Goal: Register for event/course

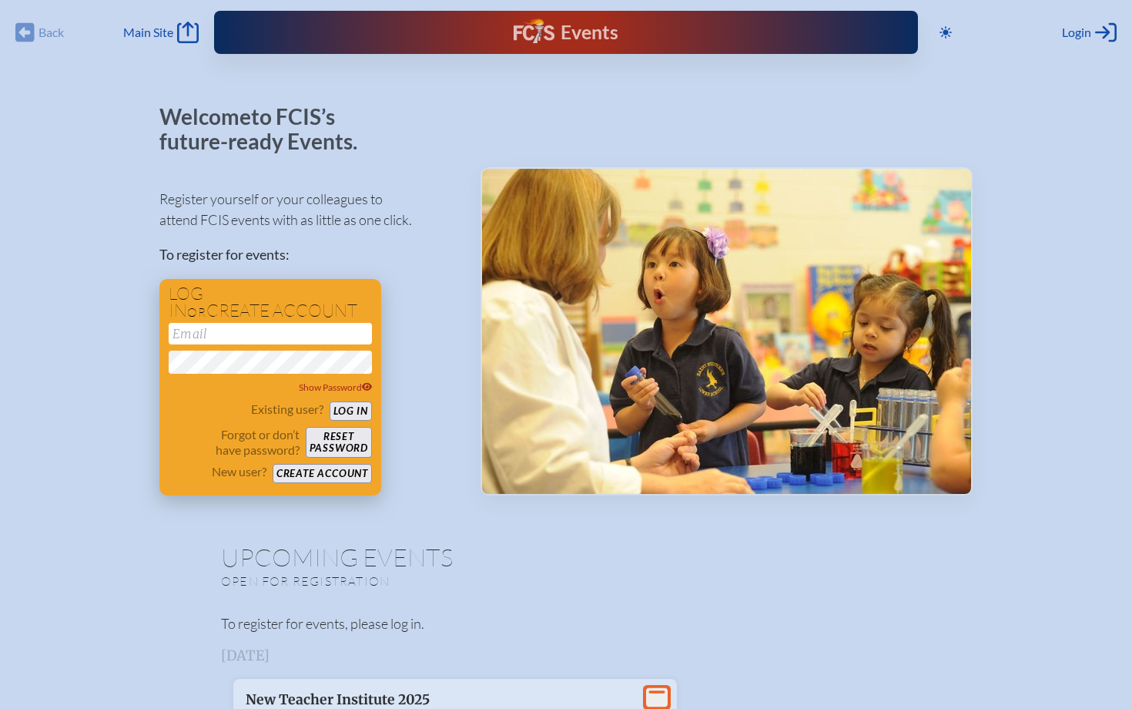
click at [349, 484] on div "Log in or create account Show Password Existing user? Log in Forgot or don’t ha…" at bounding box center [270, 387] width 222 height 216
click at [350, 475] on button "Create account" at bounding box center [322, 473] width 99 height 19
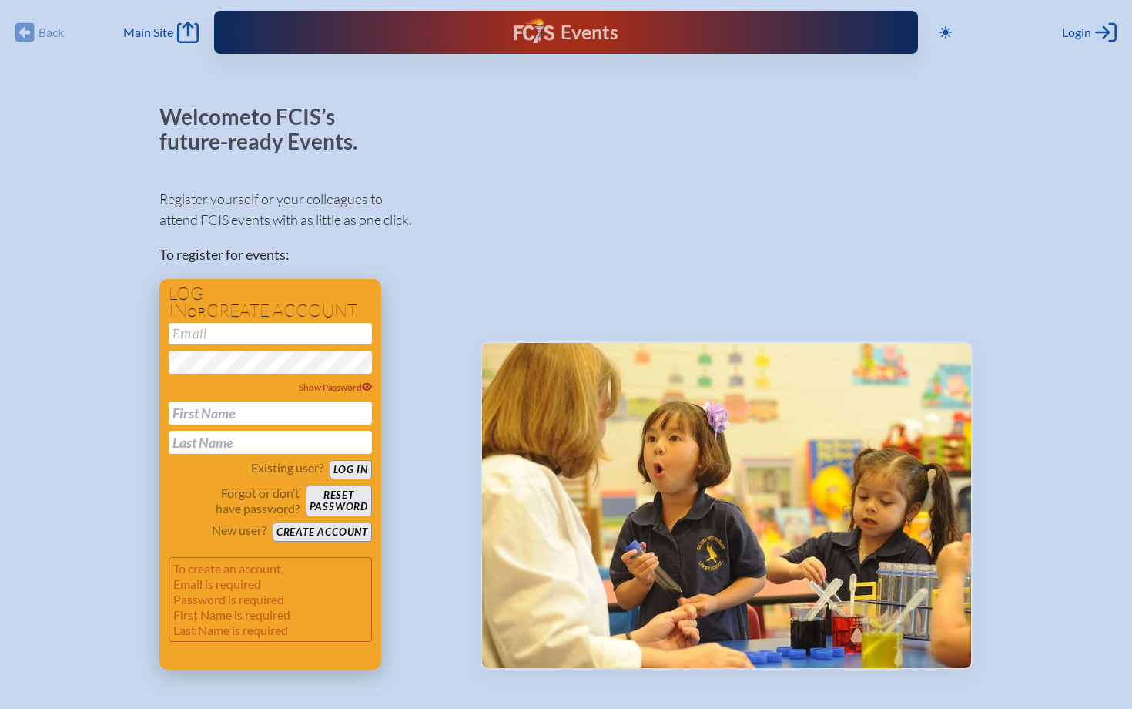
click at [314, 332] on input "email" at bounding box center [270, 334] width 203 height 22
type input "[EMAIL_ADDRESS][DOMAIN_NAME]"
click at [277, 409] on input "text" at bounding box center [270, 412] width 203 height 23
type input "[PERSON_NAME]"
click at [219, 444] on input "text" at bounding box center [270, 442] width 203 height 23
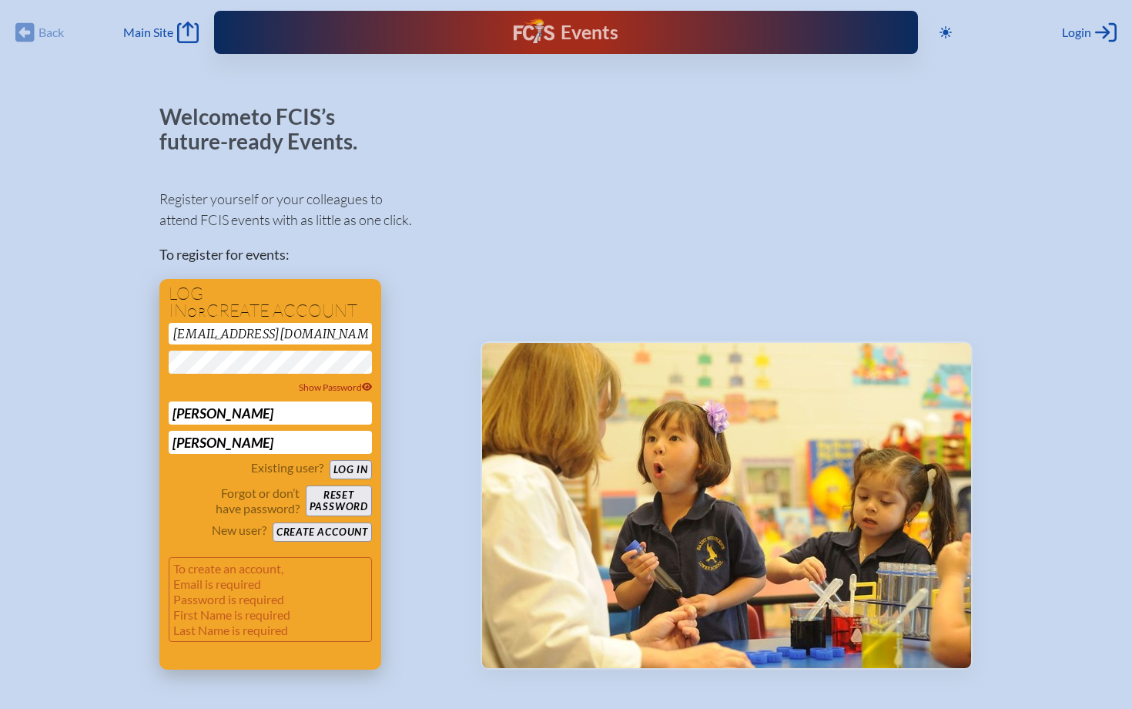
type input "[PERSON_NAME]"
click at [200, 497] on p "Forgot or don’t have password?" at bounding box center [234, 500] width 131 height 31
click at [361, 474] on button "Log in" at bounding box center [351, 469] width 42 height 19
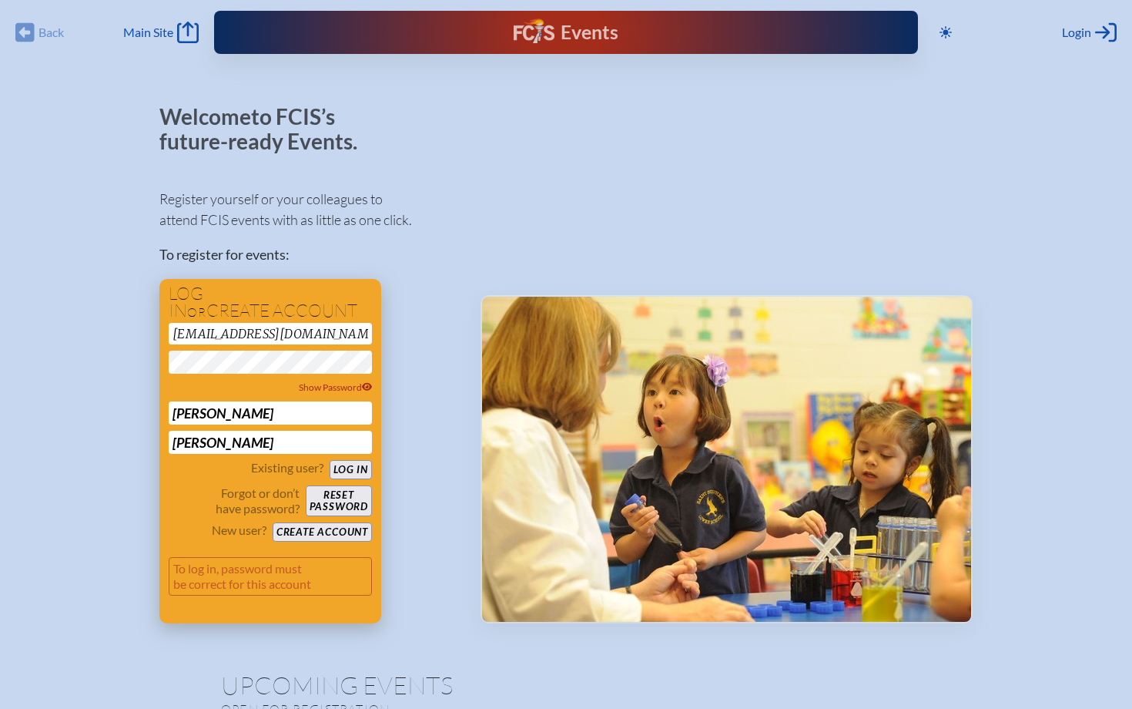
click at [345, 532] on button "Create account" at bounding box center [322, 531] width 99 height 19
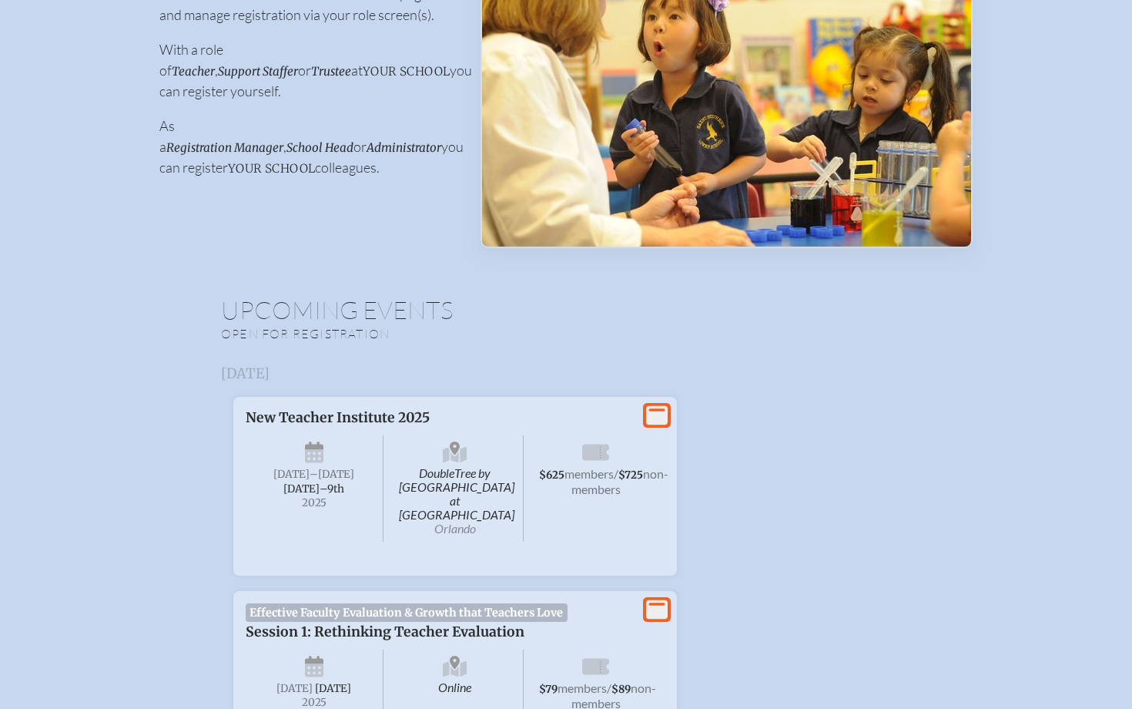
scroll to position [245, 0]
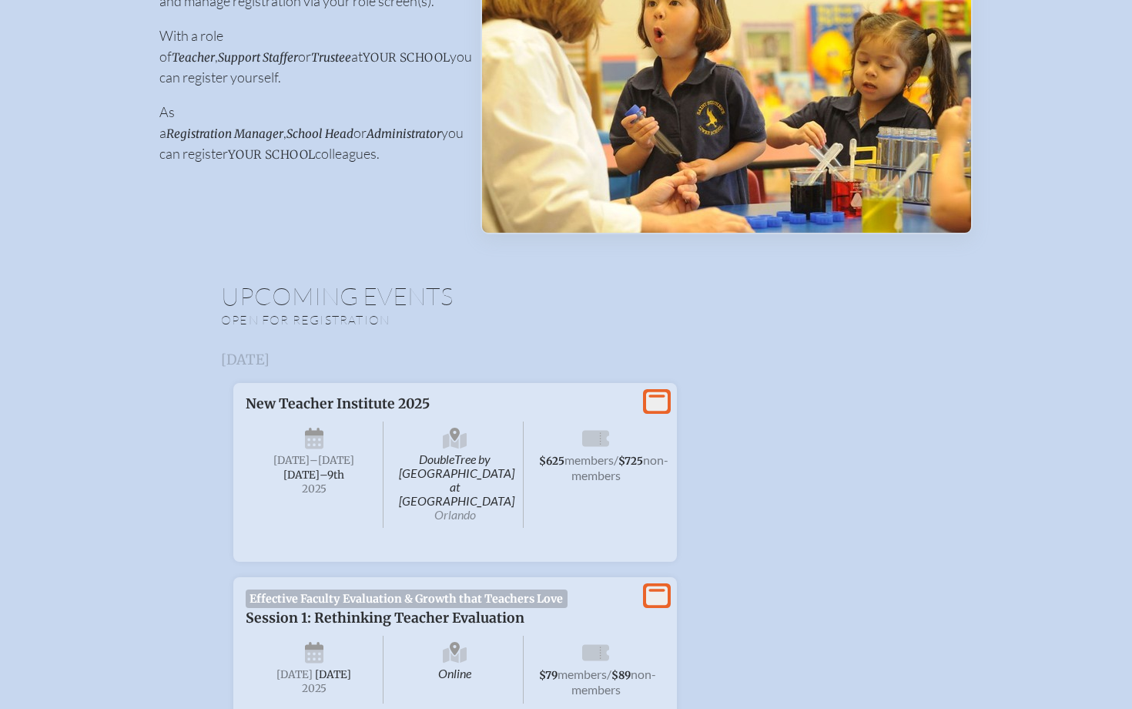
click at [659, 407] on icon at bounding box center [657, 401] width 22 height 19
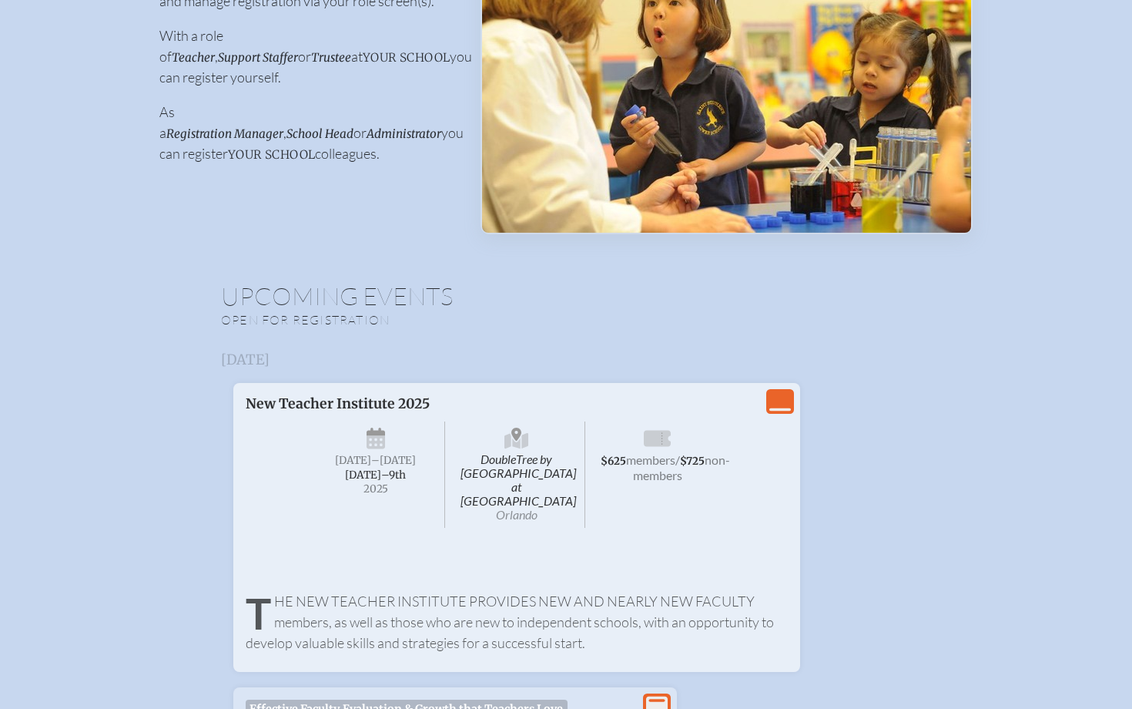
click at [766, 409] on div "View Less" at bounding box center [780, 401] width 28 height 25
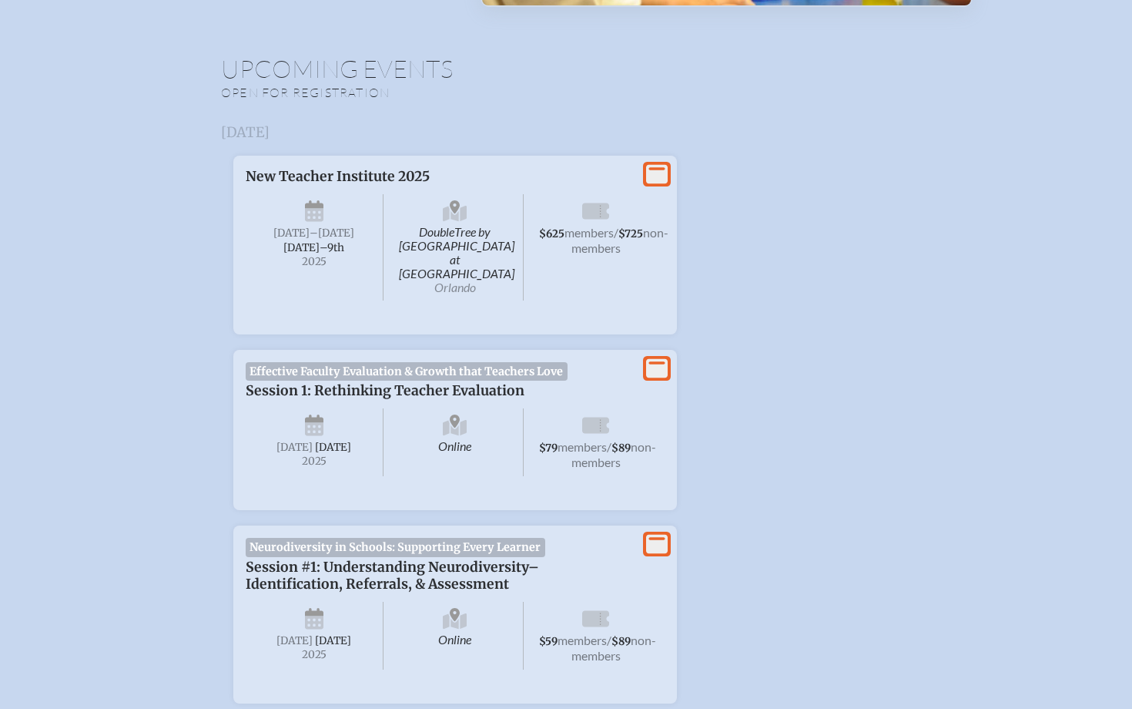
scroll to position [0, 0]
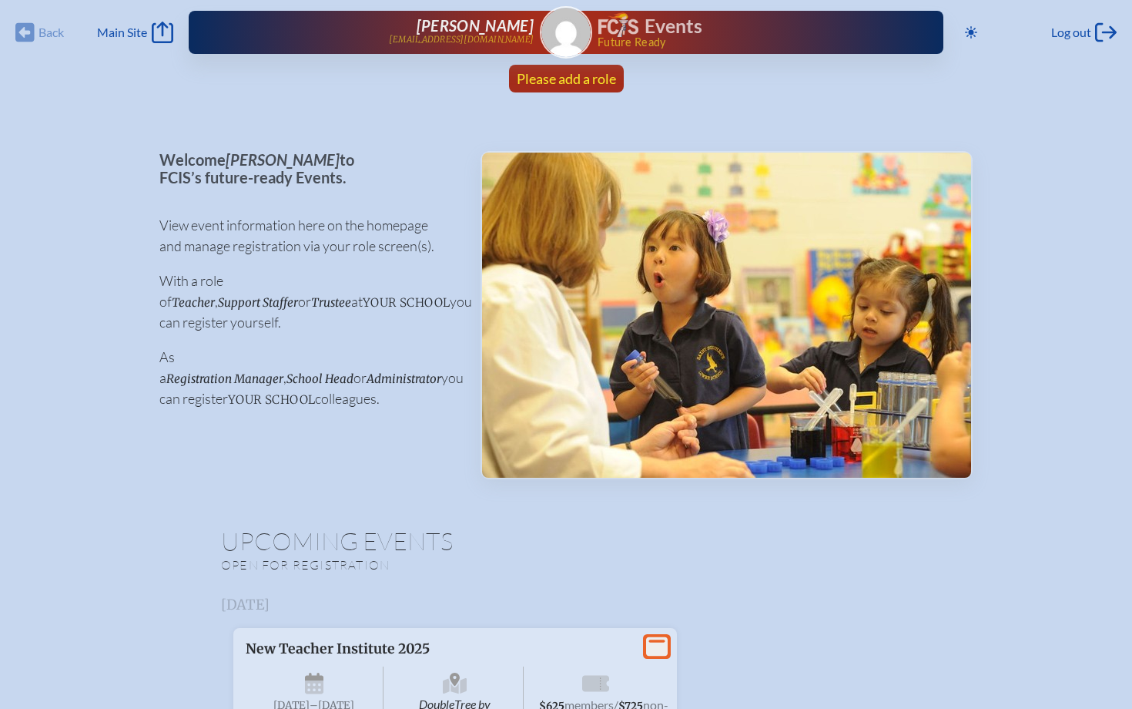
click at [559, 77] on span "Please add a role" at bounding box center [566, 78] width 99 height 17
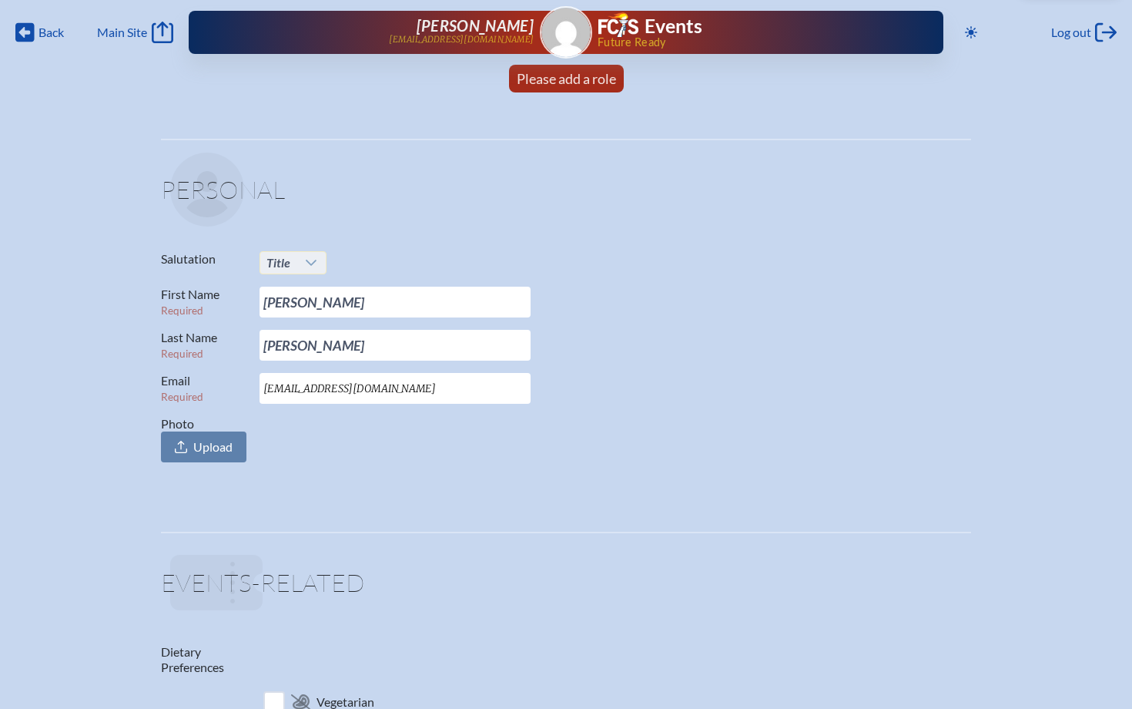
click at [307, 268] on icon at bounding box center [311, 263] width 12 height 12
click at [289, 367] on ul "Mr. Mrs. Dr. Ms." at bounding box center [293, 324] width 66 height 99
click at [287, 363] on li "Ms." at bounding box center [293, 357] width 66 height 22
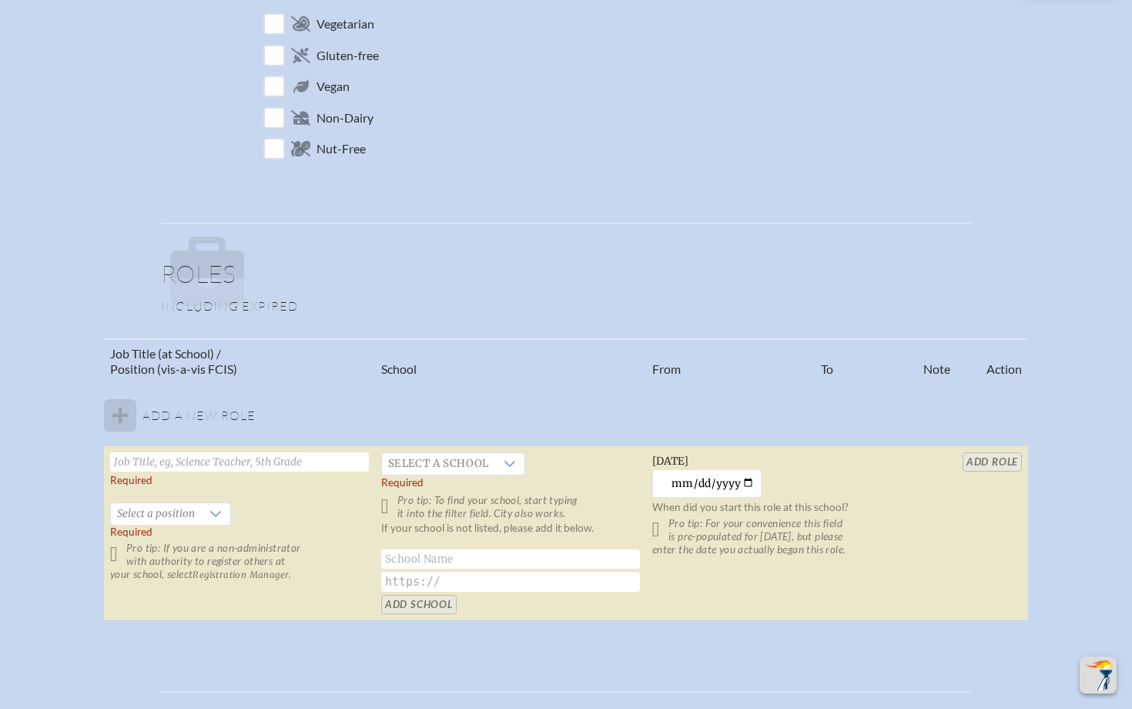
scroll to position [680, 0]
click at [264, 458] on input "text" at bounding box center [239, 459] width 259 height 19
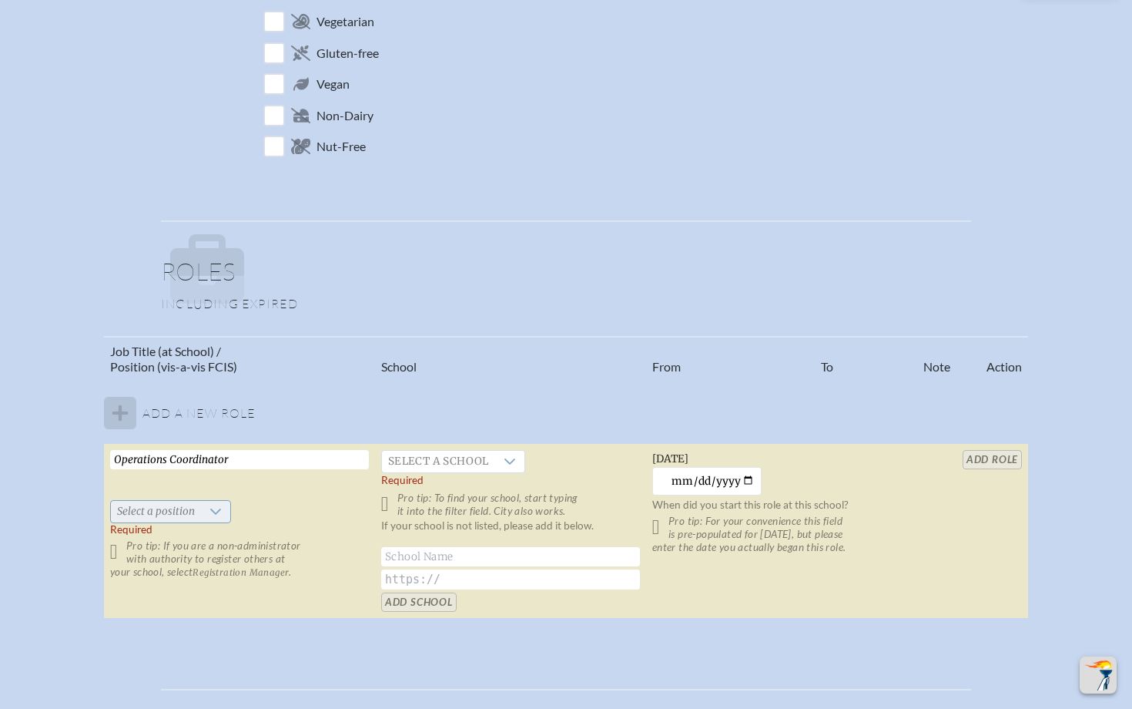
type input "Operations Coordinator"
click at [212, 509] on icon at bounding box center [216, 511] width 12 height 12
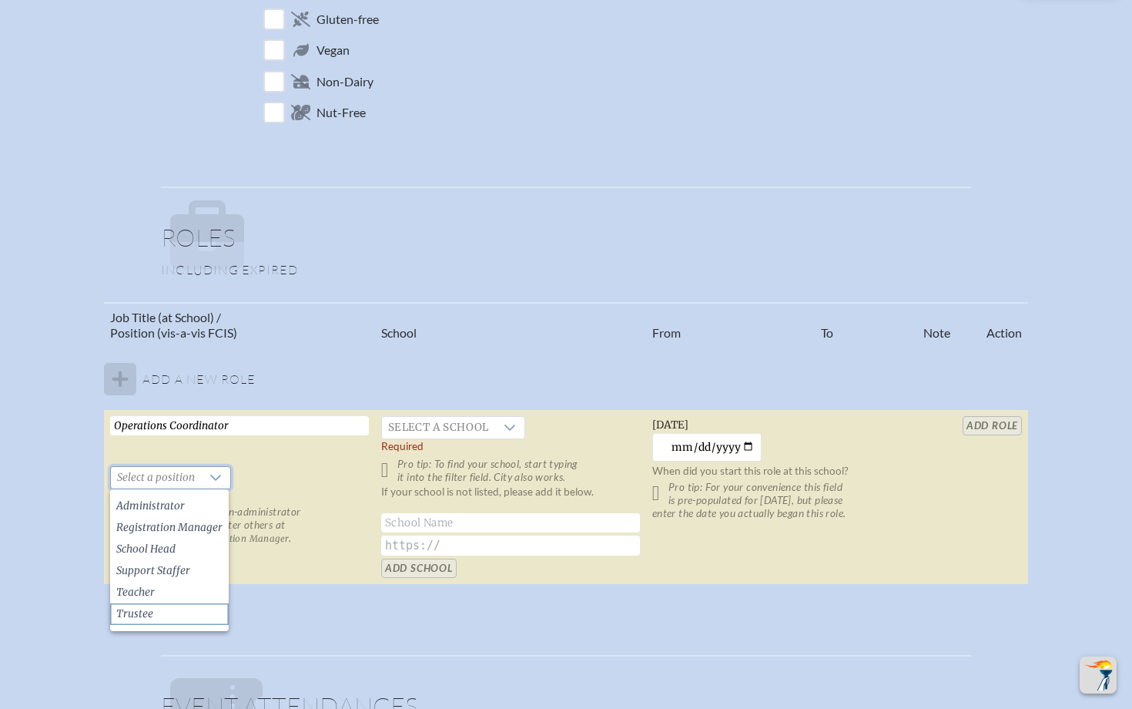
scroll to position [719, 0]
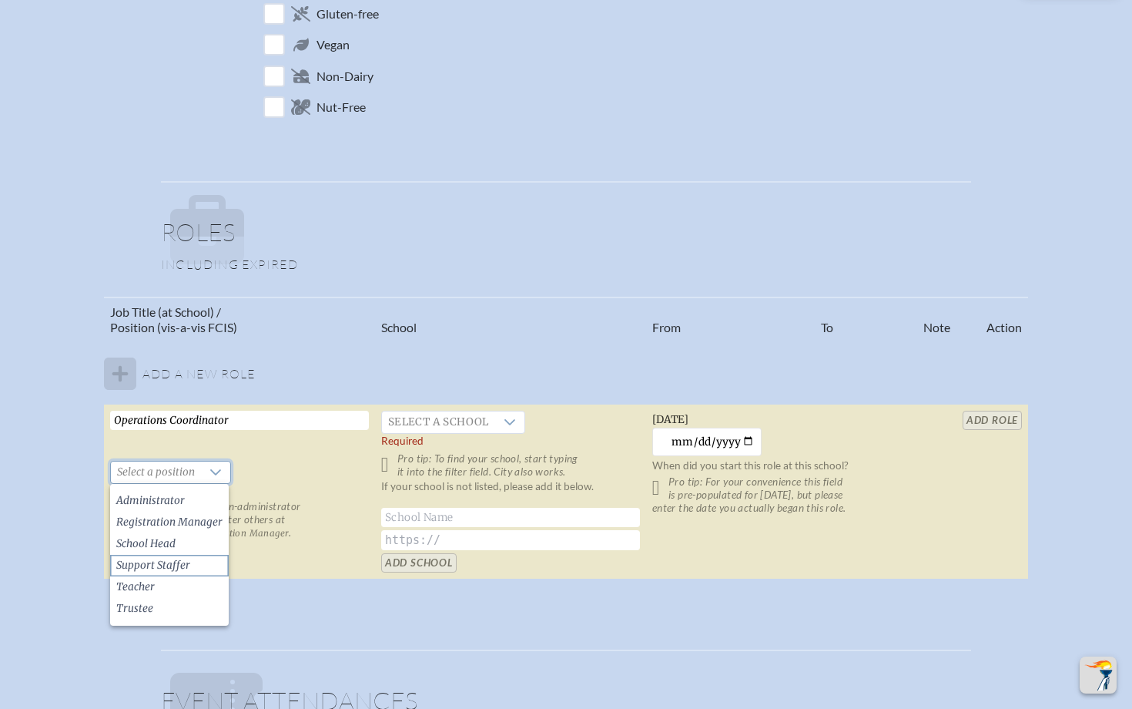
click at [184, 557] on li "Support Staffer" at bounding box center [169, 566] width 119 height 22
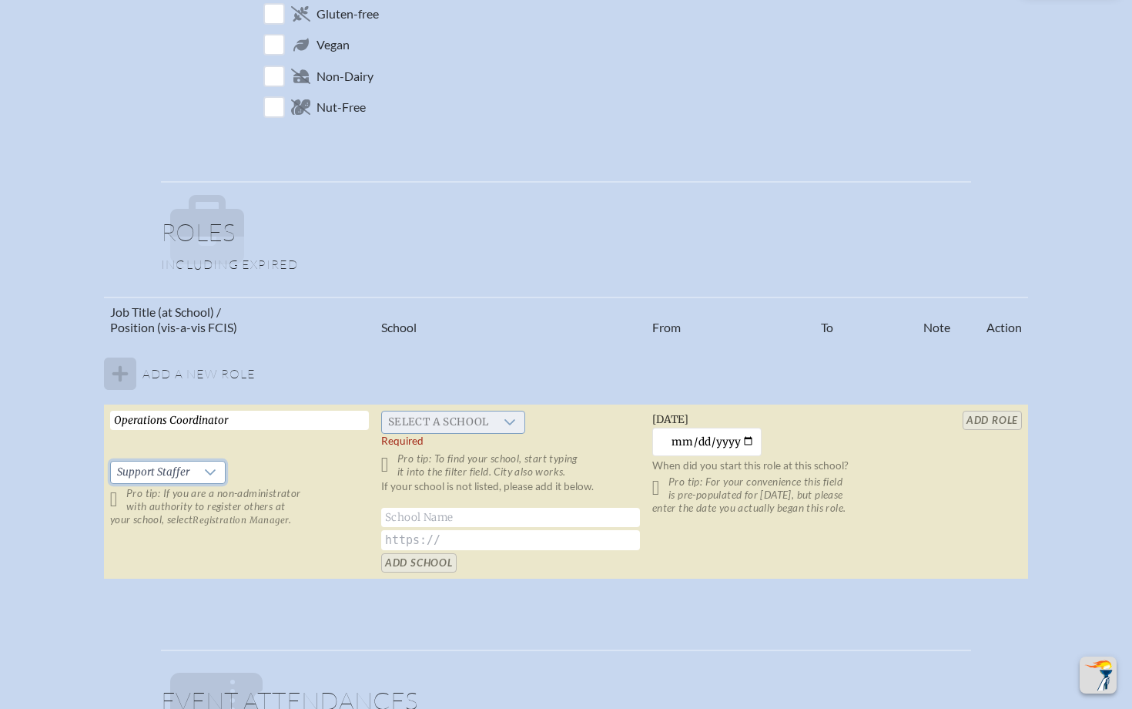
click at [441, 418] on span "Select a school" at bounding box center [438, 422] width 113 height 22
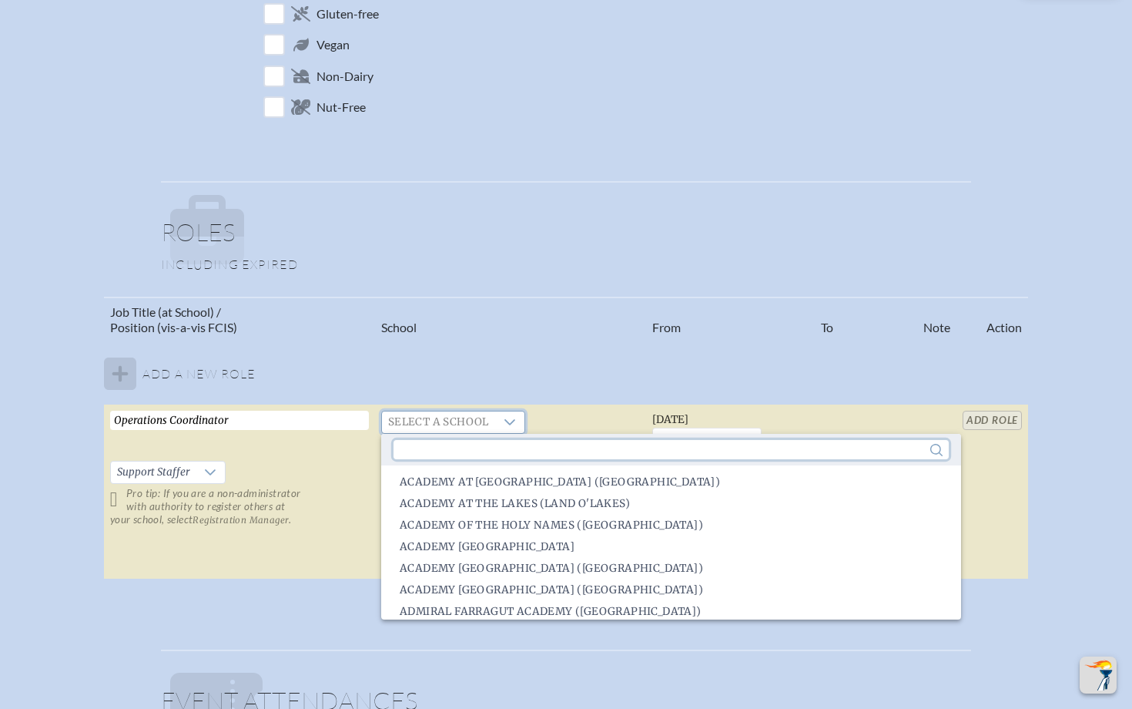
click at [457, 453] on input "text" at bounding box center [671, 449] width 555 height 19
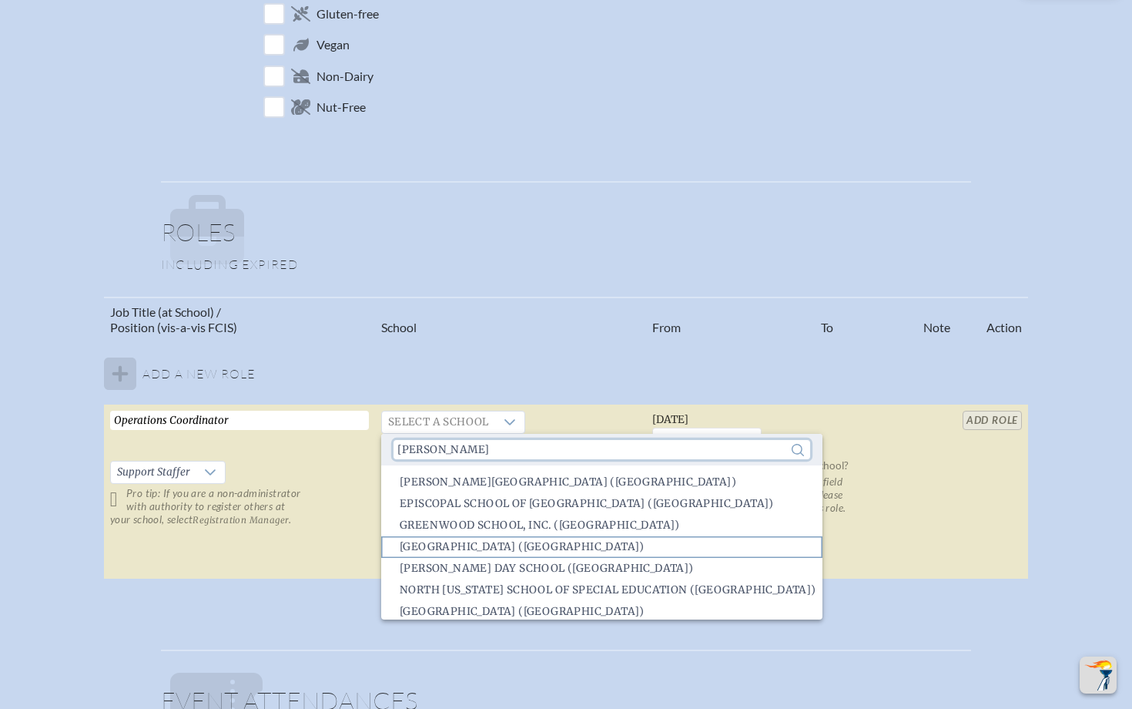
type input "Jackson"
click at [493, 543] on span "Jacksonville Country Day School (Jacksonville)" at bounding box center [522, 546] width 245 height 15
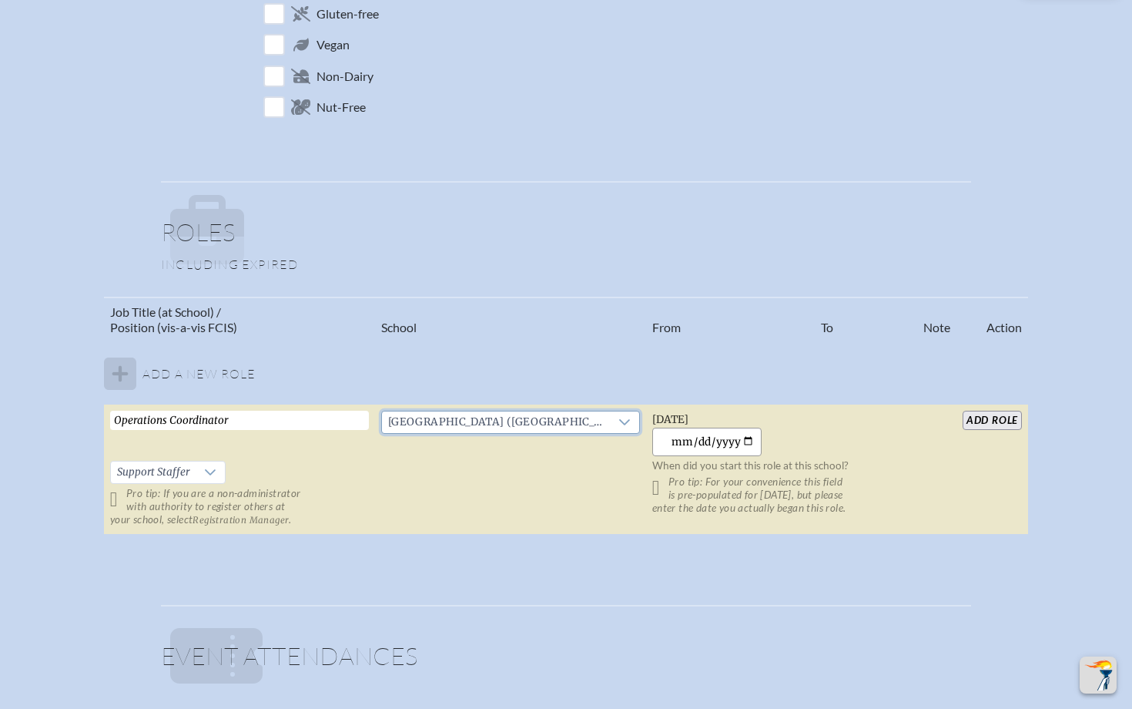
click at [676, 448] on input "[DATE]" at bounding box center [707, 442] width 110 height 29
click at [747, 447] on input "[DATE]" at bounding box center [707, 442] width 110 height 29
type input "2025-01-06"
click at [656, 482] on p "Pro tip: For your convenience this field is pre-populated for [DATE], but pleas…" at bounding box center [781, 494] width 259 height 39
click at [663, 488] on p "Pro tip: For your convenience this field is pre-populated for [DATE], but pleas…" at bounding box center [781, 494] width 259 height 39
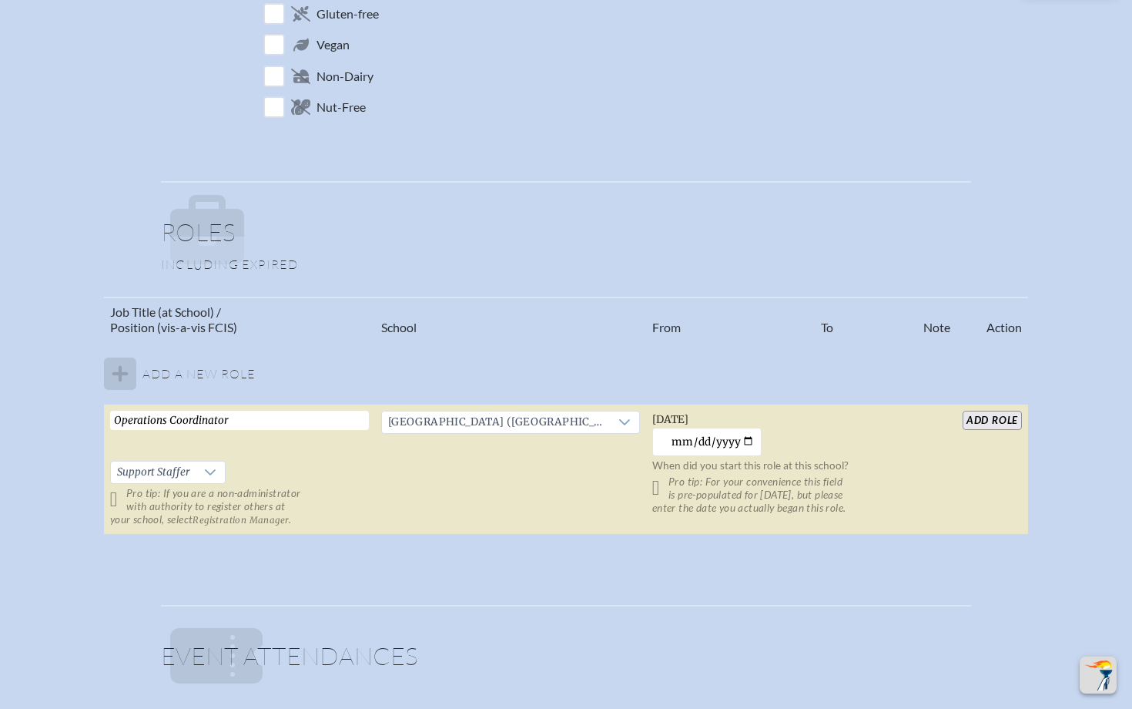
click at [997, 421] on input "add Role" at bounding box center [992, 420] width 59 height 19
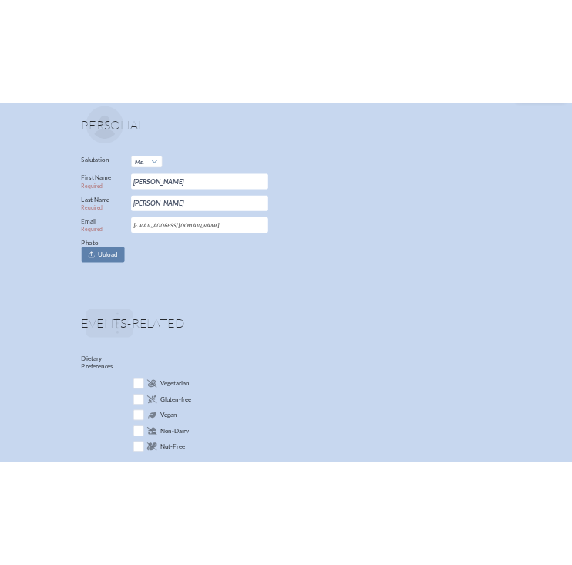
scroll to position [0, 0]
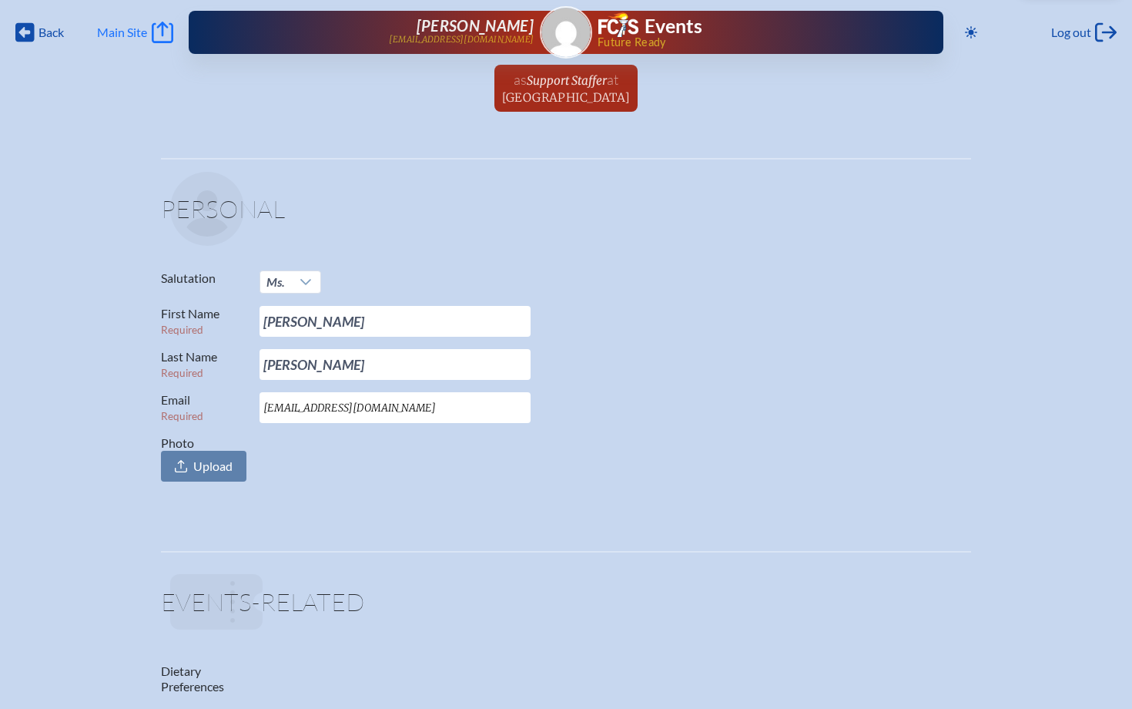
click at [165, 35] on icon "Main Site" at bounding box center [163, 33] width 22 height 22
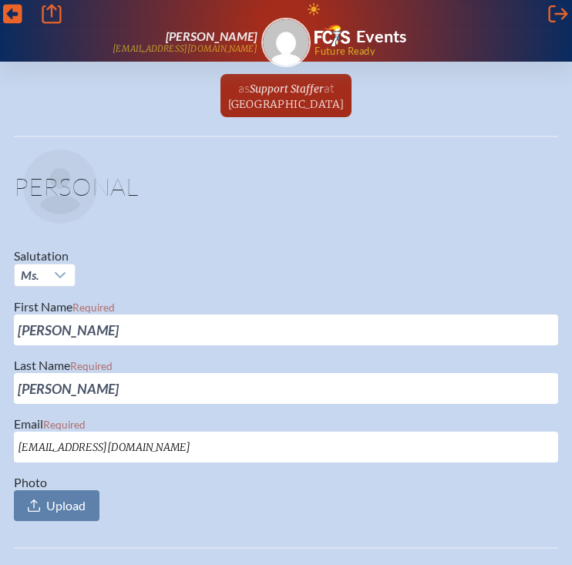
click at [8, 15] on icon "Back" at bounding box center [12, 14] width 19 height 22
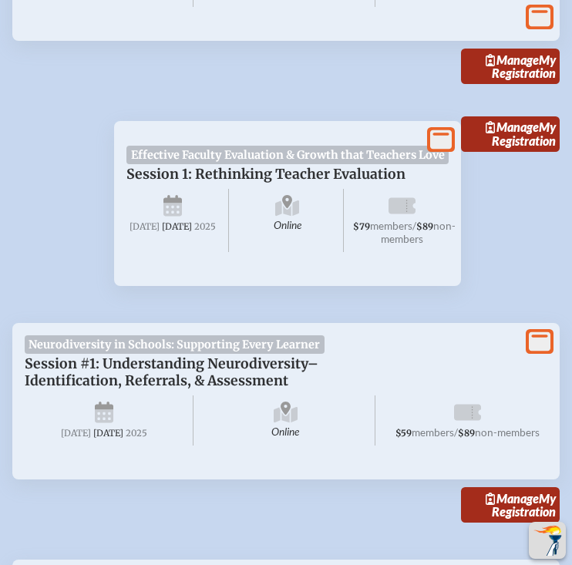
scroll to position [964, 0]
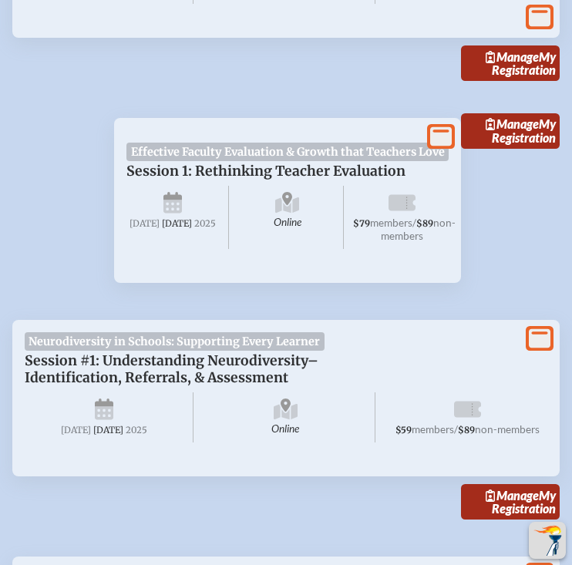
click at [478, 278] on div "Manage My Registration" at bounding box center [510, 194] width 99 height 177
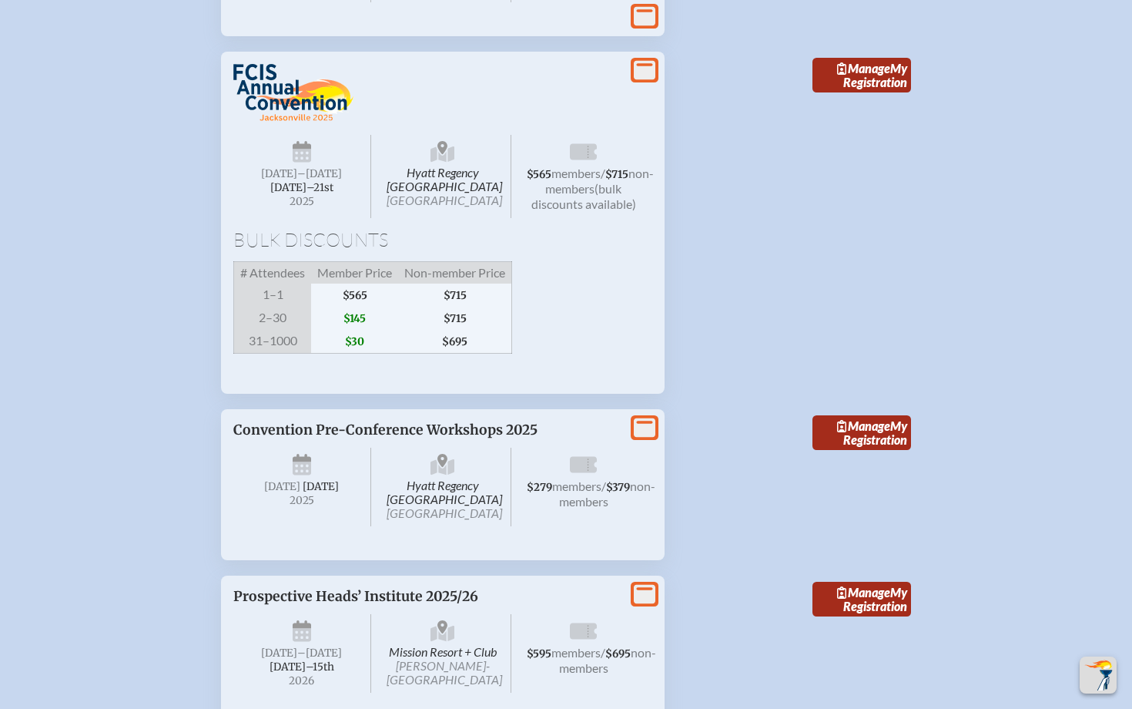
scroll to position [2830, 0]
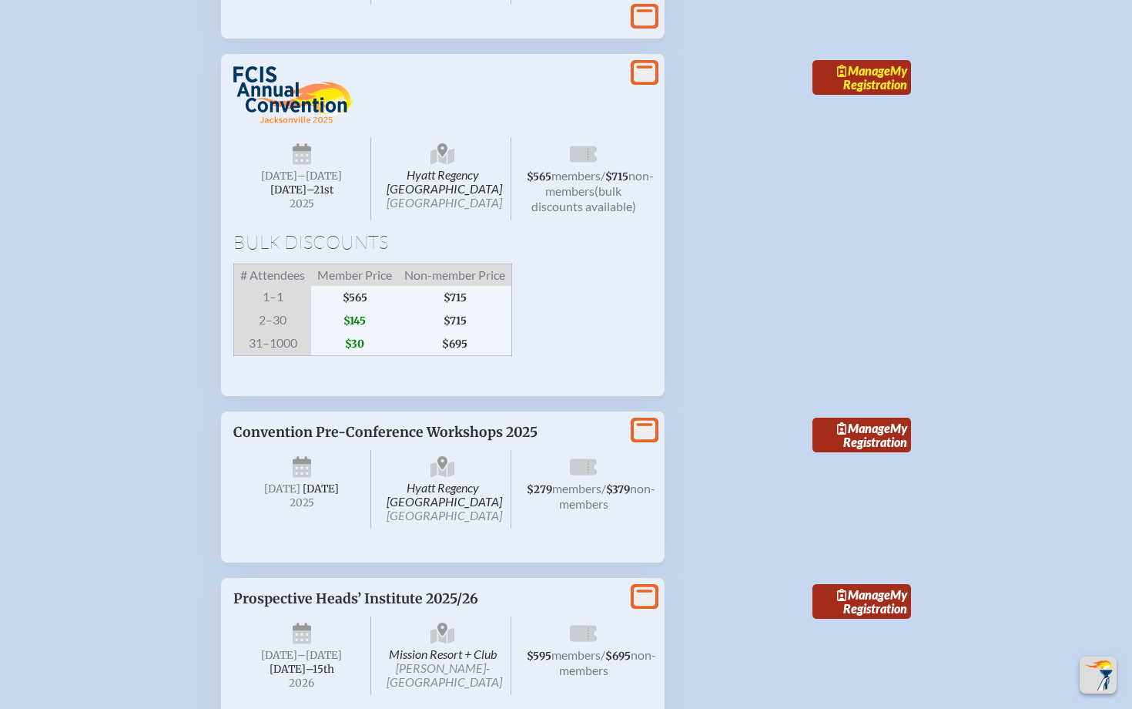
click at [842, 96] on link "Manage My Registration" at bounding box center [862, 77] width 99 height 35
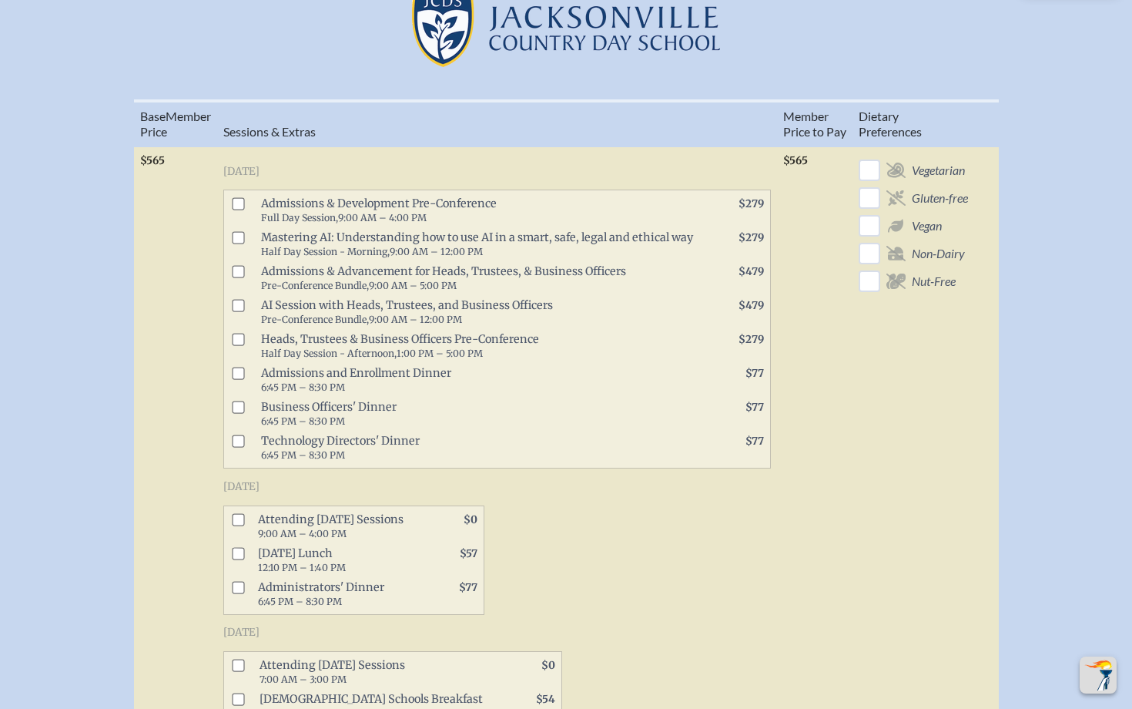
scroll to position [825, 0]
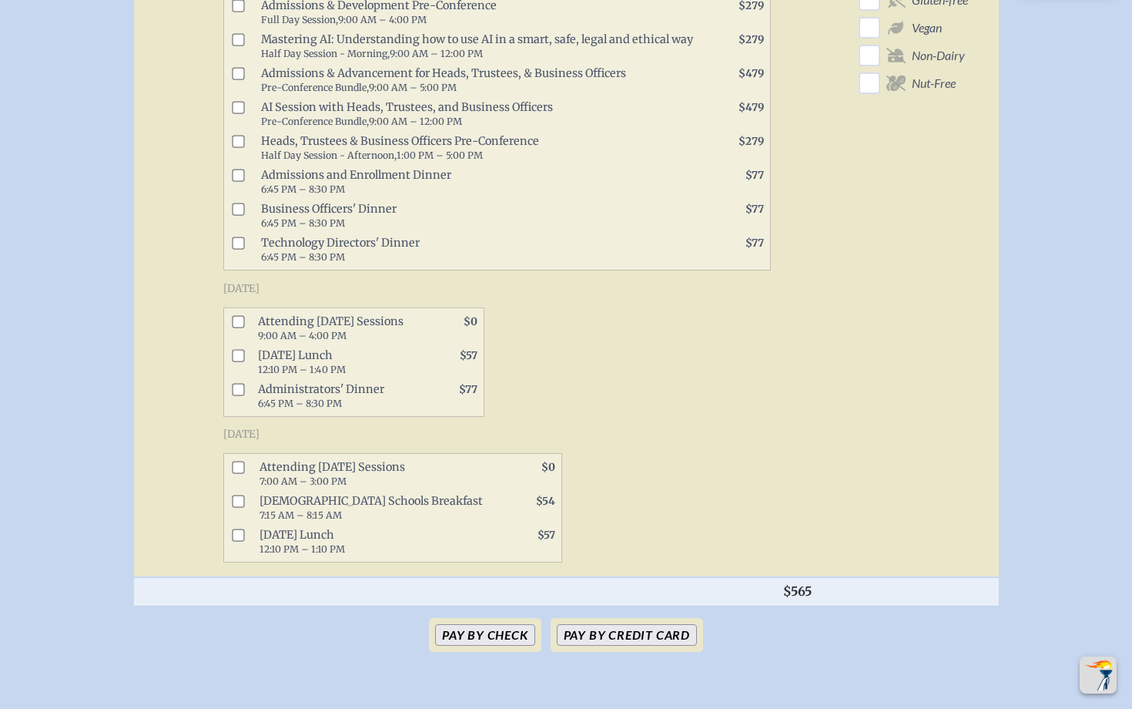
click at [240, 318] on input "checkbox" at bounding box center [238, 321] width 12 height 12
checkbox input "true"
click at [246, 354] on span at bounding box center [235, 362] width 22 height 34
click at [241, 349] on input "checkbox" at bounding box center [238, 355] width 12 height 12
checkbox input "true"
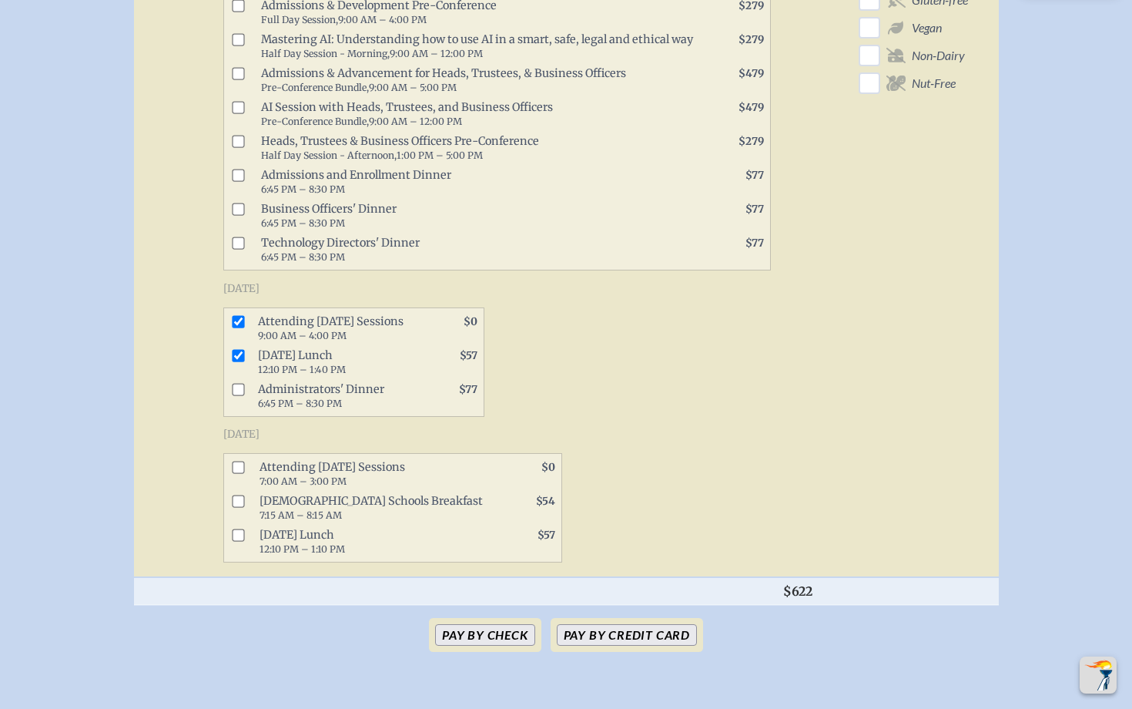
click at [240, 383] on input "checkbox" at bounding box center [238, 389] width 12 height 12
checkbox input "true"
click at [583, 632] on button "Pay by Credit Card" at bounding box center [627, 635] width 140 height 22
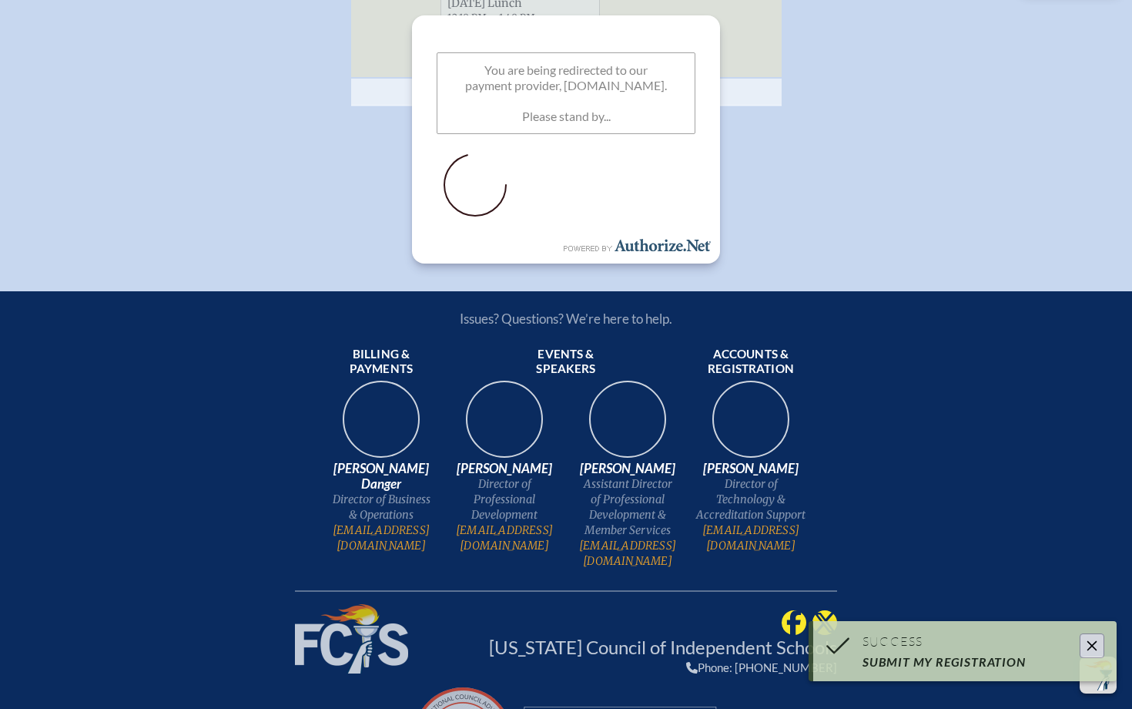
scroll to position [672, 0]
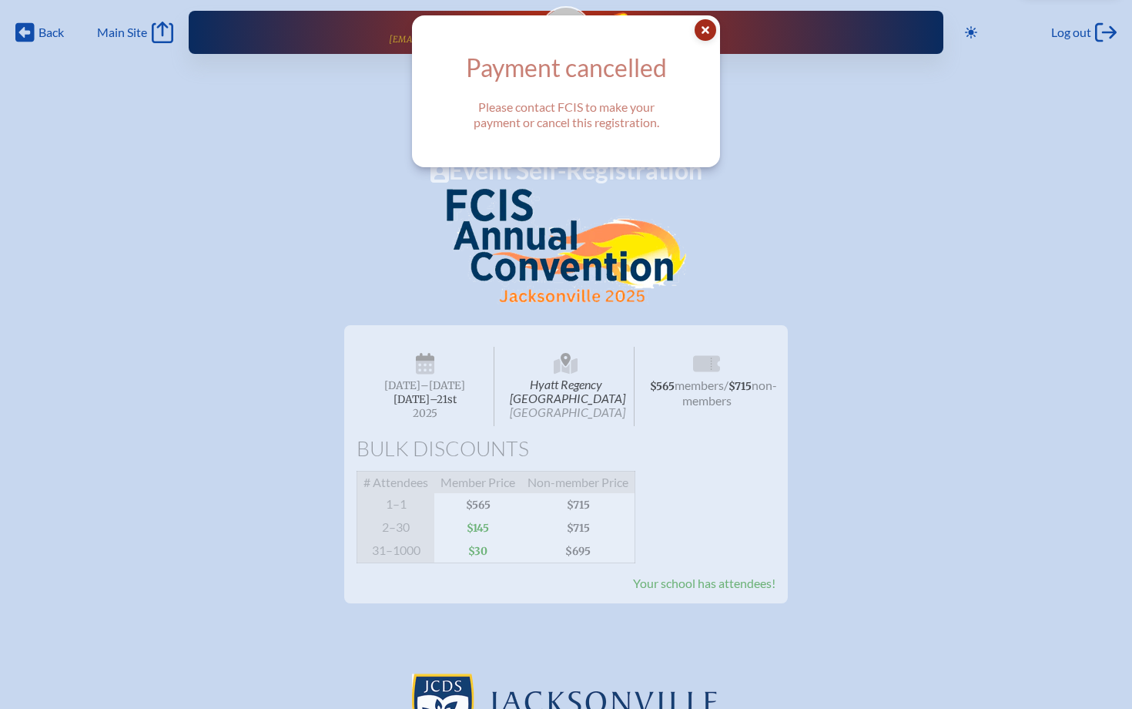
click at [697, 30] on icon at bounding box center [706, 30] width 22 height 22
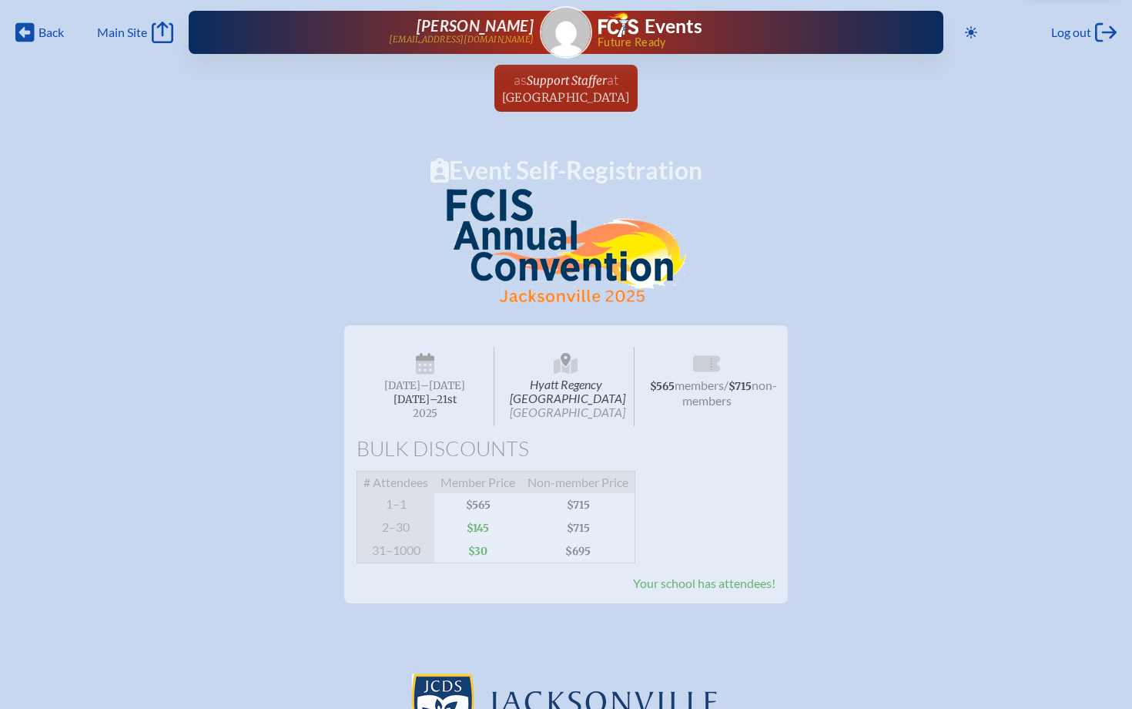
click at [669, 575] on span "Your school has attendees!" at bounding box center [704, 582] width 143 height 15
click at [8, 34] on div "Back Back Main Site Main Site Toggle to Dark Mode Log out Log out Ashley Barber…" at bounding box center [566, 60] width 1132 height 121
click at [19, 34] on icon at bounding box center [24, 32] width 19 height 19
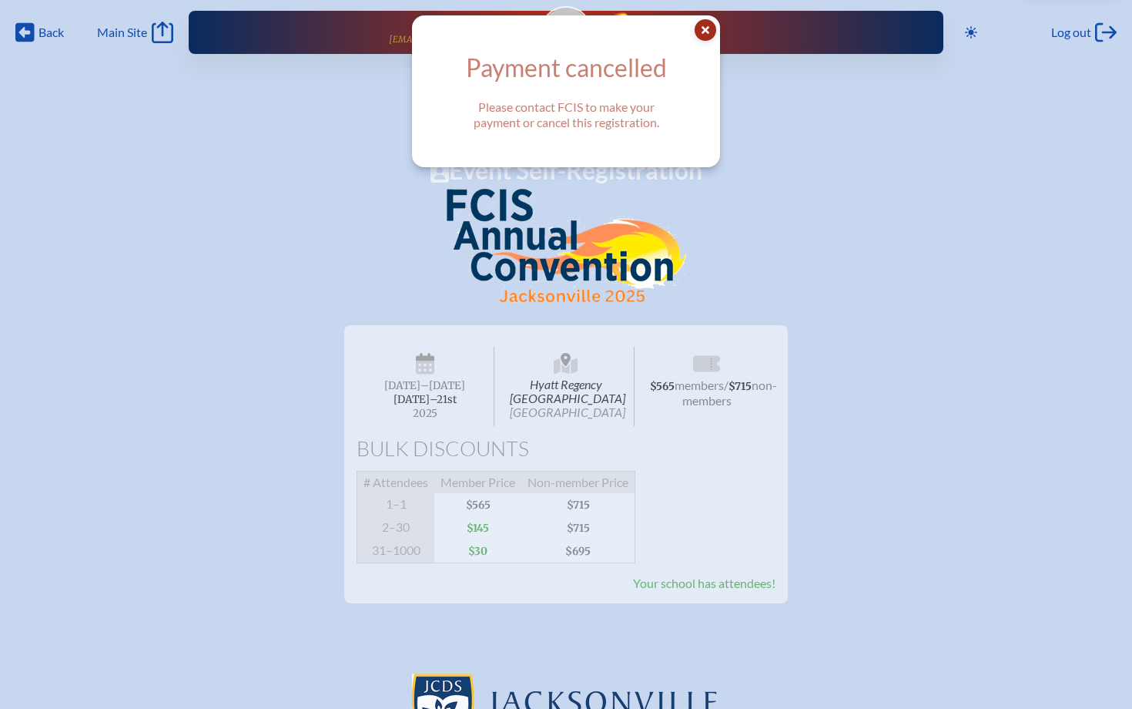
click at [701, 29] on icon at bounding box center [706, 30] width 22 height 22
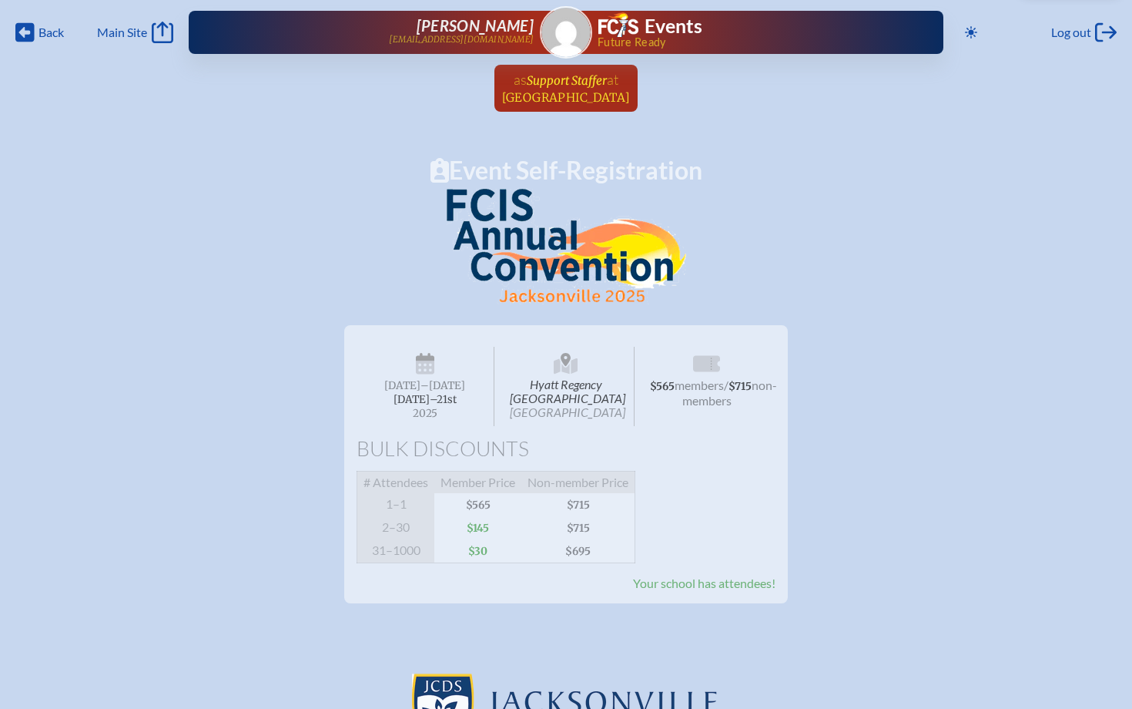
click at [616, 78] on span "at" at bounding box center [613, 79] width 12 height 17
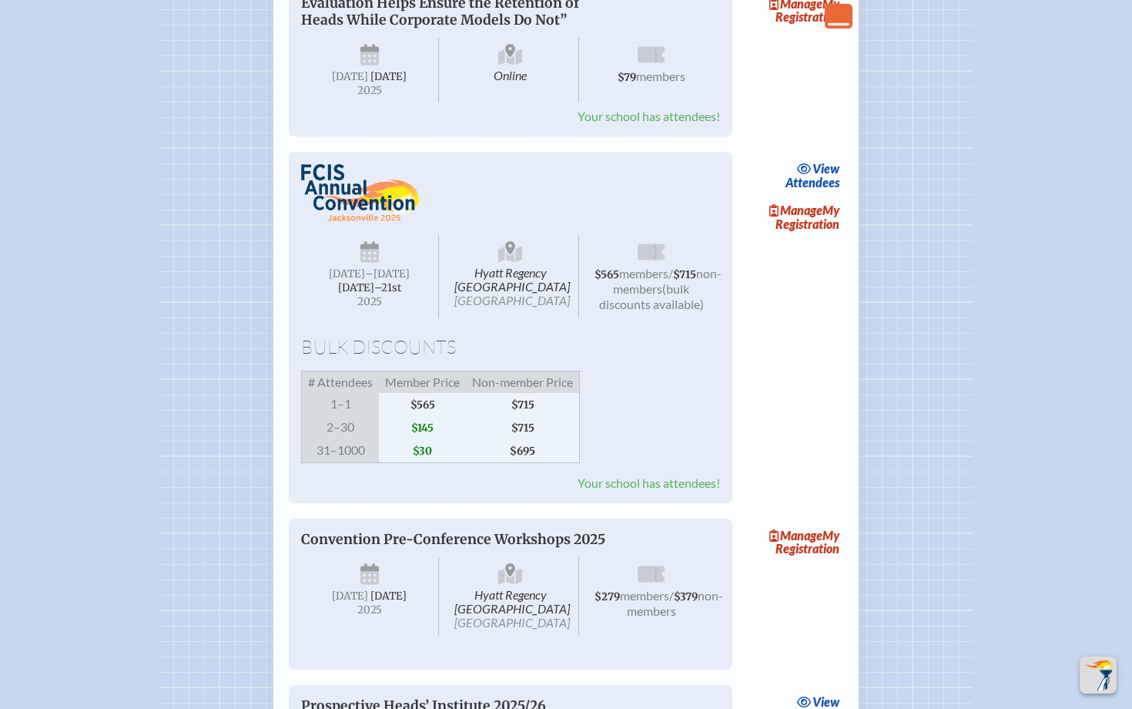
scroll to position [2405, 0]
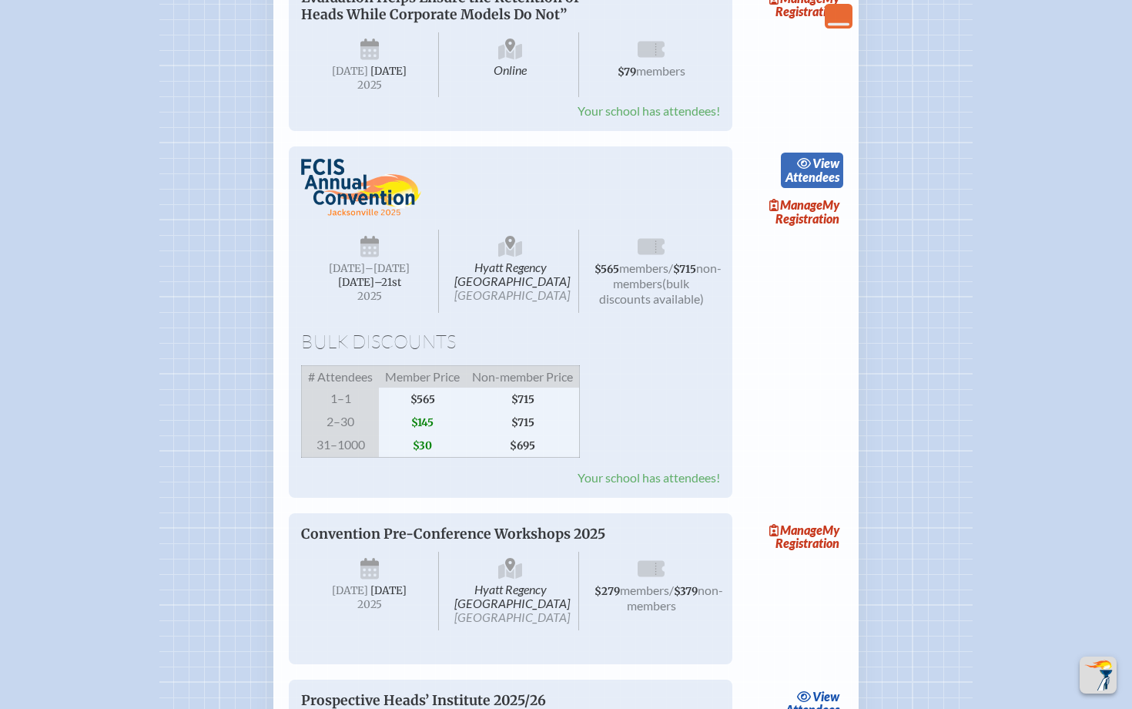
click at [821, 188] on link "view Attendees" at bounding box center [812, 170] width 62 height 35
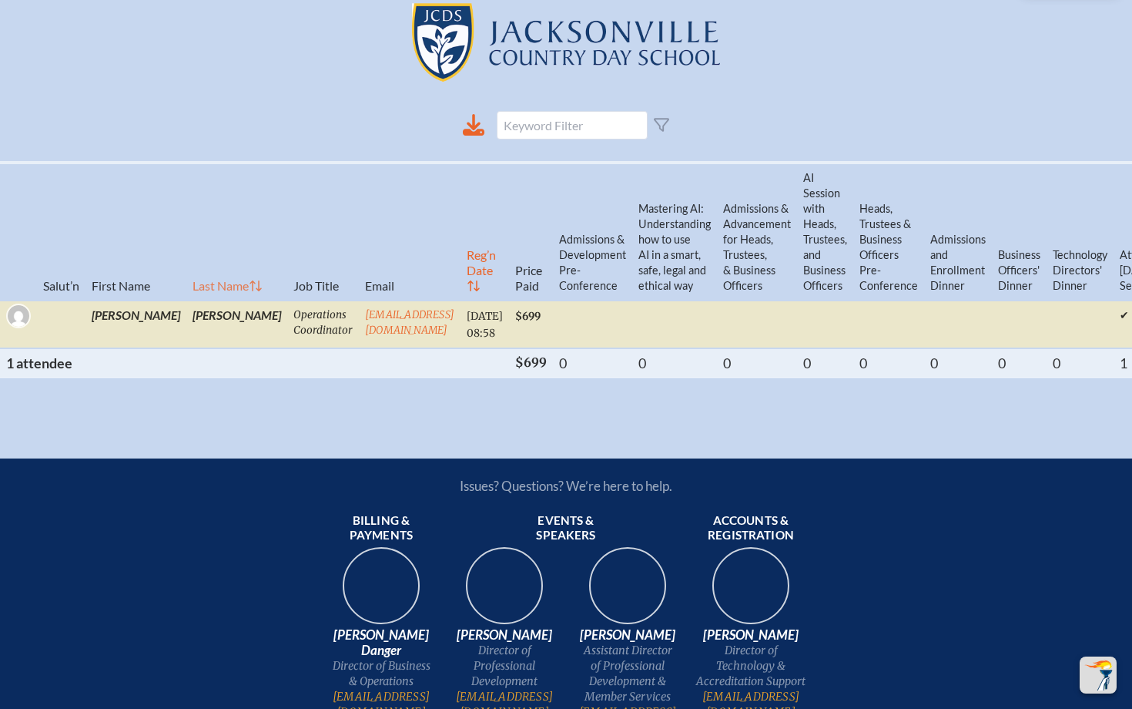
click at [249, 280] on icon at bounding box center [256, 286] width 14 height 12
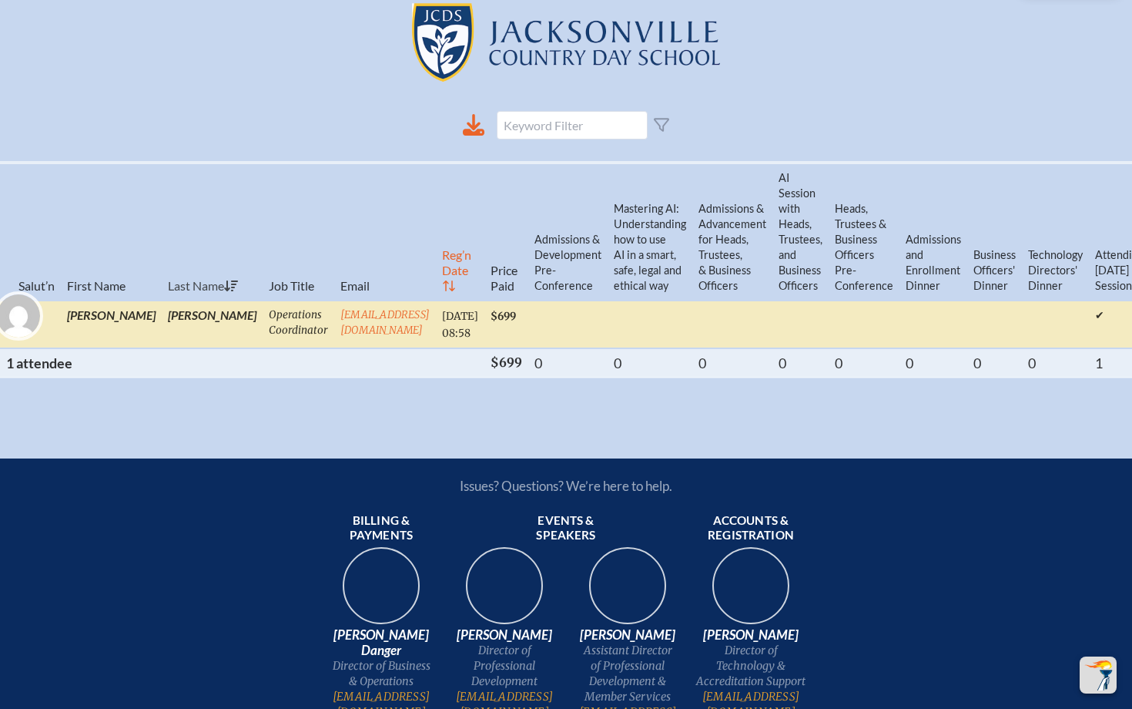
click at [11, 315] on img at bounding box center [18, 315] width 43 height 43
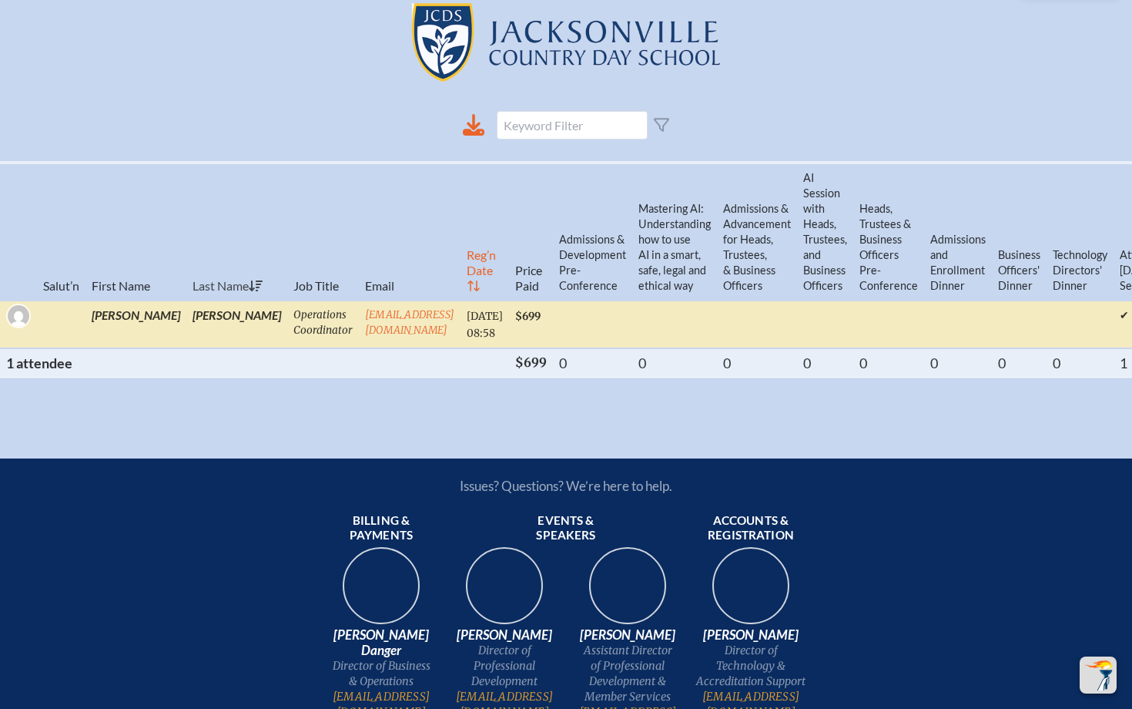
click at [186, 307] on td "[PERSON_NAME]" at bounding box center [236, 324] width 101 height 48
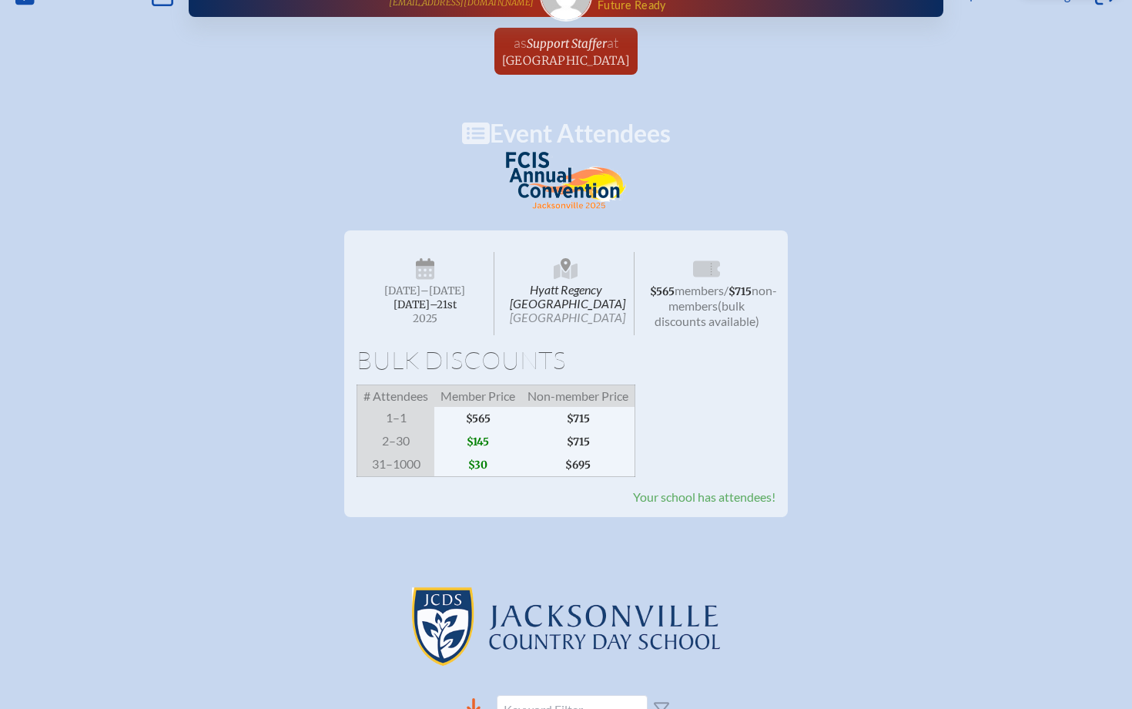
scroll to position [62, 0]
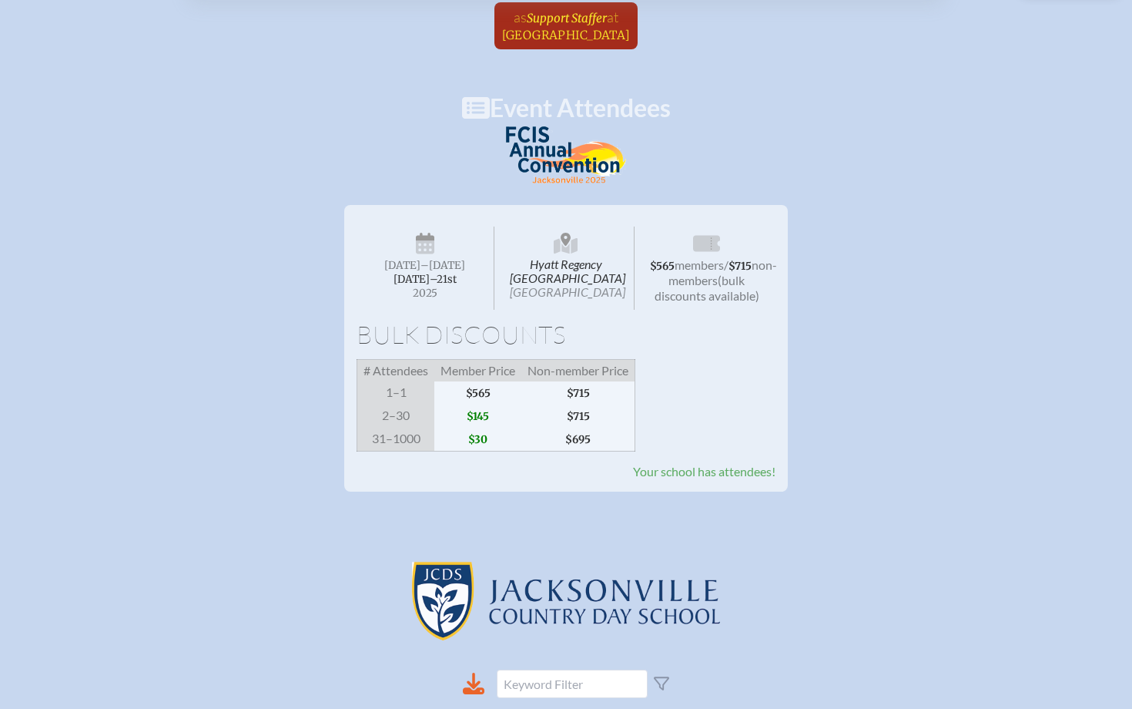
click at [554, 21] on span "Support Staffer" at bounding box center [567, 18] width 80 height 15
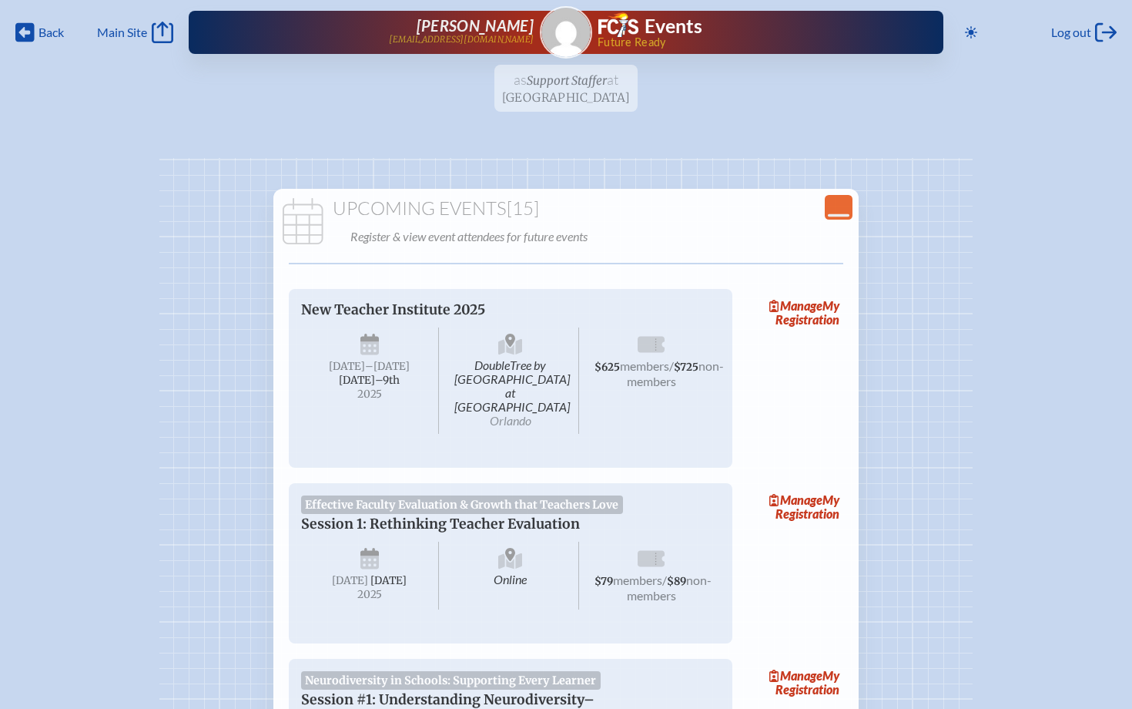
click at [570, 32] on img at bounding box center [566, 32] width 49 height 49
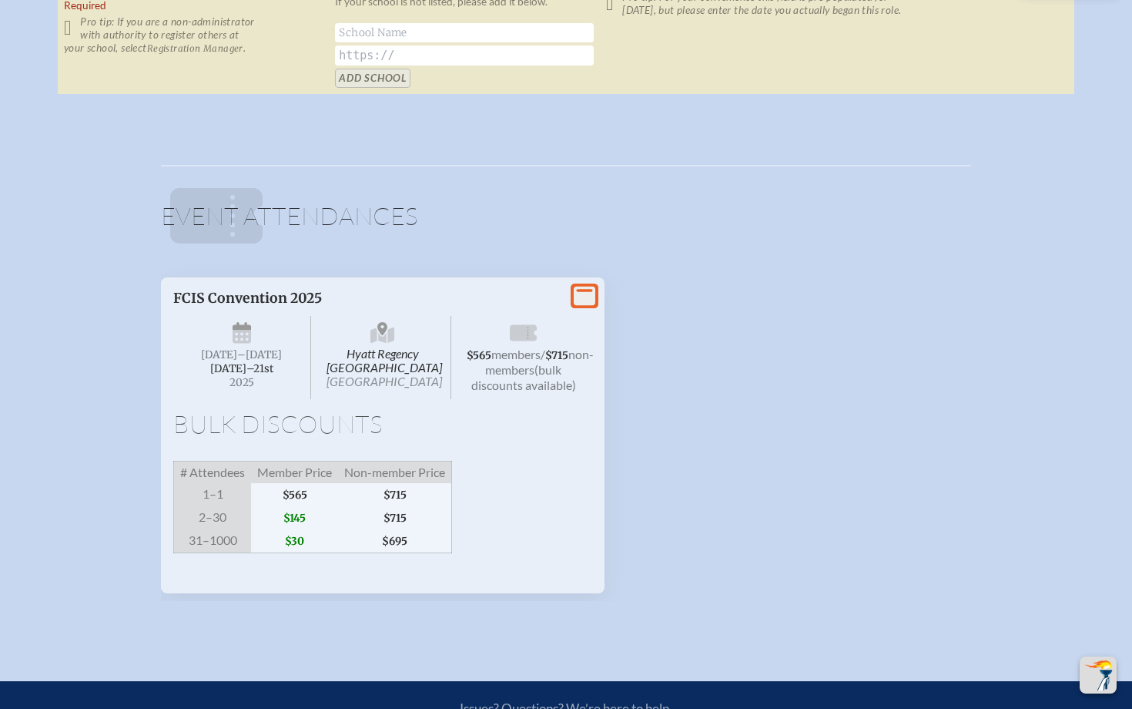
scroll to position [1308, 0]
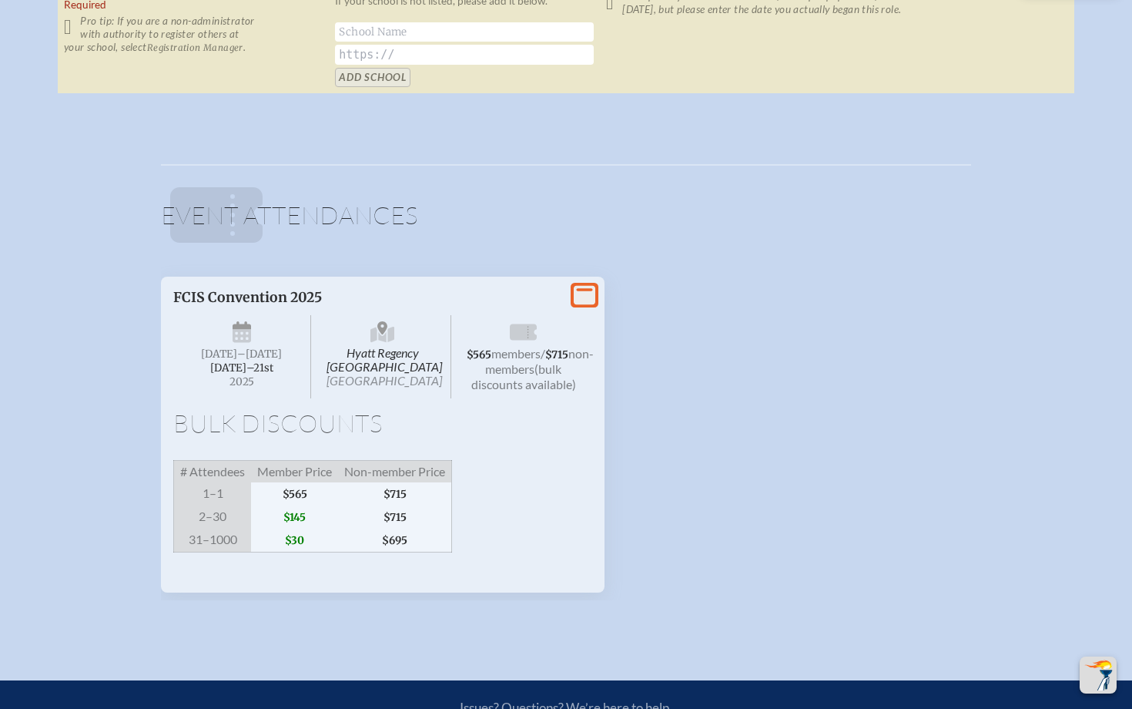
click at [592, 292] on icon at bounding box center [585, 294] width 22 height 19
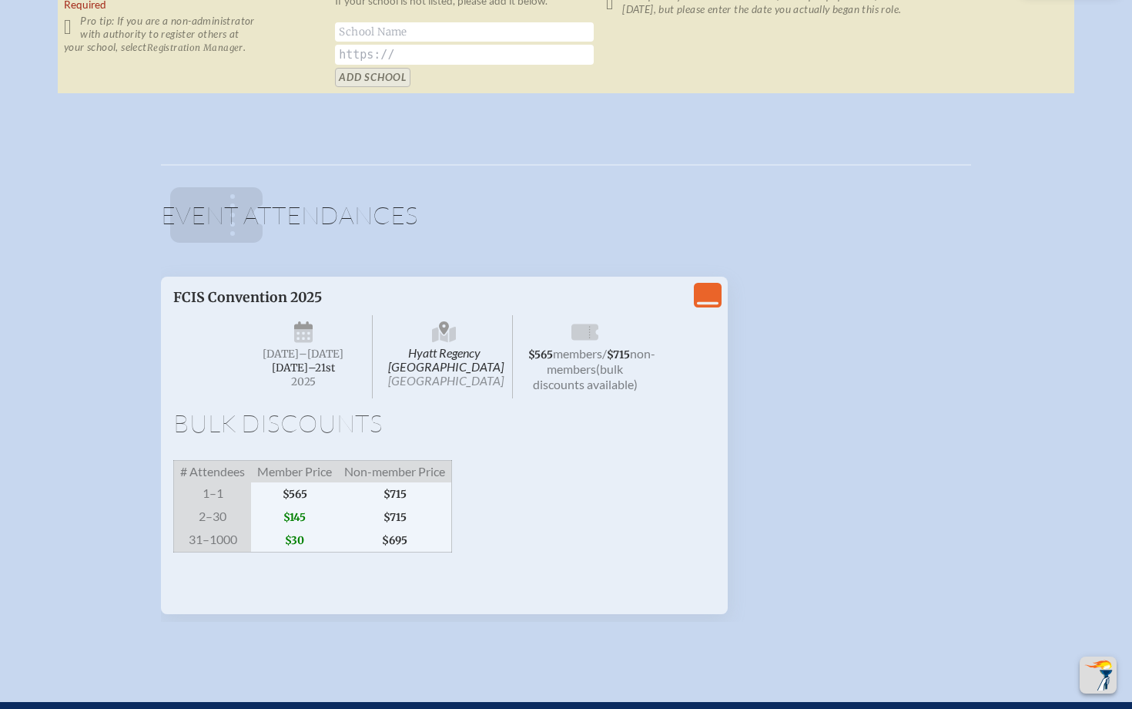
click at [413, 482] on span "Non-member Price" at bounding box center [395, 471] width 114 height 22
click at [716, 292] on icon "View Less" at bounding box center [708, 295] width 22 height 22
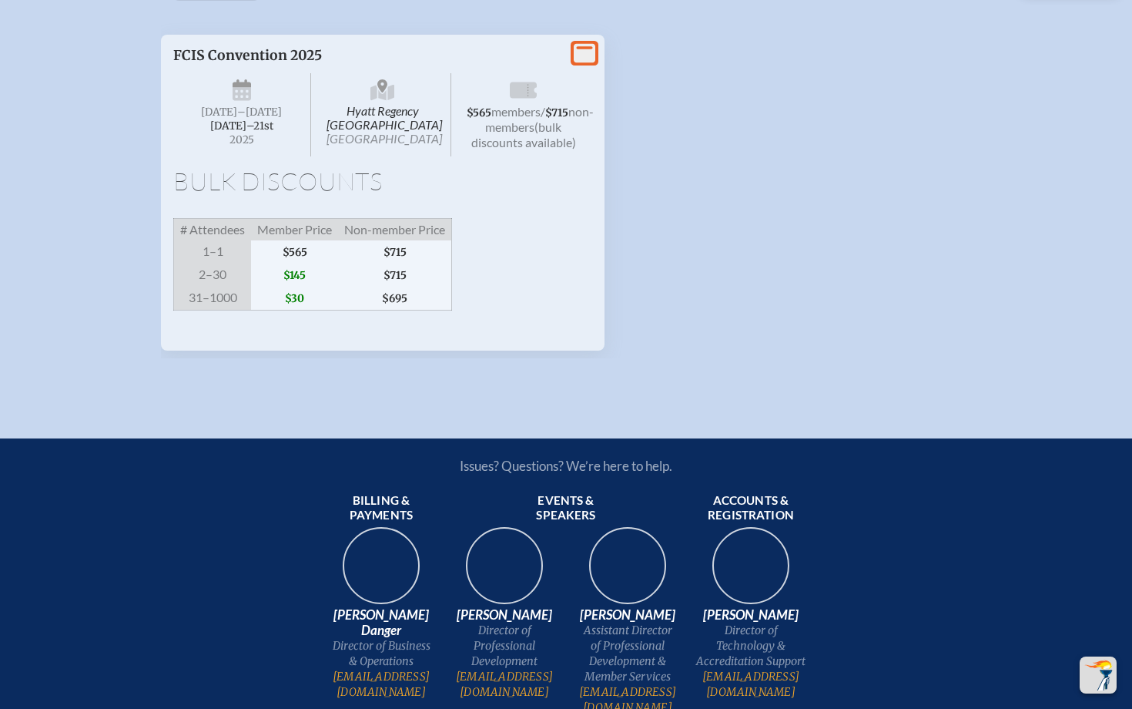
scroll to position [1570, 0]
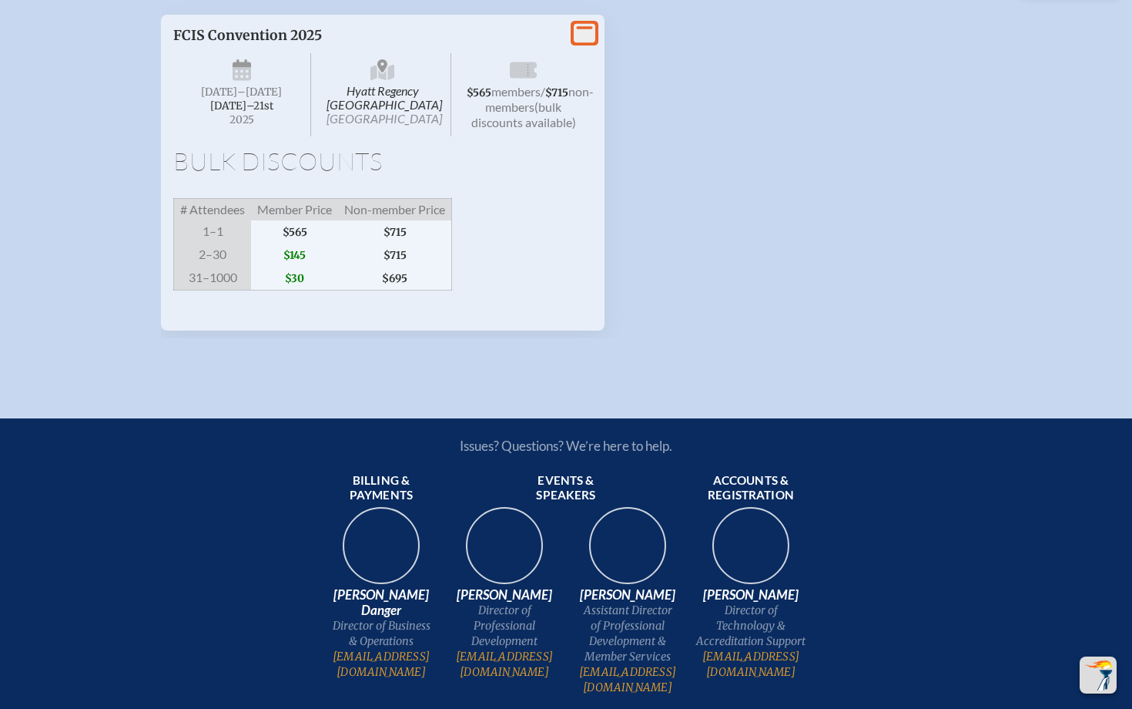
click at [422, 267] on span "$715" at bounding box center [395, 254] width 114 height 23
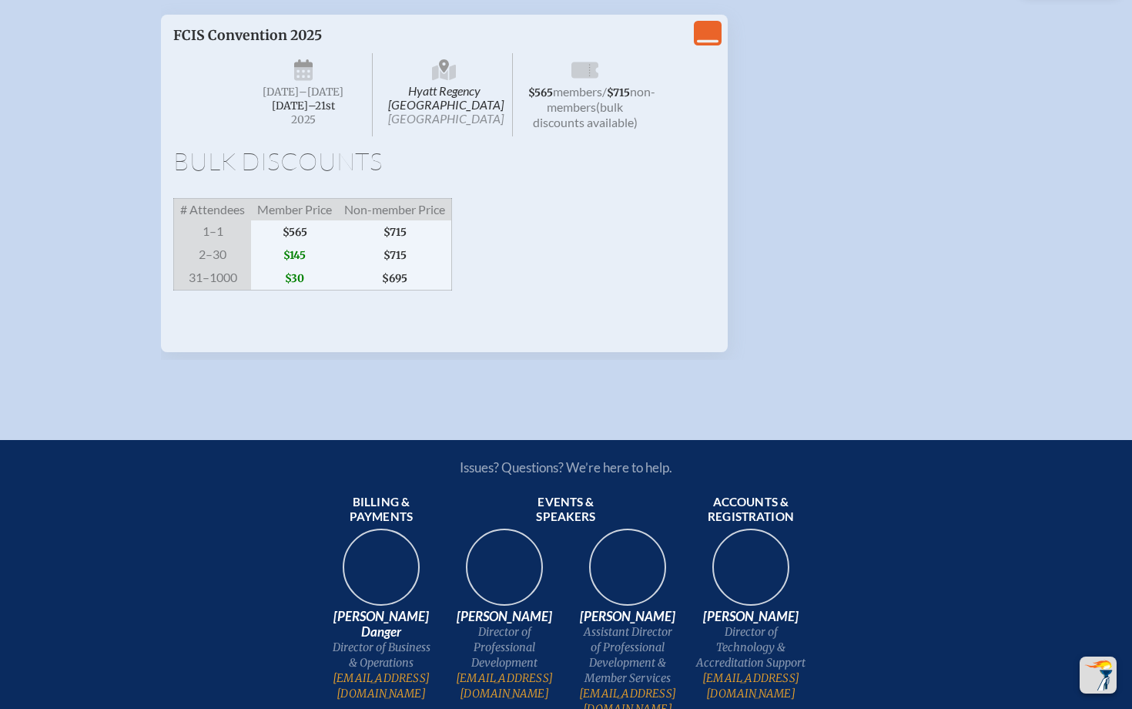
click at [705, 32] on icon "View Less" at bounding box center [708, 33] width 22 height 22
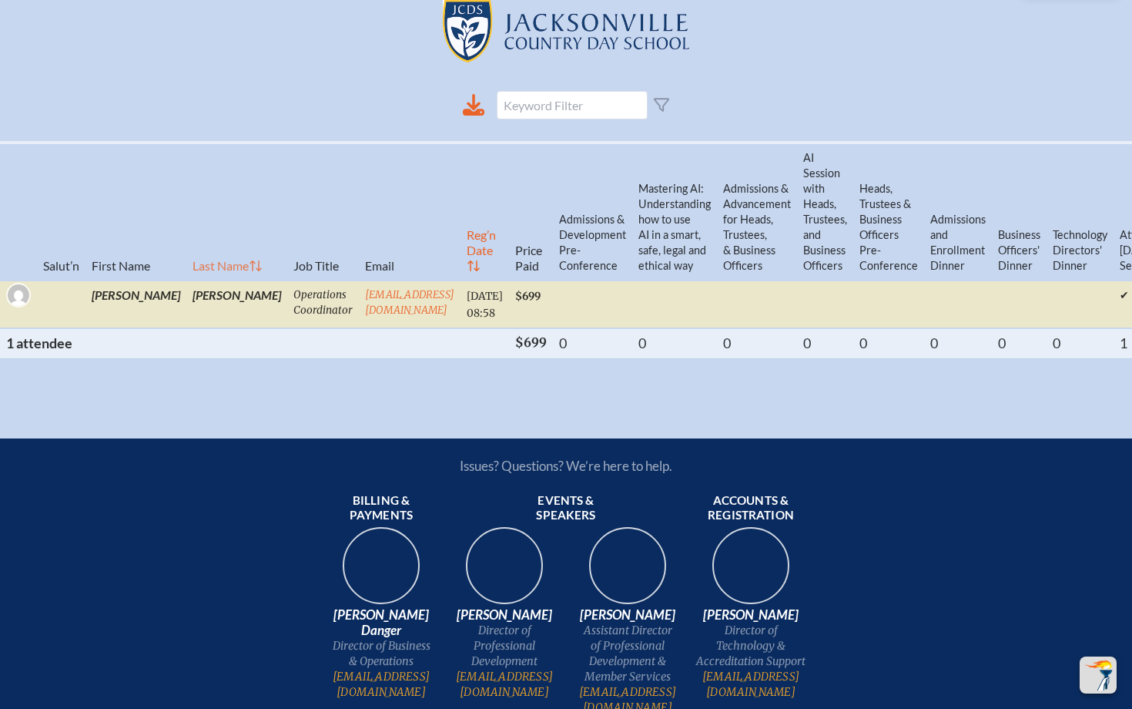
click at [186, 253] on th "Last Name" at bounding box center [236, 212] width 101 height 138
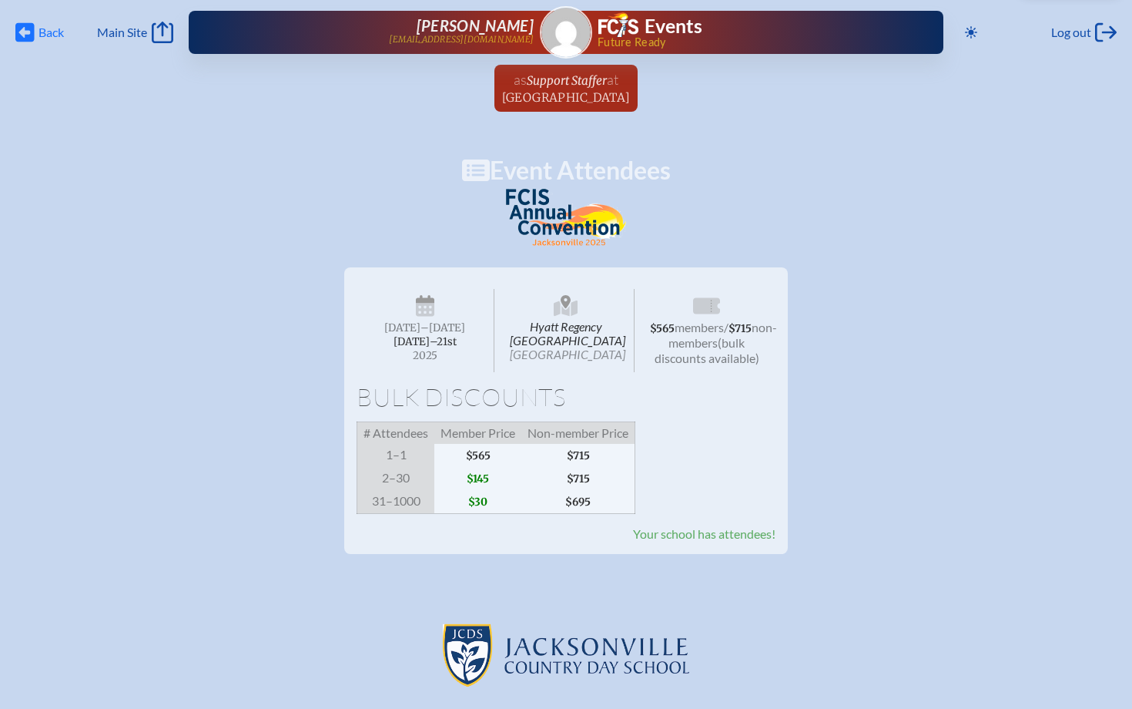
click at [28, 38] on icon at bounding box center [24, 32] width 19 height 19
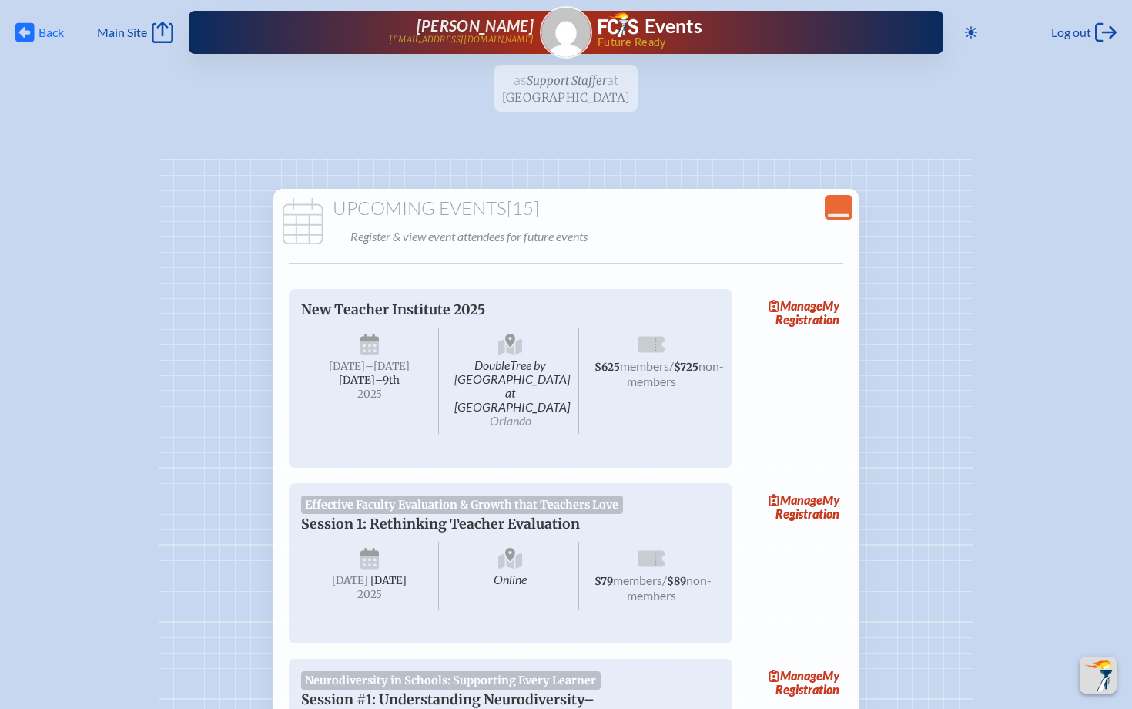
scroll to position [2405, 0]
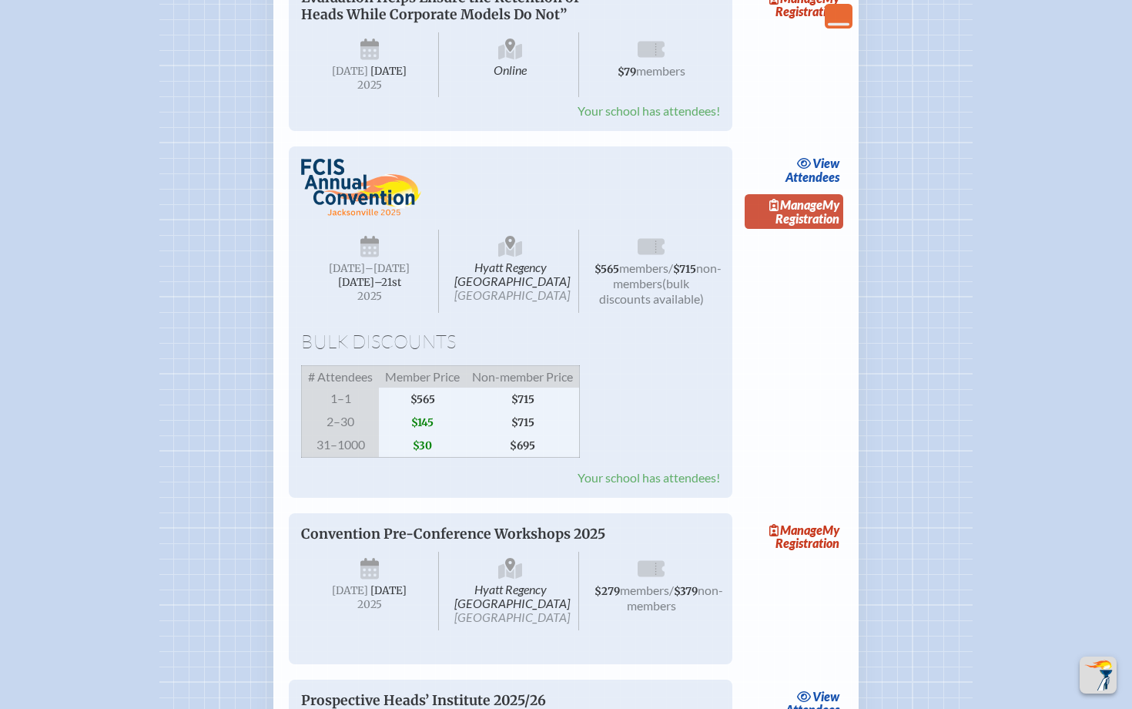
click at [813, 230] on link "Manage My Registration" at bounding box center [794, 211] width 99 height 35
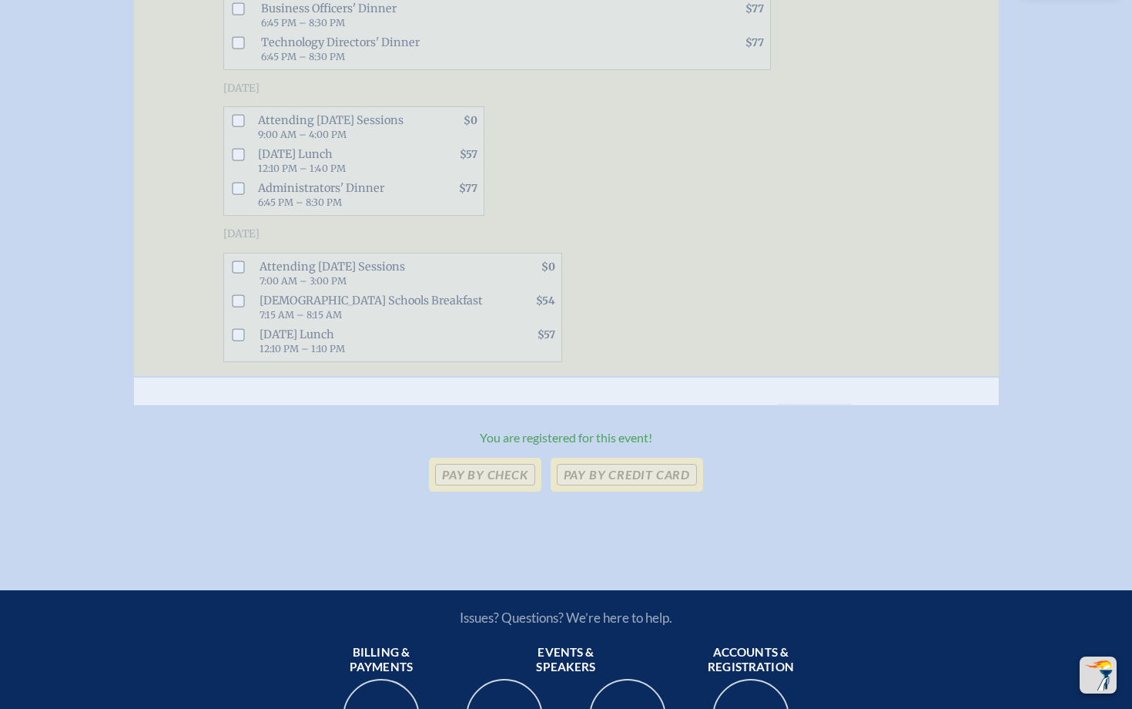
scroll to position [981, 0]
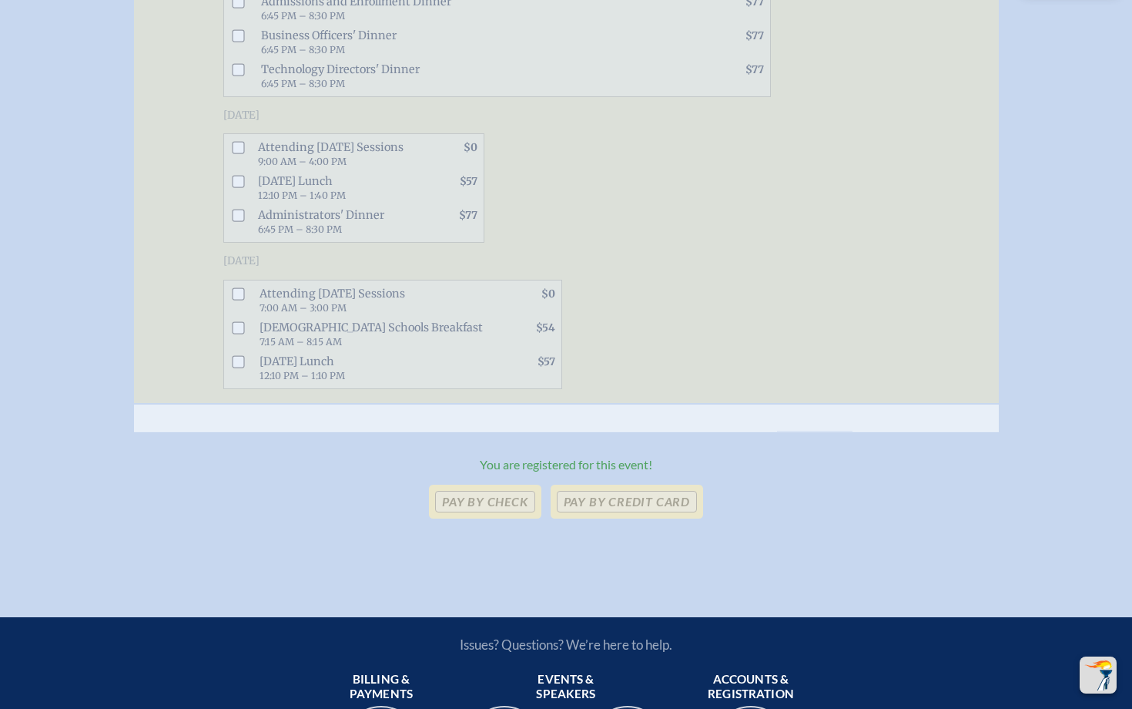
click at [621, 471] on span "You are registered for this event!" at bounding box center [566, 464] width 173 height 15
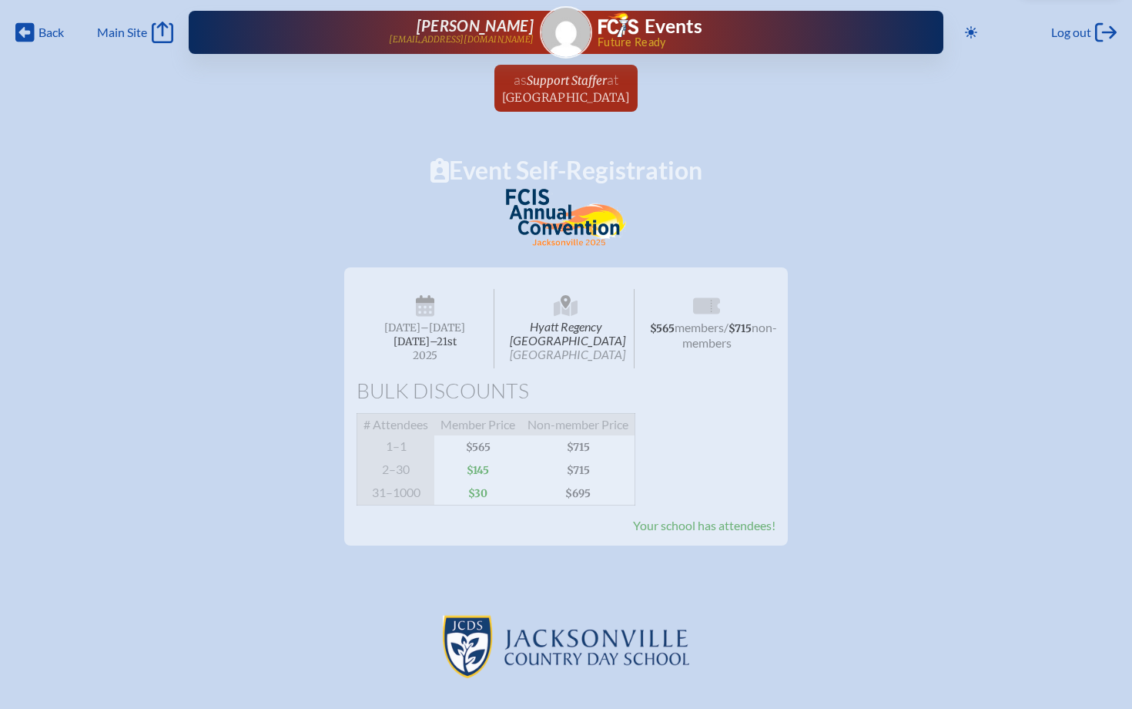
click at [543, 163] on h1 "Event Self-Registration" at bounding box center [566, 170] width 1132 height 25
click at [568, 29] on img at bounding box center [566, 32] width 49 height 49
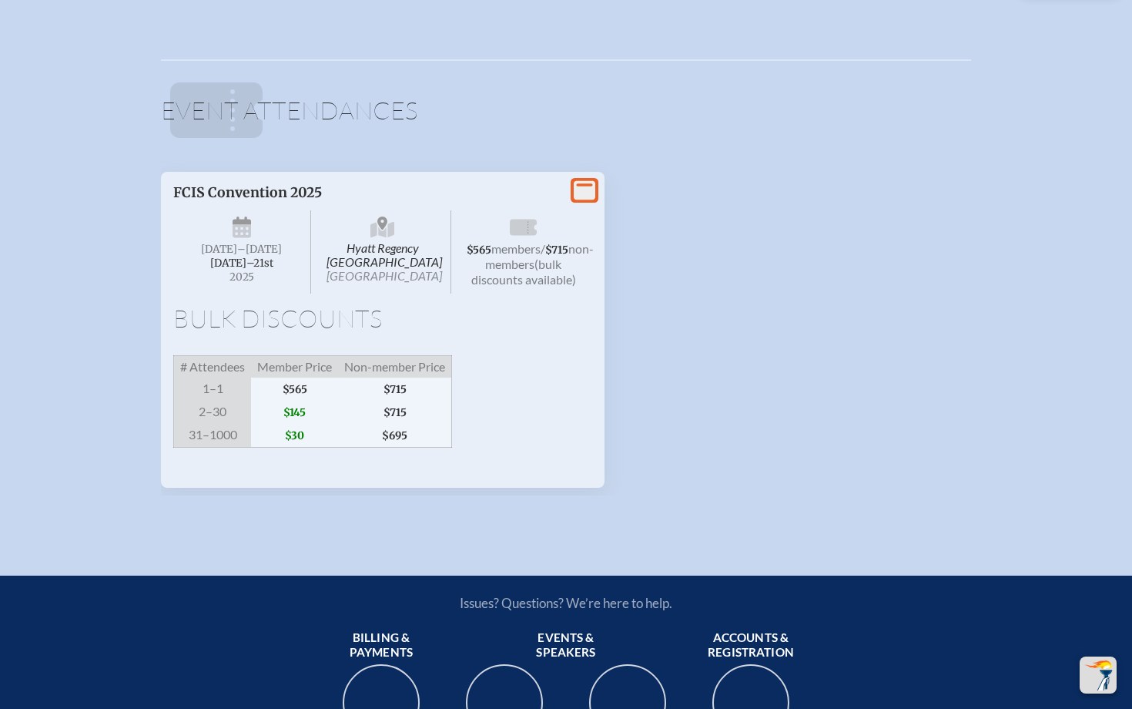
scroll to position [1434, 0]
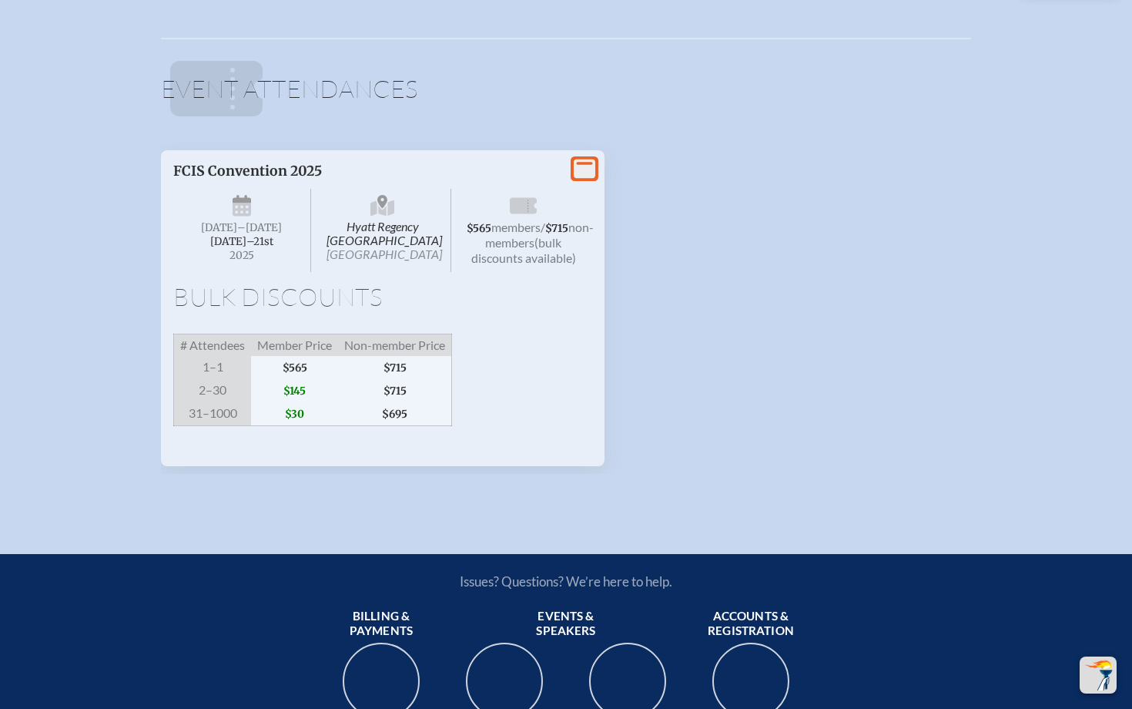
click at [540, 230] on span "members" at bounding box center [515, 227] width 49 height 15
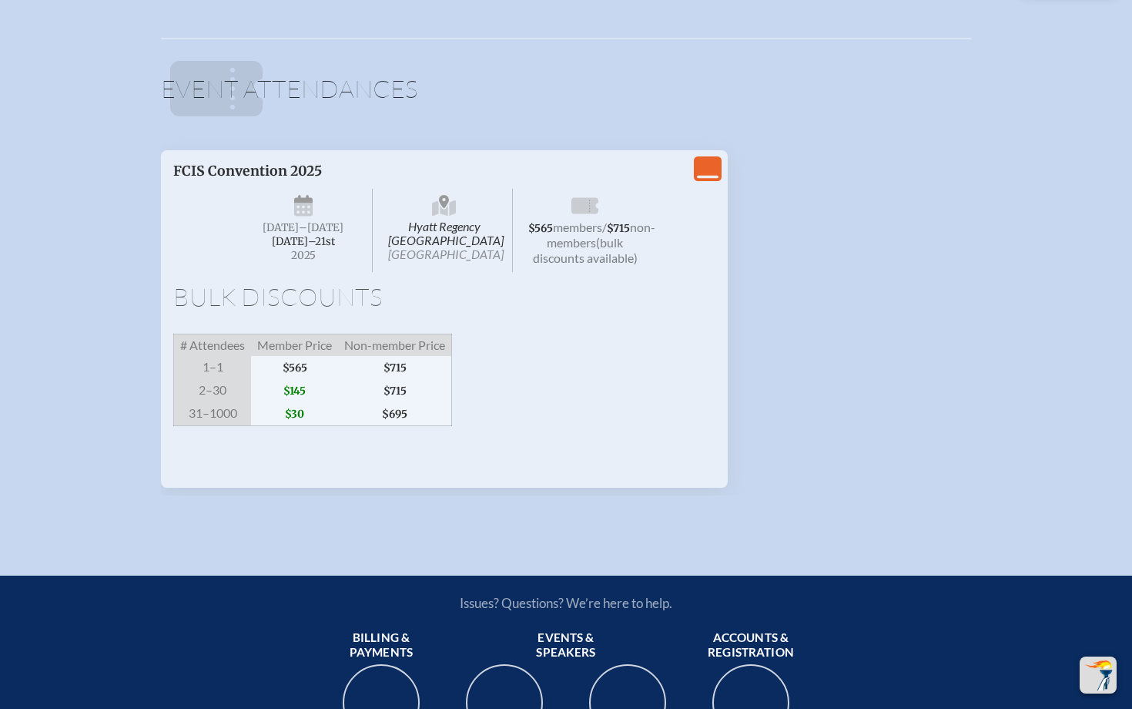
click at [712, 169] on icon "View Less" at bounding box center [708, 169] width 22 height 22
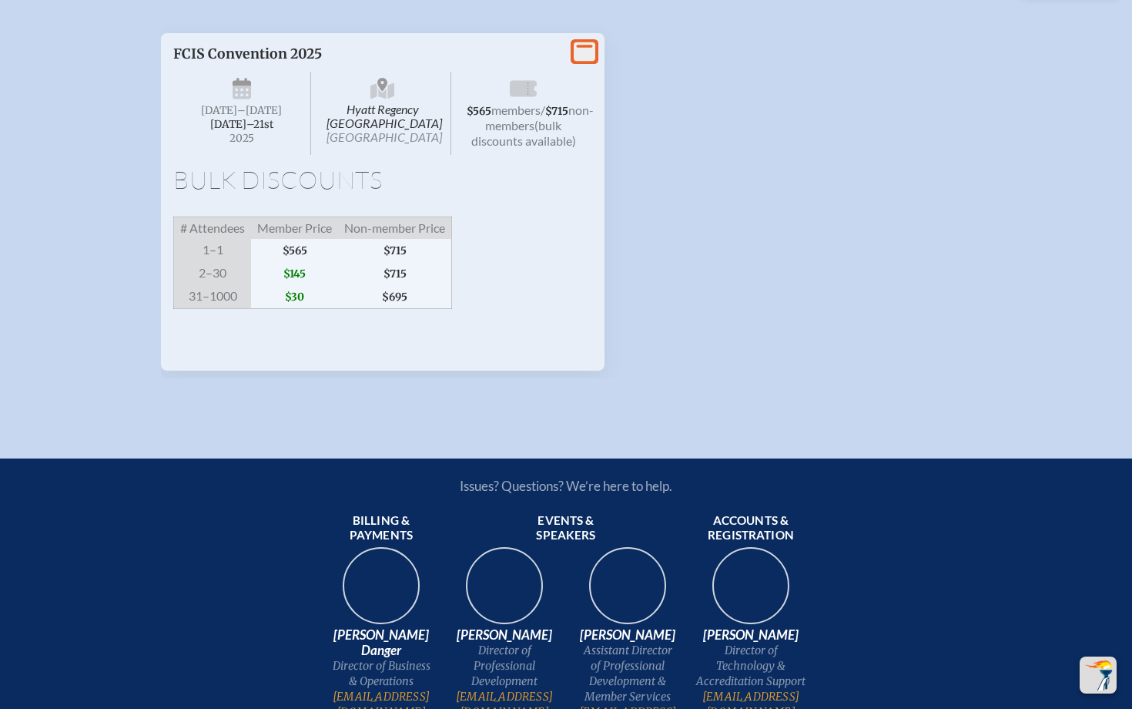
scroll to position [1570, 0]
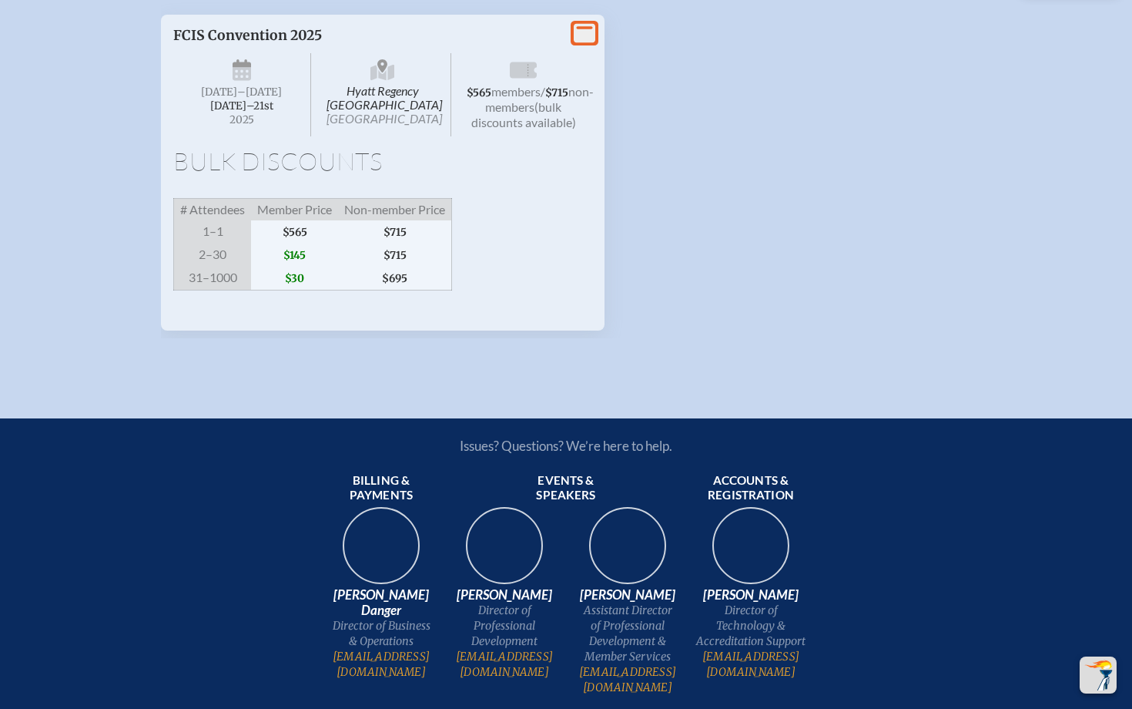
click at [403, 163] on h1 "Bulk Discounts" at bounding box center [382, 167] width 419 height 37
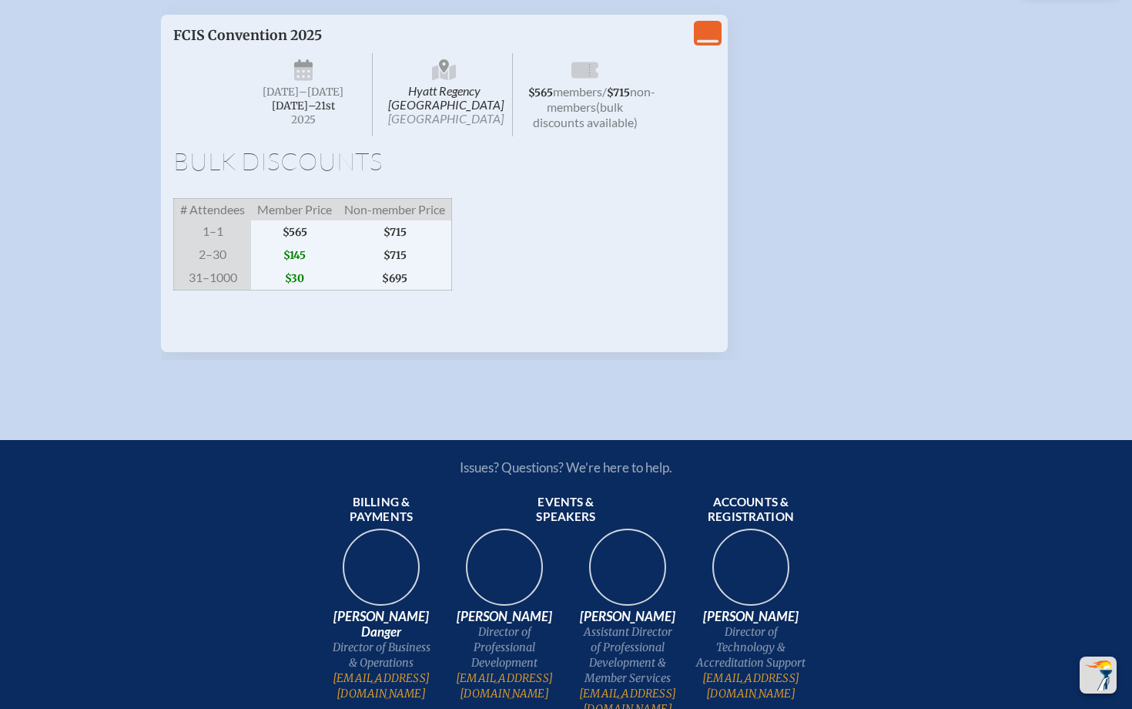
click at [403, 163] on h1 "Bulk Discounts" at bounding box center [444, 167] width 542 height 37
click at [324, 237] on span "$565" at bounding box center [294, 231] width 87 height 23
drag, startPoint x: 324, startPoint y: 237, endPoint x: 320, endPoint y: 247, distance: 10.7
click at [320, 243] on span "$565" at bounding box center [294, 231] width 87 height 23
click at [313, 109] on span "[DATE]–⁠21st" at bounding box center [303, 105] width 63 height 13
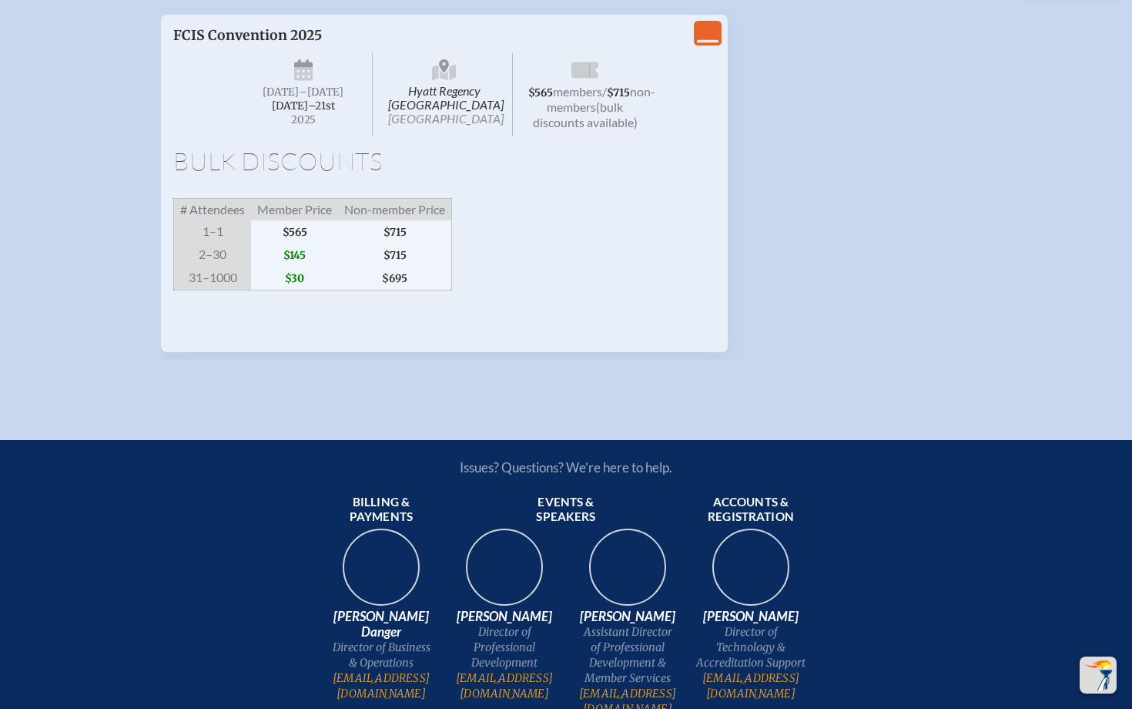
click at [313, 109] on span "[DATE]–⁠21st" at bounding box center [303, 105] width 63 height 13
click at [300, 169] on h1 "Bulk Discounts" at bounding box center [444, 167] width 542 height 37
click at [709, 29] on icon "View Less" at bounding box center [708, 33] width 22 height 22
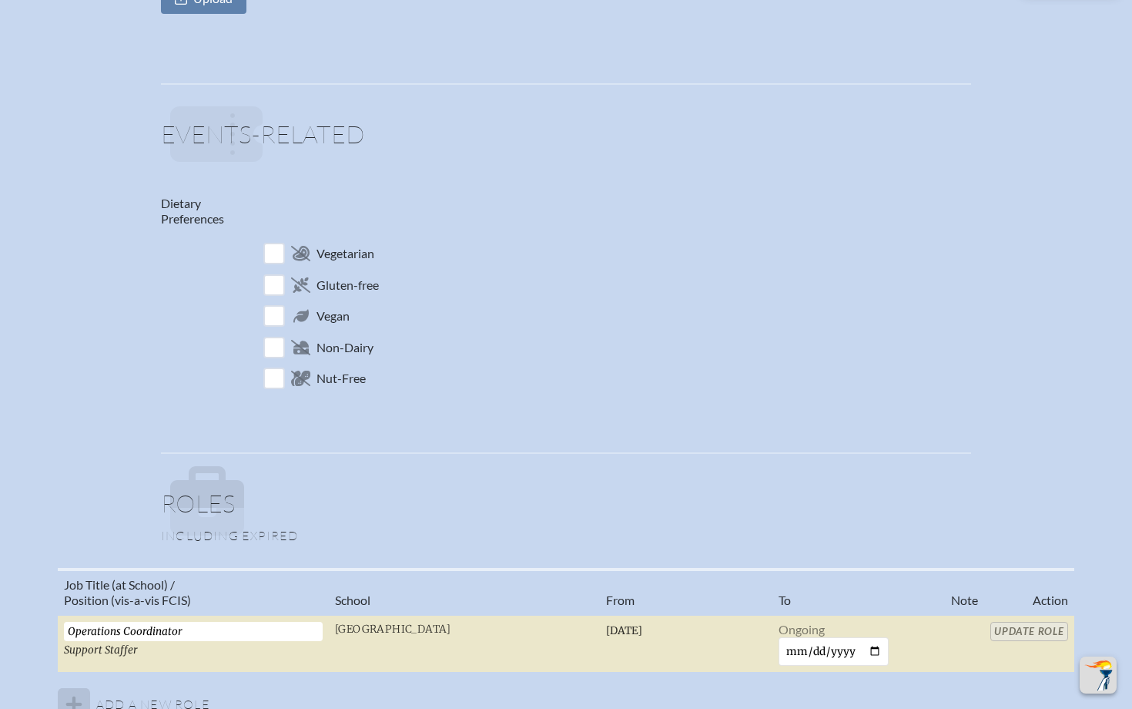
scroll to position [0, 0]
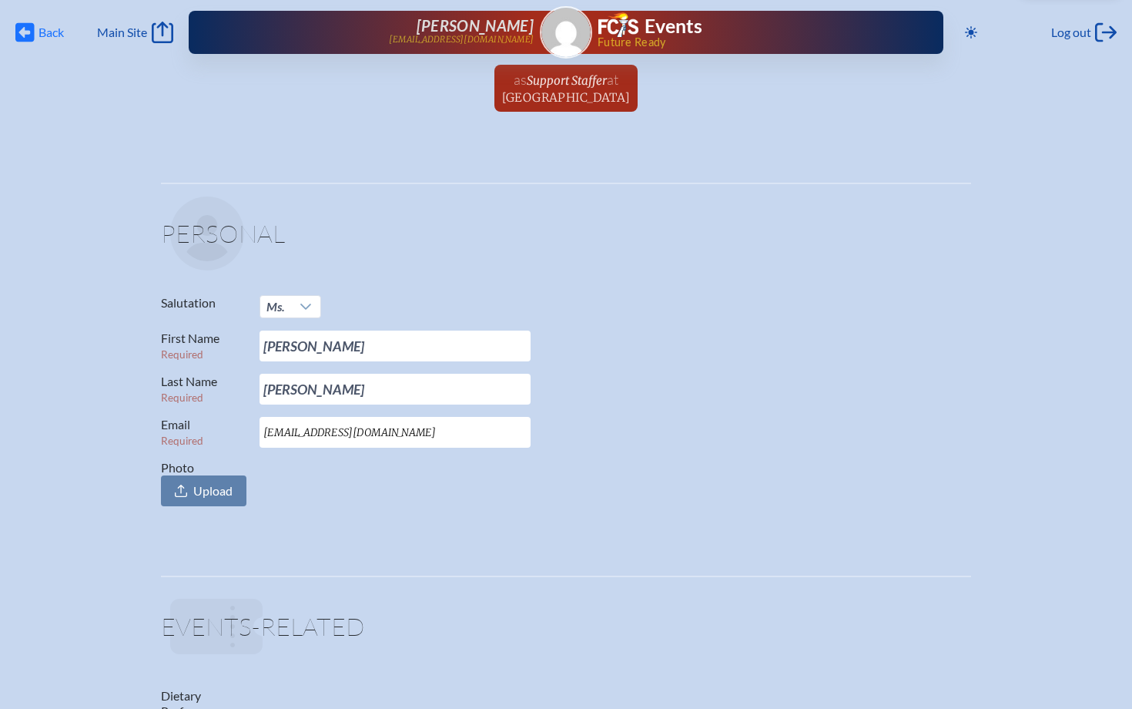
click at [36, 22] on span "Back Back" at bounding box center [39, 33] width 49 height 22
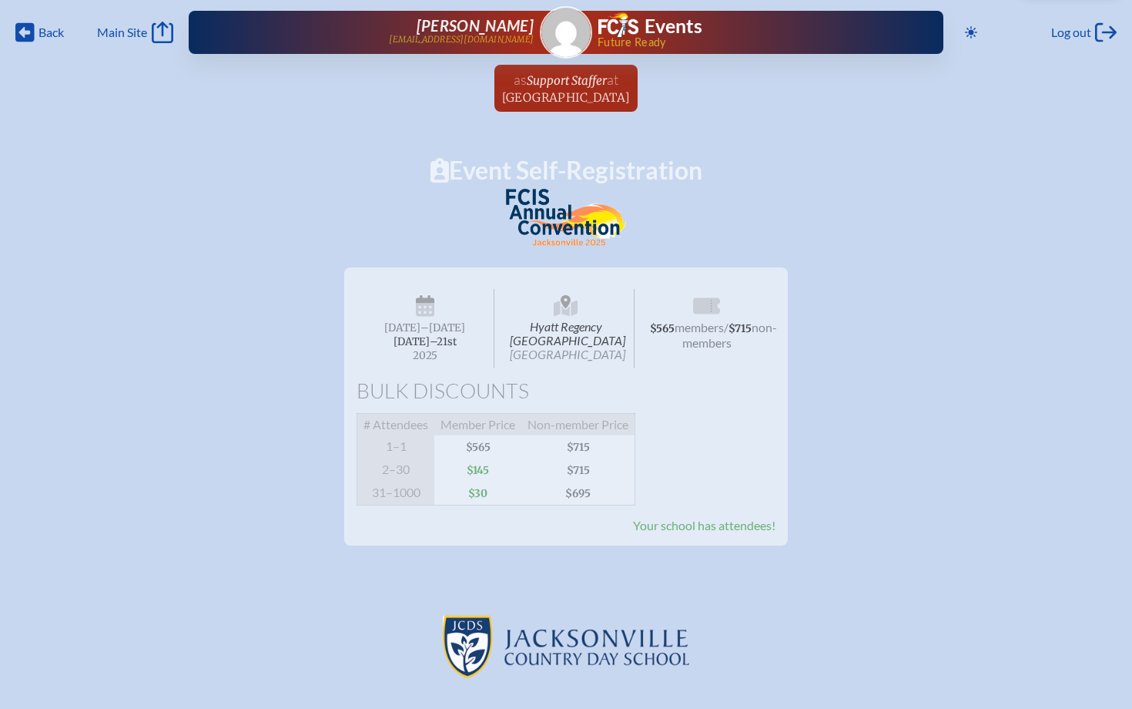
click at [32, 19] on div "Back Back Main Site Main Site Toggle to Dark Mode Log out Log out Ashley Barber…" at bounding box center [566, 27] width 1114 height 55
click at [32, 29] on icon at bounding box center [24, 32] width 19 height 19
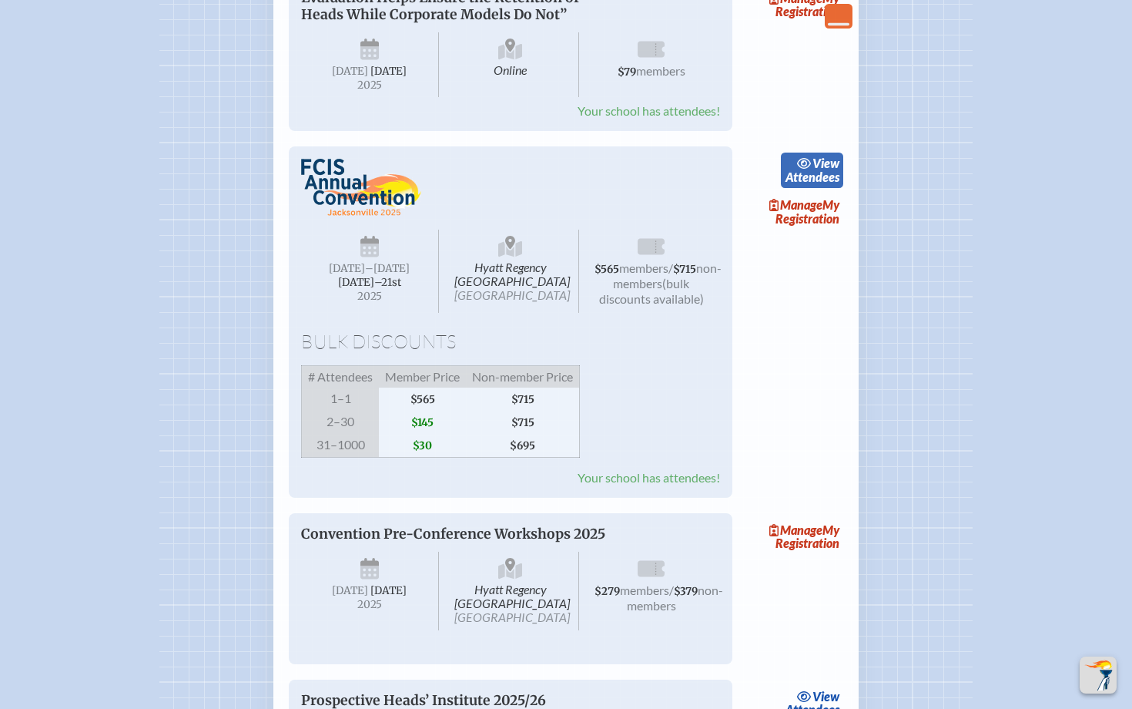
click at [821, 188] on link "view Attendees" at bounding box center [812, 170] width 62 height 35
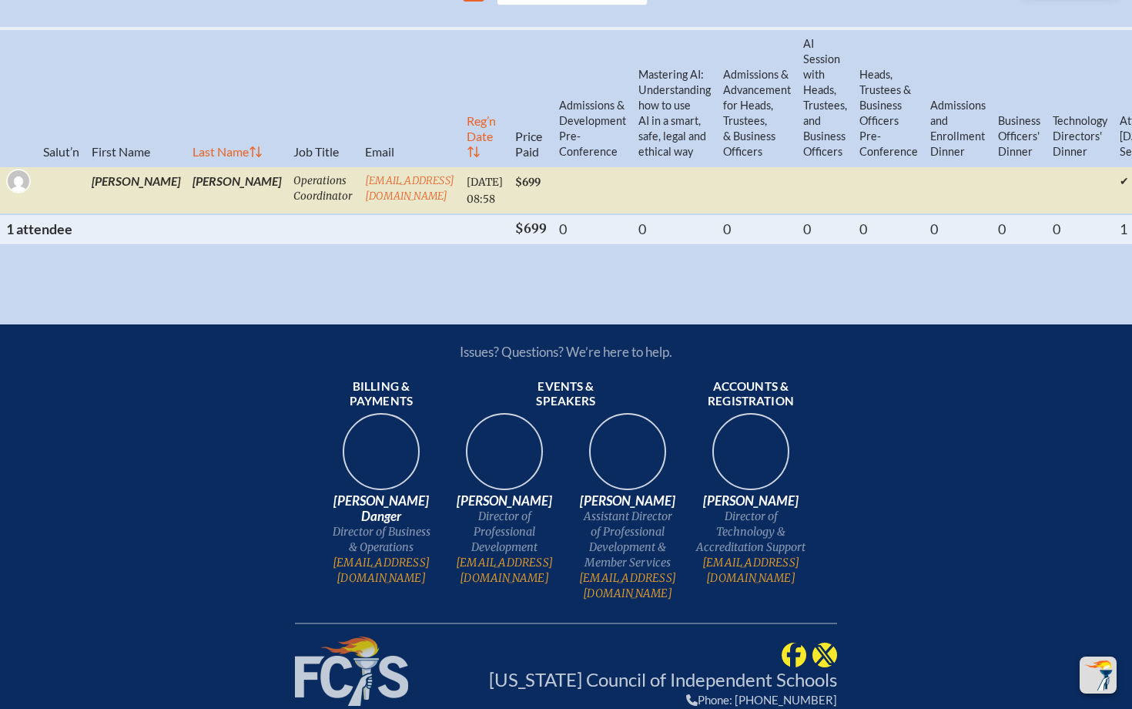
scroll to position [670, 0]
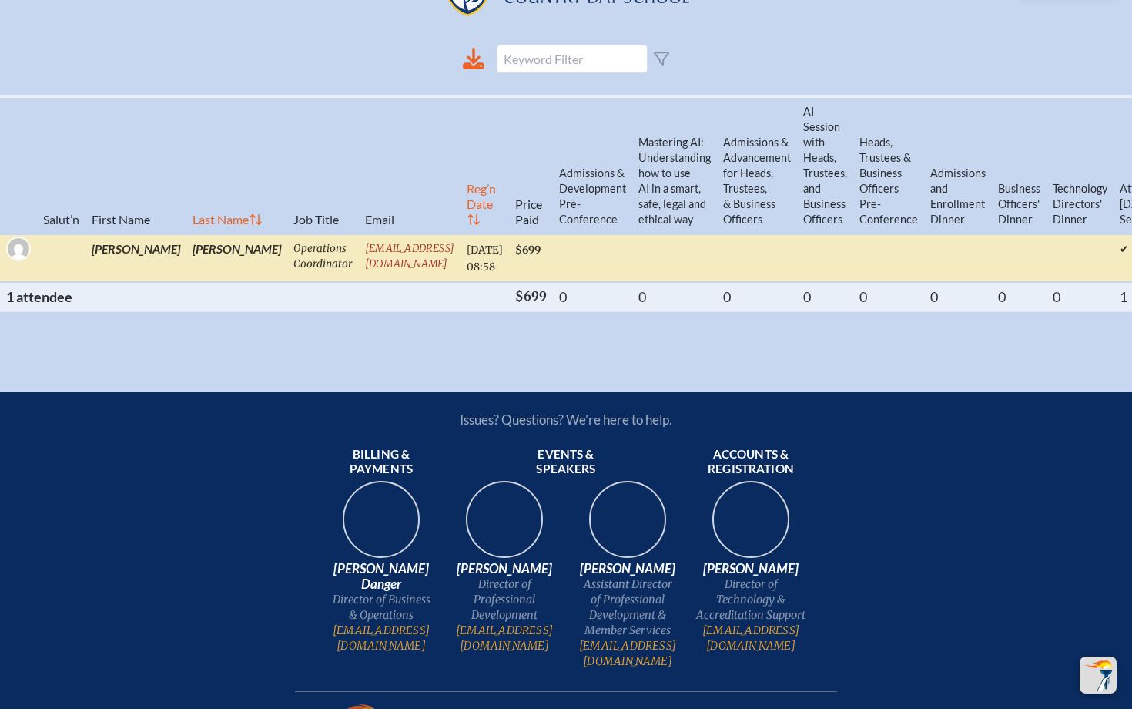
click at [365, 257] on link "[EMAIL_ADDRESS][DOMAIN_NAME]" at bounding box center [409, 256] width 89 height 29
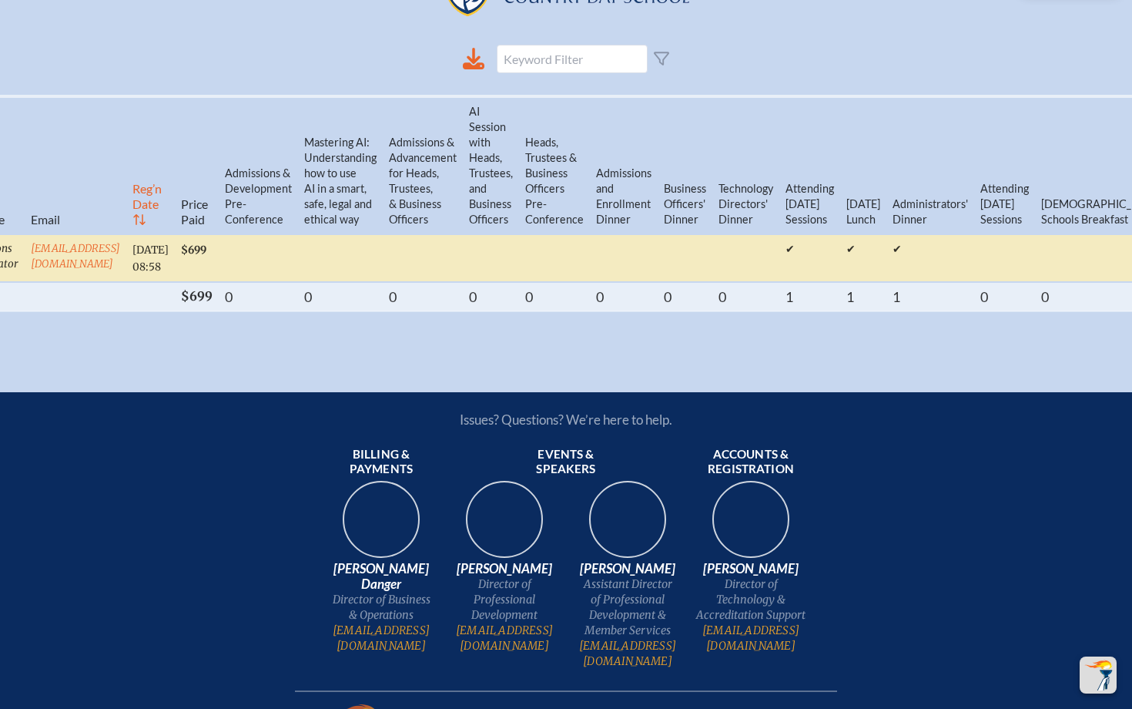
scroll to position [0, 508]
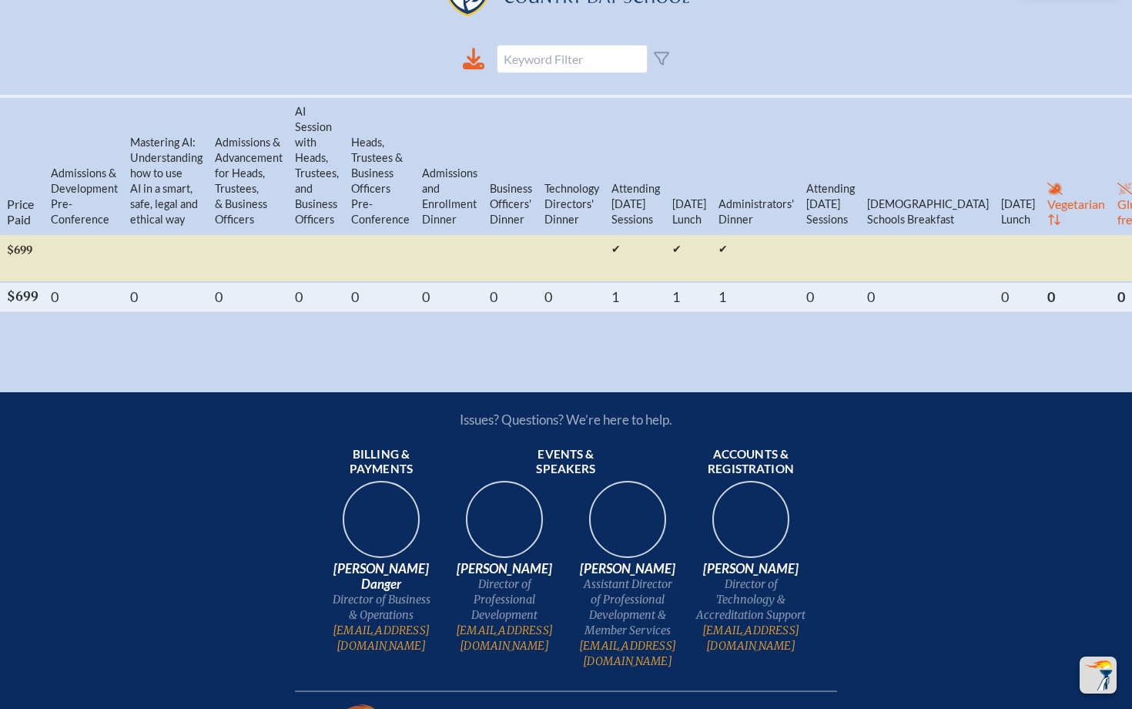
click at [1072, 220] on table "Salut’n First Name Last Name Job Title Email Reg’n Date Price Paid Admissions &…" at bounding box center [391, 203] width 1799 height 217
click at [1071, 243] on table "Salut’n First Name Last Name Job Title Email Reg’n Date Price Paid Admissions &…" at bounding box center [391, 203] width 1799 height 217
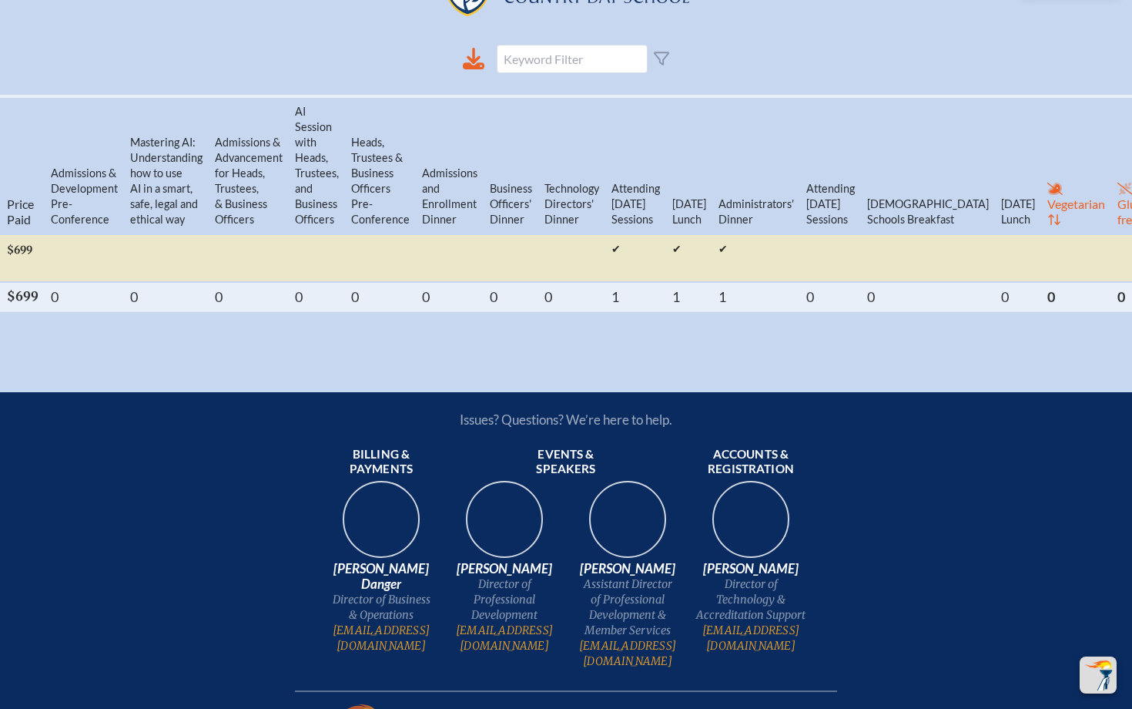
click at [1071, 206] on table "Salut’n First Name Last Name Job Title Email Reg’n Date Price Paid Admissions &…" at bounding box center [391, 203] width 1799 height 217
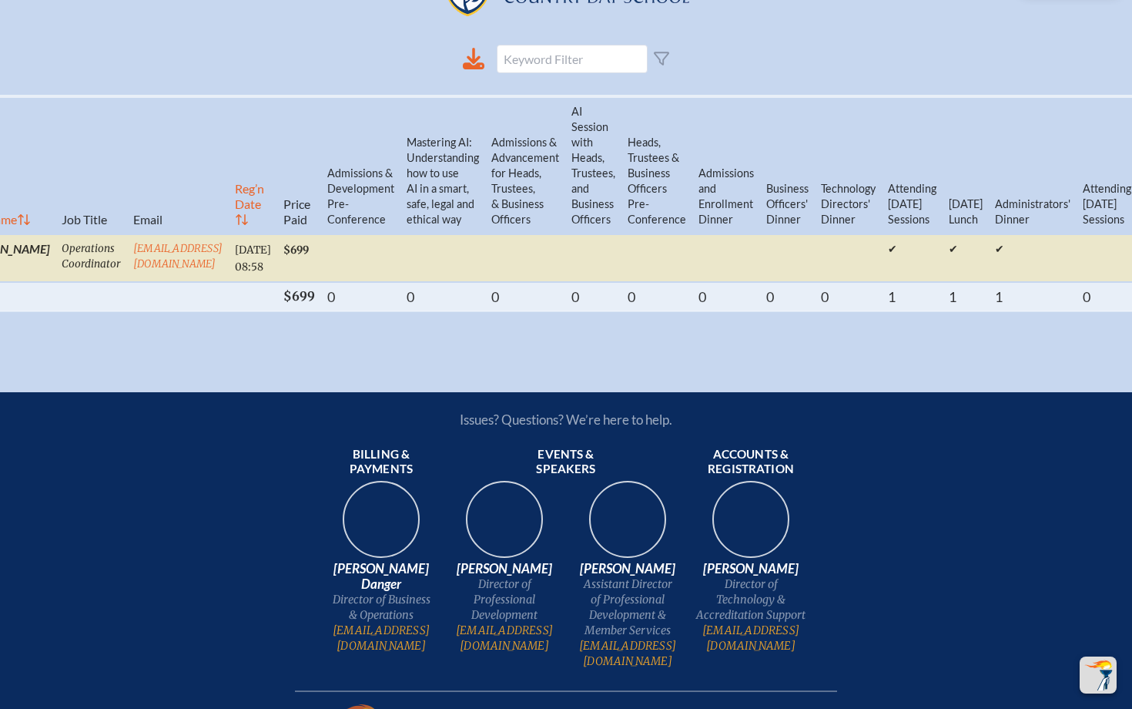
scroll to position [0, 0]
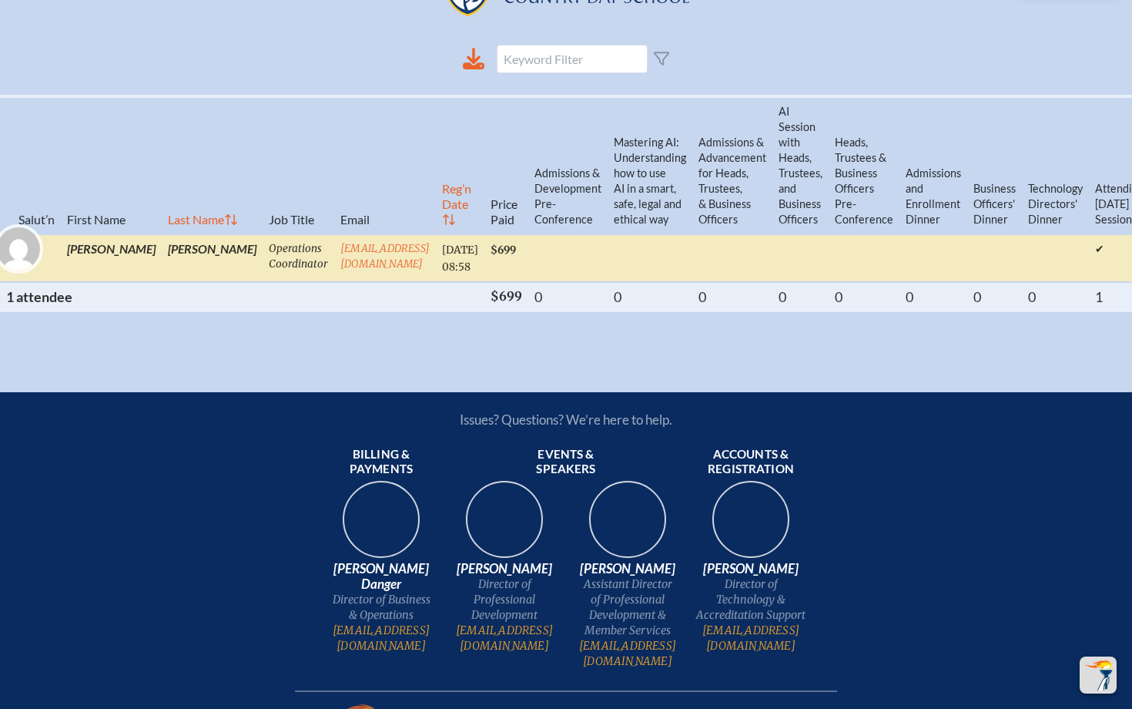
click at [21, 258] on img at bounding box center [18, 248] width 43 height 43
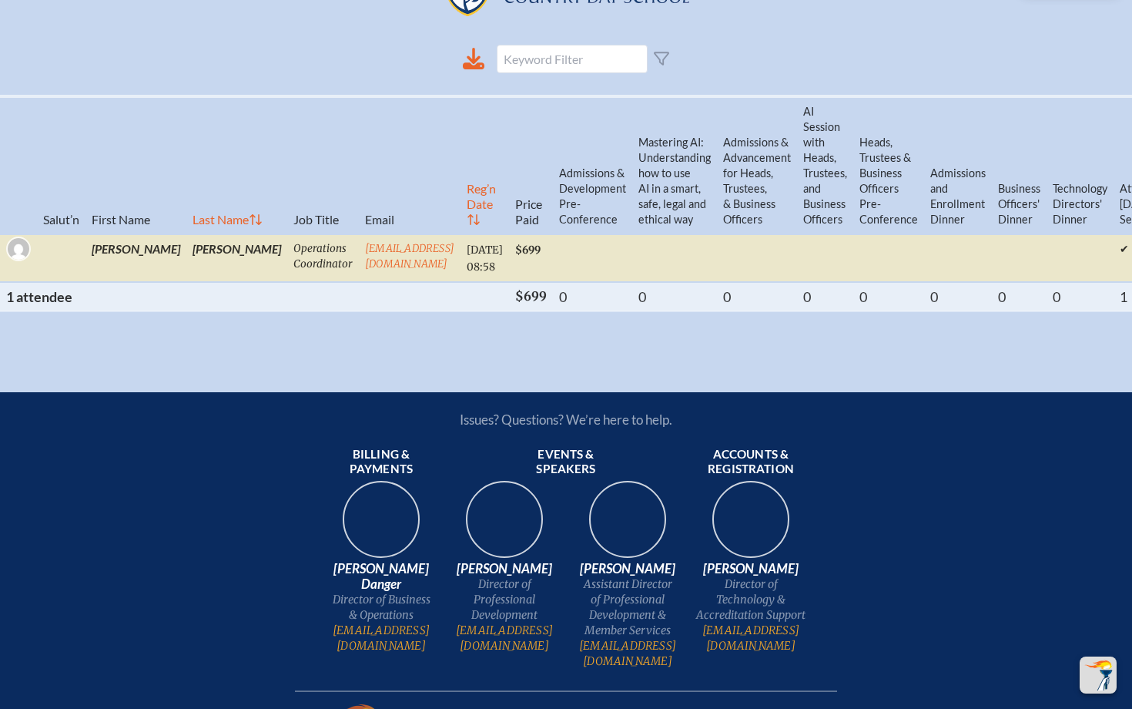
click at [46, 231] on th "Salut’n" at bounding box center [61, 165] width 49 height 138
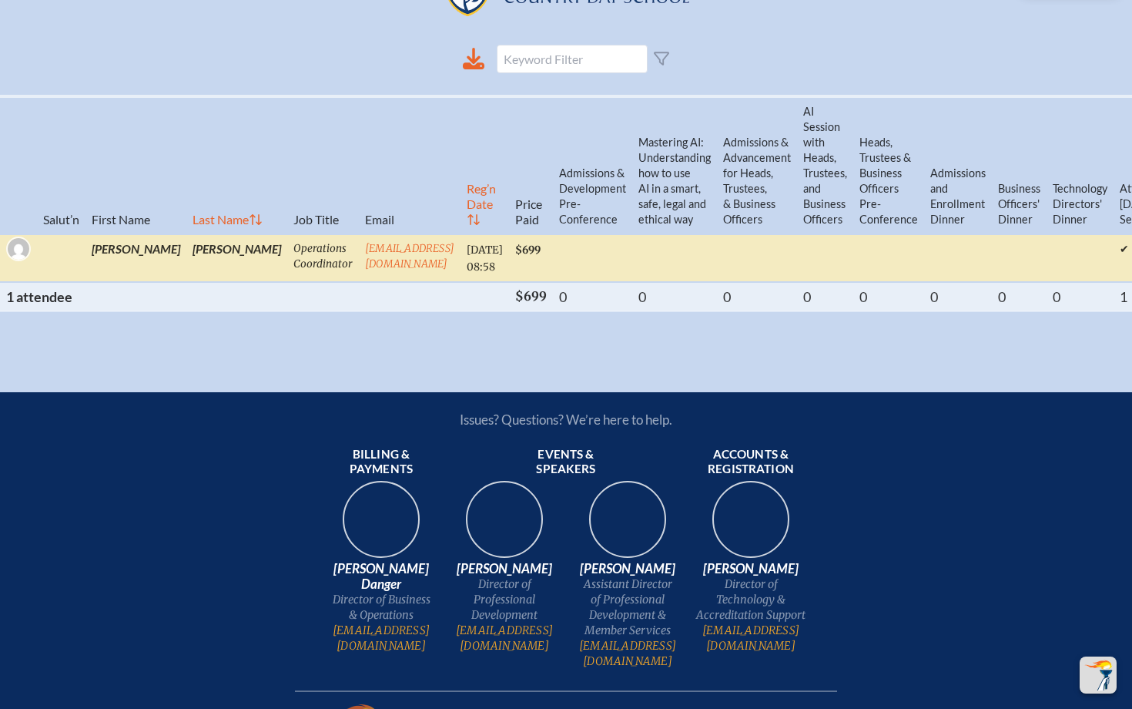
click at [86, 267] on td at bounding box center [136, 258] width 101 height 48
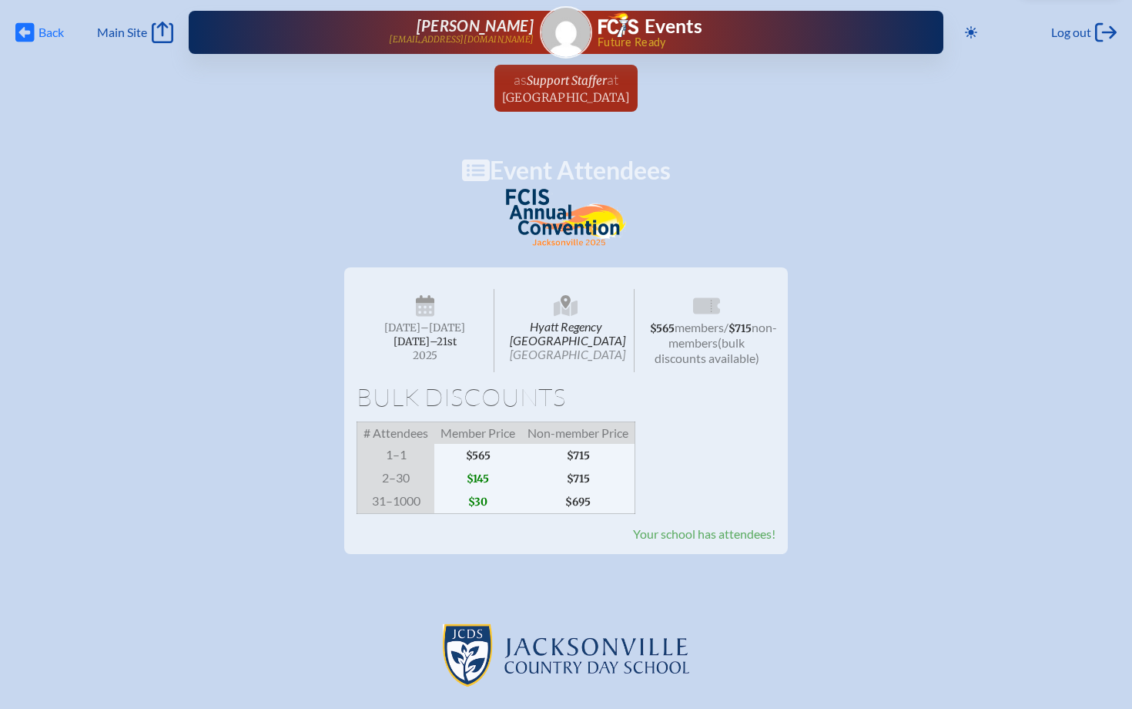
click at [32, 39] on icon at bounding box center [24, 32] width 19 height 19
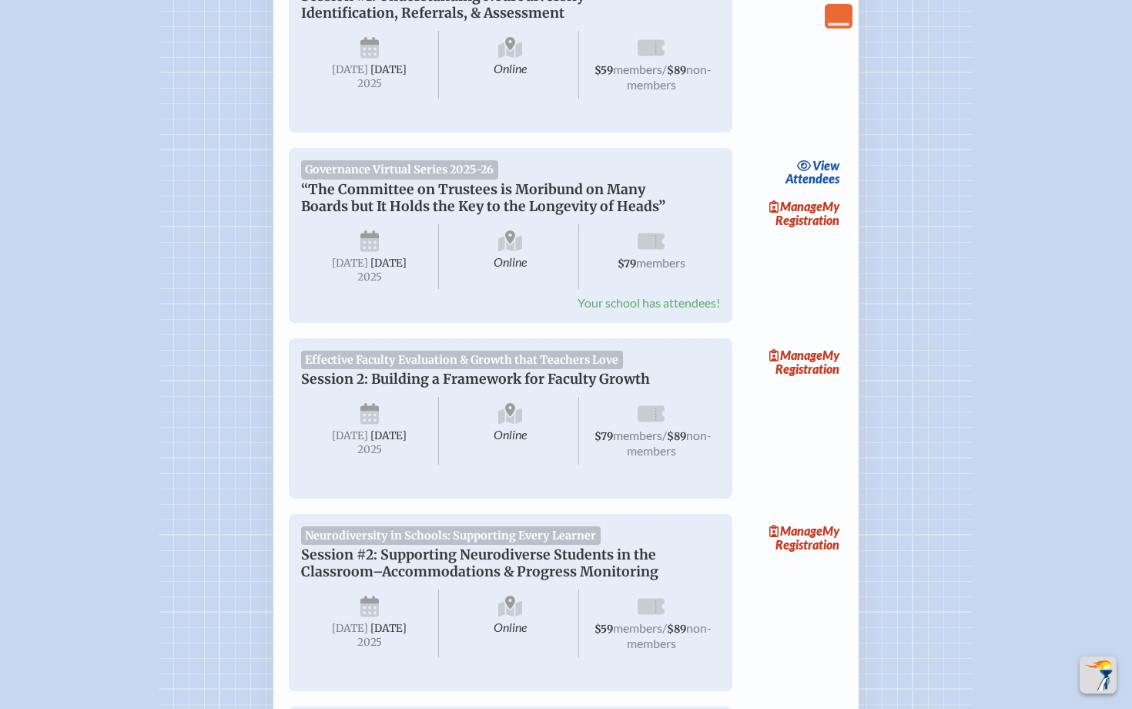
scroll to position [1085, 0]
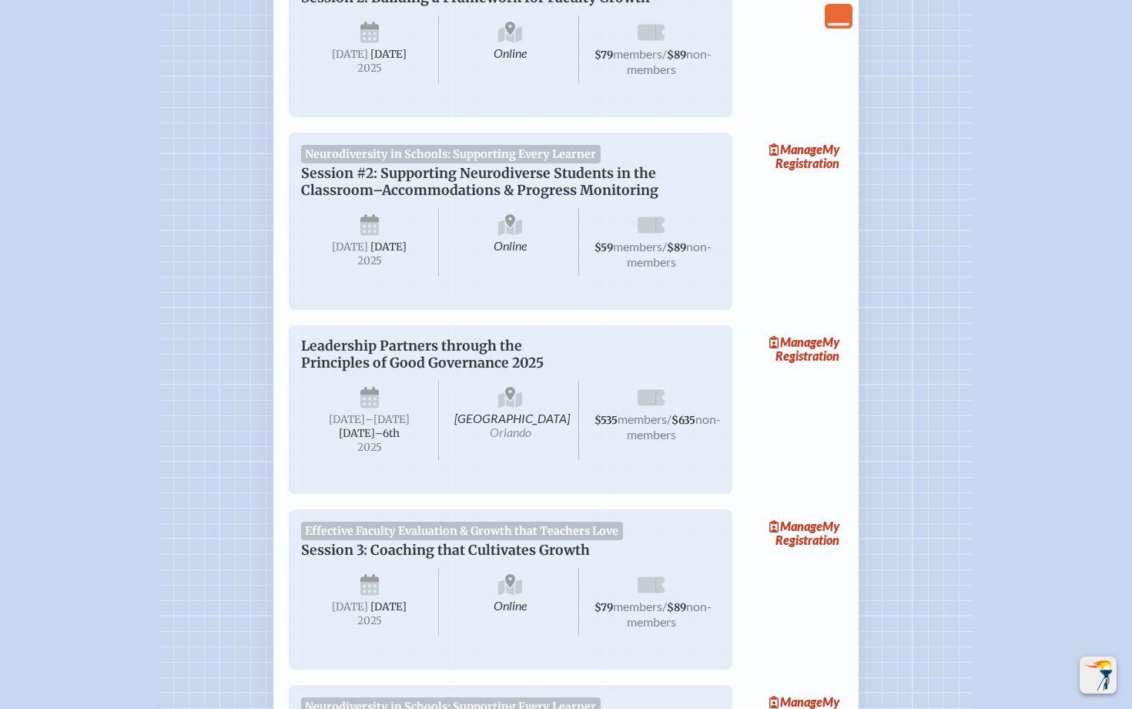
click at [1096, 672] on img "Scroll Top" at bounding box center [1098, 674] width 31 height 31
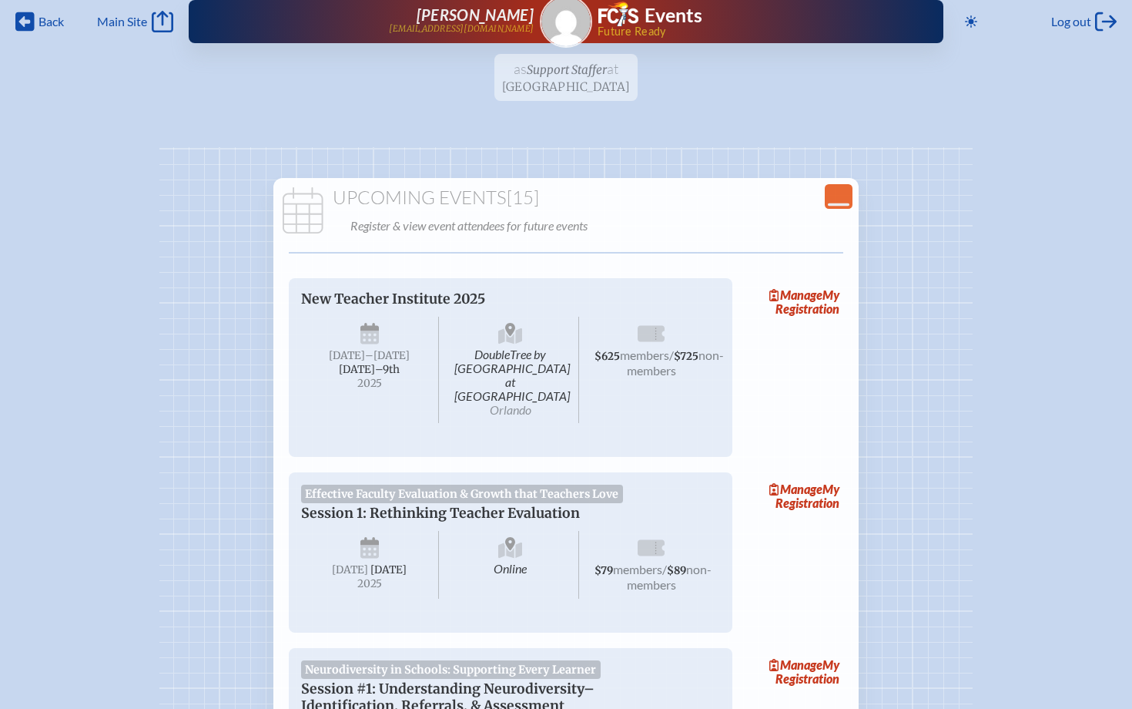
scroll to position [0, 0]
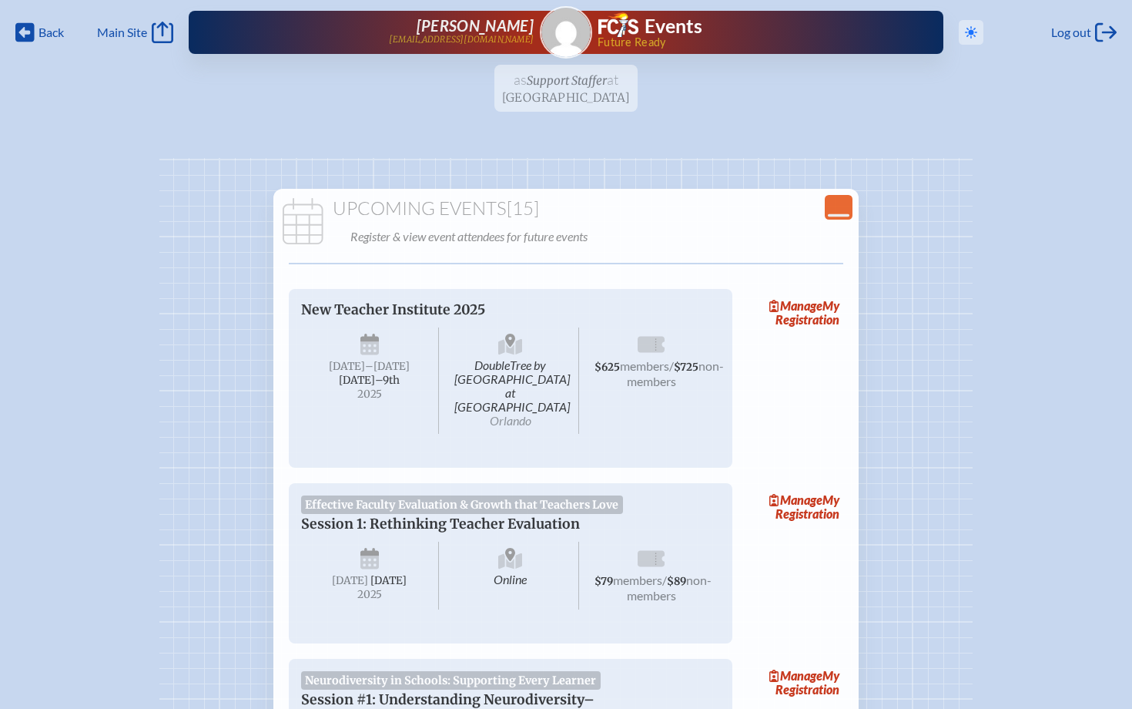
click at [967, 32] on icon at bounding box center [971, 32] width 12 height 12
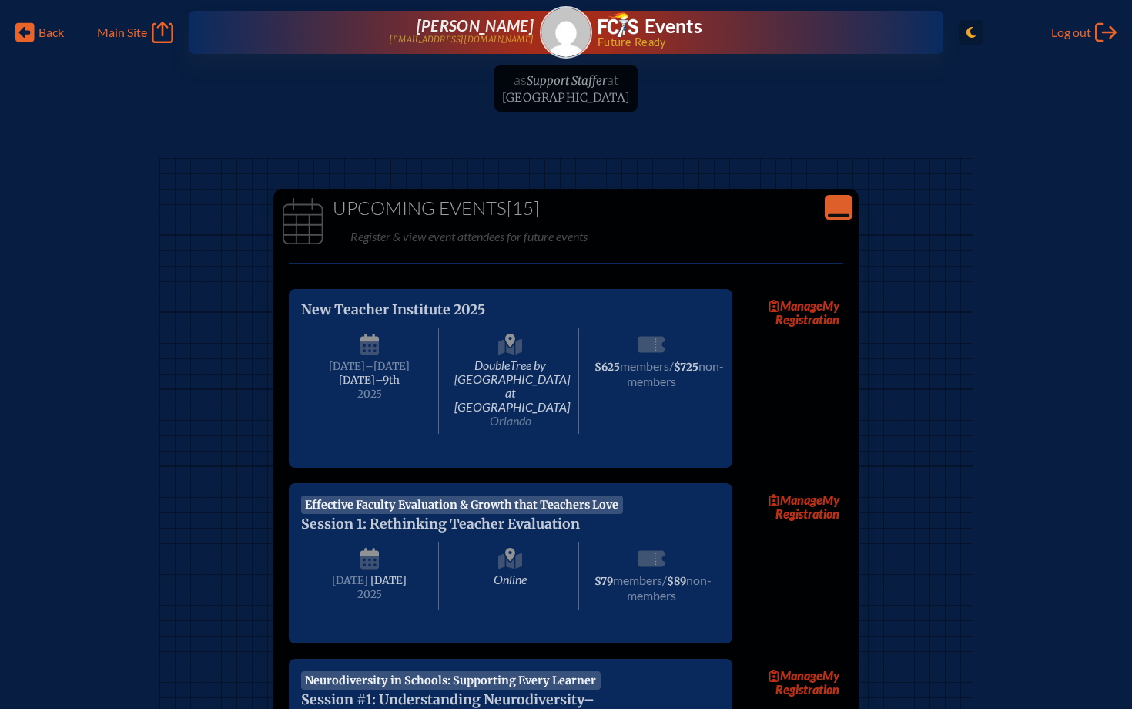
click at [568, 46] on img at bounding box center [566, 32] width 49 height 49
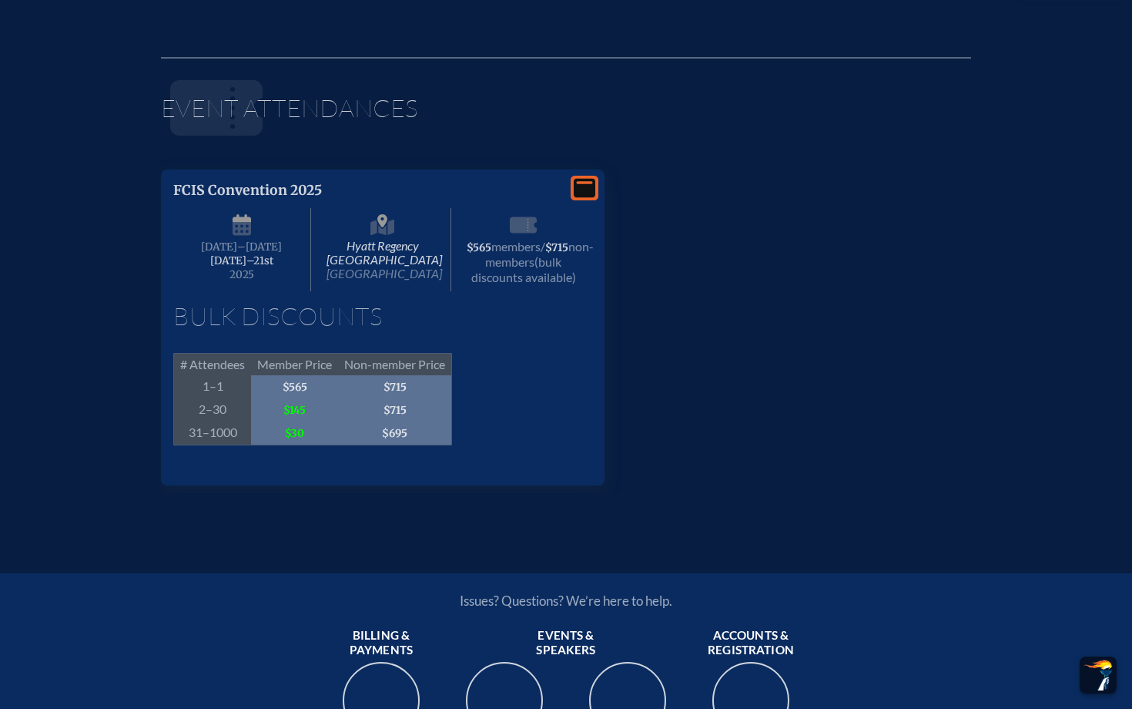
scroll to position [1405, 0]
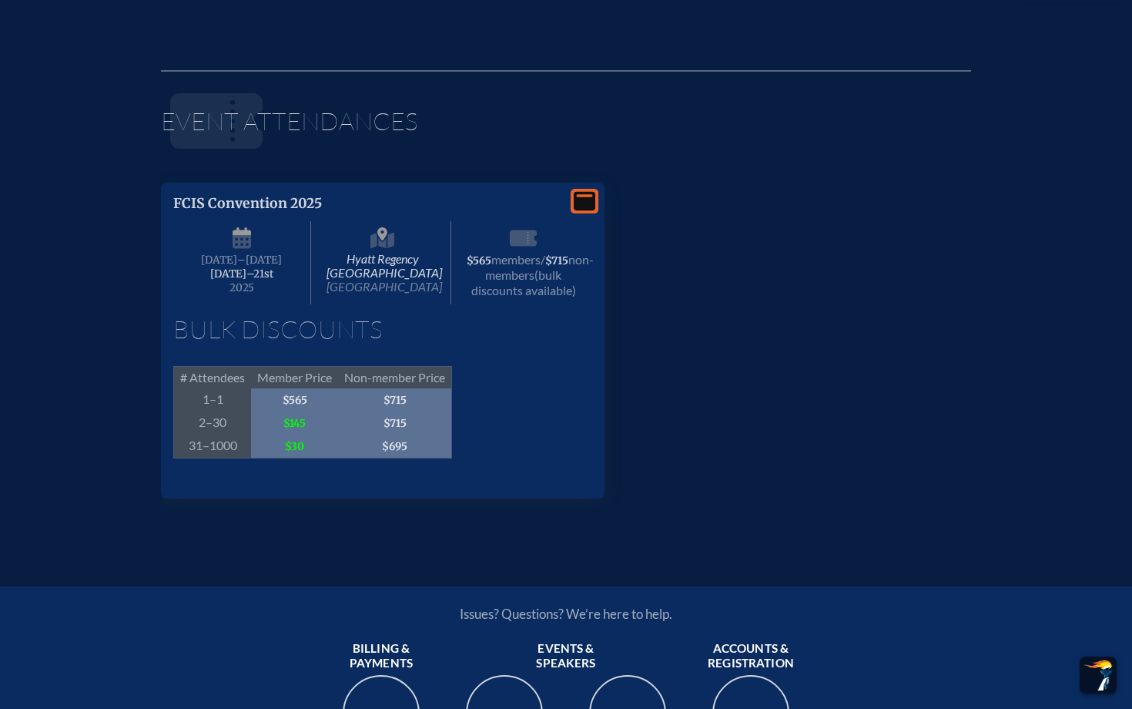
click at [555, 410] on div "Bulk Discounts # Attendees Member Price Non-member Price 1–1 $565 $715 2–30 $14…" at bounding box center [382, 388] width 419 height 142
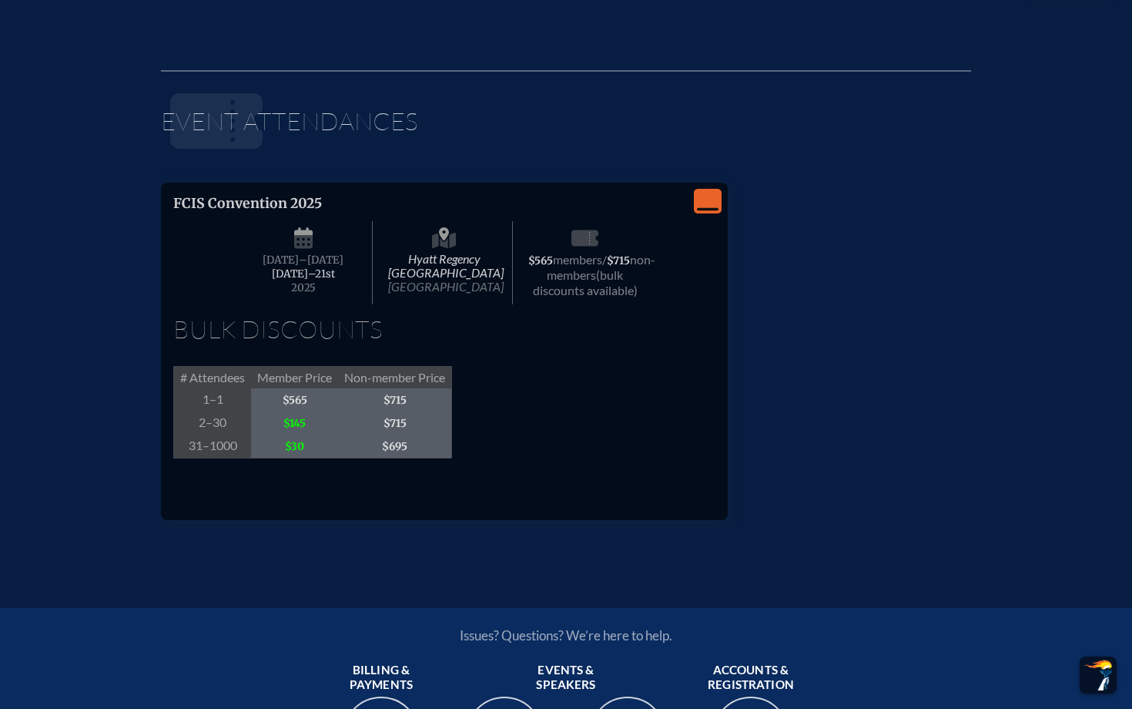
click at [555, 410] on div "Bulk Discounts # Attendees Member Price Non-member Price 1–1 $565 $715 2–30 $14…" at bounding box center [444, 388] width 542 height 142
click at [388, 411] on span "$715" at bounding box center [395, 399] width 114 height 23
click at [687, 201] on div "FCIS Convention 2025 Hyatt Regency Jacksonville Riverfront Jacksonville Wednesd…" at bounding box center [444, 340] width 542 height 291
click at [719, 201] on div "View Less" at bounding box center [708, 201] width 28 height 25
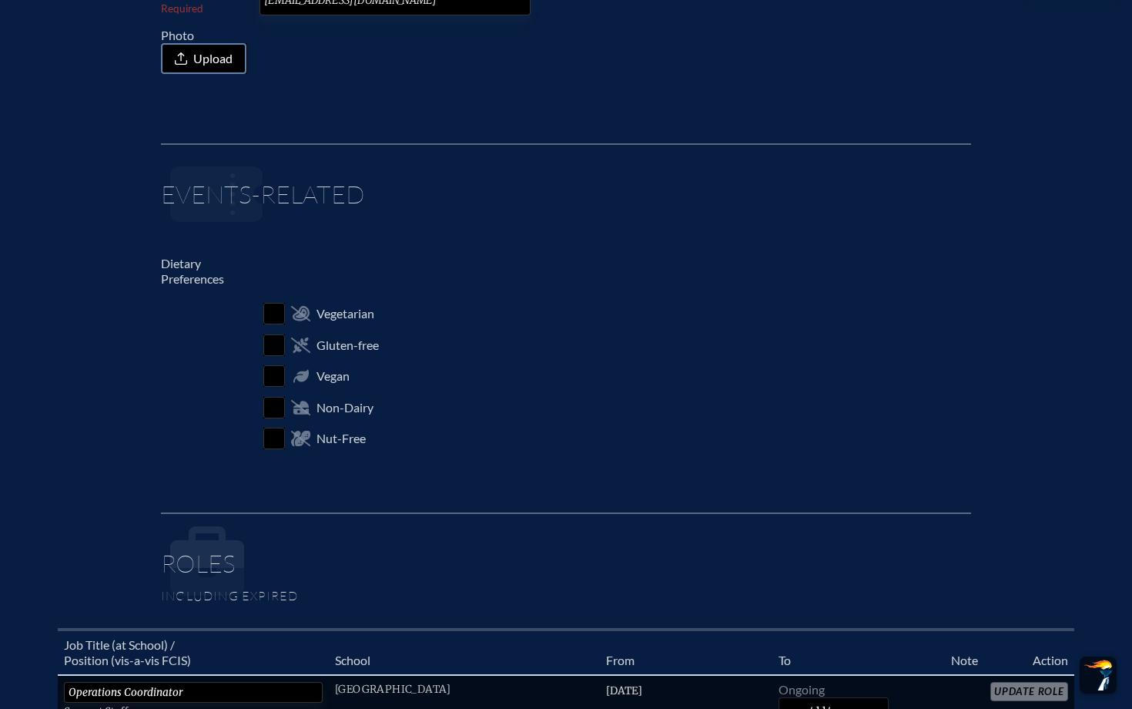
scroll to position [0, 0]
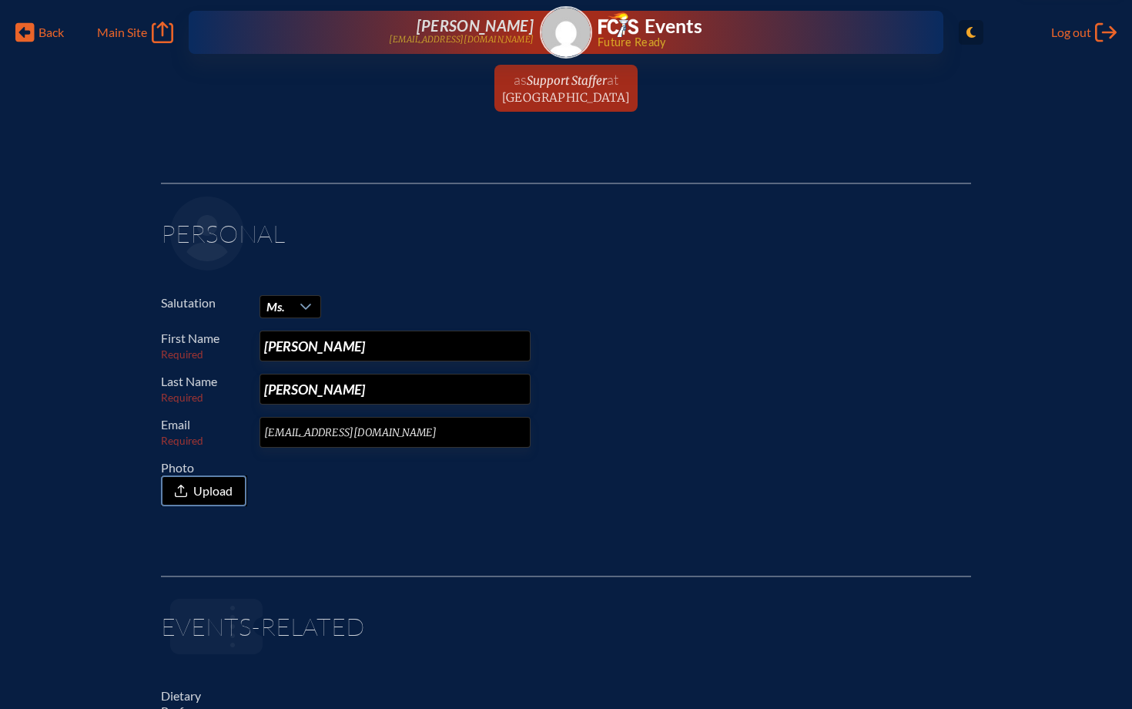
click at [10, 34] on div "Back Back Main Site Main Site Toggle to Light Mode Log out Log out Ashley Barbe…" at bounding box center [566, 27] width 1114 height 55
click at [25, 34] on icon "Back" at bounding box center [24, 33] width 19 height 22
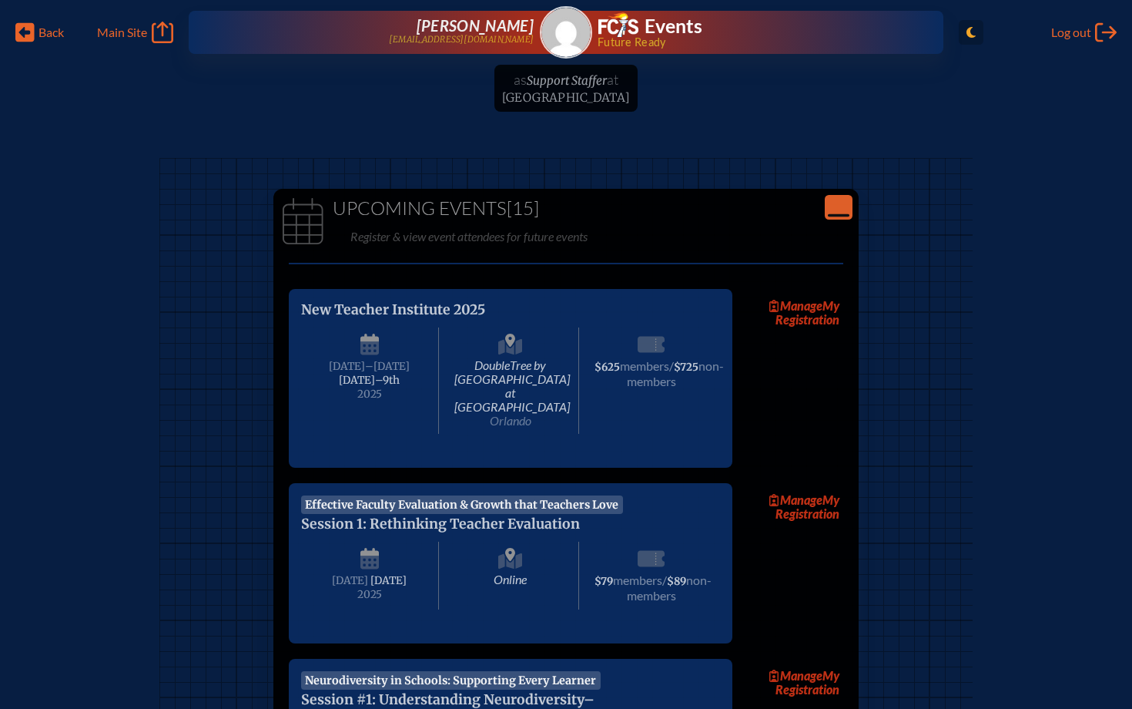
click at [847, 210] on icon "Close Console" at bounding box center [839, 207] width 22 height 22
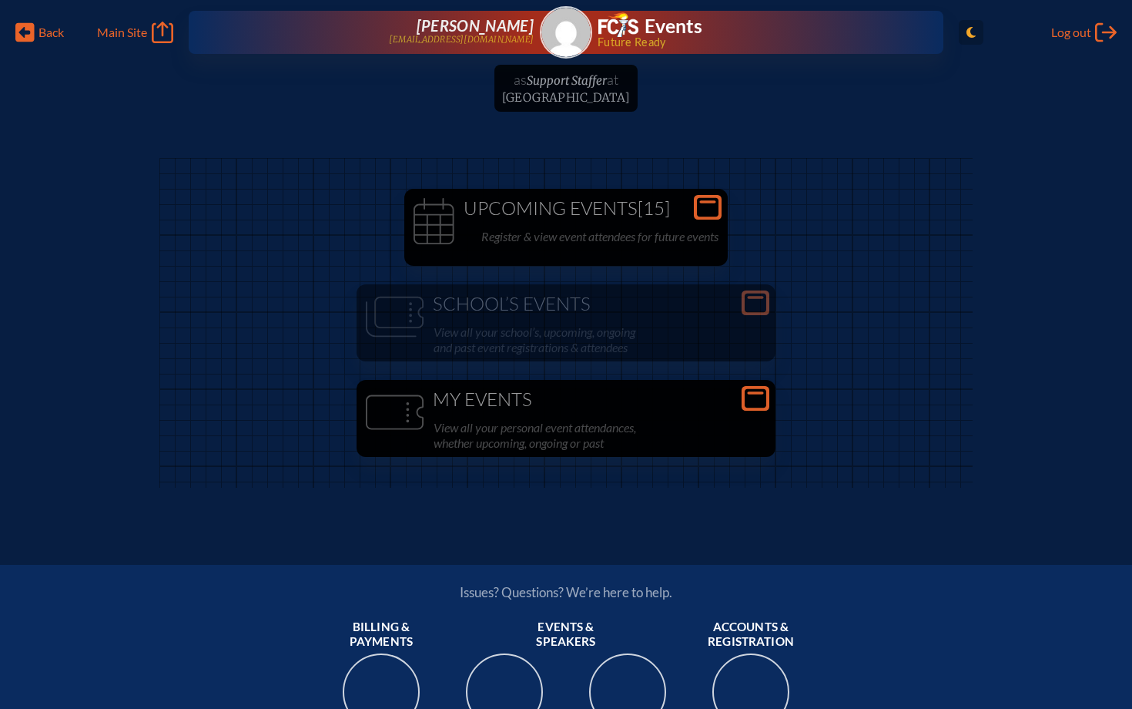
click at [754, 382] on div "My Events View all your personal event attendances, whether upcoming, ongoing o…" at bounding box center [566, 418] width 419 height 77
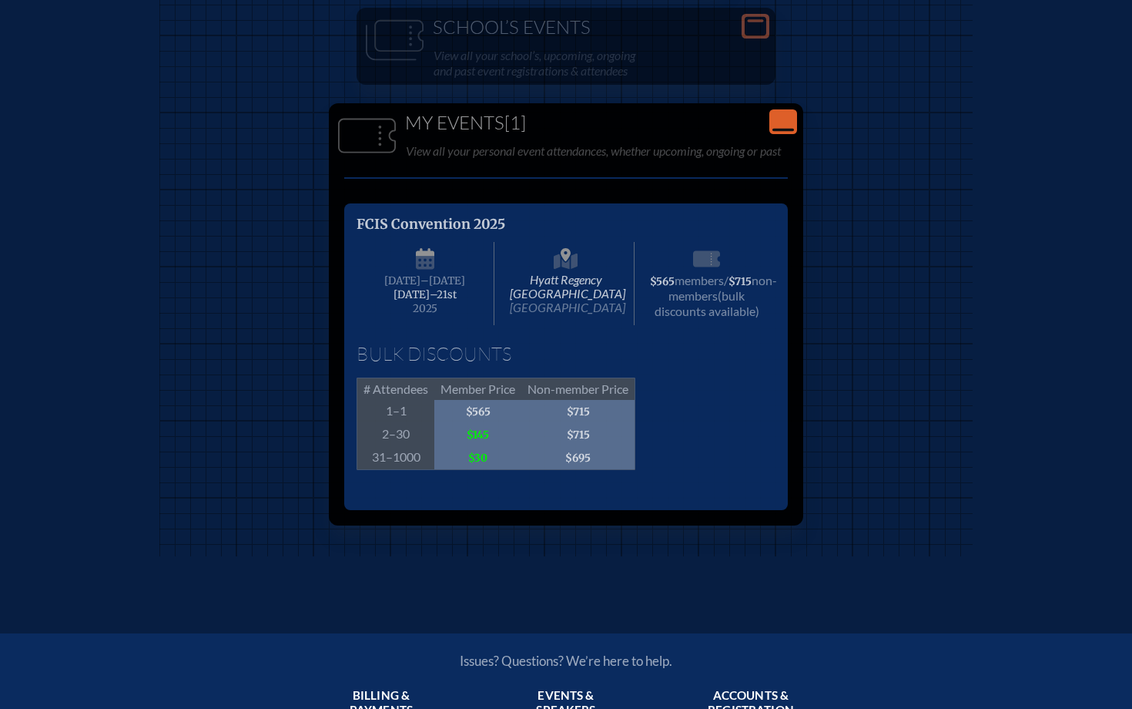
scroll to position [324, 0]
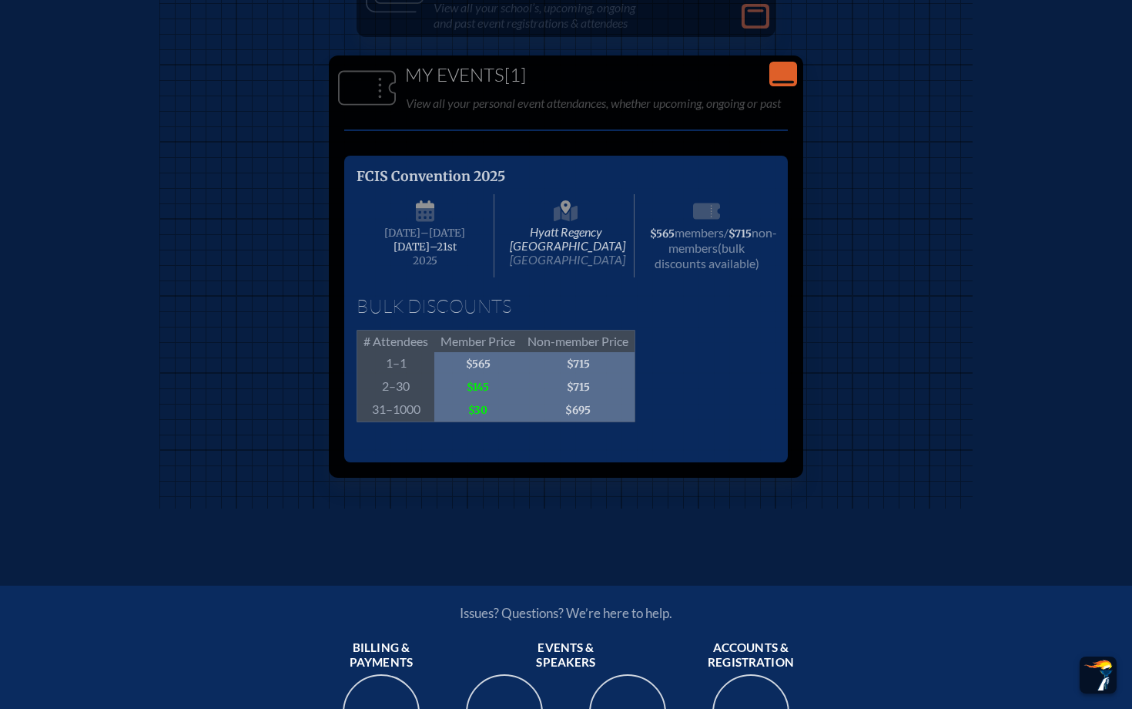
click at [583, 352] on span "Non-member Price" at bounding box center [578, 341] width 114 height 22
drag, startPoint x: 583, startPoint y: 354, endPoint x: 583, endPoint y: 386, distance: 32.4
click at [583, 368] on div "# Attendees Member Price Non-member Price 1–1 $565 $715 2–30 $145 $715 31–1000 …" at bounding box center [496, 376] width 279 height 92
click at [583, 412] on span "$695" at bounding box center [578, 410] width 114 height 24
click at [720, 437] on div "FCIS Convention 2025 Hyatt Regency Jacksonville Riverfront Jacksonville Wednesd…" at bounding box center [566, 309] width 419 height 282
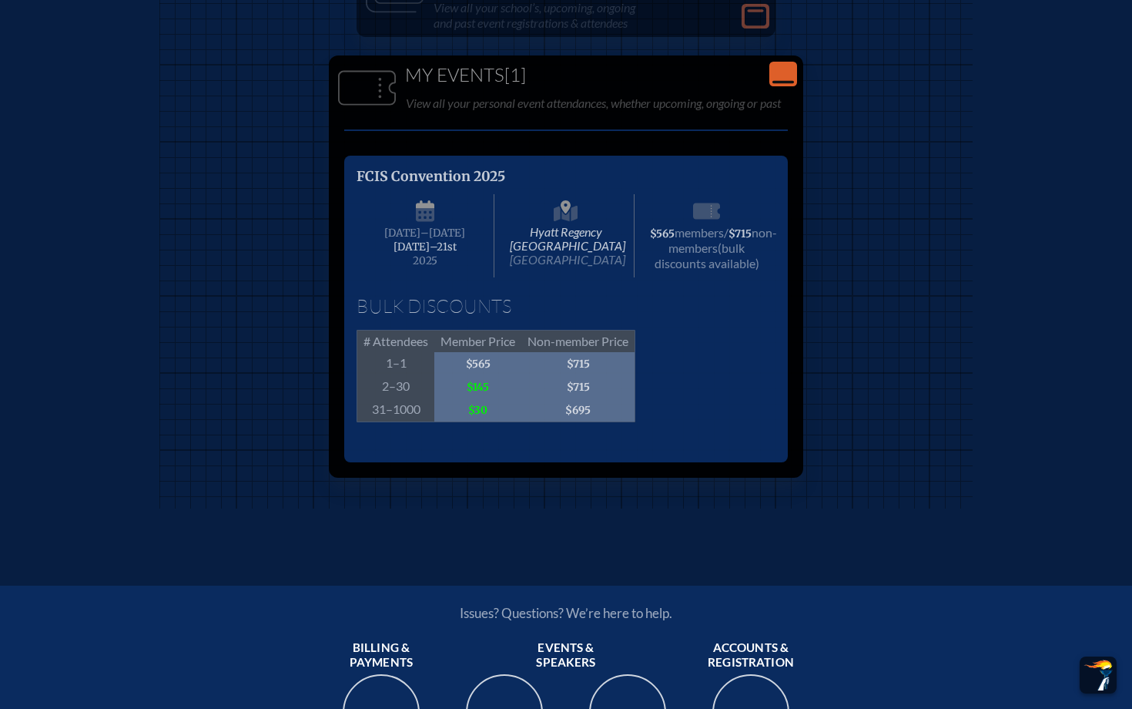
click at [660, 179] on p "FCIS Convention 2025" at bounding box center [551, 176] width 388 height 17
click at [786, 76] on icon "Close Console" at bounding box center [784, 74] width 22 height 22
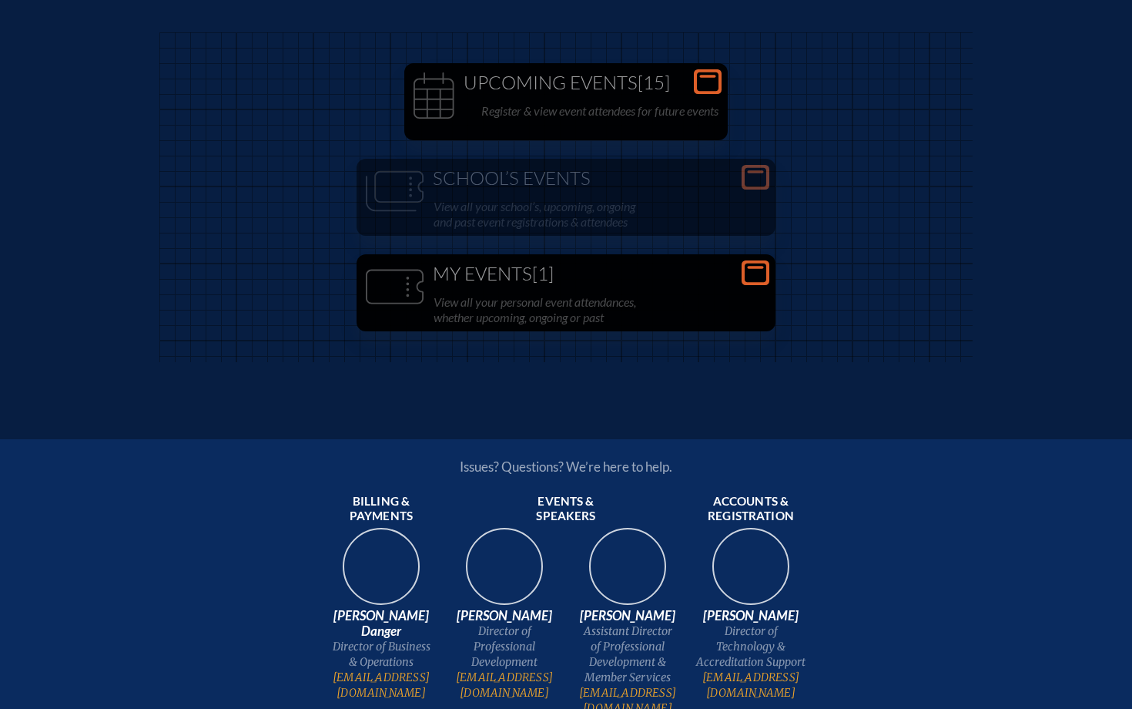
scroll to position [112, 0]
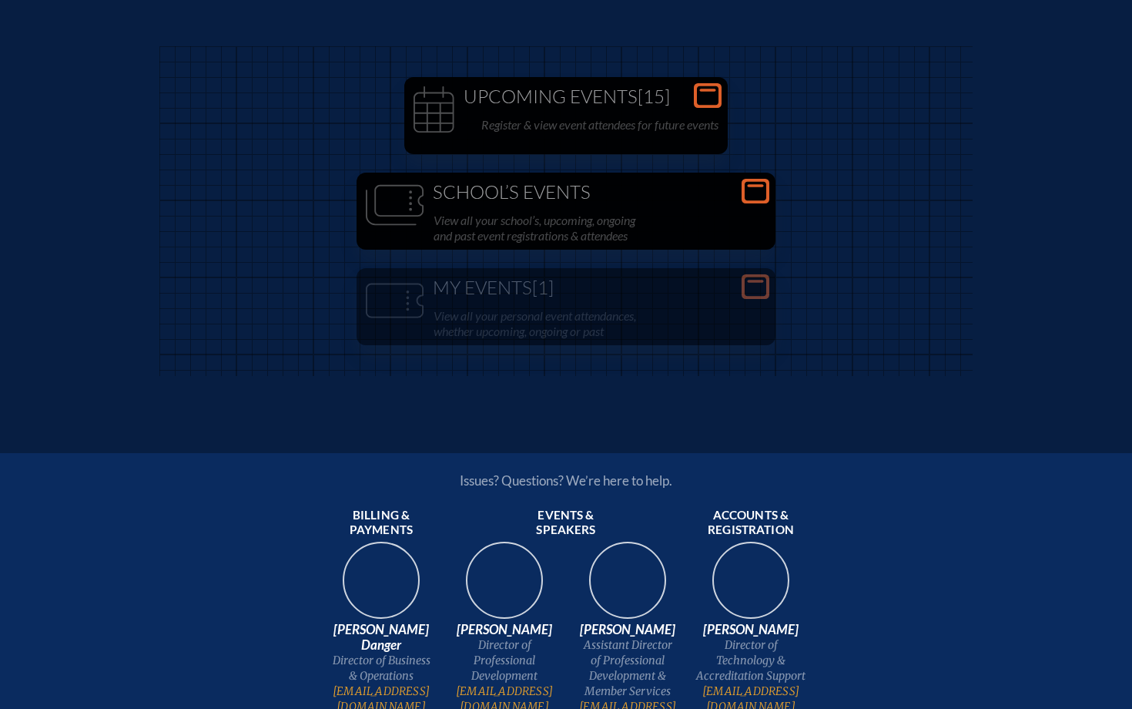
click at [746, 199] on icon at bounding box center [756, 191] width 22 height 19
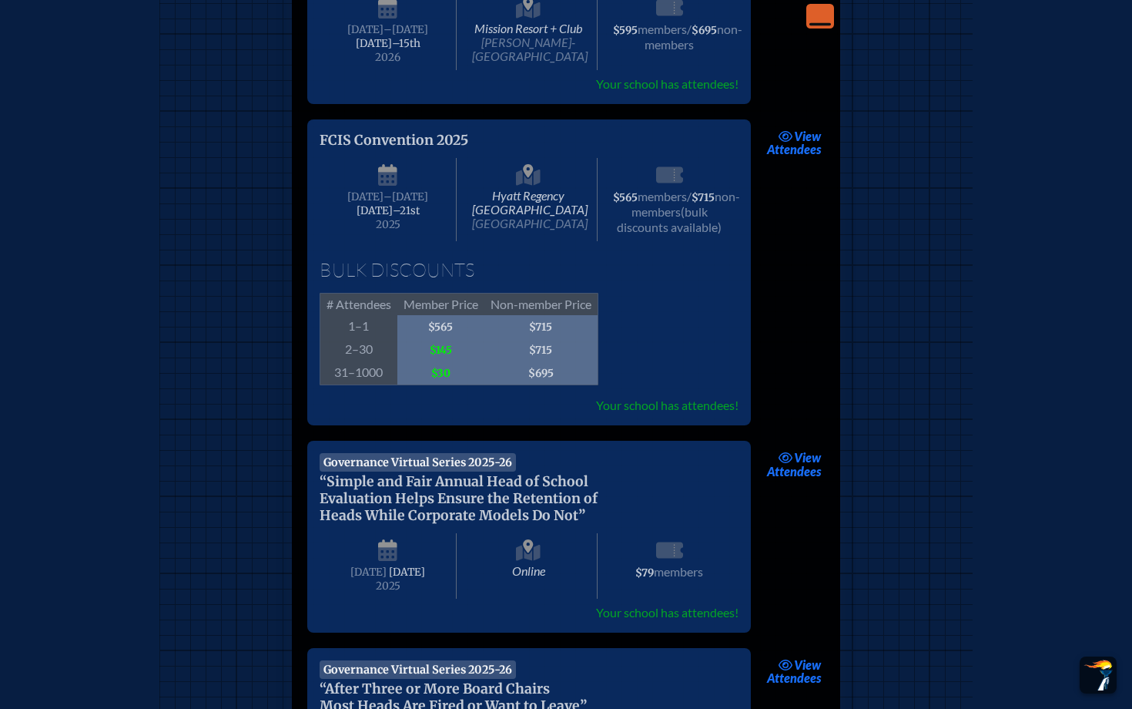
scroll to position [419, 0]
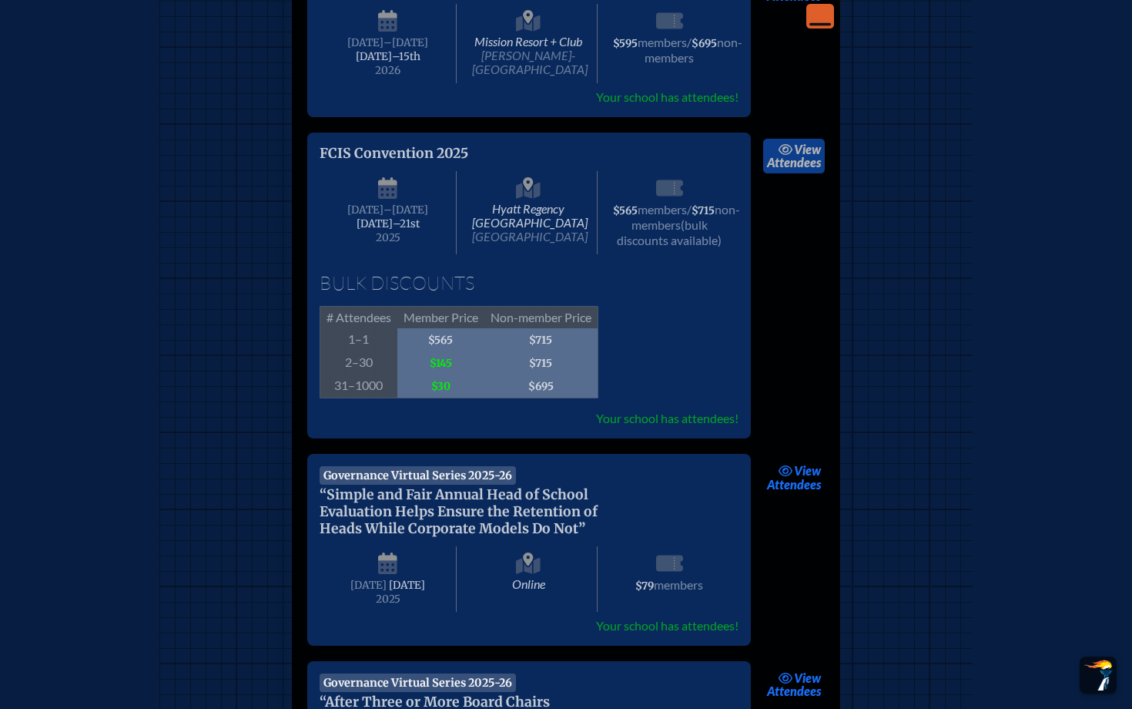
click at [797, 139] on link "view Attendees" at bounding box center [794, 156] width 62 height 35
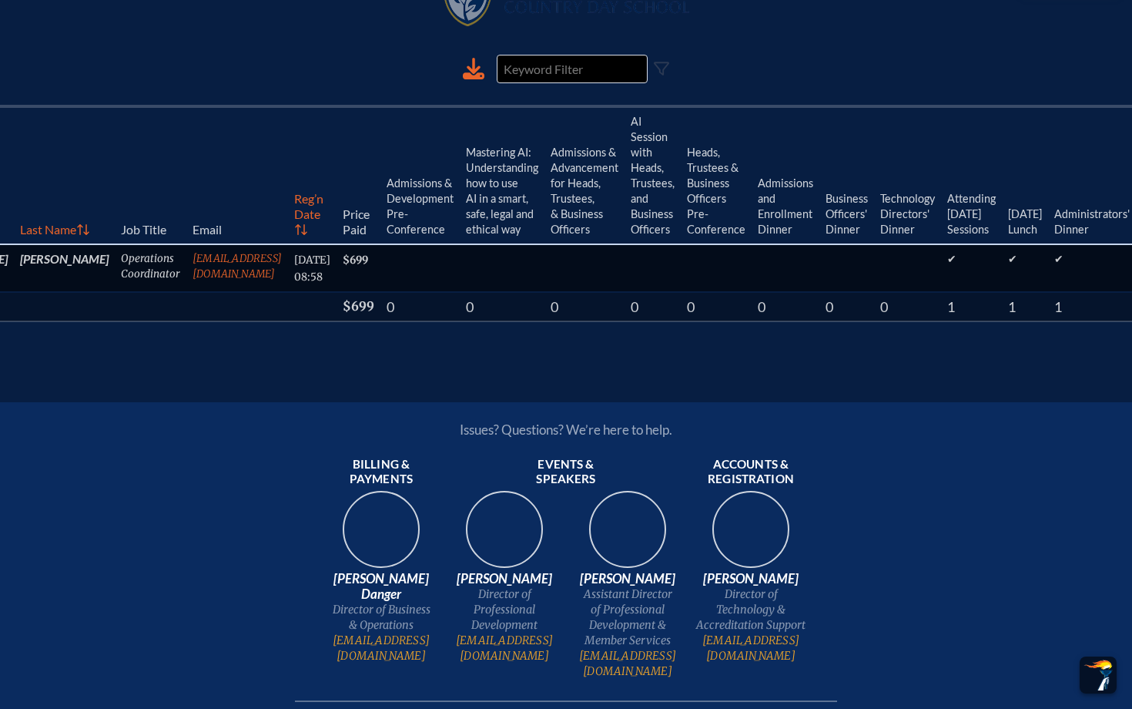
scroll to position [0, 508]
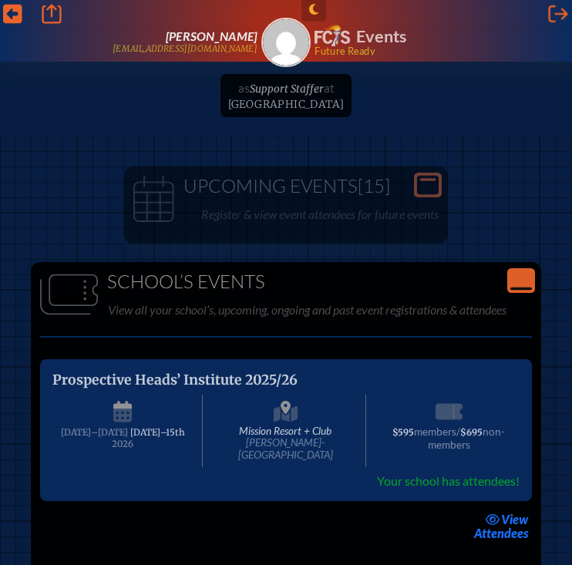
click at [316, 39] on img at bounding box center [331, 36] width 35 height 22
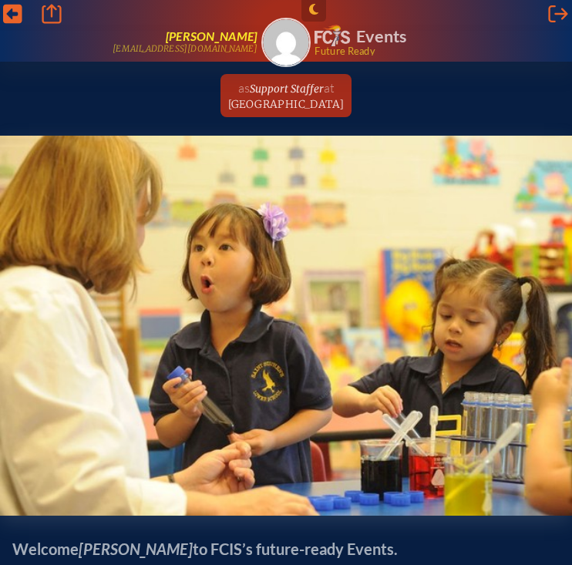
click at [229, 39] on span "[PERSON_NAME]" at bounding box center [212, 36] width 92 height 15
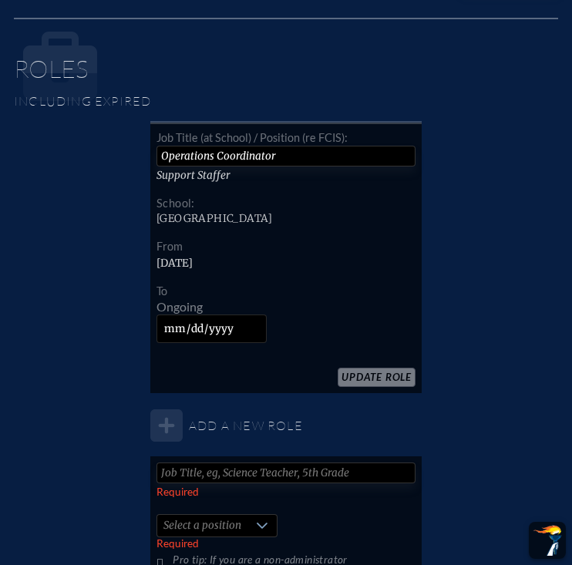
scroll to position [953, 0]
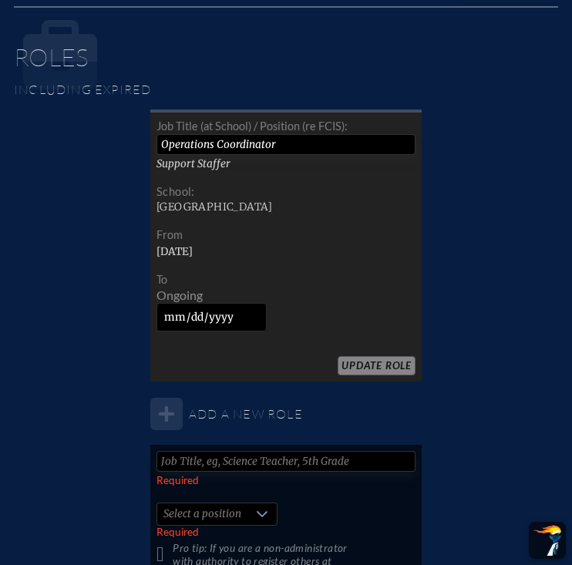
click at [358, 368] on tr "Operations Coordinator Support Staffer Jacksonville Country Day School Monday, …" at bounding box center [285, 246] width 271 height 271
click at [348, 365] on tr "Operations Coordinator Support Staffer Jacksonville Country Day School Monday, …" at bounding box center [285, 246] width 271 height 271
click at [371, 364] on tr "Operations Coordinator Support Staffer Jacksonville Country Day School Monday, …" at bounding box center [285, 246] width 271 height 271
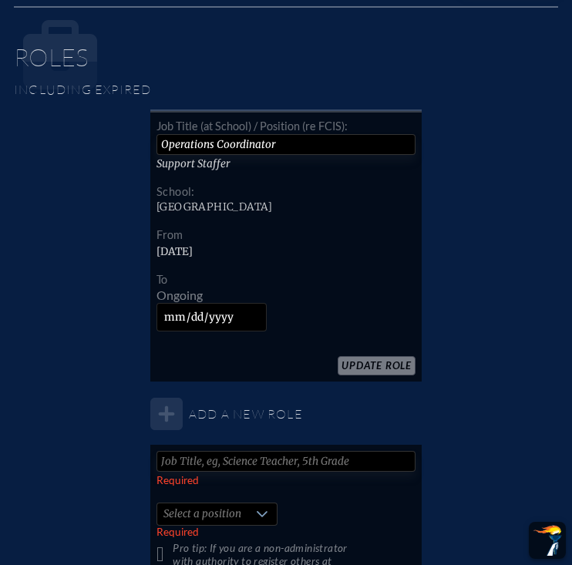
click at [165, 408] on tbody "Operations Coordinator Support Staffer Jacksonville Country Day School Monday, …" at bounding box center [285, 519] width 271 height 816
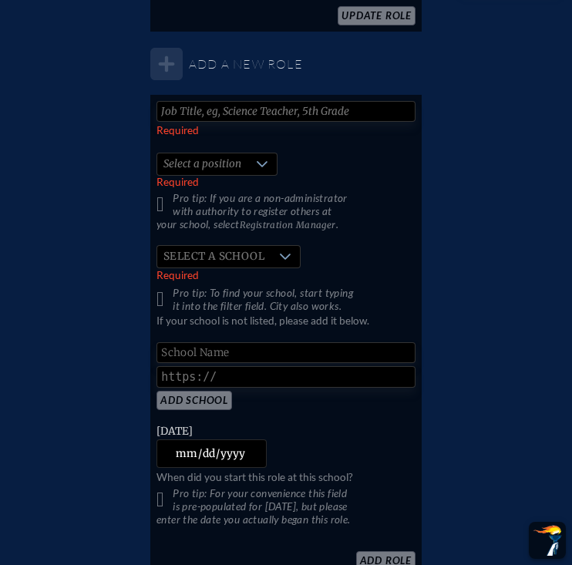
scroll to position [1316, 0]
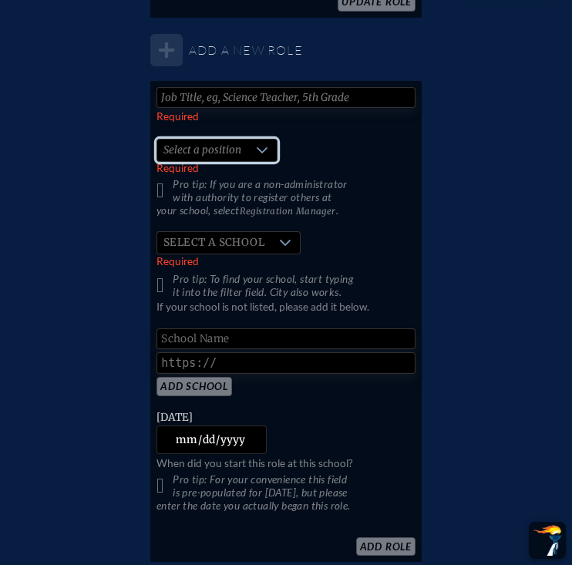
click at [220, 143] on span "Select a position" at bounding box center [202, 150] width 90 height 22
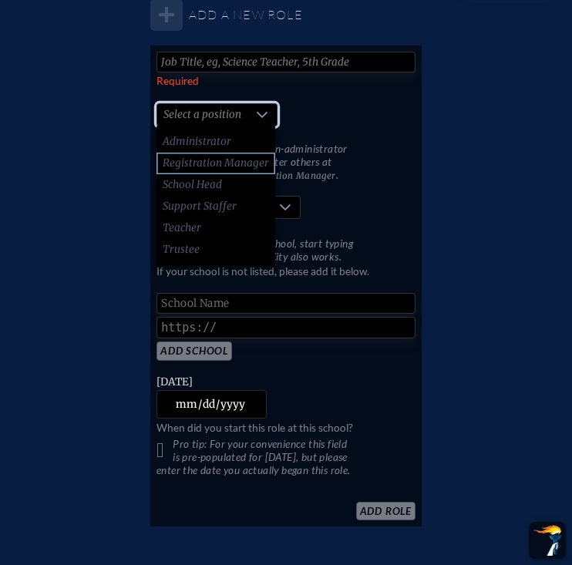
scroll to position [1351, 0]
click at [215, 165] on span "Registration Manager" at bounding box center [216, 163] width 106 height 15
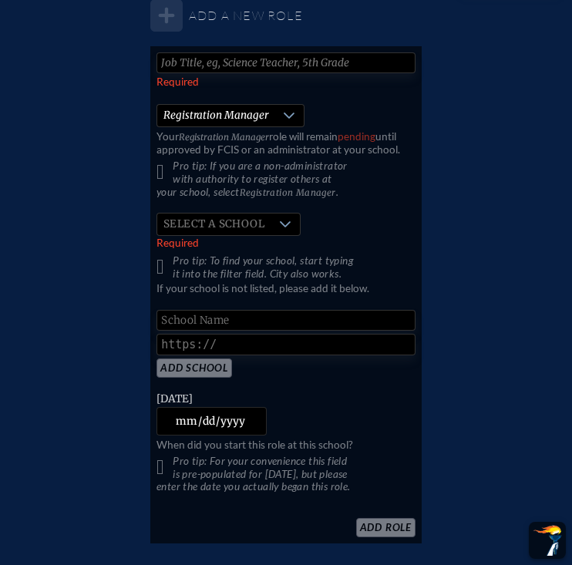
click at [283, 112] on icon at bounding box center [289, 115] width 12 height 12
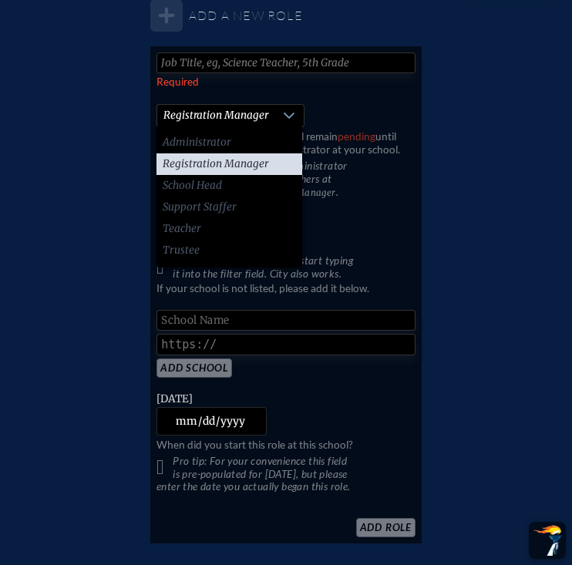
click at [309, 102] on td "Required   Registration Manager Your Registration Manager role will remain pend…" at bounding box center [285, 126] width 271 height 160
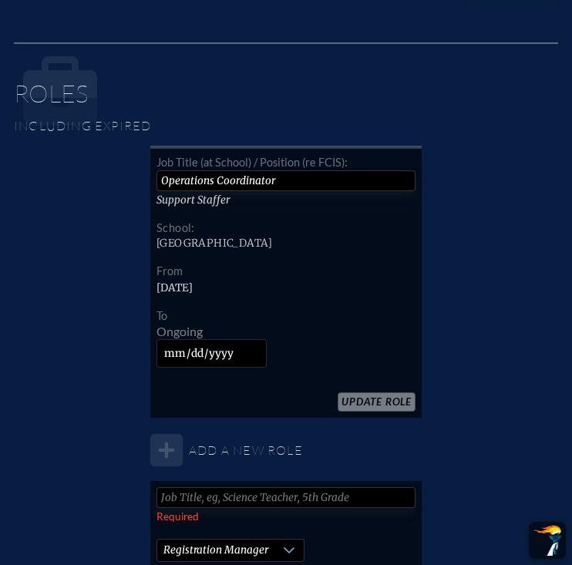
scroll to position [888, 0]
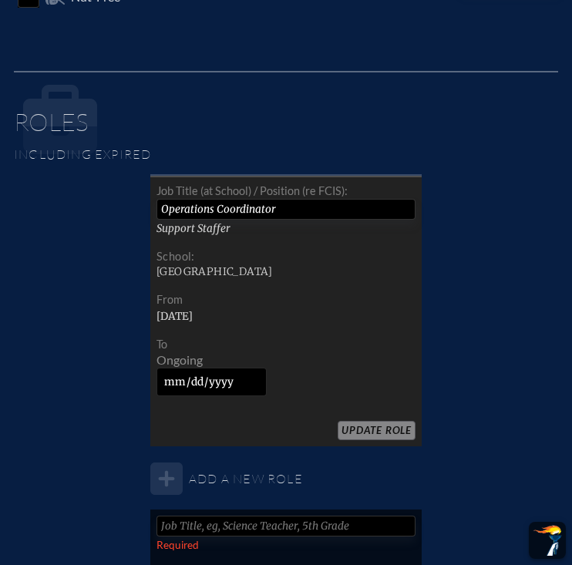
click at [233, 206] on input "Operations Coordinator" at bounding box center [285, 209] width 259 height 21
click at [285, 213] on input "Operations Coordinator" at bounding box center [285, 209] width 259 height 21
type input "O"
type input "R"
type input "Operations Coordinator"
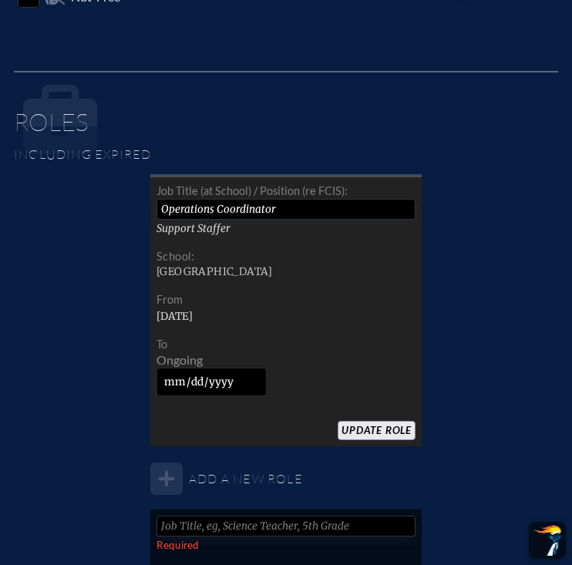
click at [368, 422] on input "Update Role" at bounding box center [376, 430] width 78 height 19
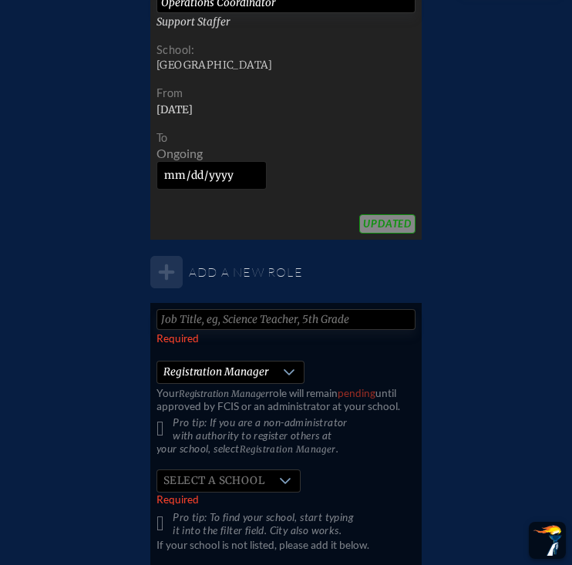
scroll to position [1277, 0]
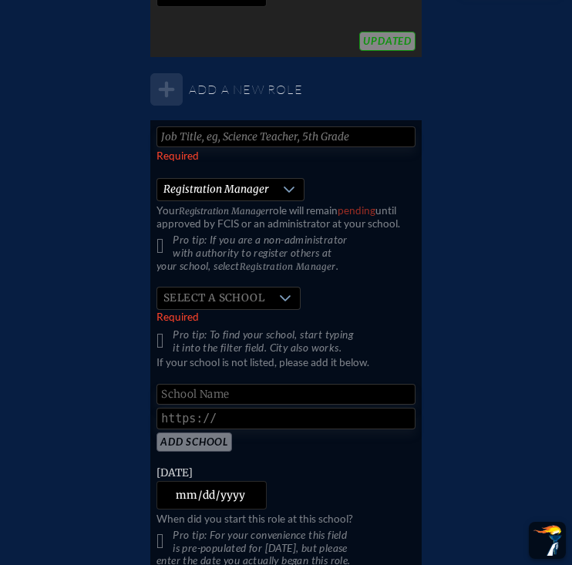
click at [270, 136] on input "text" at bounding box center [285, 136] width 259 height 21
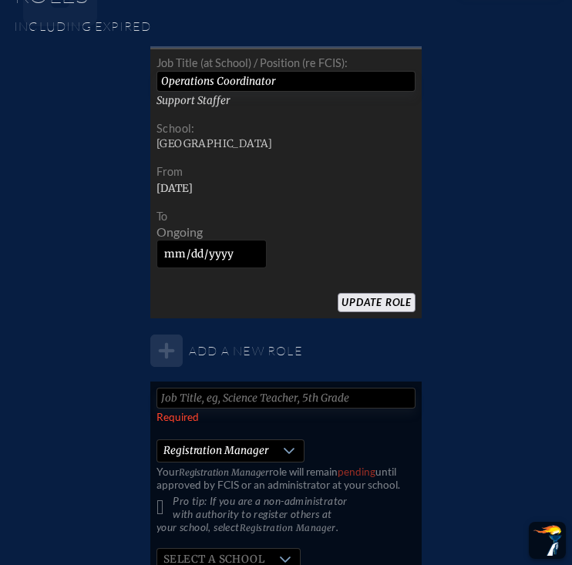
scroll to position [973, 0]
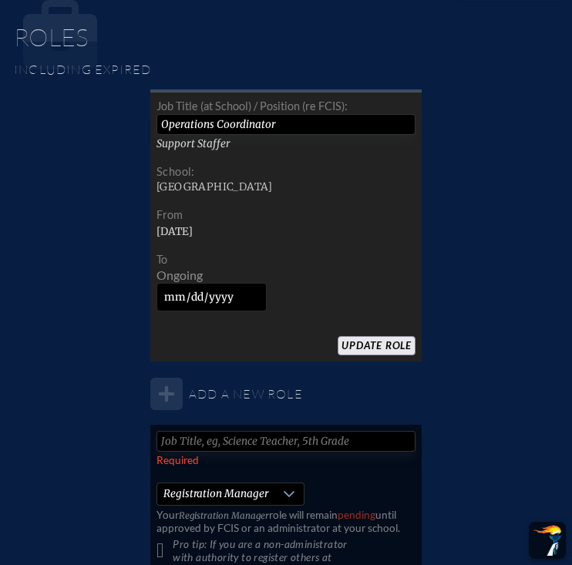
click at [196, 145] on span "Support Staffer" at bounding box center [193, 143] width 74 height 13
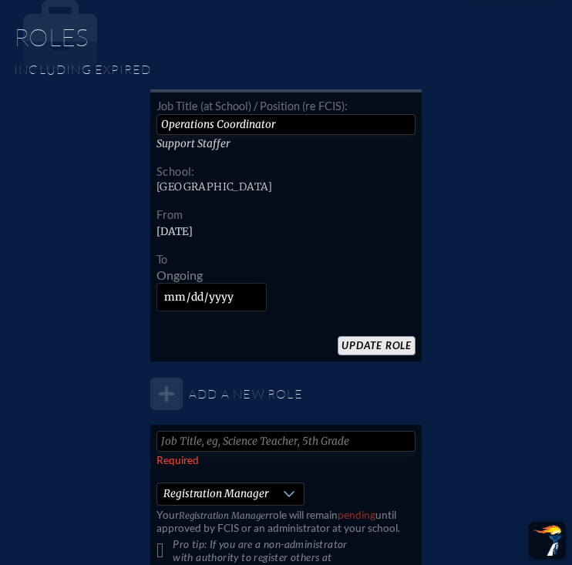
click at [271, 437] on input "text" at bounding box center [285, 441] width 259 height 21
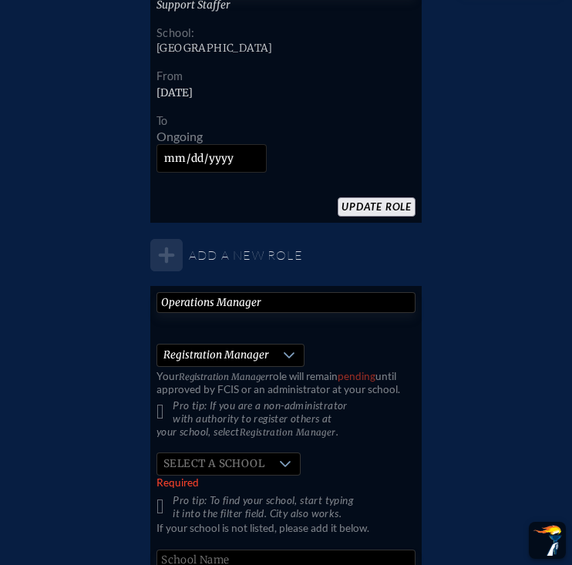
scroll to position [1133, 0]
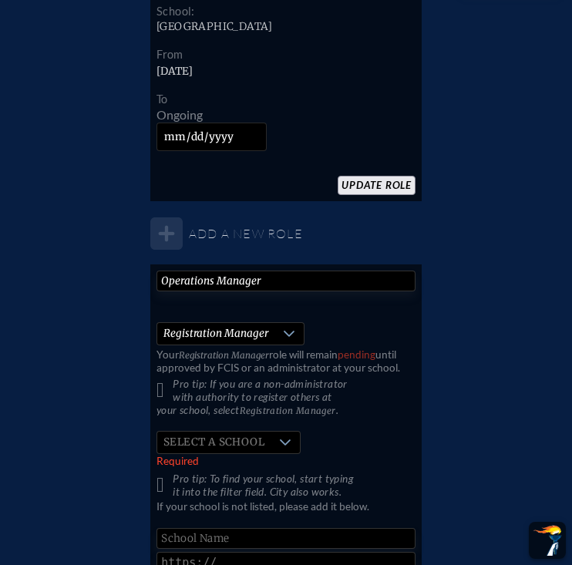
type input "Operations Manager"
click at [161, 390] on p "Pro tip: If you are a non-administrator with authority to register others at yo…" at bounding box center [285, 396] width 259 height 39
click at [167, 390] on p "Pro tip: If you are a non-administrator with authority to register others at yo…" at bounding box center [285, 396] width 259 height 39
click at [200, 442] on span "Select a school" at bounding box center [213, 442] width 113 height 22
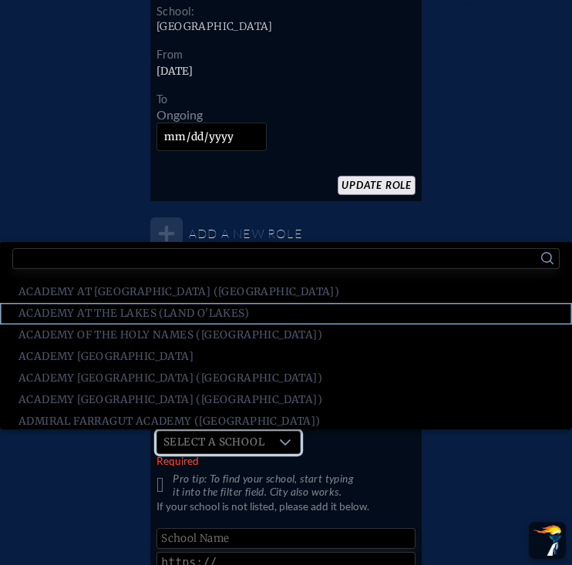
scroll to position [3, 0]
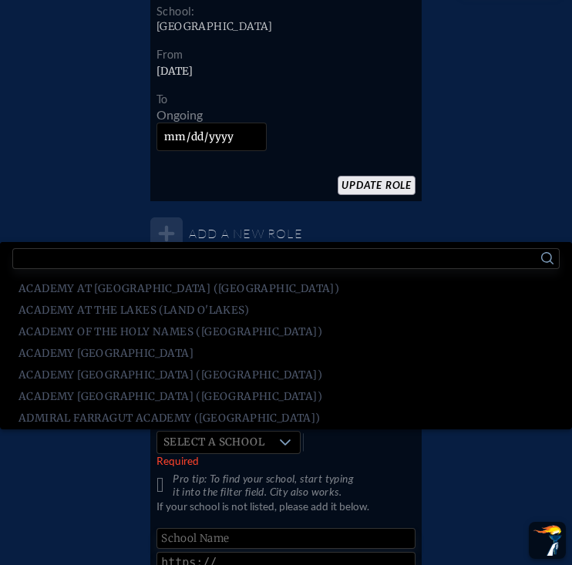
click at [196, 257] on input "text" at bounding box center [285, 258] width 547 height 21
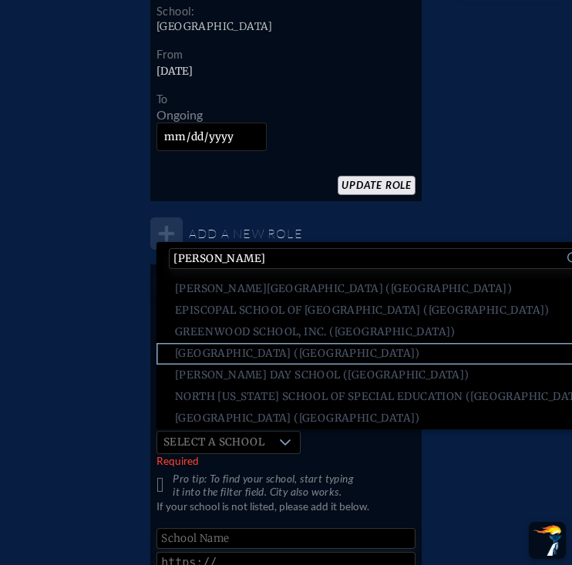
type input "Jackson"
click at [270, 350] on span "Jacksonville Country Day School (Jacksonville)" at bounding box center [297, 353] width 245 height 15
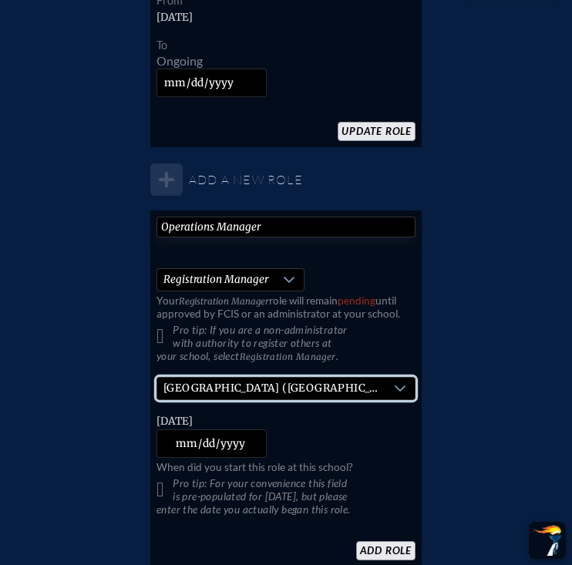
scroll to position [1211, 0]
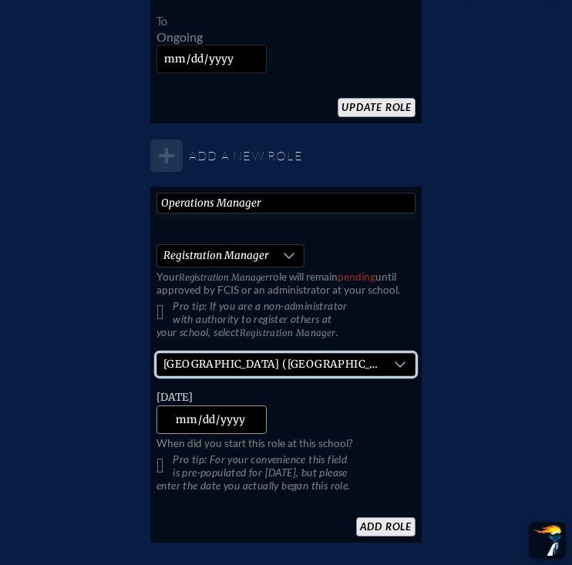
click at [217, 427] on input "[DATE]" at bounding box center [211, 419] width 110 height 29
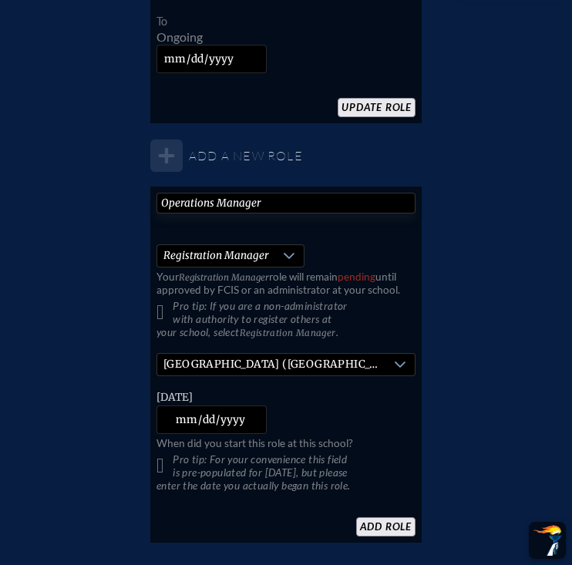
click at [367, 532] on input "add Role" at bounding box center [385, 526] width 59 height 19
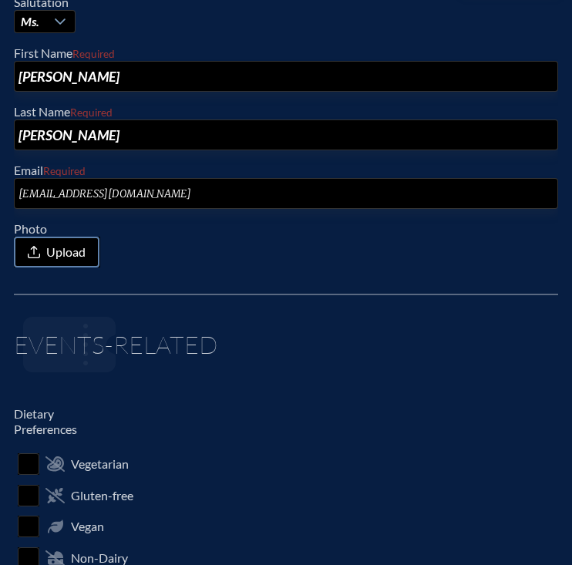
scroll to position [0, 0]
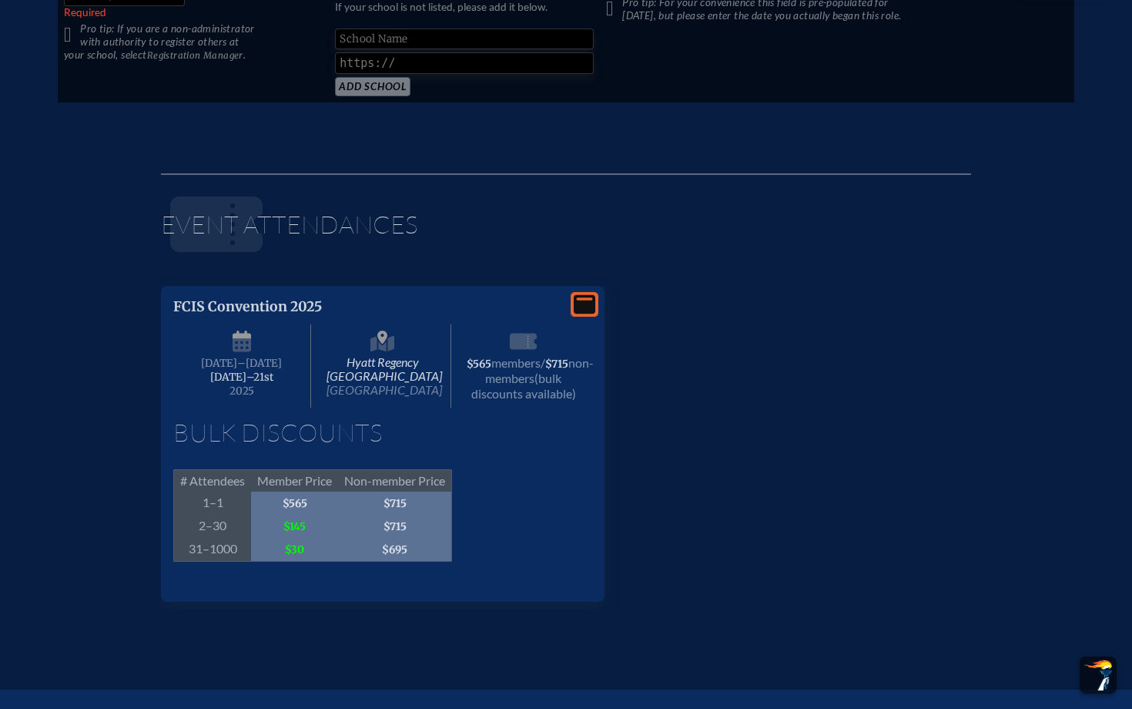
scroll to position [1366, 0]
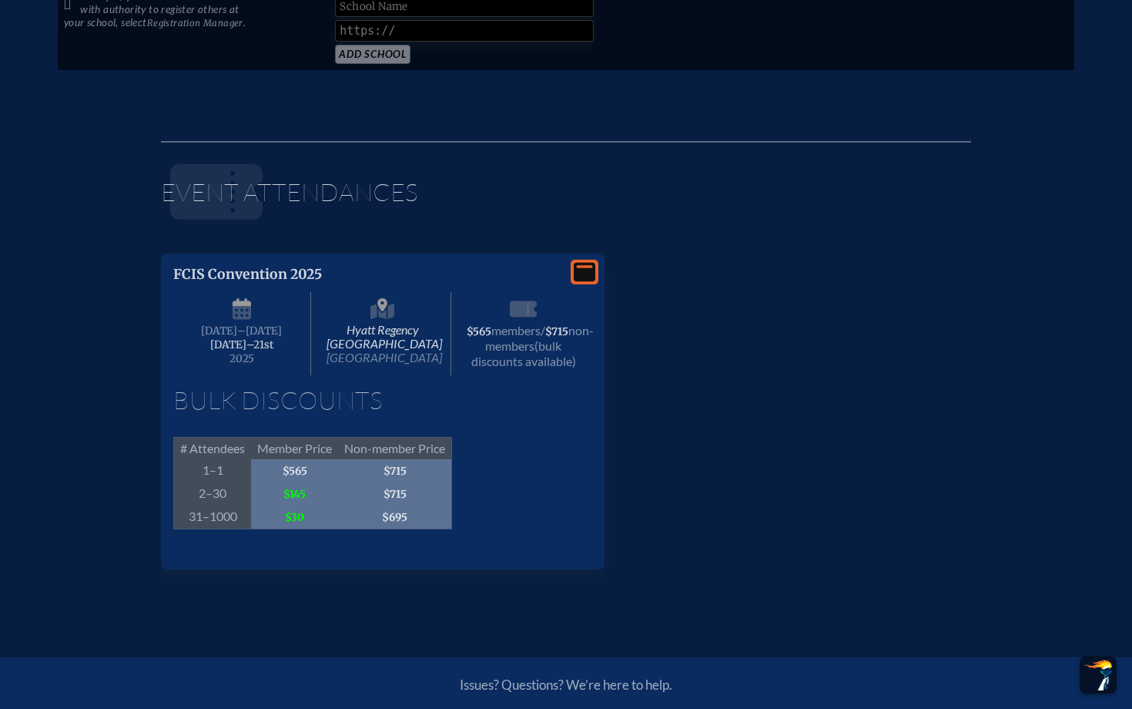
click at [448, 459] on span "Non-member Price" at bounding box center [395, 448] width 114 height 22
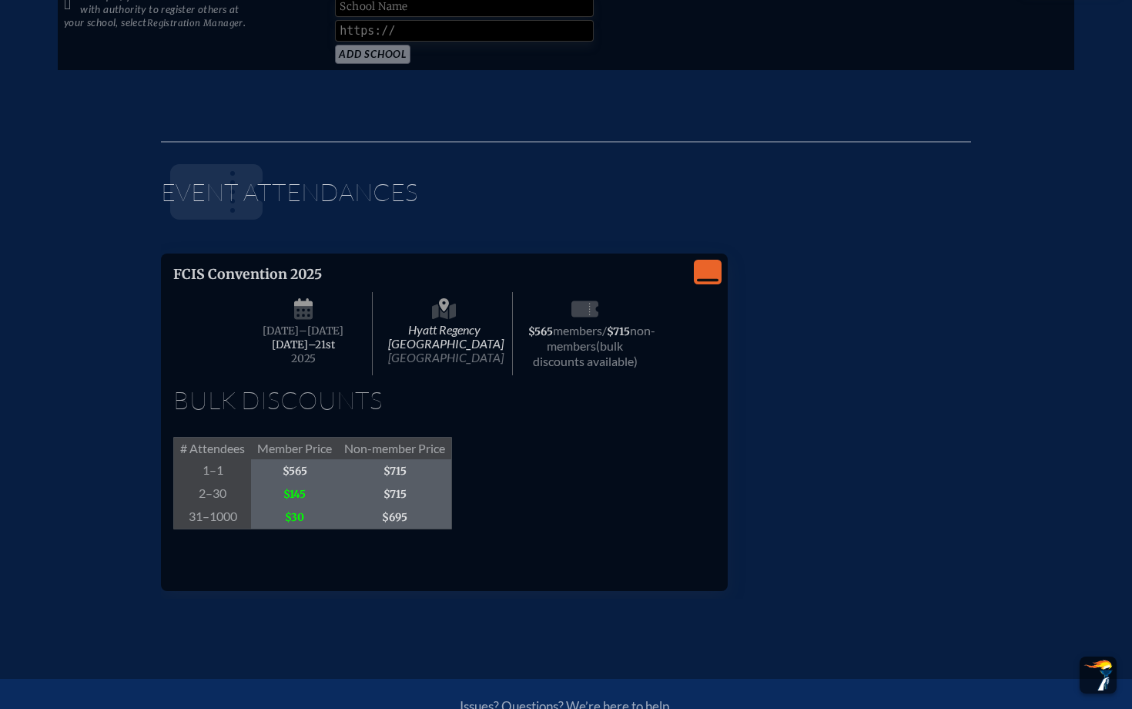
click at [571, 267] on div "View Less" at bounding box center [708, 272] width 28 height 25
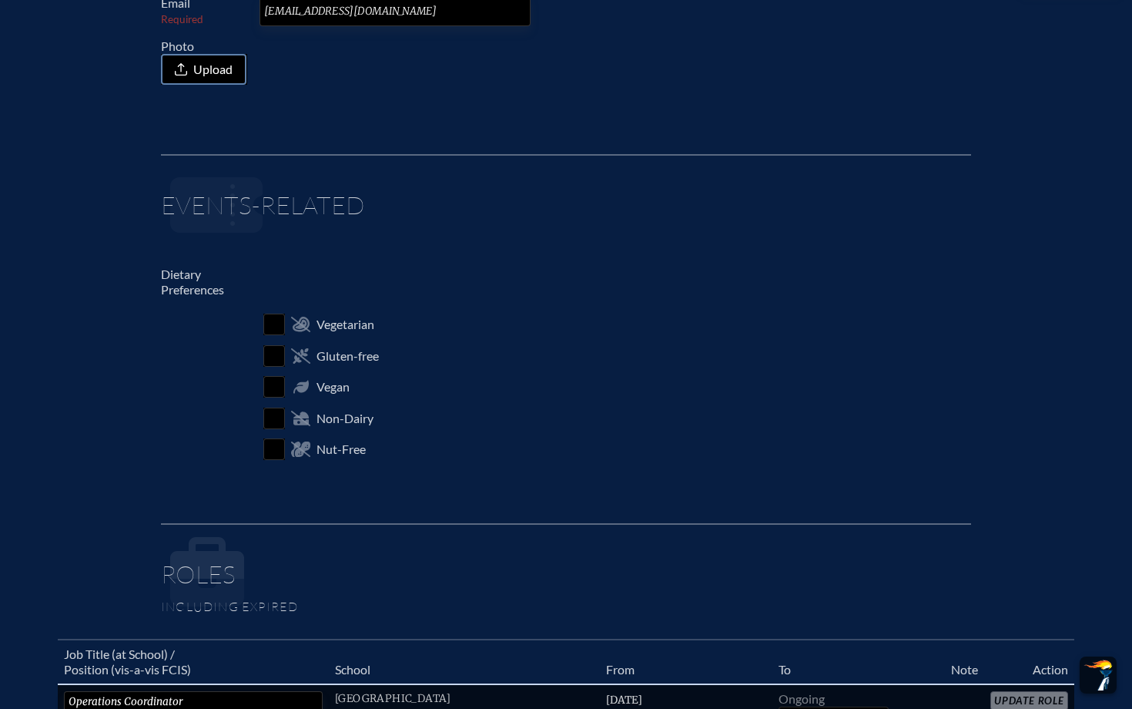
scroll to position [0, 0]
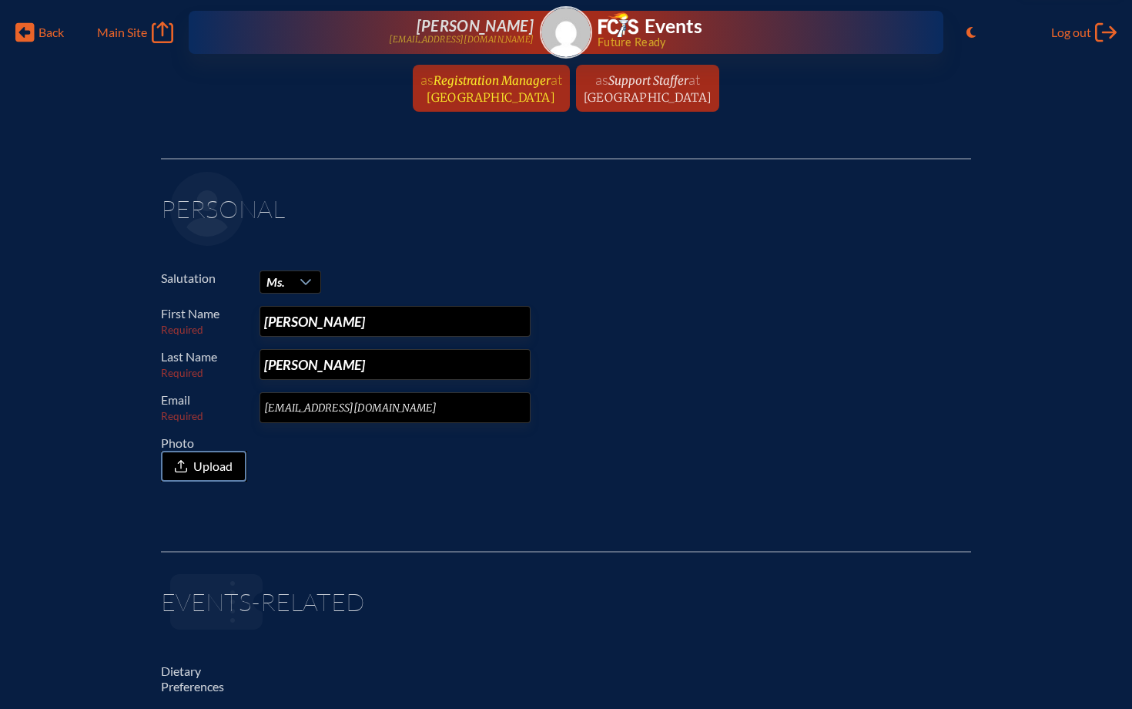
click at [494, 95] on span "[GEOGRAPHIC_DATA]" at bounding box center [491, 97] width 129 height 15
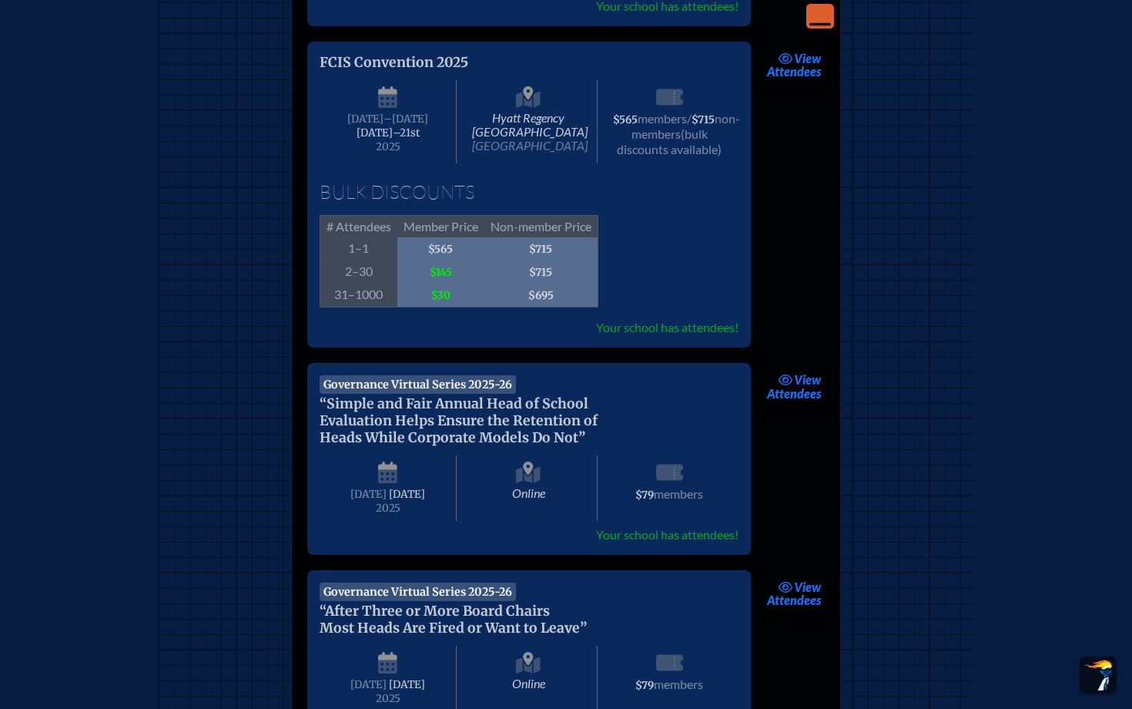
scroll to position [515, 0]
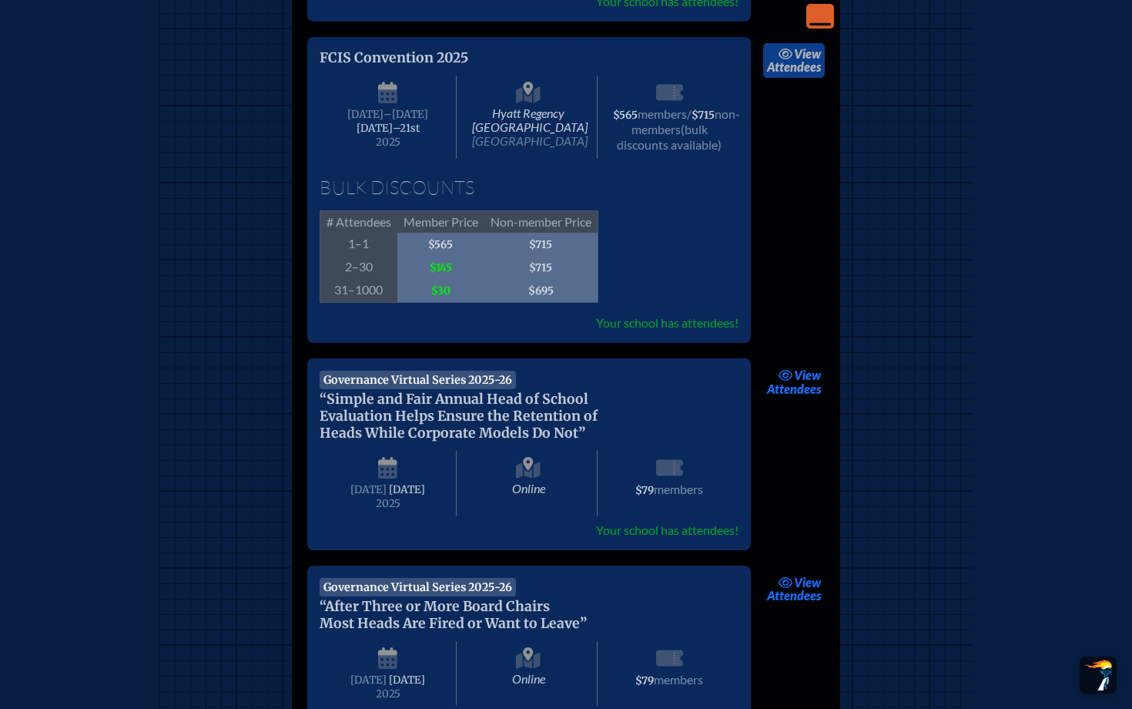
click at [571, 53] on span "view" at bounding box center [807, 53] width 27 height 15
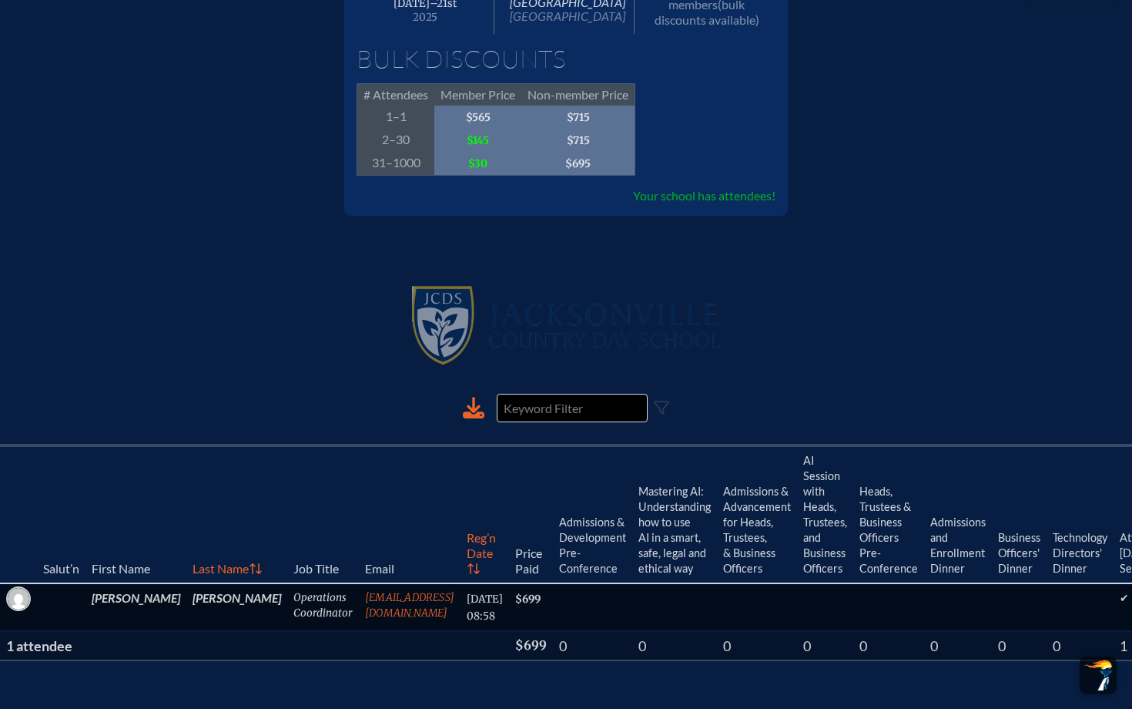
scroll to position [340, 0]
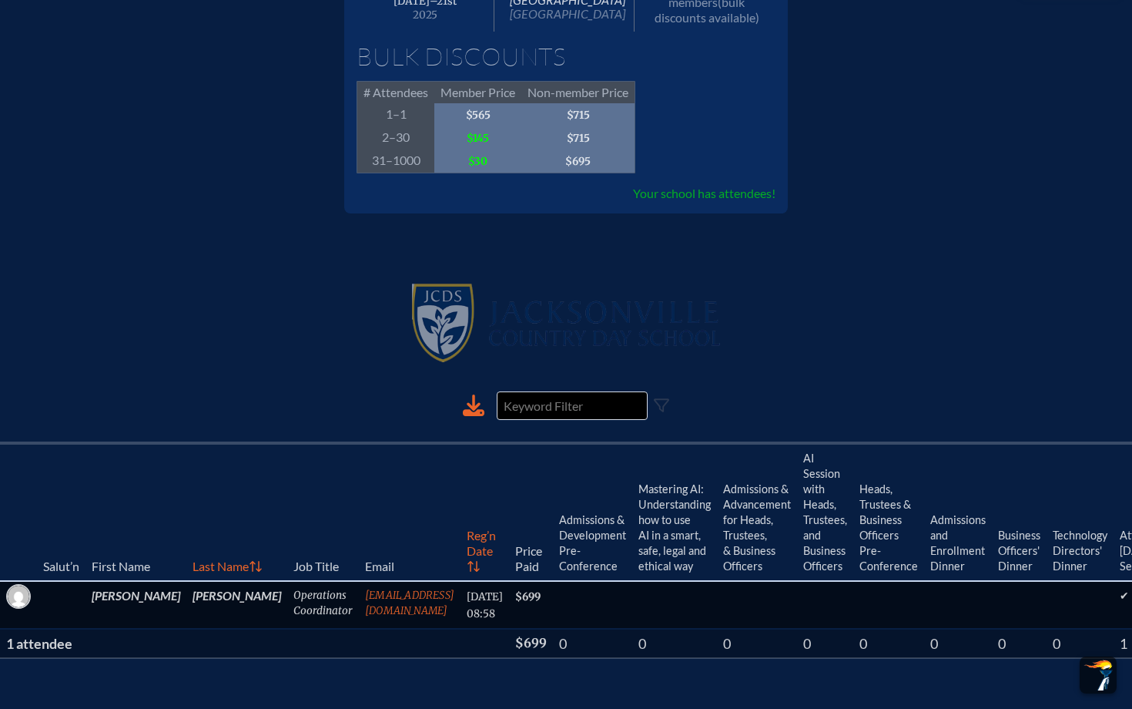
click at [509, 564] on th "$699" at bounding box center [531, 643] width 44 height 29
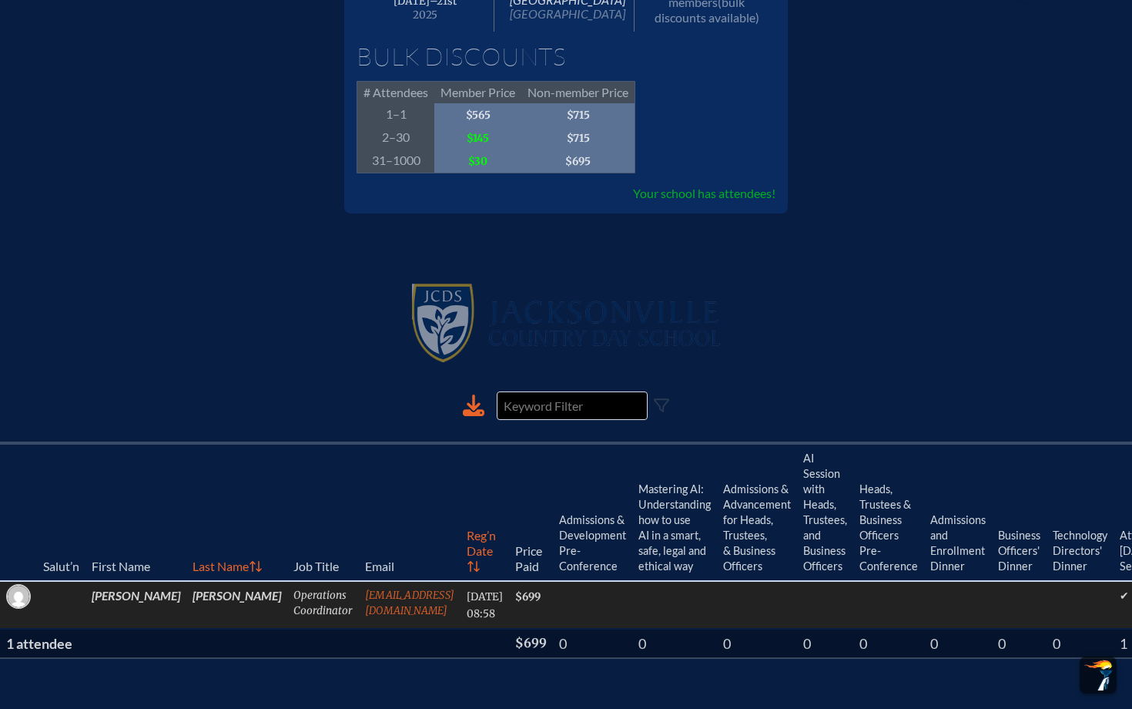
click at [553, 564] on td "$699" at bounding box center [592, 605] width 79 height 48
click at [186, 564] on td "[PERSON_NAME]" at bounding box center [236, 605] width 101 height 48
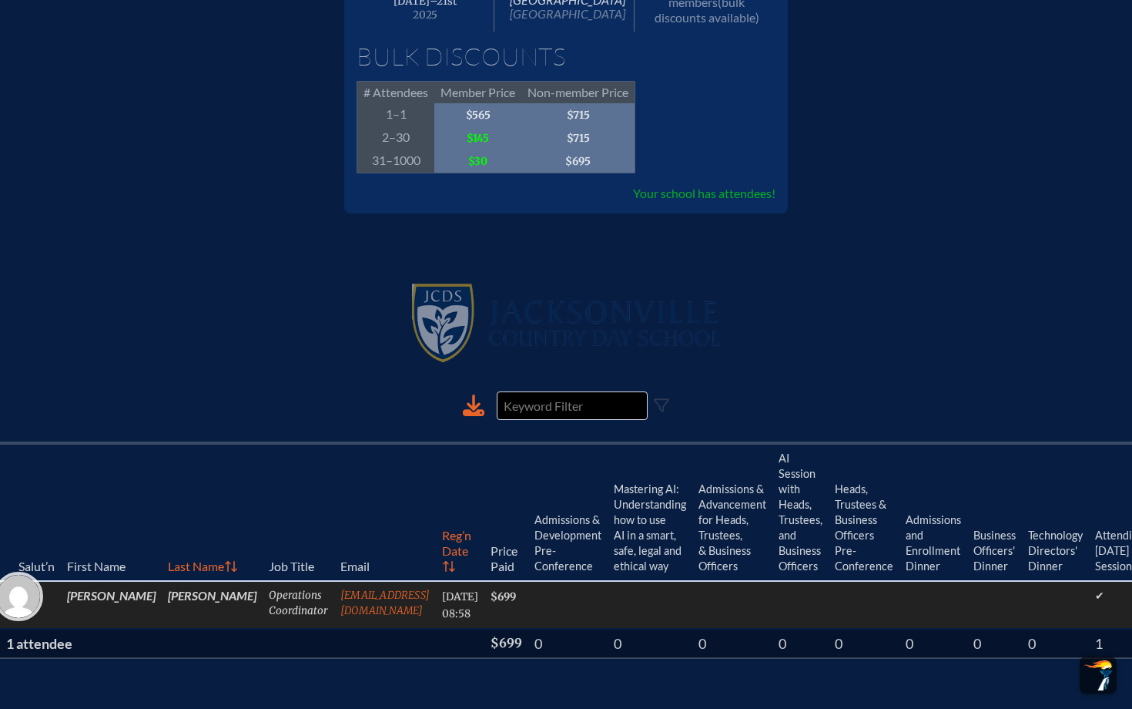
click at [19, 564] on img at bounding box center [18, 596] width 43 height 43
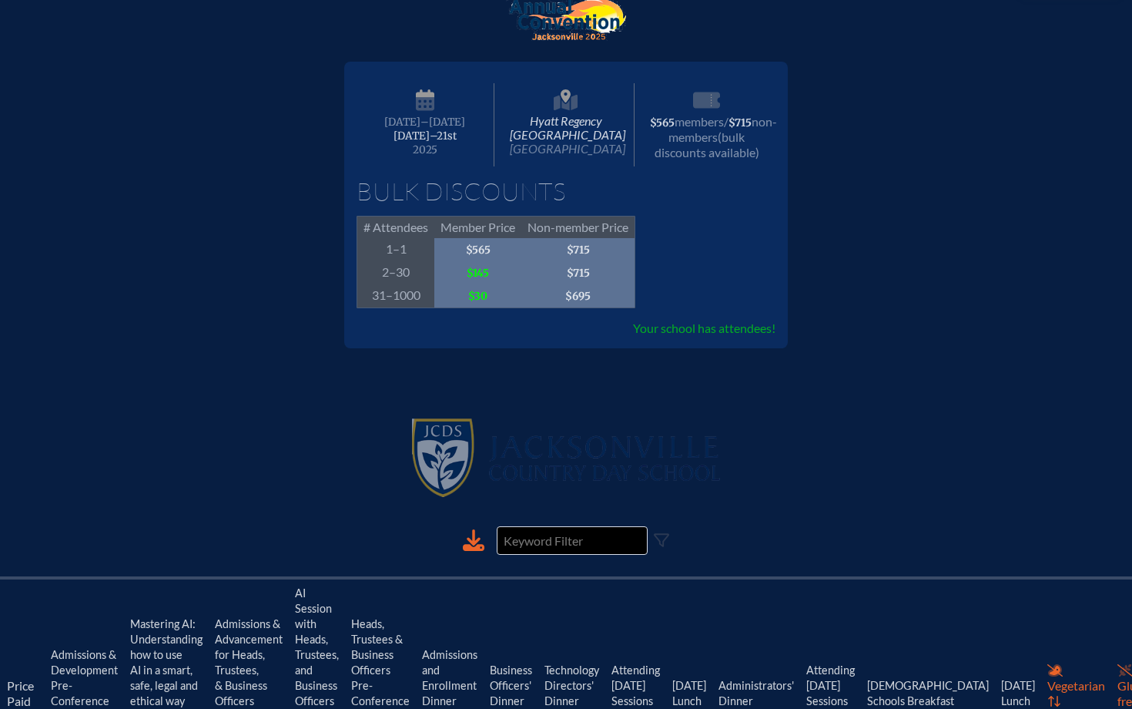
scroll to position [0, 0]
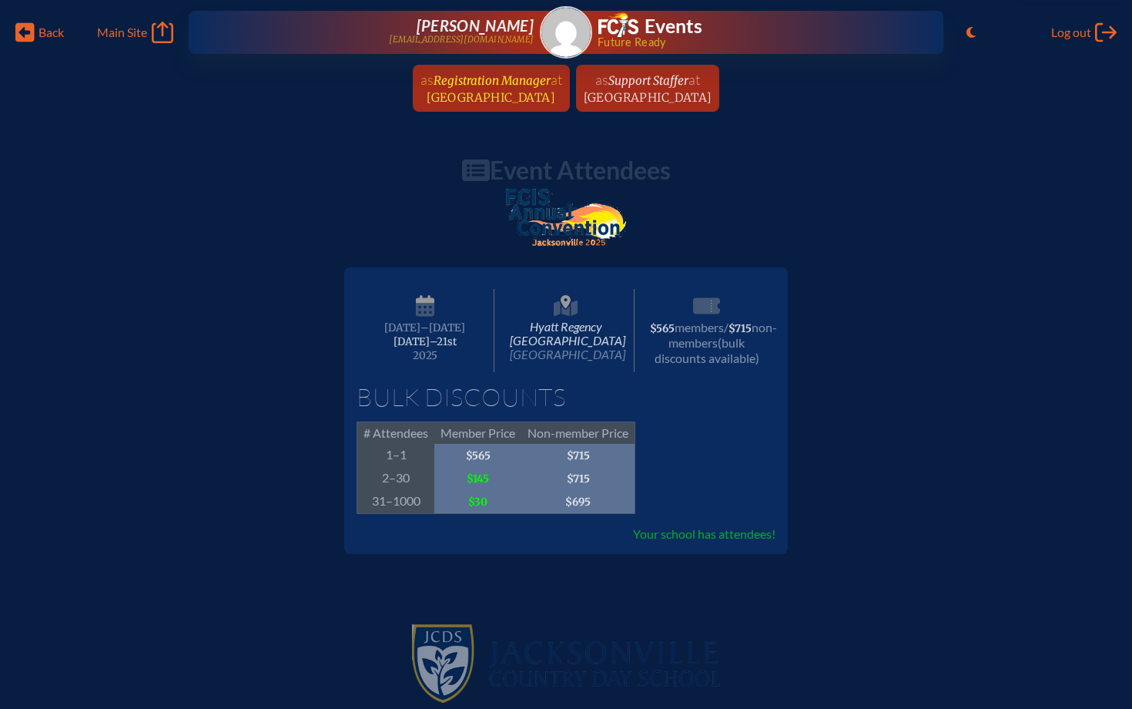
click at [518, 96] on span "[GEOGRAPHIC_DATA]" at bounding box center [491, 97] width 129 height 15
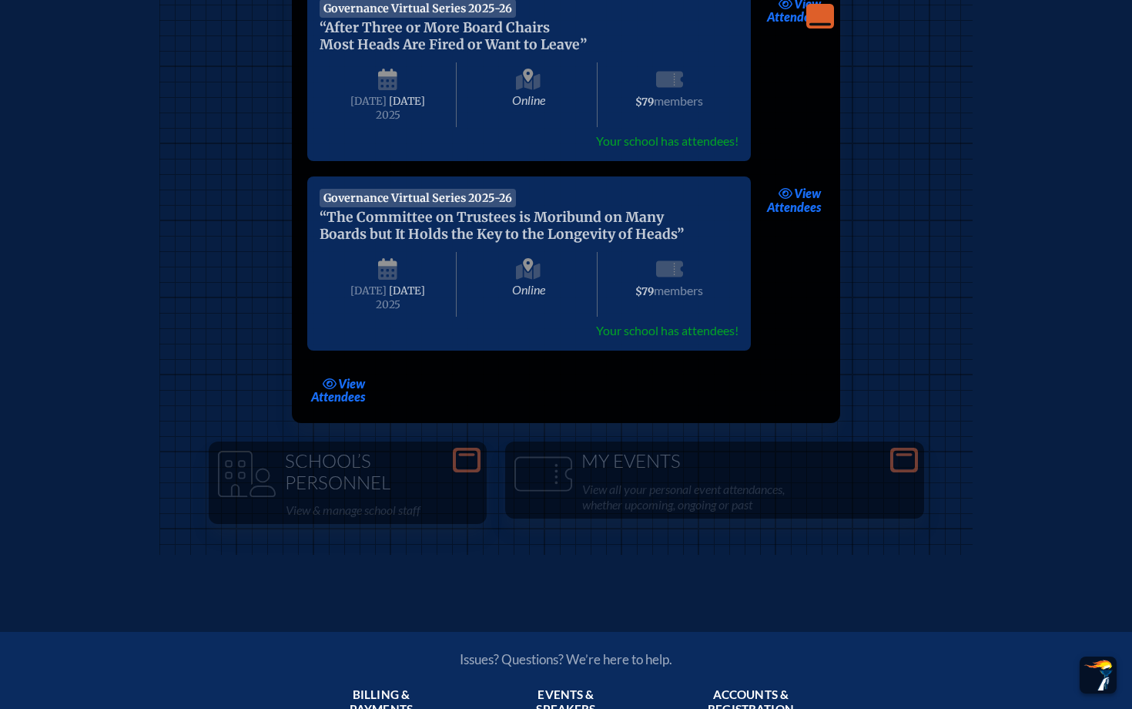
scroll to position [1340, 0]
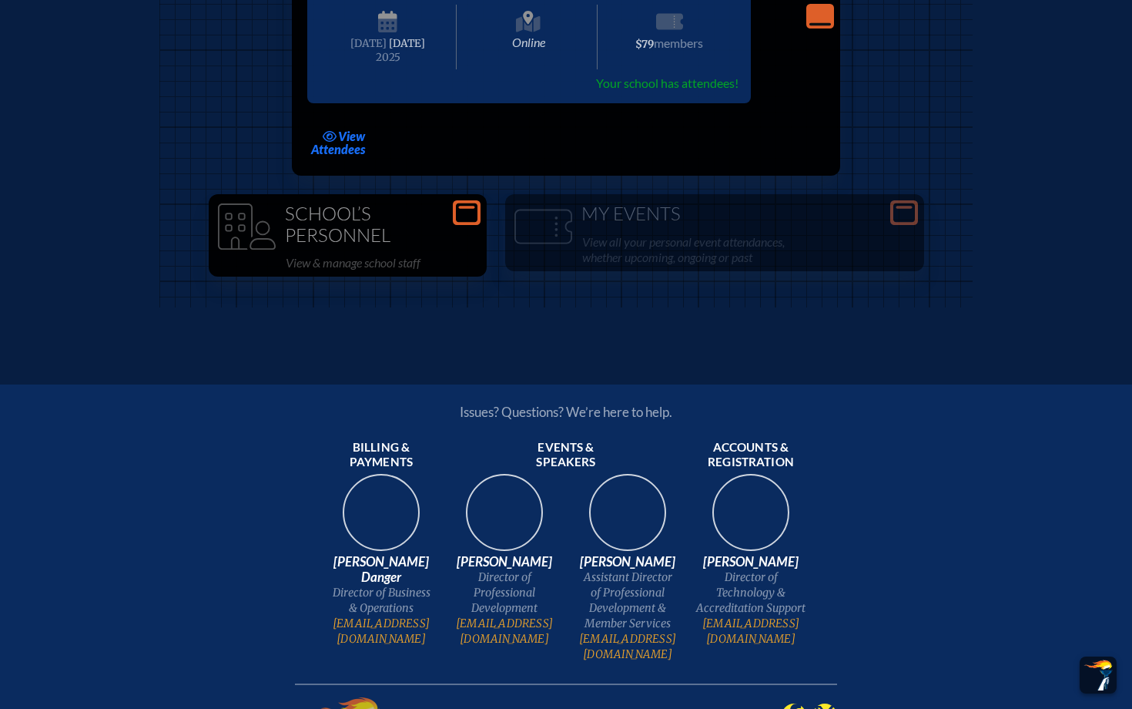
click at [460, 223] on icon "Open Console" at bounding box center [467, 213] width 22 height 22
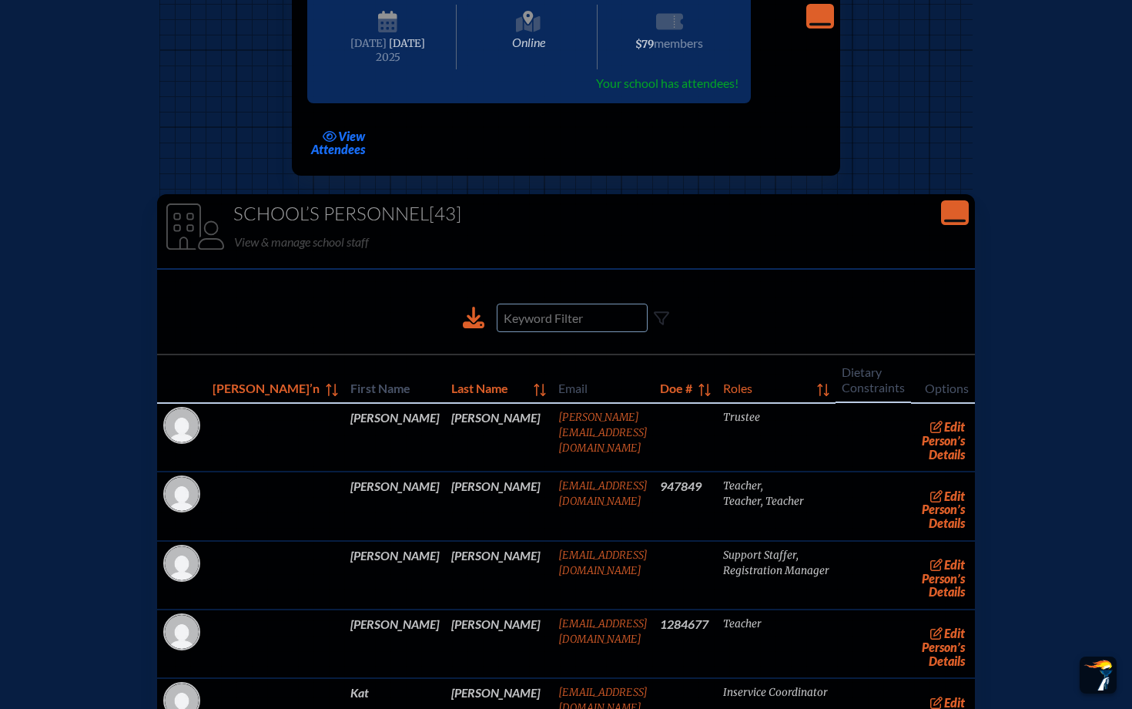
click at [529, 332] on input at bounding box center [572, 317] width 151 height 29
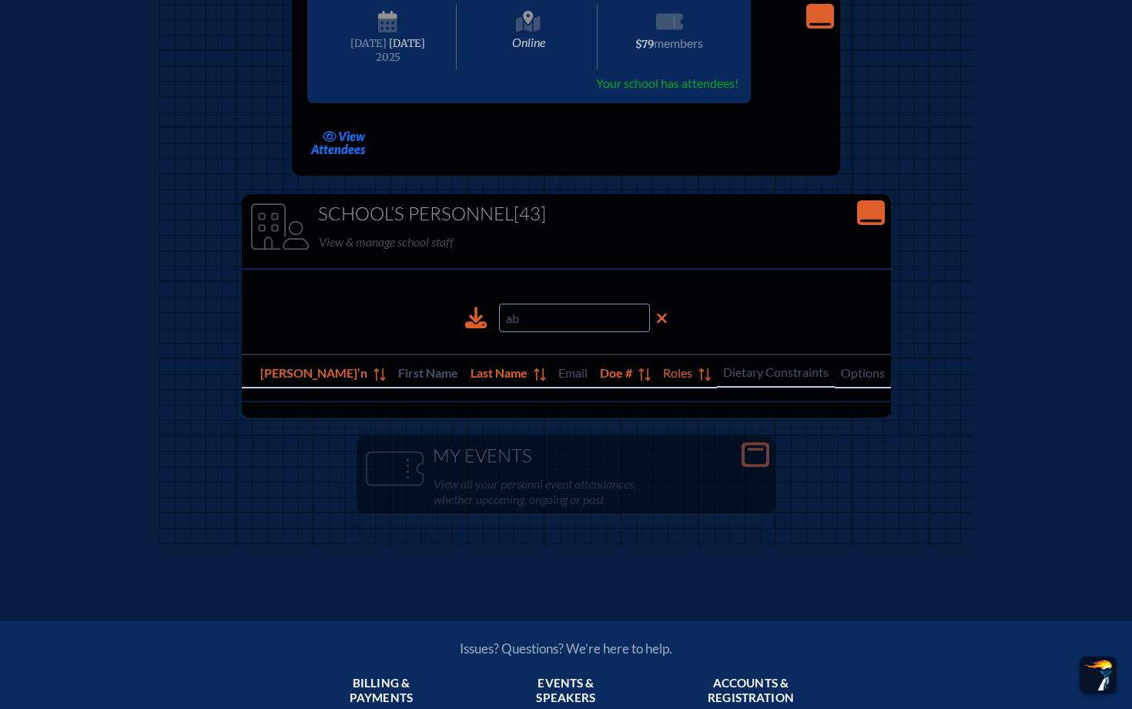
type input "a"
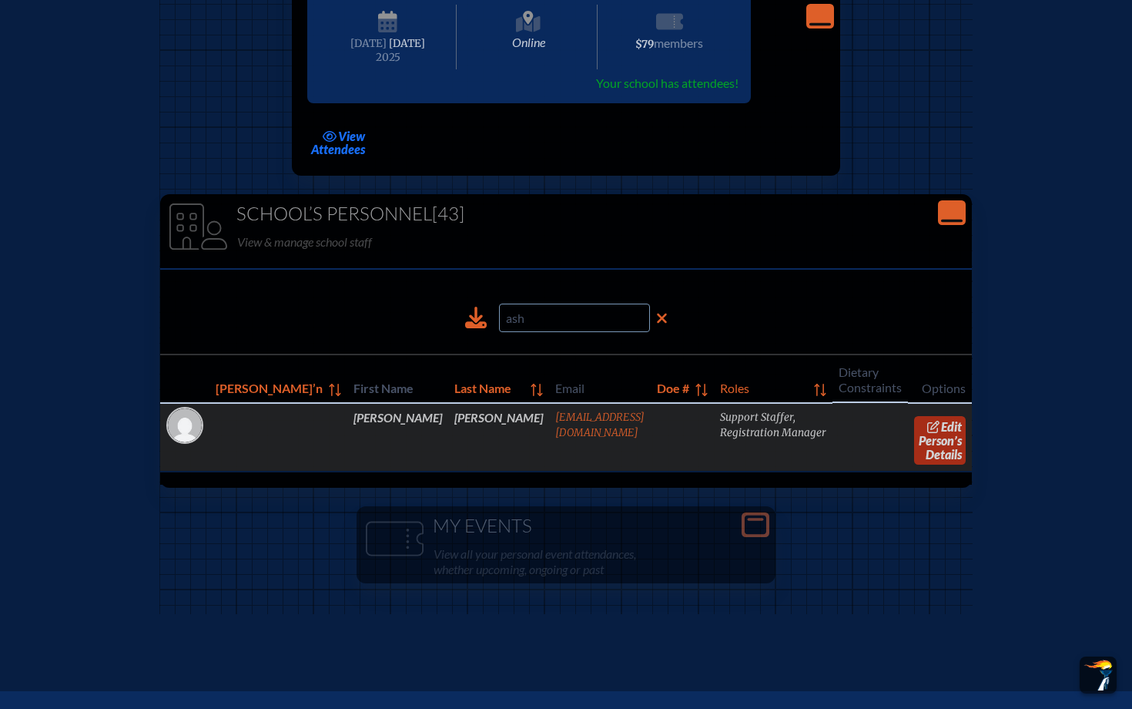
type input "ash"
click at [571, 464] on link "edit Person’s Details" at bounding box center [940, 440] width 52 height 49
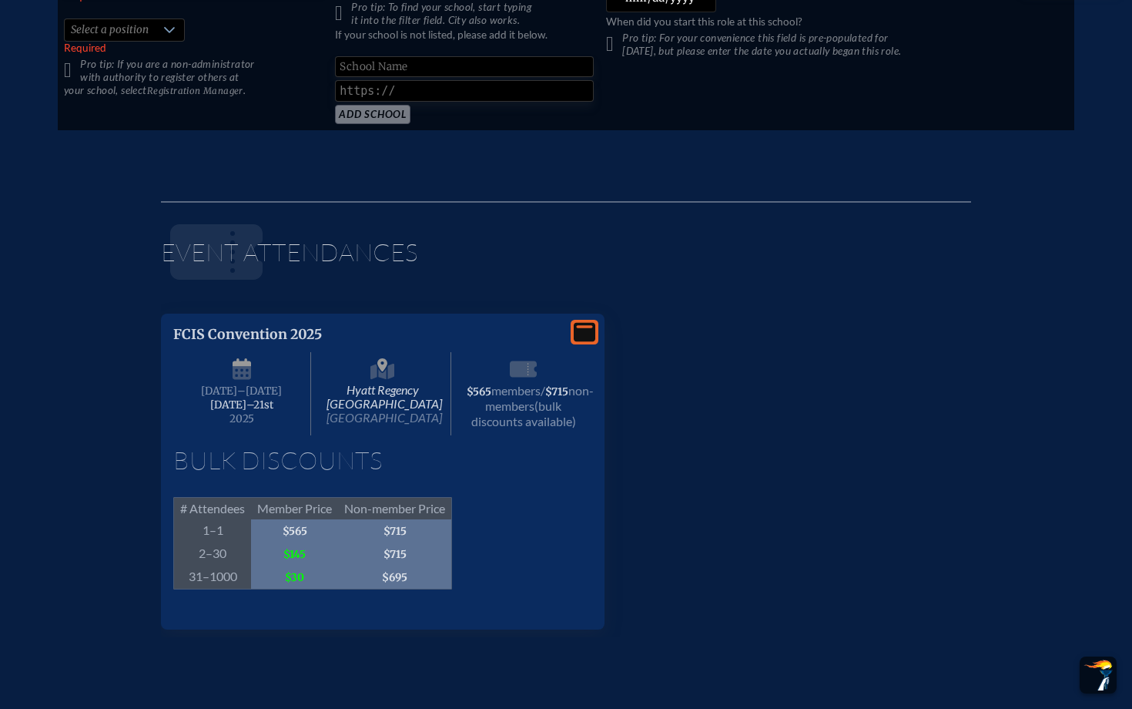
scroll to position [1438, 0]
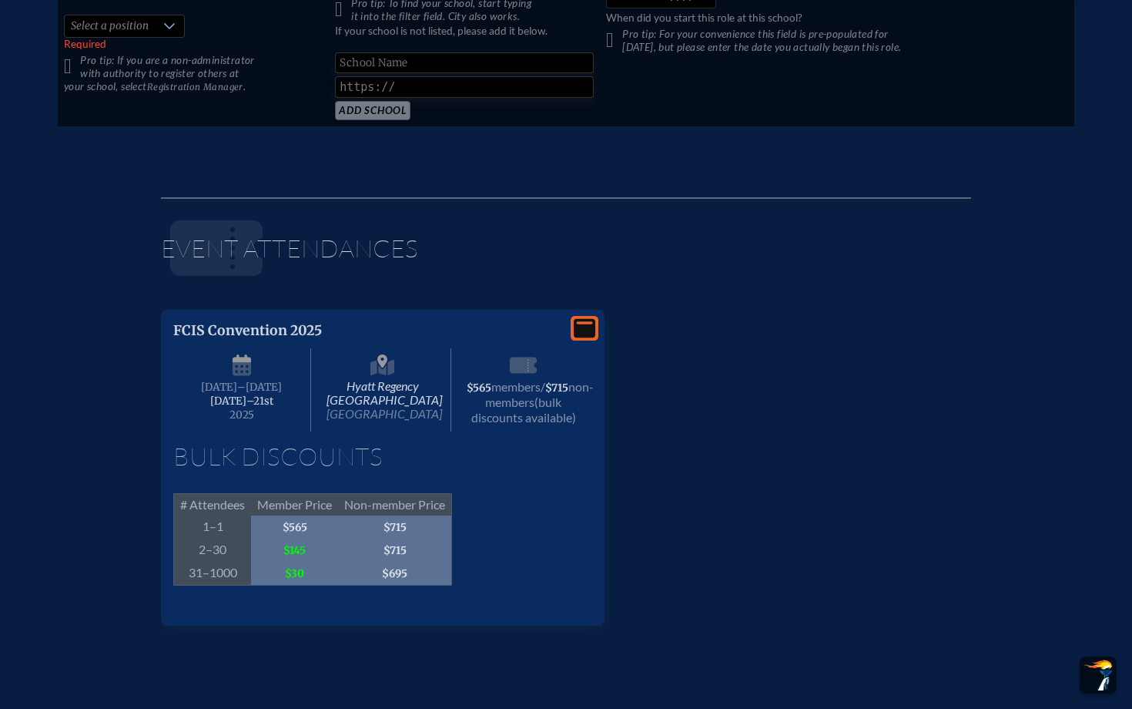
click at [571, 317] on icon "View More" at bounding box center [585, 328] width 22 height 22
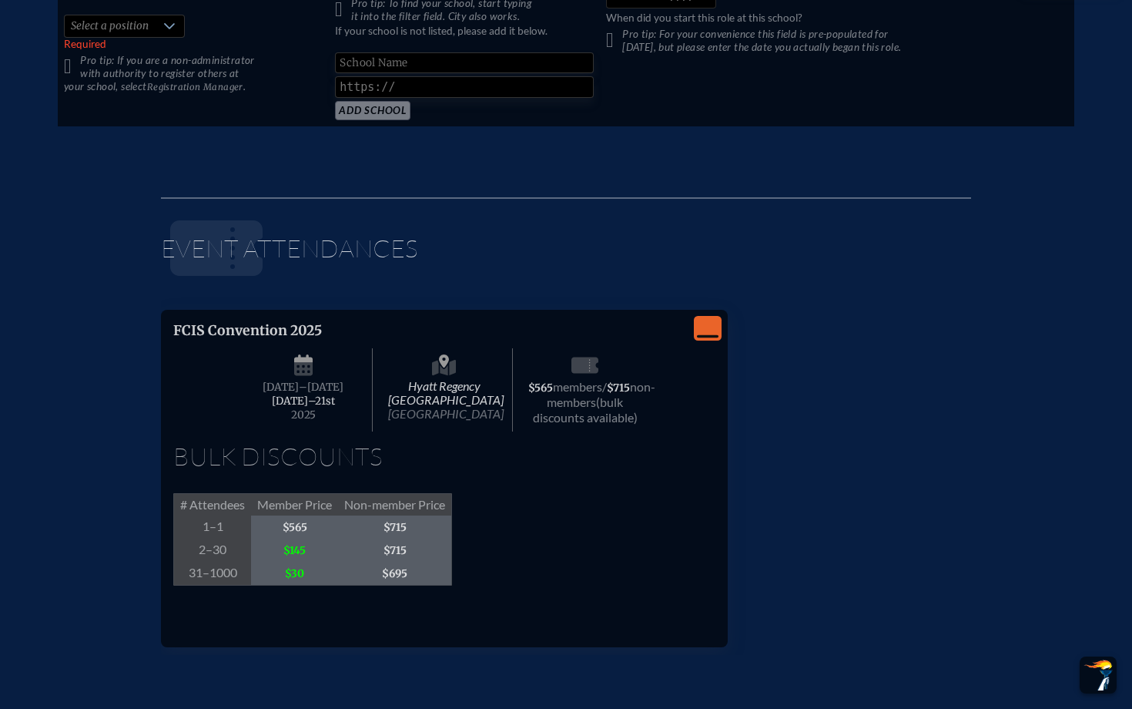
click at [571, 394] on span "$715" at bounding box center [618, 387] width 23 height 13
click at [509, 477] on h1 "Bulk Discounts" at bounding box center [444, 462] width 542 height 37
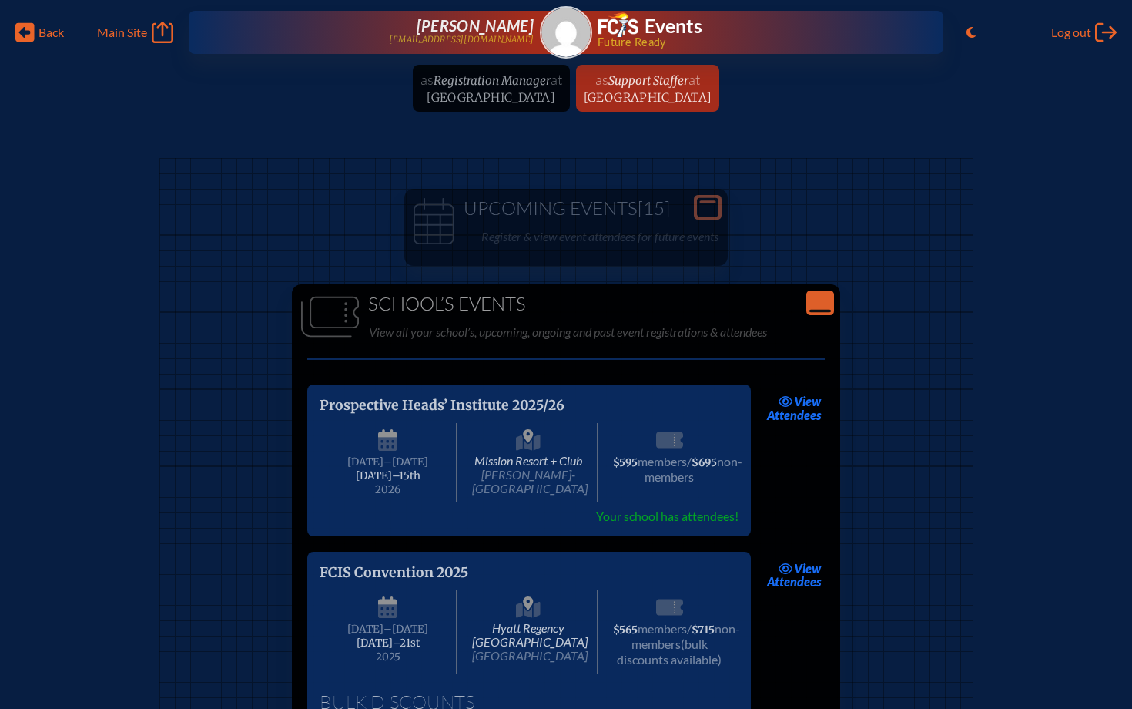
click at [571, 314] on div "Close Console" at bounding box center [821, 302] width 28 height 25
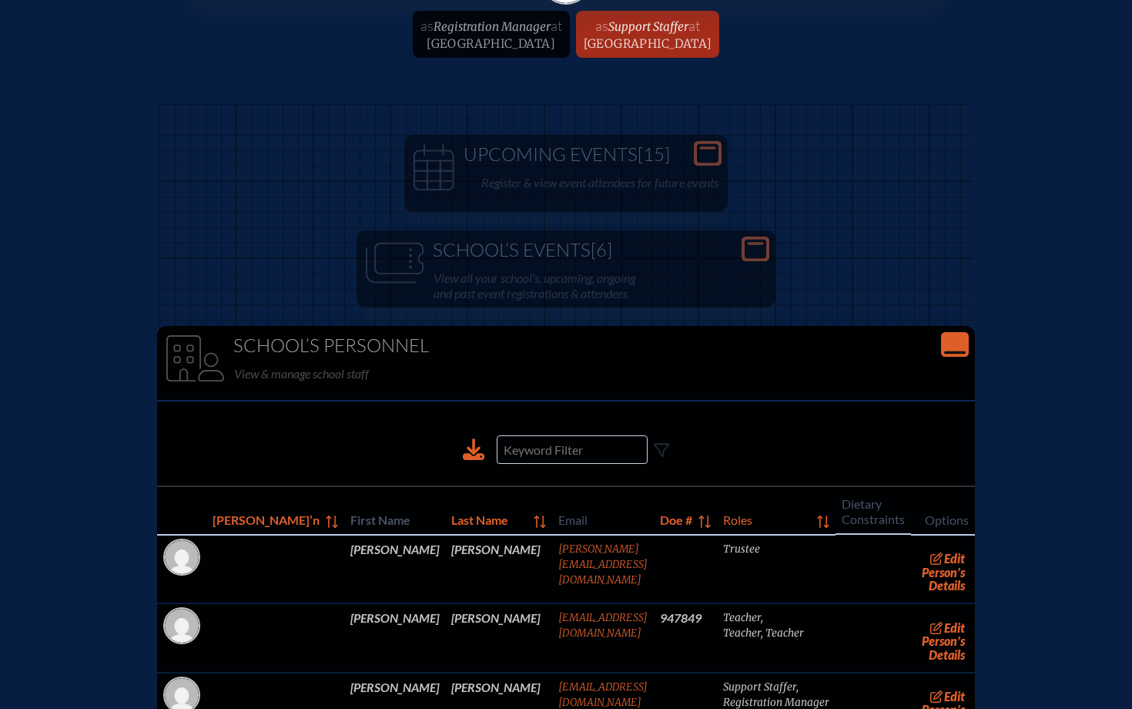
scroll to position [68, 0]
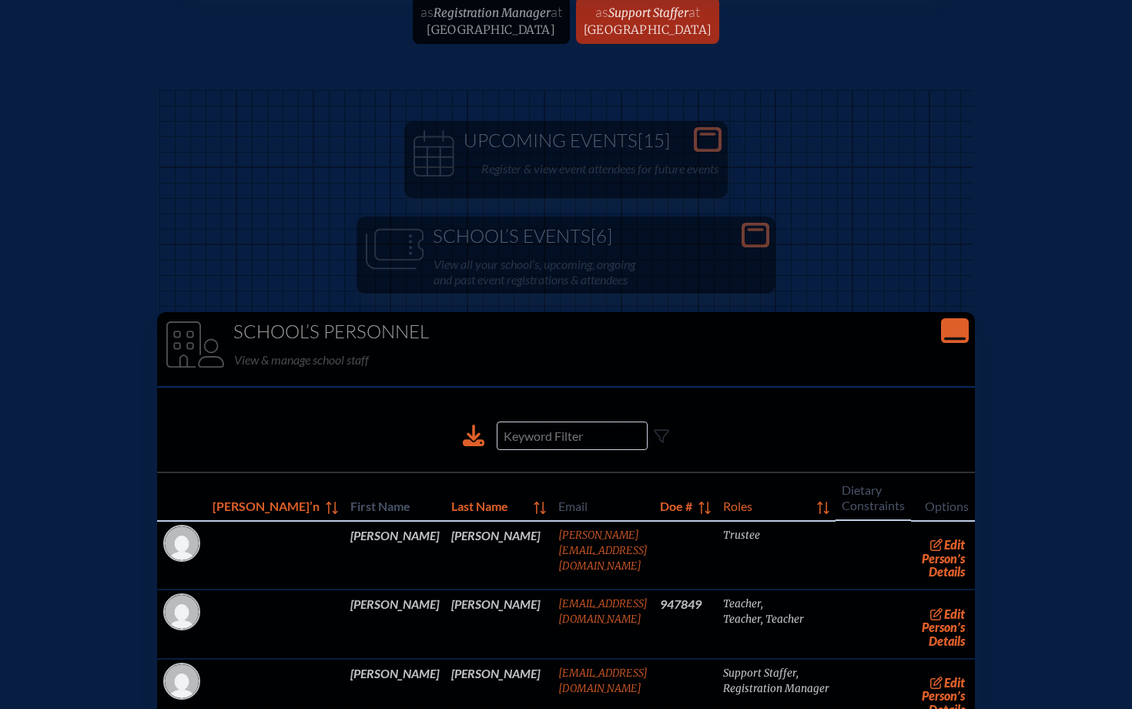
click at [571, 337] on icon "Close Console" at bounding box center [955, 331] width 22 height 22
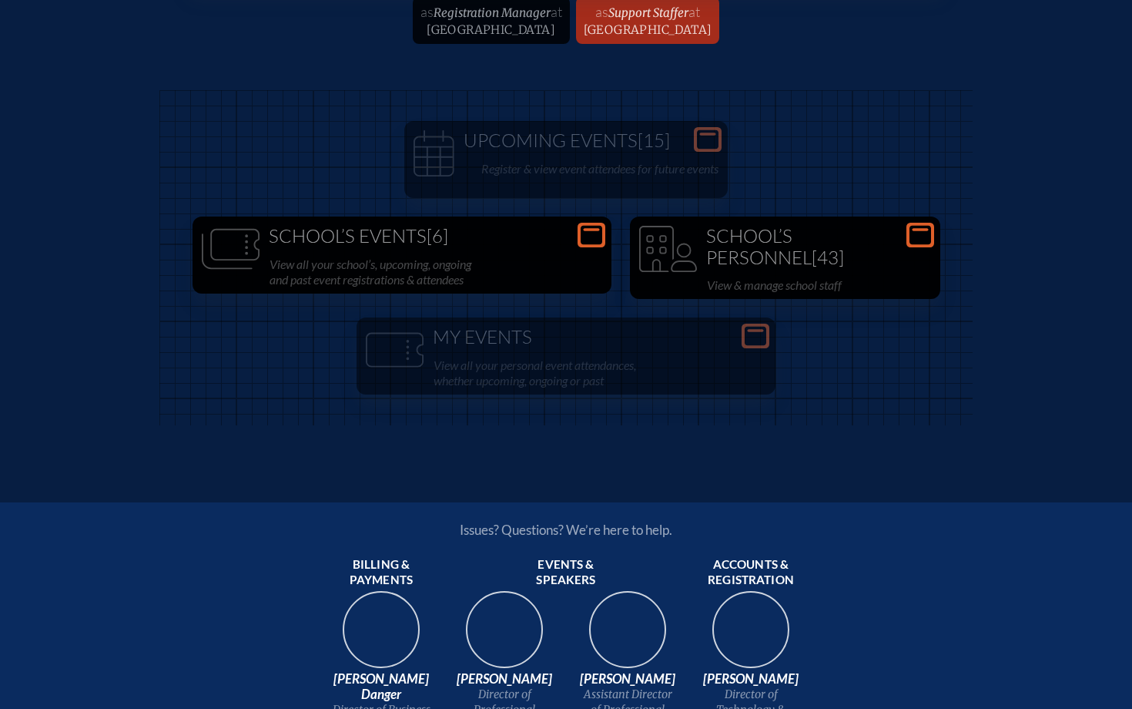
click at [571, 237] on h1 "School’s Events [6]" at bounding box center [402, 237] width 407 height 22
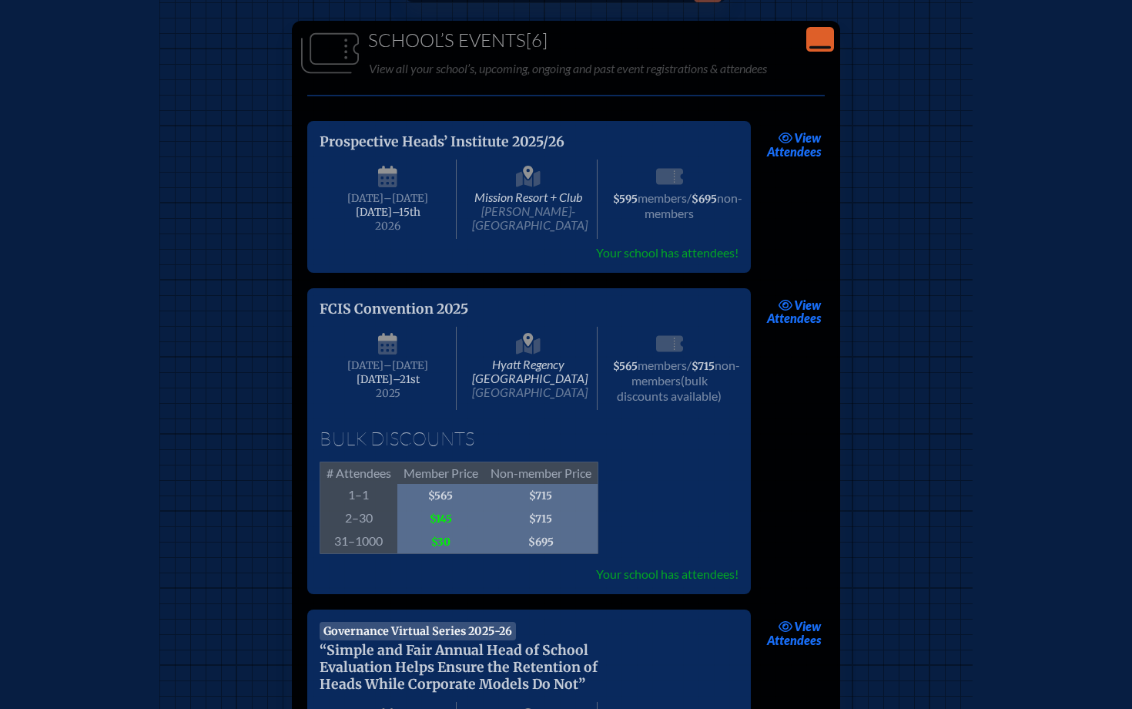
scroll to position [268, 0]
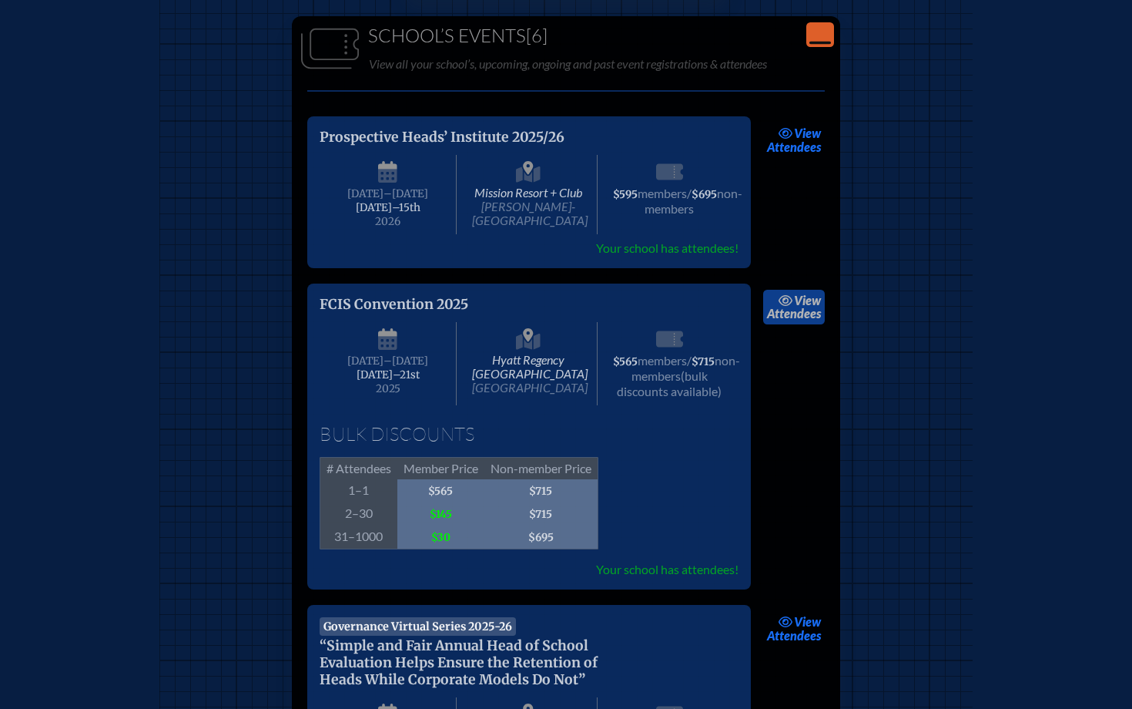
click at [571, 314] on link "view Attendees" at bounding box center [794, 307] width 62 height 35
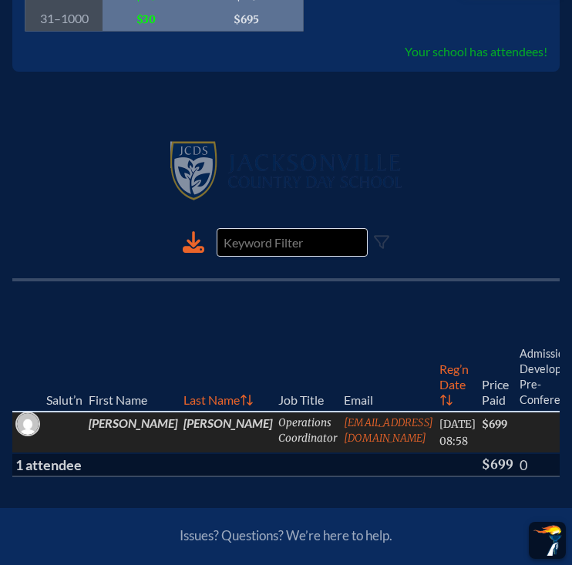
click at [180, 422] on td "[PERSON_NAME]" at bounding box center [227, 432] width 95 height 42
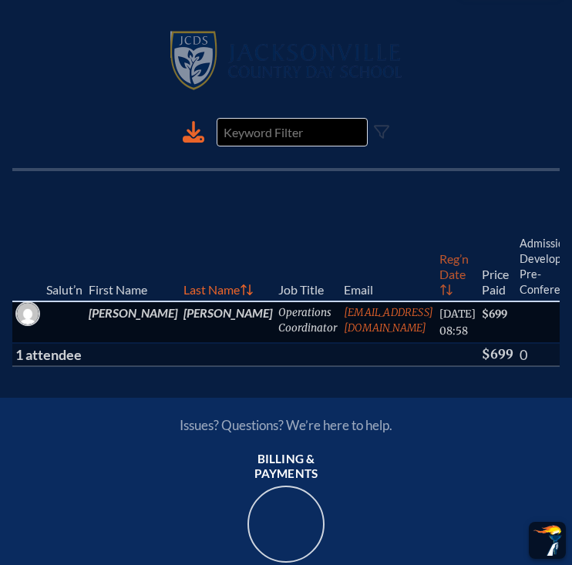
click at [436, 289] on th "Reg’n Date" at bounding box center [457, 235] width 42 height 132
click at [180, 267] on th "Last Name" at bounding box center [227, 235] width 95 height 132
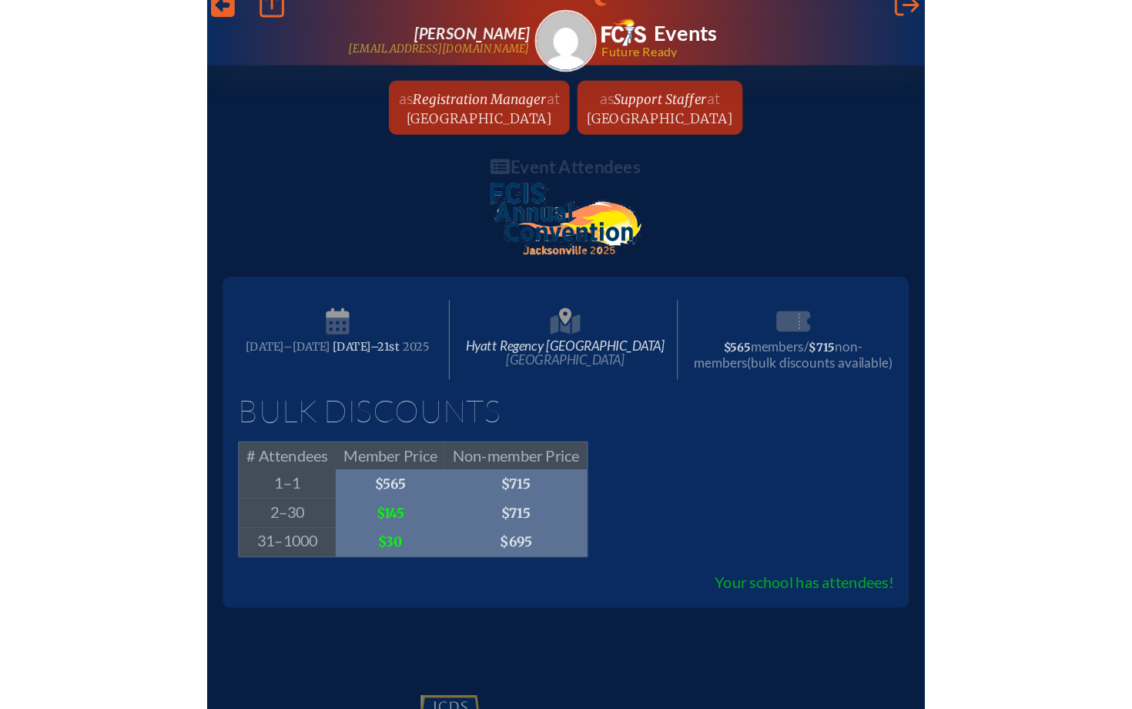
scroll to position [16, 0]
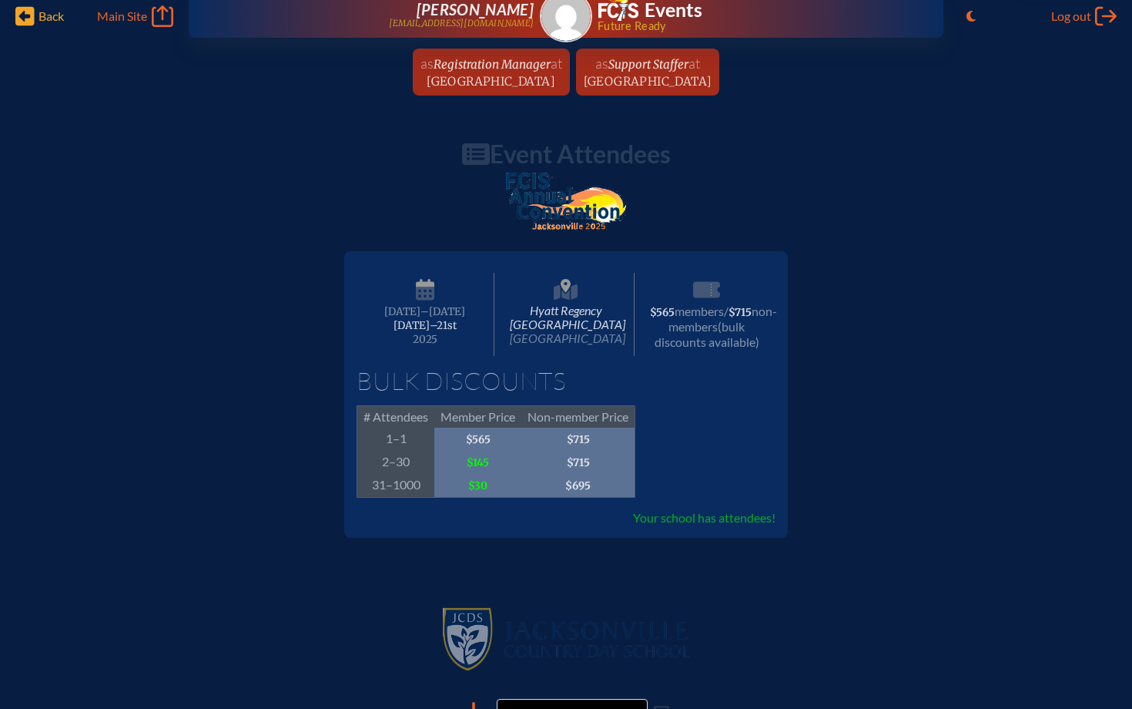
click at [36, 18] on span "Back Back" at bounding box center [39, 16] width 49 height 22
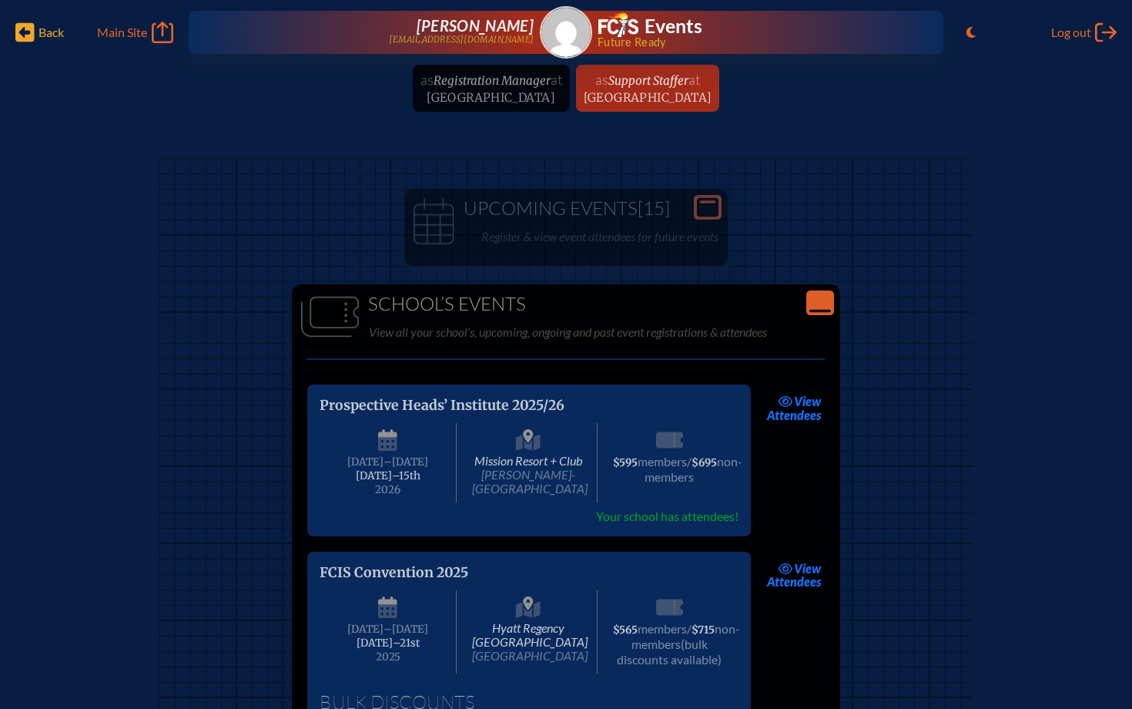
click at [22, 32] on icon "Back" at bounding box center [24, 33] width 19 height 22
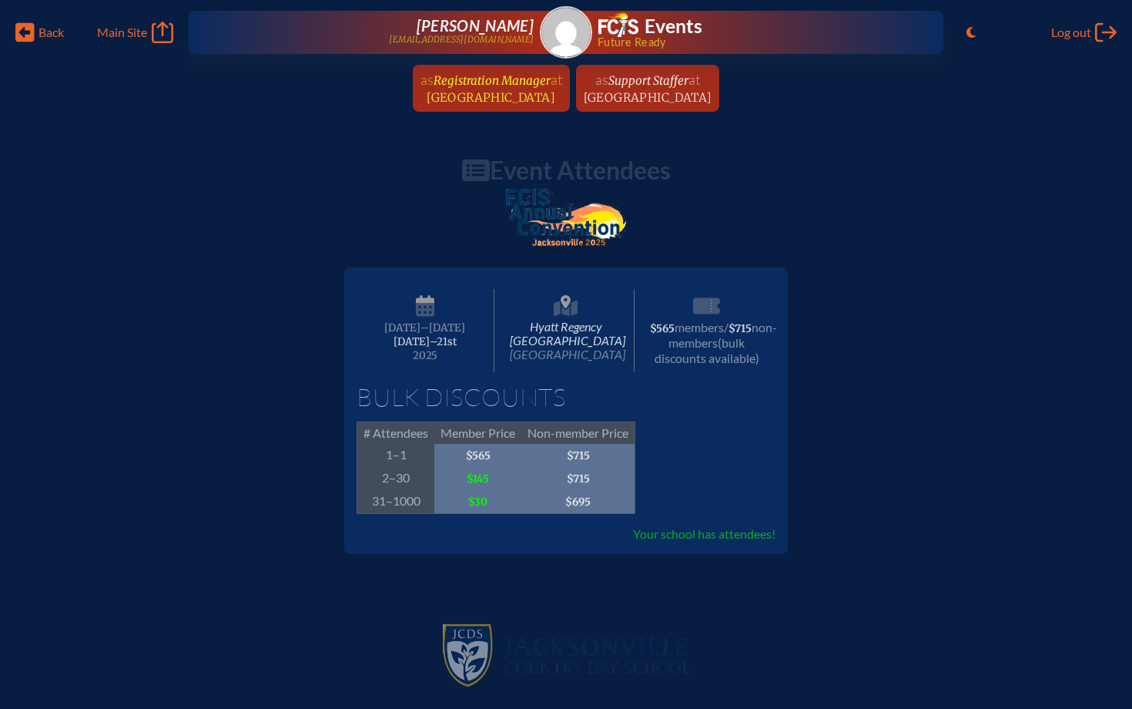
click at [461, 105] on link "as Registration Manager at [GEOGRAPHIC_DATA] since [DATE]" at bounding box center [491, 88] width 154 height 47
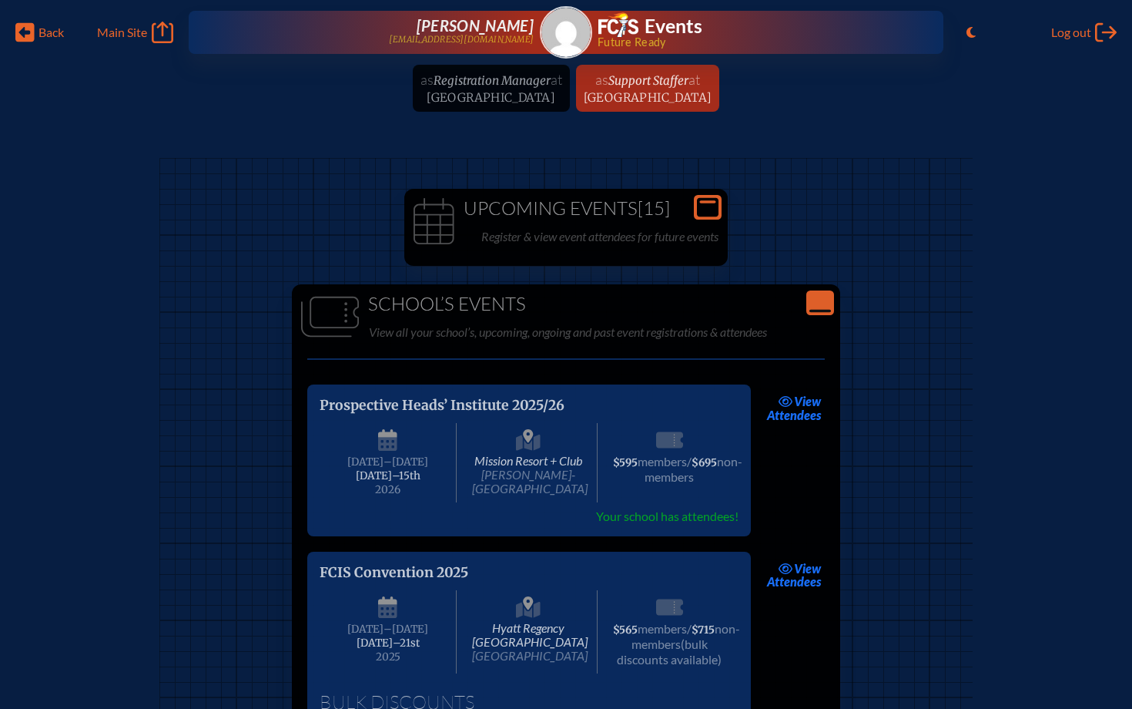
click at [571, 246] on p "Register & view event attendees for future events" at bounding box center [599, 237] width 237 height 22
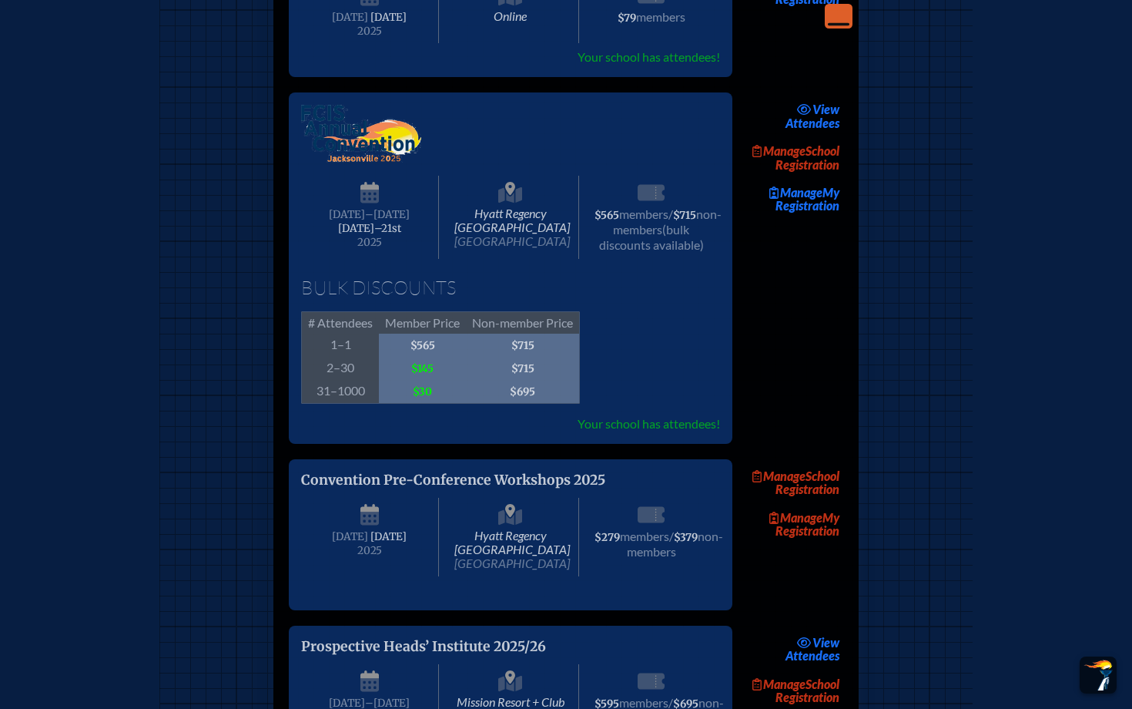
scroll to position [2462, 0]
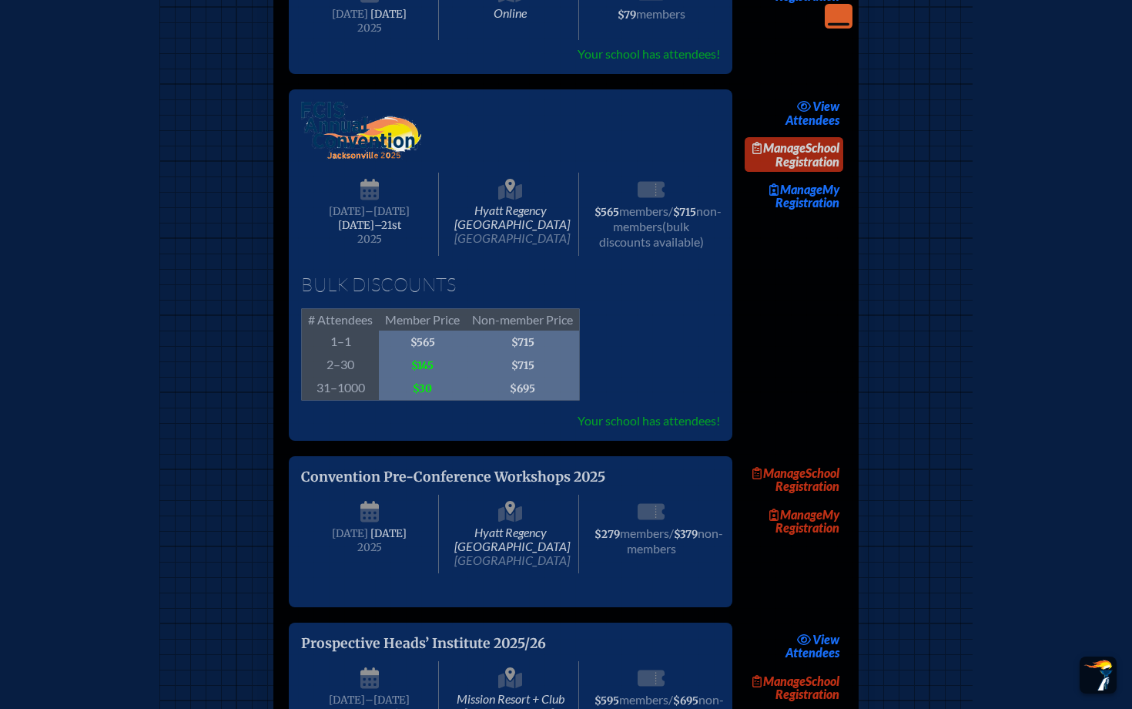
click at [571, 173] on link "Manage School Registration" at bounding box center [794, 154] width 99 height 35
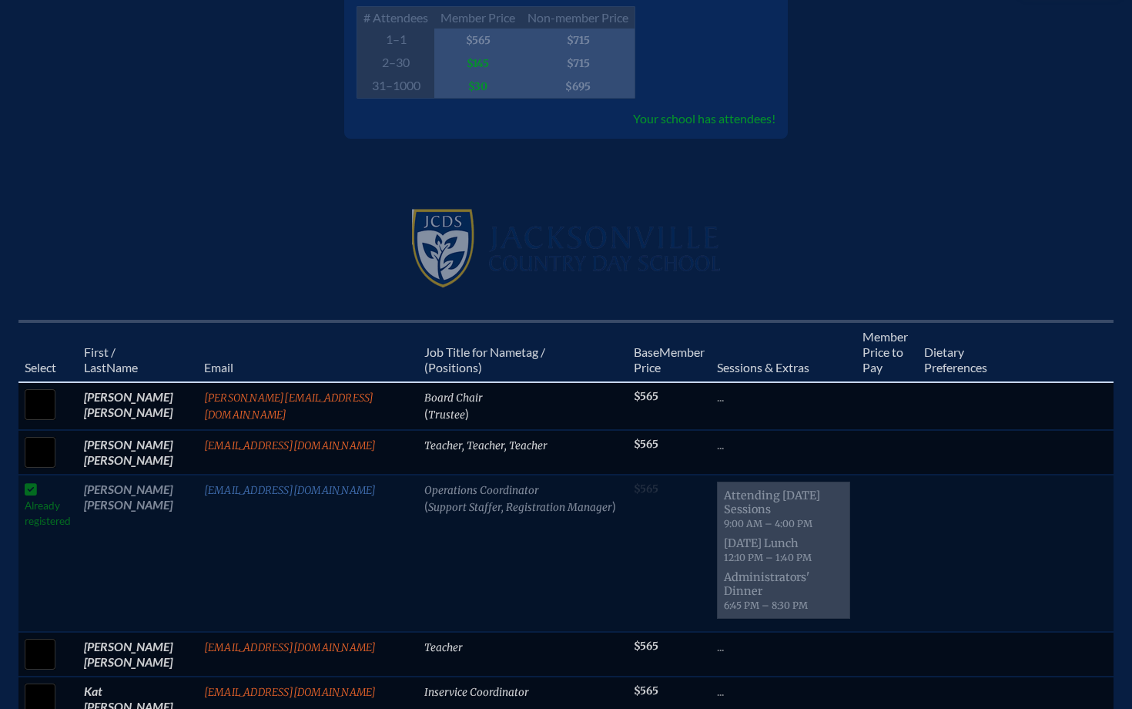
scroll to position [501, 0]
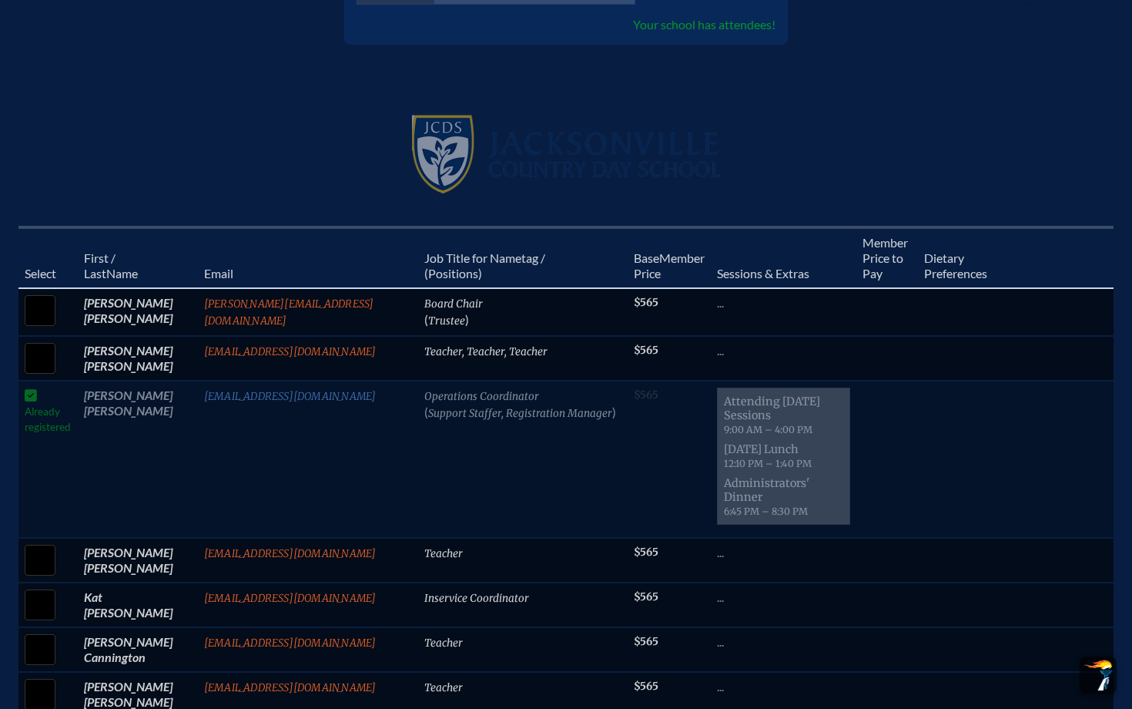
click at [25, 395] on td "Already registered" at bounding box center [47, 459] width 59 height 157
click at [571, 439] on span "[DATE] Lunch 12:10 PM – 1:40 PM" at bounding box center [783, 456] width 131 height 34
click at [513, 418] on td "Operations Coordinator ( Support Staffer, Registration Manager )" at bounding box center [523, 459] width 210 height 157
click at [487, 392] on span "Operations Coordinator" at bounding box center [481, 396] width 115 height 13
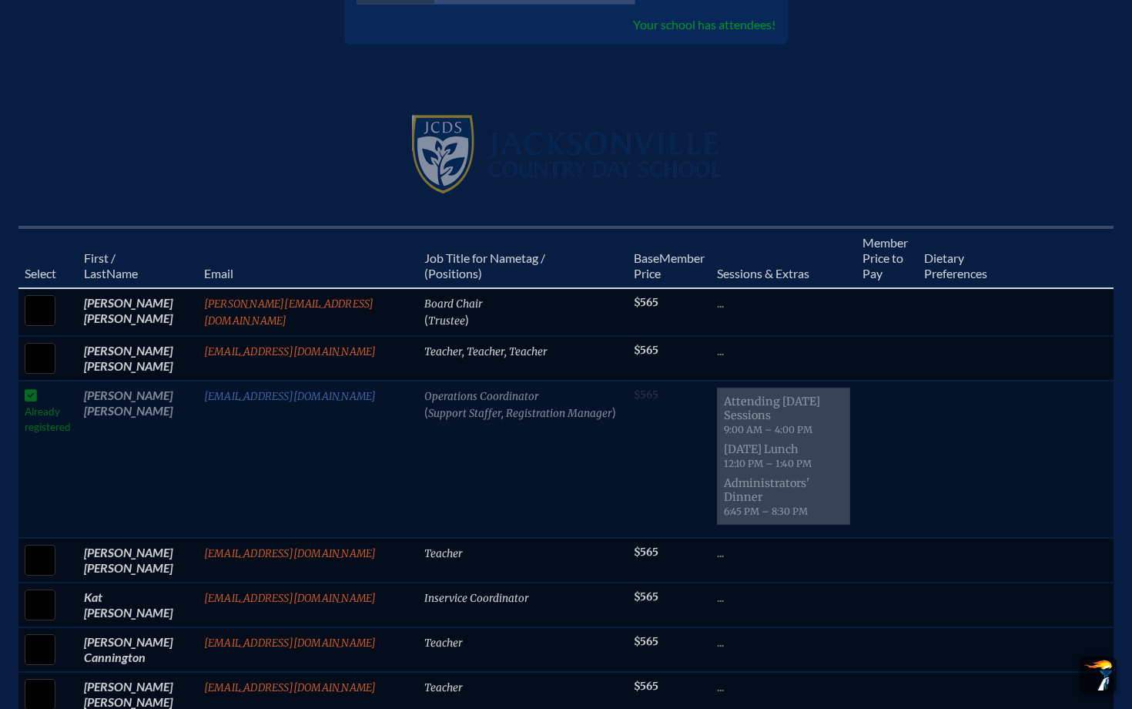
click at [103, 401] on td "[PERSON_NAME]" at bounding box center [138, 459] width 120 height 157
click at [210, 392] on link "[EMAIL_ADDRESS][DOMAIN_NAME]" at bounding box center [290, 396] width 173 height 13
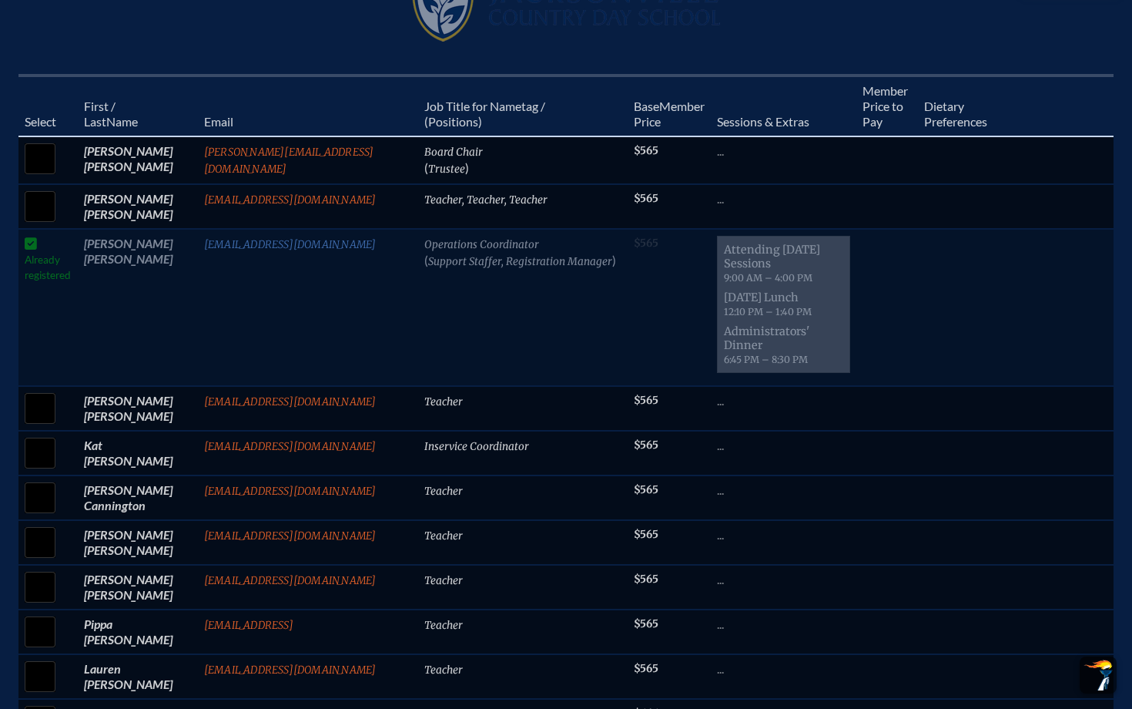
scroll to position [615, 0]
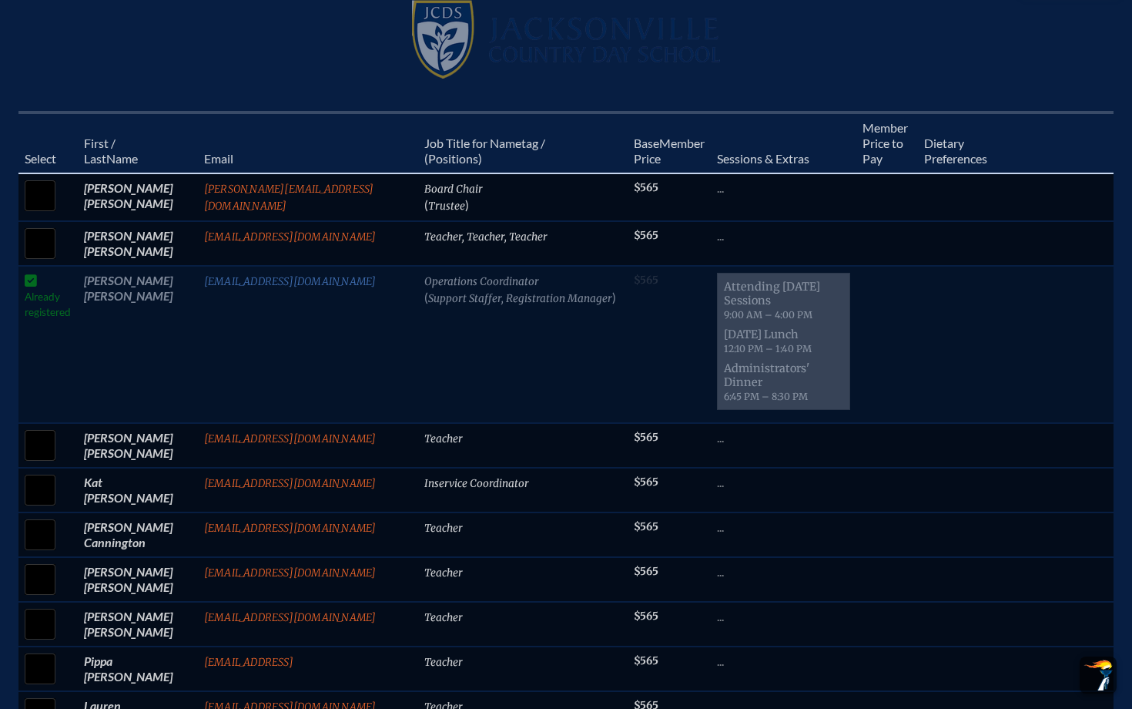
click at [29, 272] on td "Already registered" at bounding box center [47, 344] width 59 height 157
click at [159, 330] on td "[PERSON_NAME]" at bounding box center [138, 344] width 120 height 157
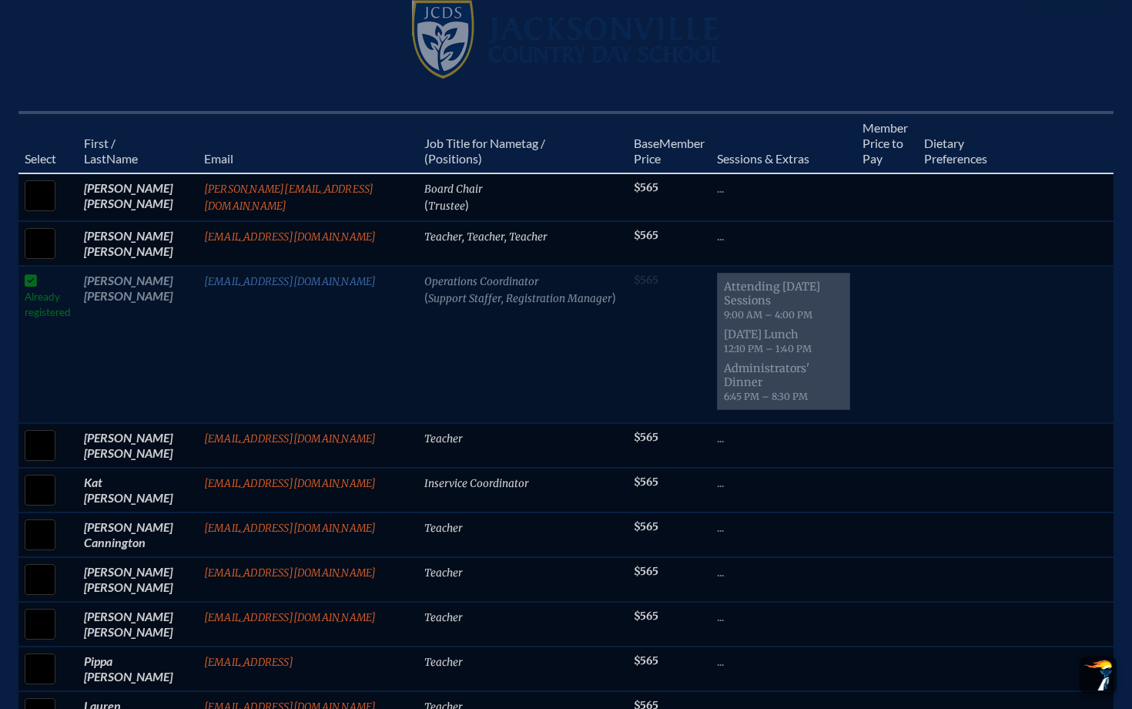
click at [159, 330] on td "[PERSON_NAME]" at bounding box center [138, 344] width 120 height 157
click at [166, 325] on td "[PERSON_NAME]" at bounding box center [138, 344] width 120 height 157
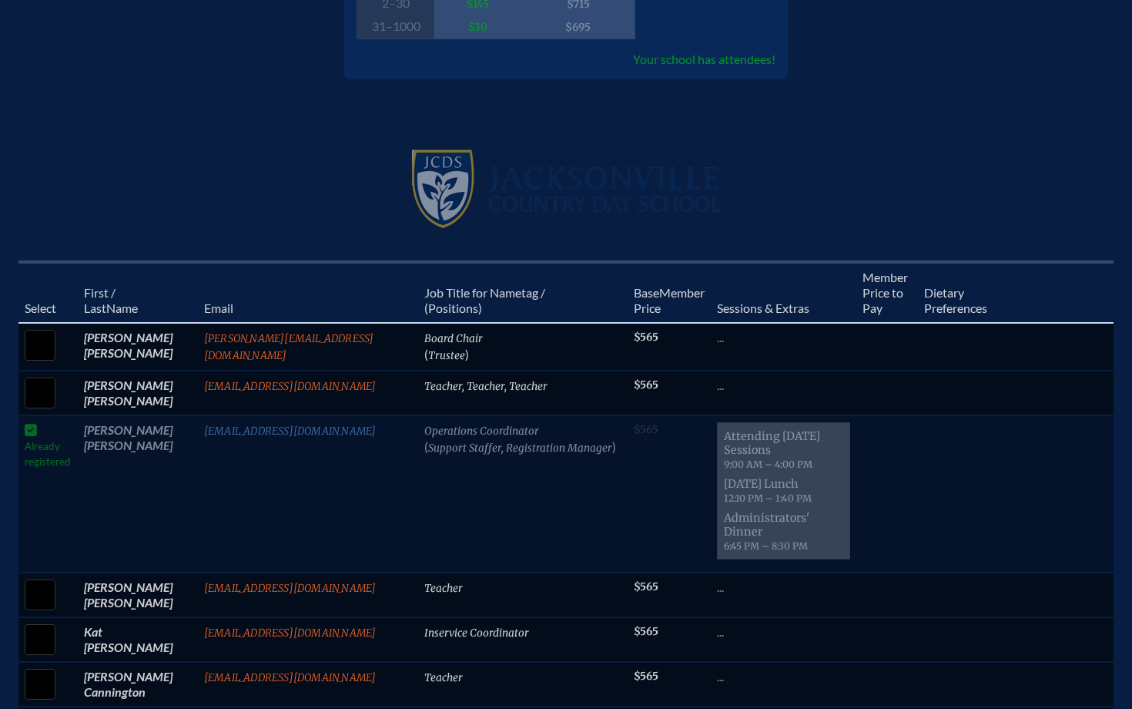
scroll to position [0, 0]
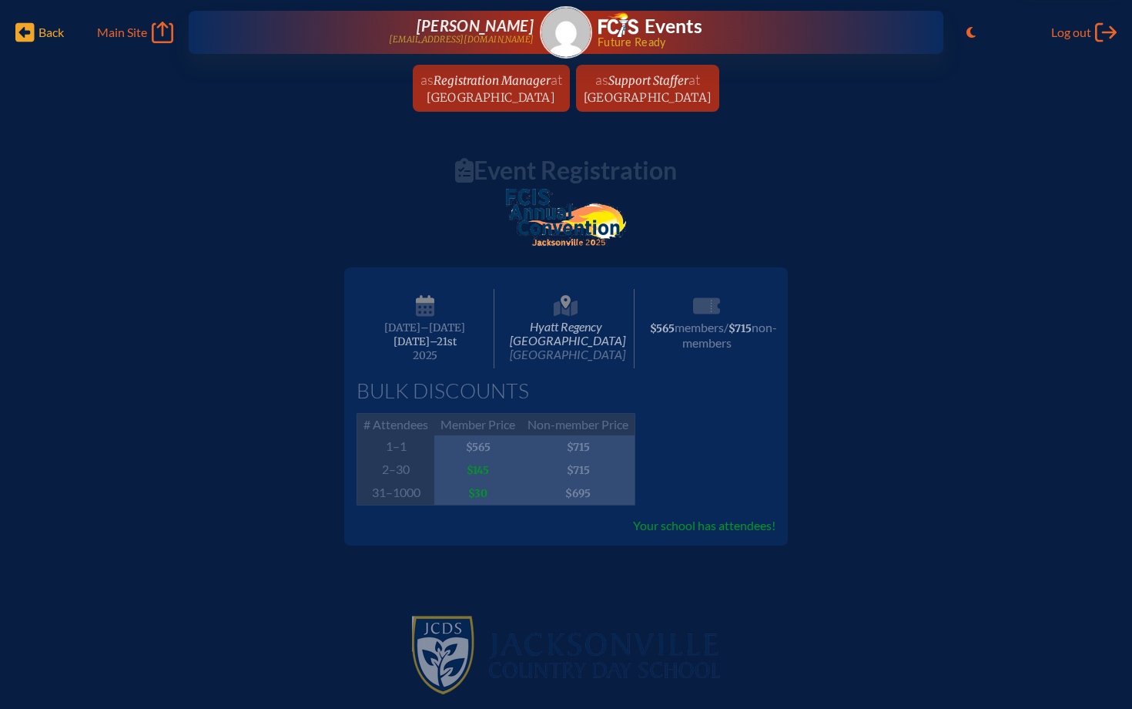
click at [21, 29] on icon "Back" at bounding box center [24, 33] width 19 height 22
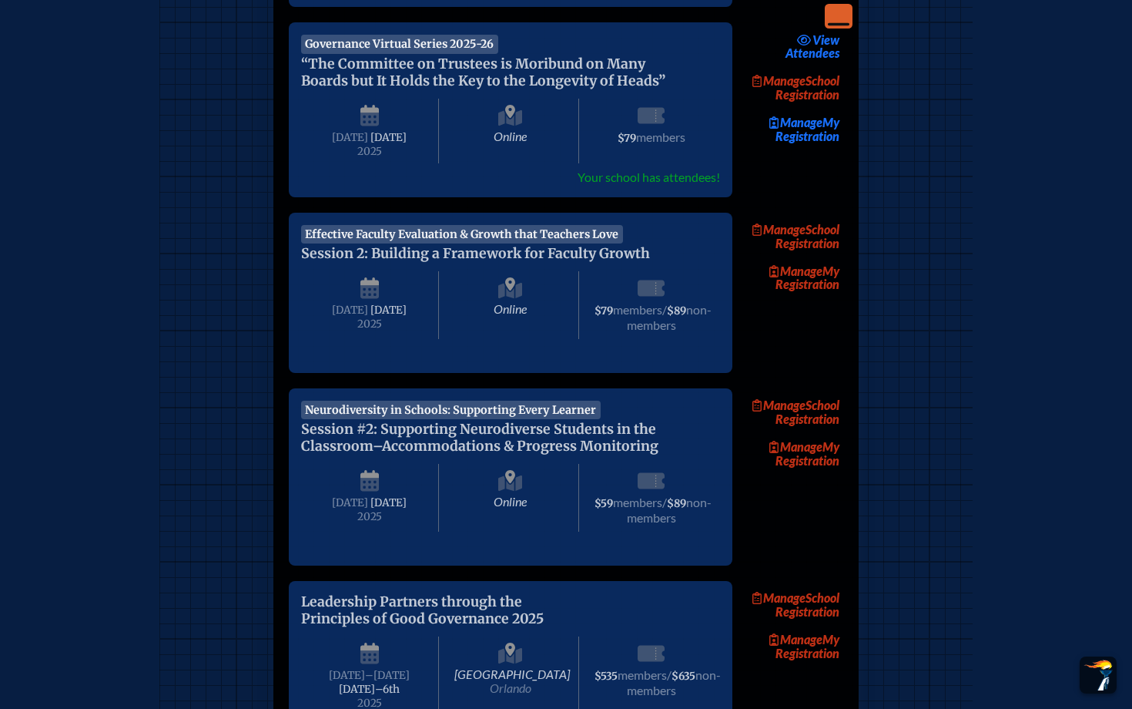
scroll to position [834, 0]
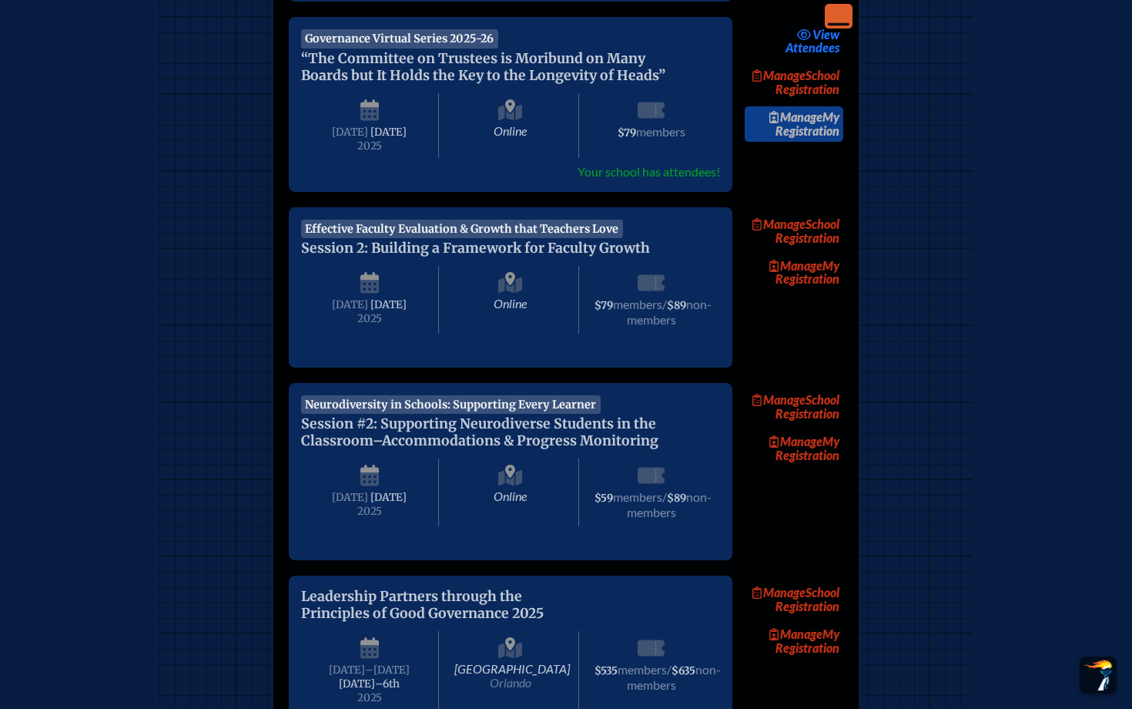
click at [571, 142] on link "Manage My Registration" at bounding box center [794, 123] width 99 height 35
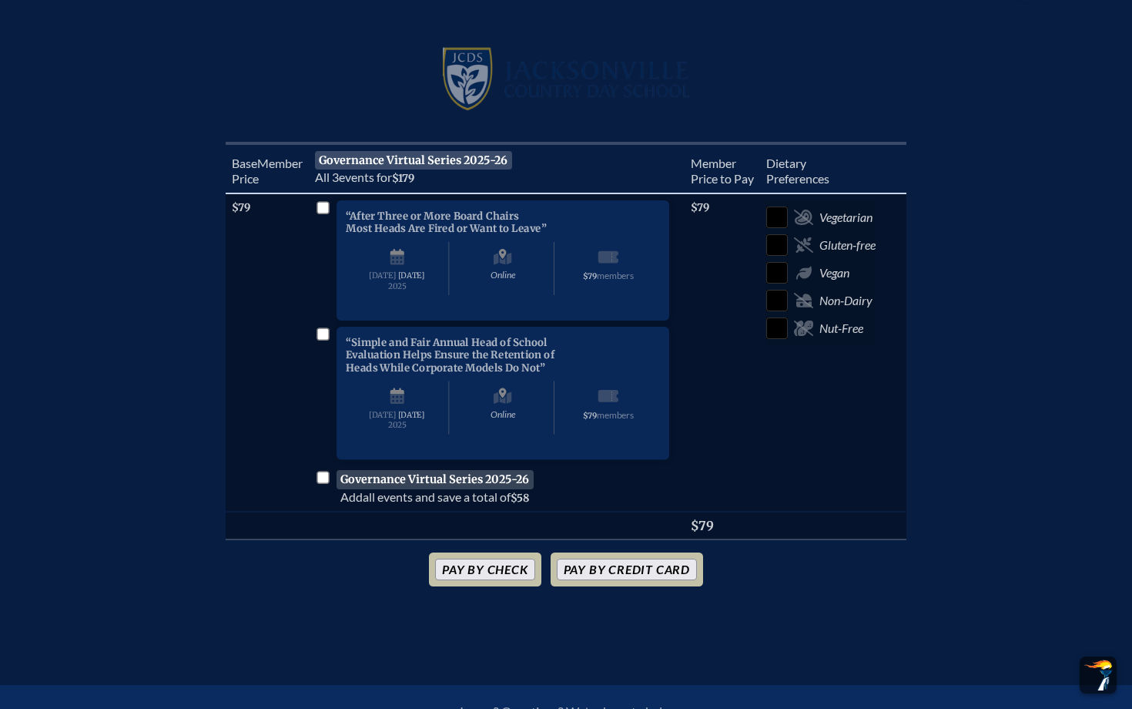
scroll to position [634, 0]
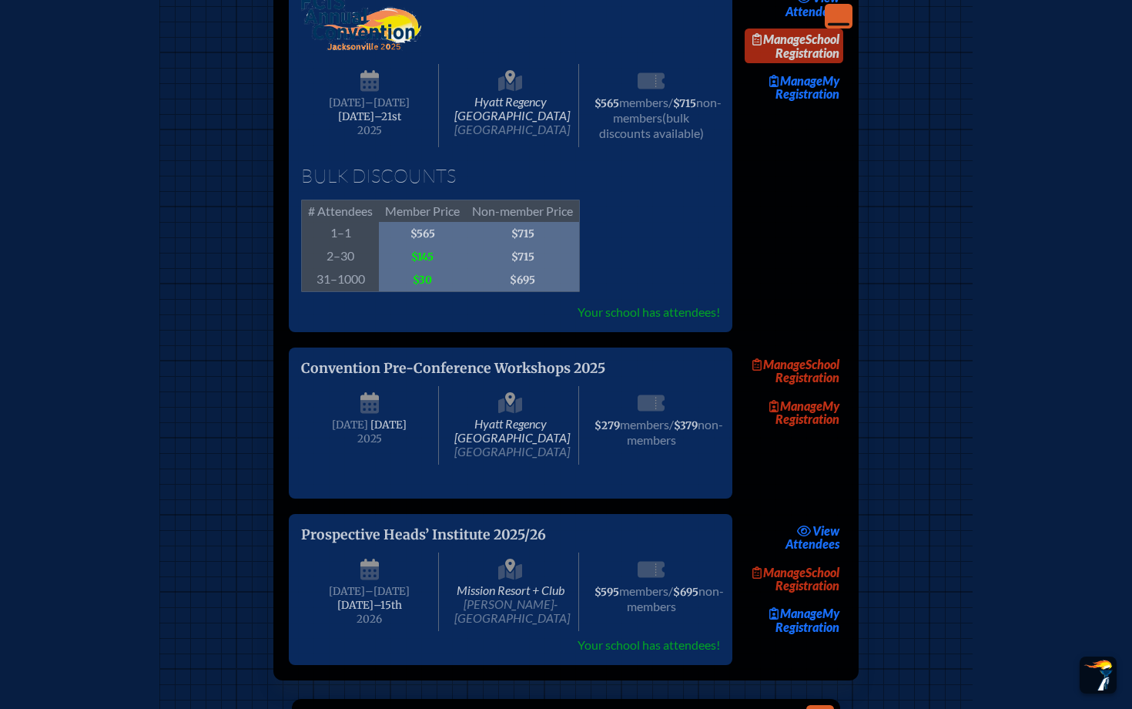
scroll to position [2580, 0]
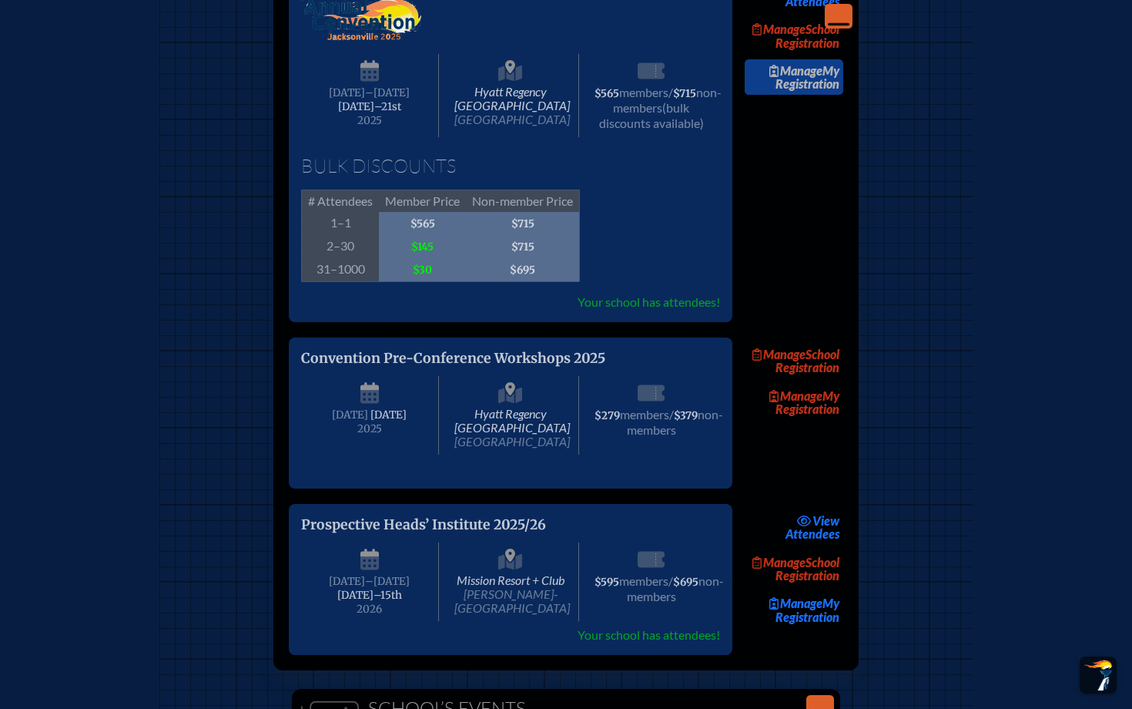
click at [571, 95] on link "Manage My Registration" at bounding box center [794, 76] width 99 height 35
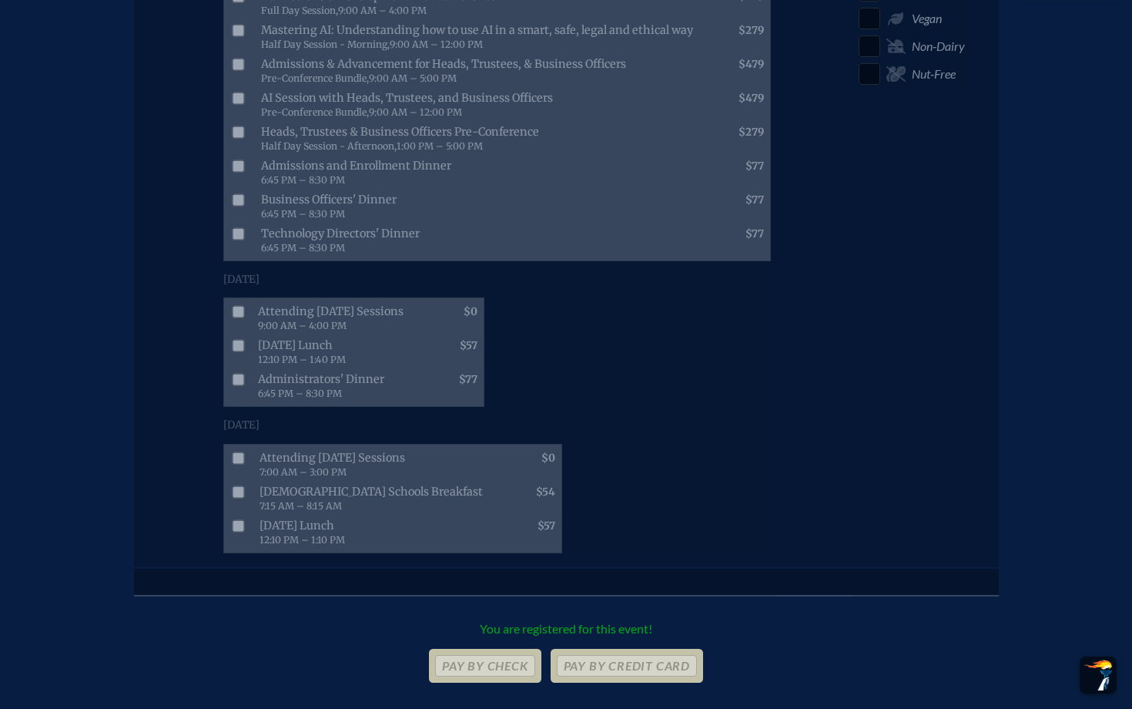
scroll to position [859, 0]
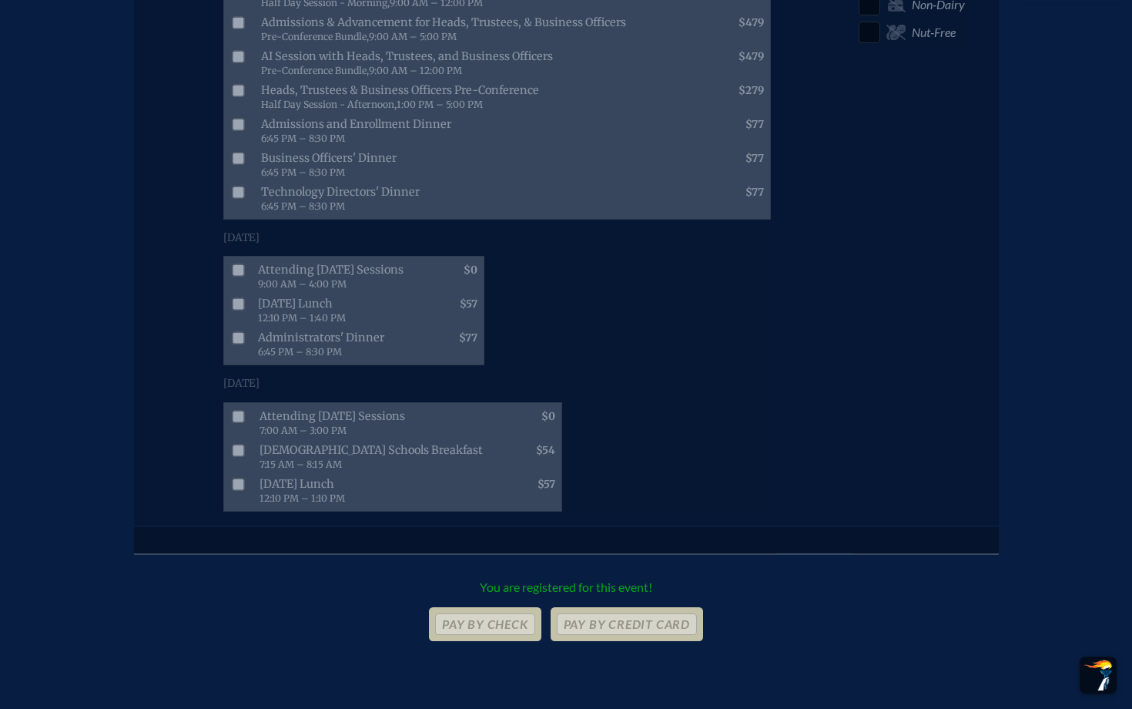
click at [535, 564] on span "You are registered for this event!" at bounding box center [566, 586] width 173 height 15
click at [495, 564] on div "Base Memb . er Price Sessions & Extras Member Price to Pay Diet ary Preferences…" at bounding box center [566, 252] width 1083 height 840
click at [517, 564] on p "Pay by Check" at bounding box center [485, 624] width 112 height 34
click at [571, 564] on p "Pay by Credit Card" at bounding box center [627, 624] width 153 height 34
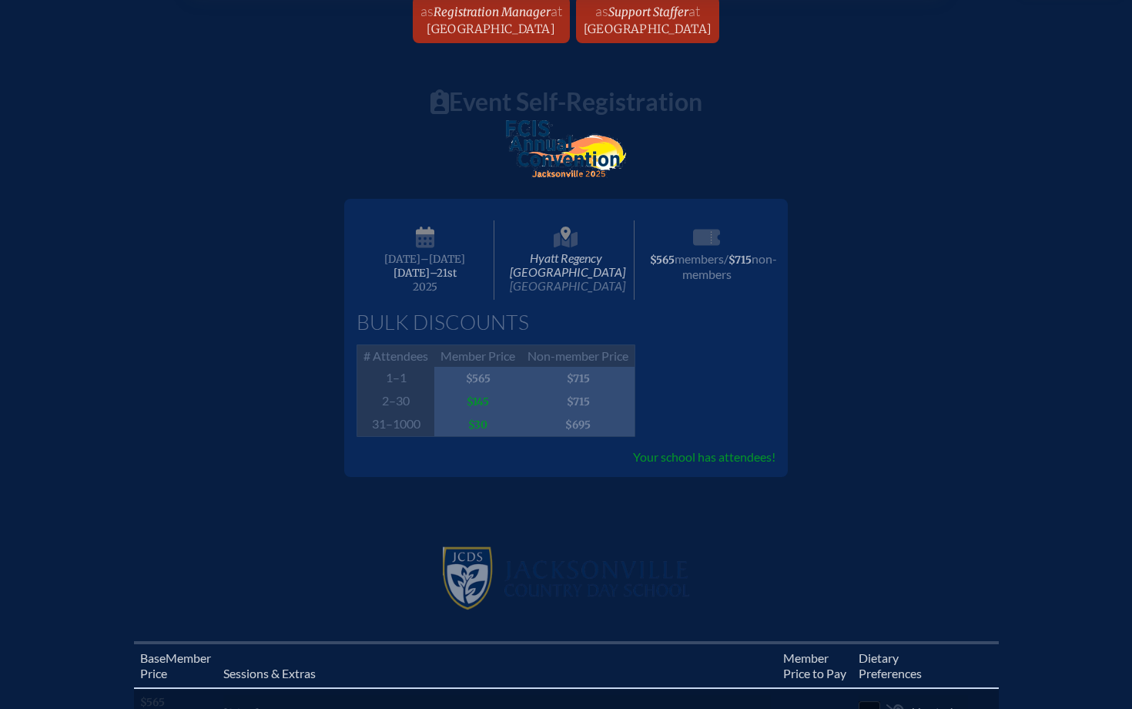
scroll to position [0, 0]
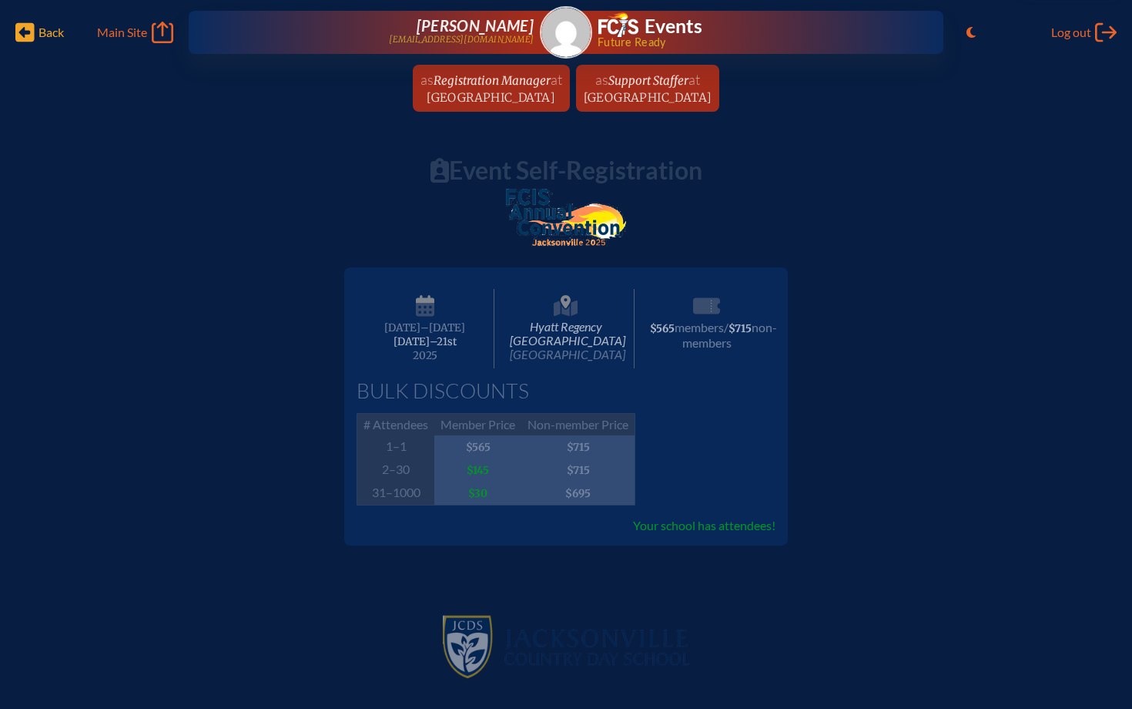
click at [22, 31] on icon "Back" at bounding box center [24, 33] width 19 height 22
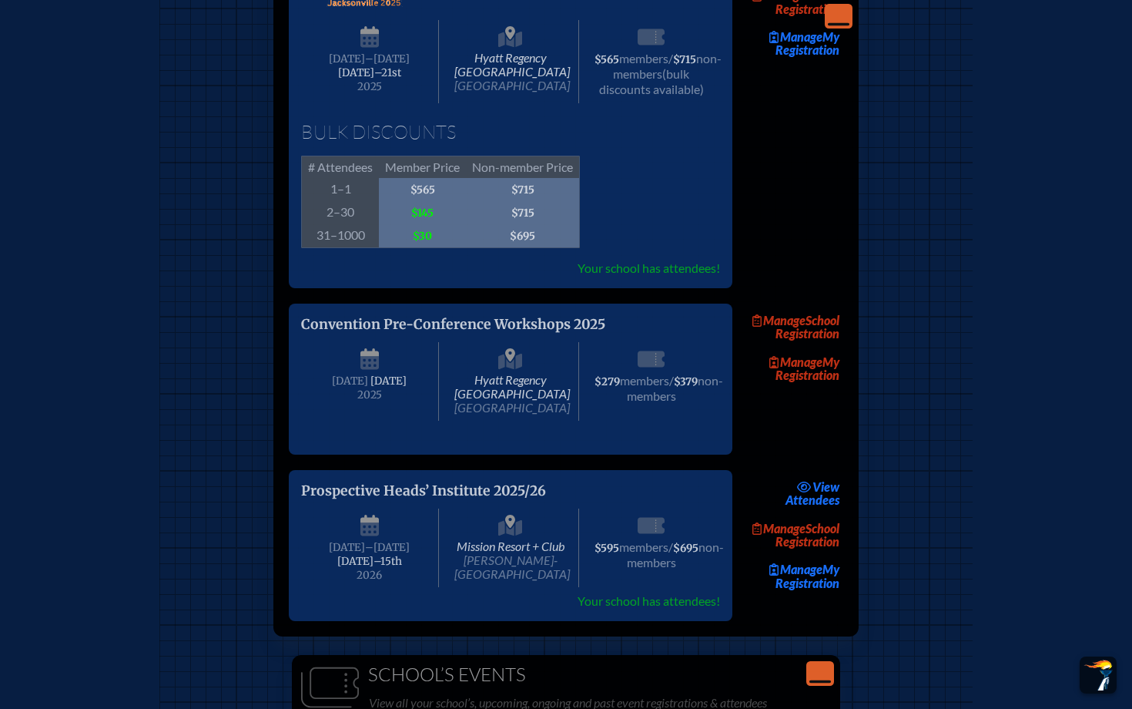
scroll to position [2619, 0]
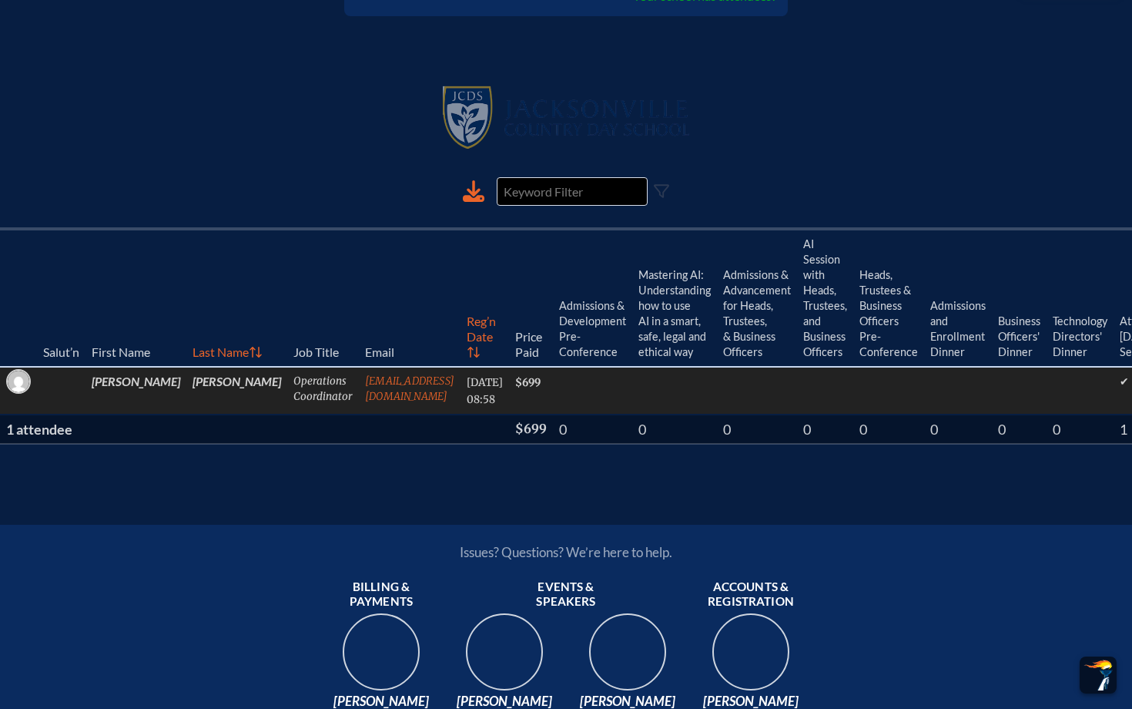
click at [186, 401] on td "[PERSON_NAME]" at bounding box center [236, 391] width 101 height 48
click at [28, 394] on div at bounding box center [18, 381] width 25 height 25
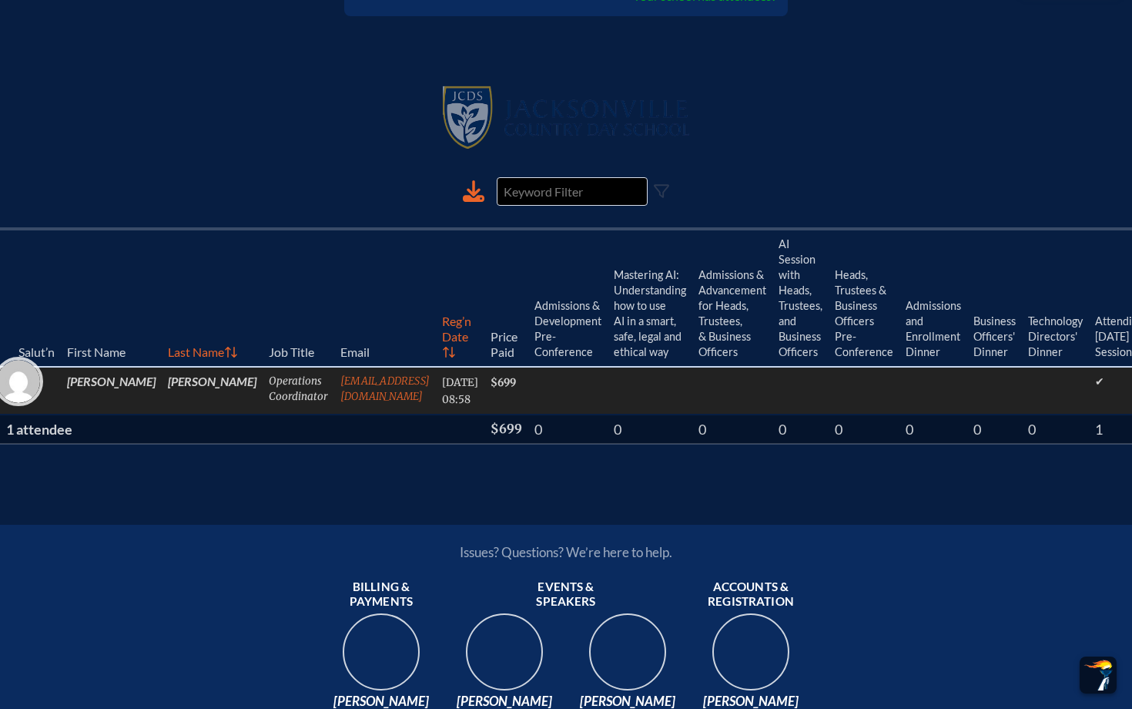
click at [20, 401] on img at bounding box center [18, 381] width 43 height 43
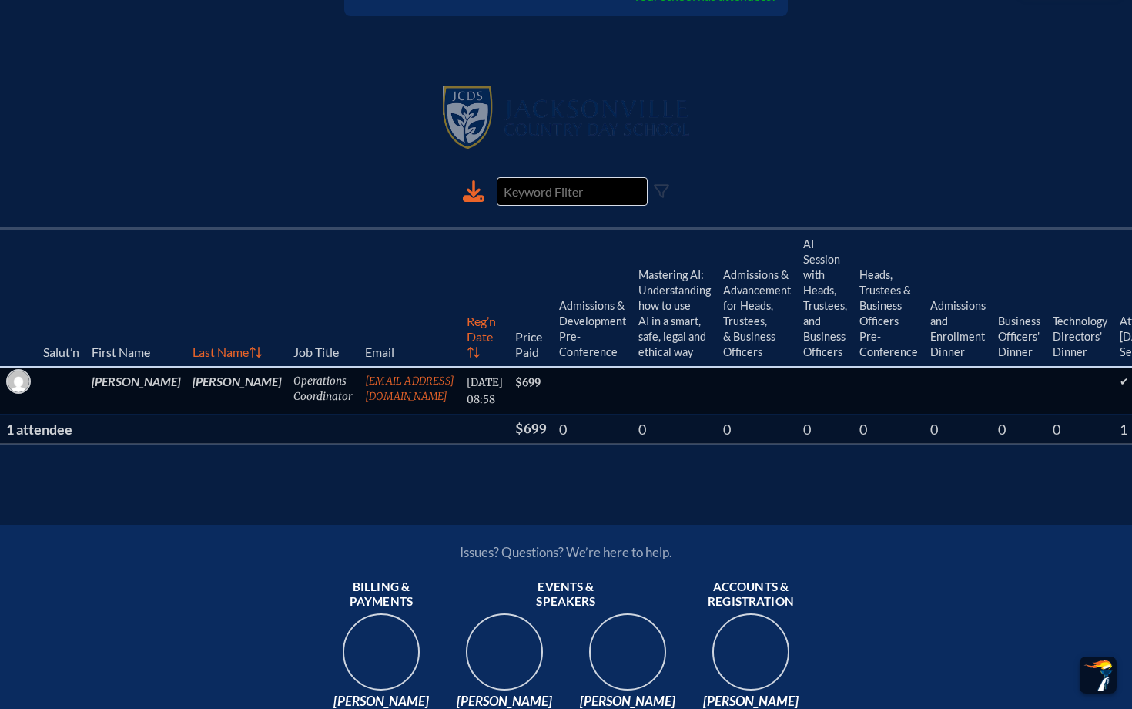
click at [89, 355] on th "First Name" at bounding box center [136, 298] width 101 height 138
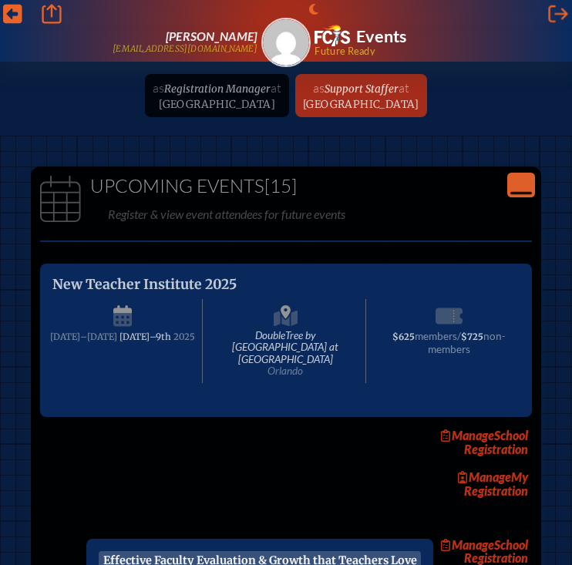
click at [145, 101] on ul "as Registration Manager at [GEOGRAPHIC_DATA] since [DATE] as Support Staffer at…" at bounding box center [285, 95] width 559 height 43
click at [269, 108] on ul "as Registration Manager at [GEOGRAPHIC_DATA] since [DATE] as Support Staffer at…" at bounding box center [285, 95] width 559 height 43
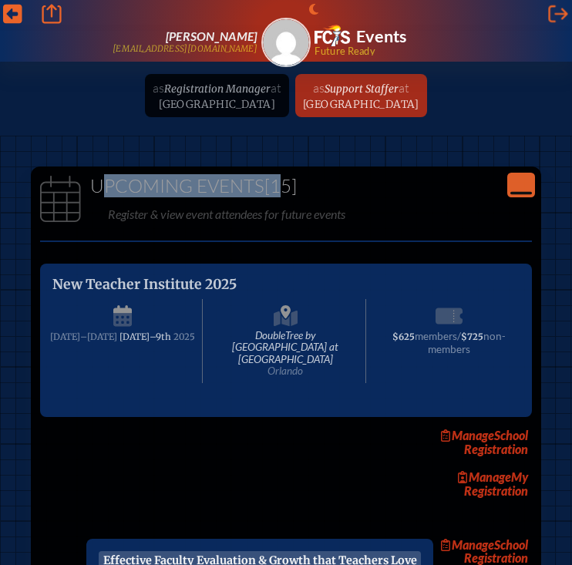
click at [270, 176] on span "[15]" at bounding box center [280, 185] width 32 height 23
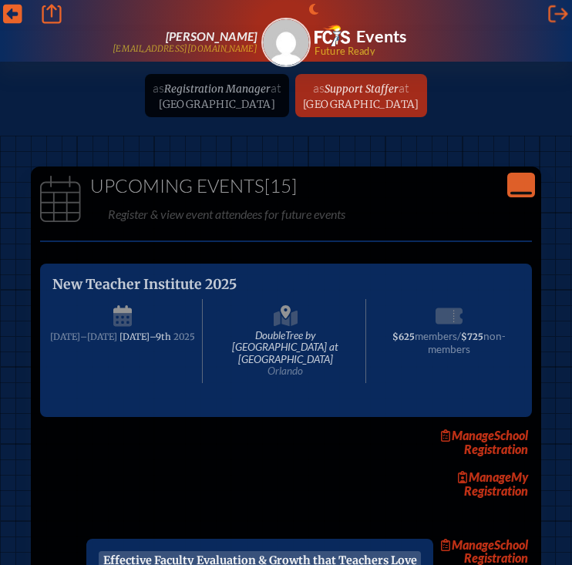
click at [213, 108] on ul "as Registration Manager at [GEOGRAPHIC_DATA] since [DATE] as Support Staffer at…" at bounding box center [285, 95] width 559 height 43
click at [392, 102] on span "[GEOGRAPHIC_DATA]" at bounding box center [361, 104] width 116 height 13
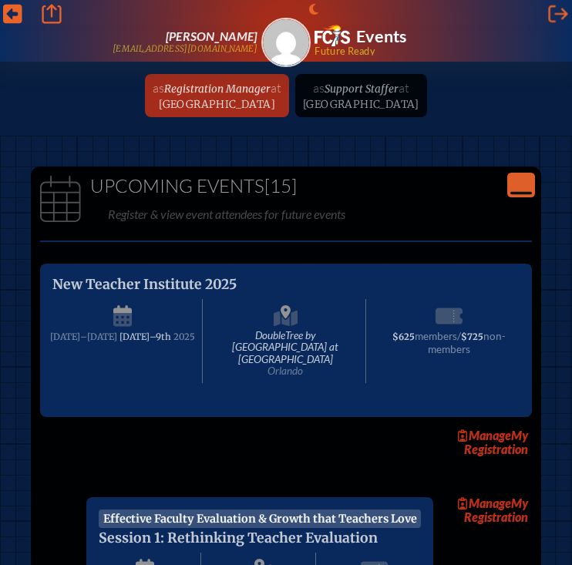
click at [183, 93] on span "Registration Manager" at bounding box center [217, 88] width 106 height 13
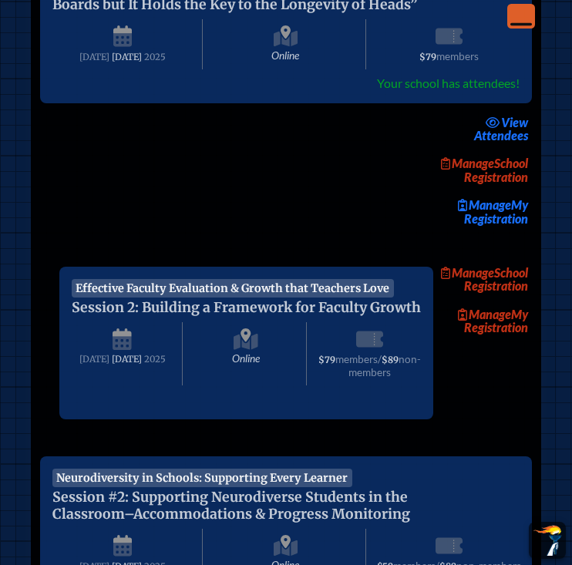
scroll to position [953, 0]
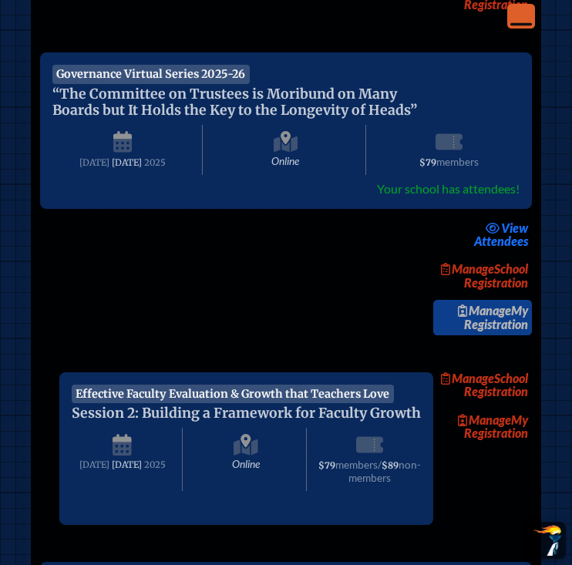
click at [483, 335] on link "Manage My Registration" at bounding box center [482, 317] width 99 height 35
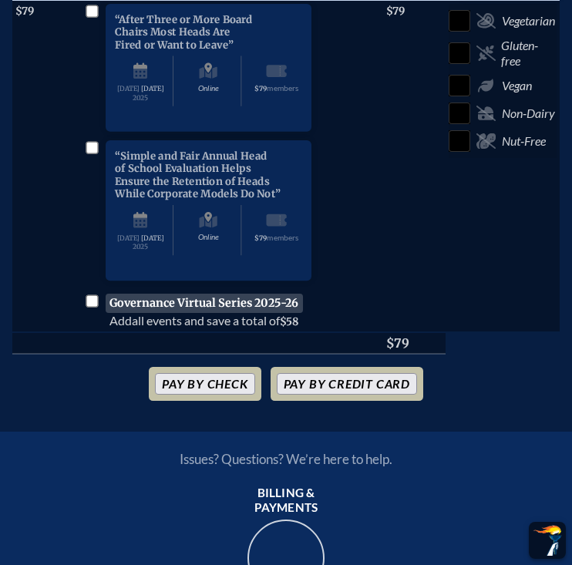
scroll to position [587, 0]
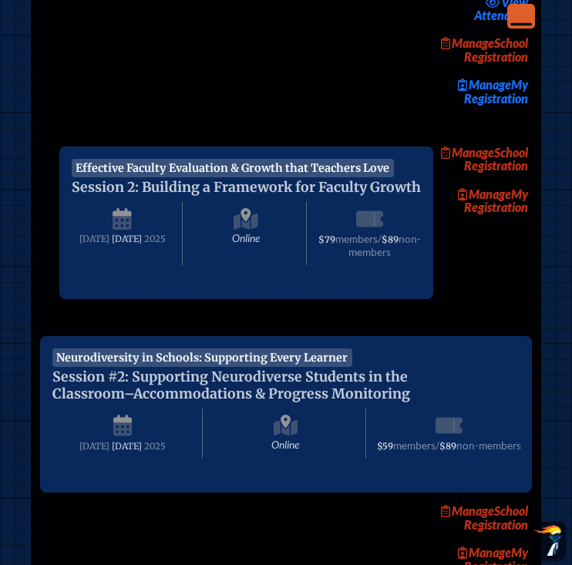
scroll to position [1092, 0]
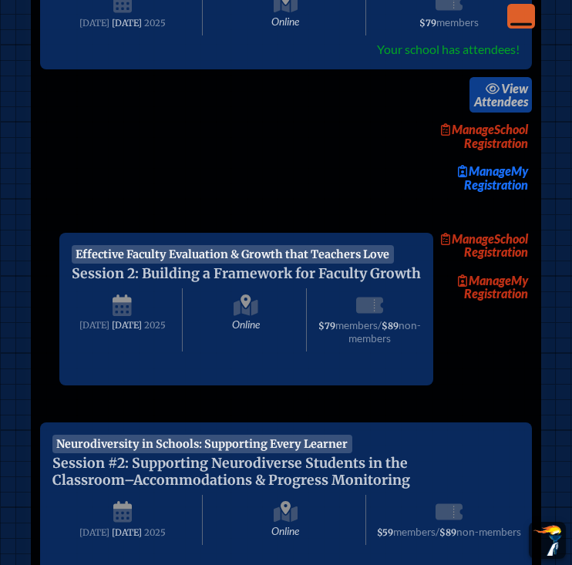
click at [498, 112] on link "view Attendees" at bounding box center [500, 94] width 62 height 35
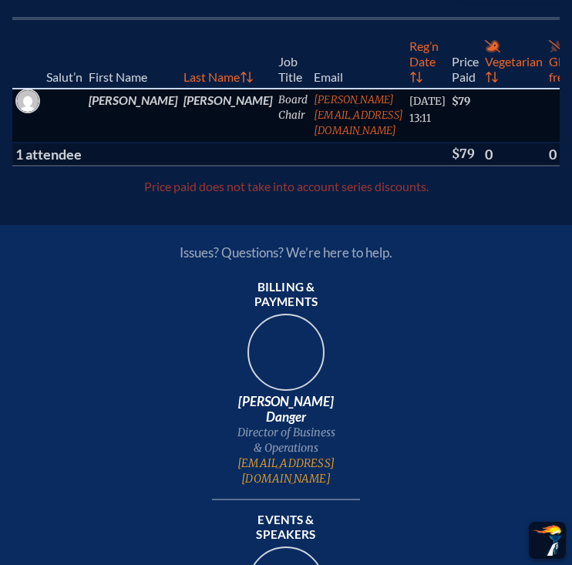
scroll to position [548, 0]
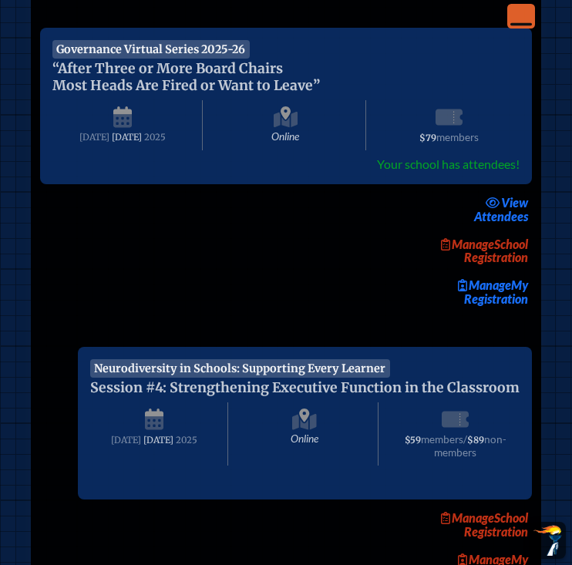
scroll to position [2487, 0]
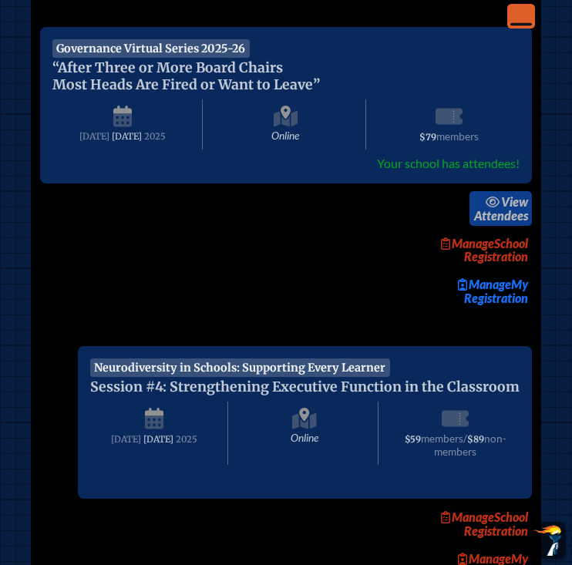
click at [510, 209] on span "view" at bounding box center [514, 201] width 27 height 15
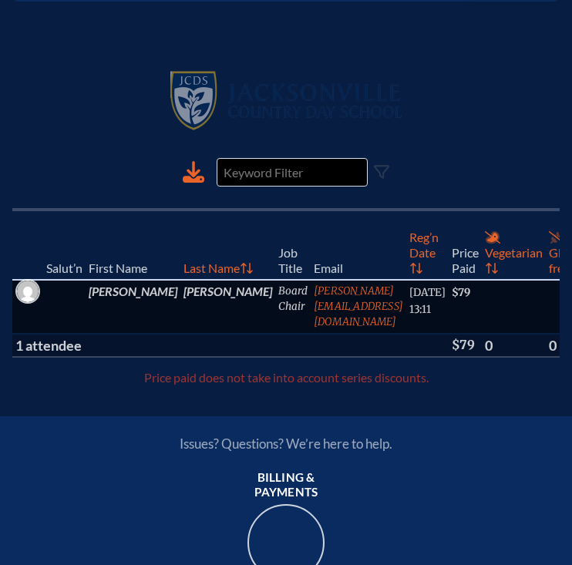
scroll to position [412, 0]
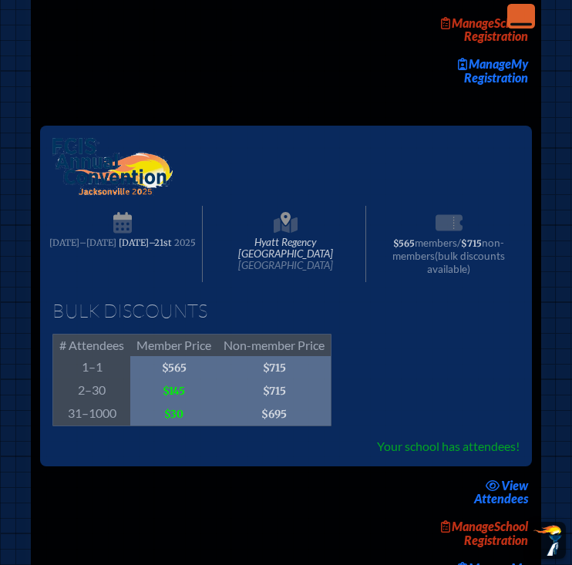
scroll to position [3301, 0]
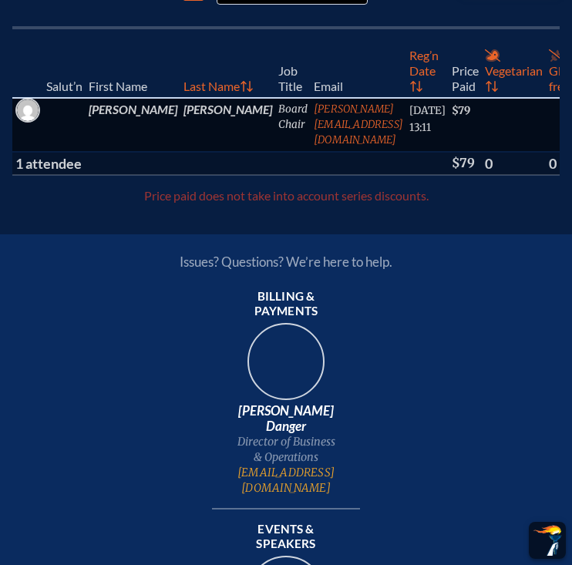
scroll to position [543, 0]
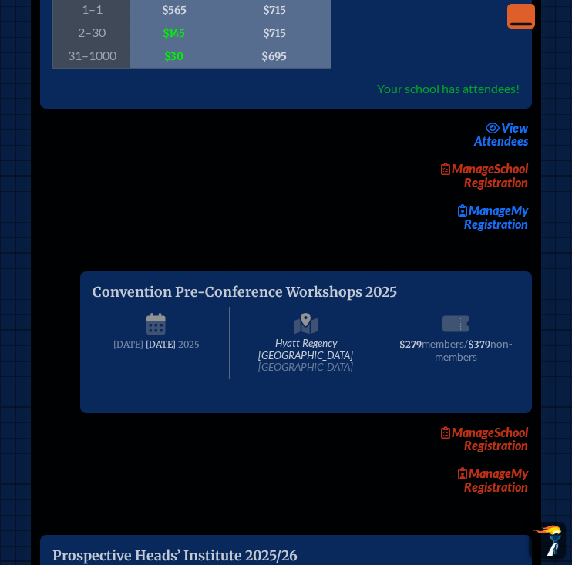
scroll to position [3666, 0]
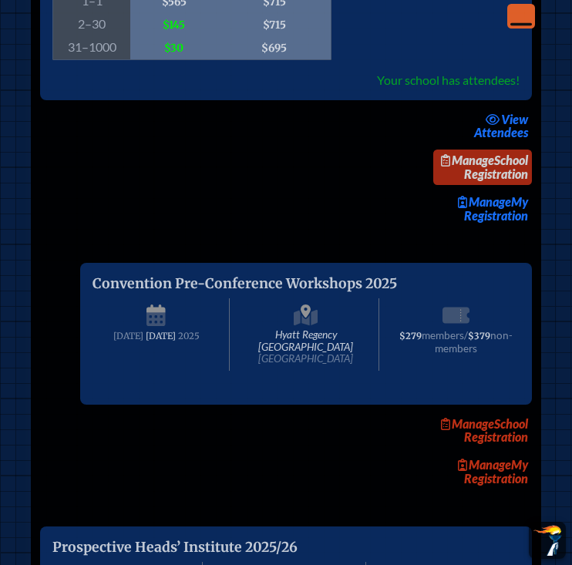
click at [497, 185] on link "Manage School Registration" at bounding box center [482, 166] width 99 height 35
